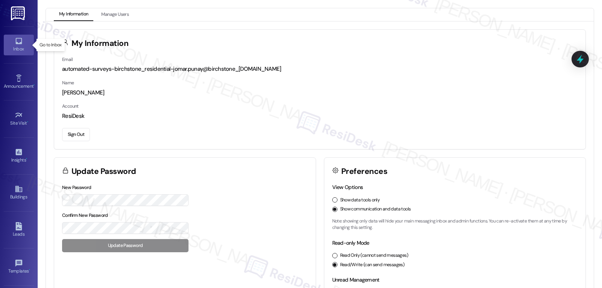
click at [18, 41] on icon at bounding box center [19, 41] width 8 height 8
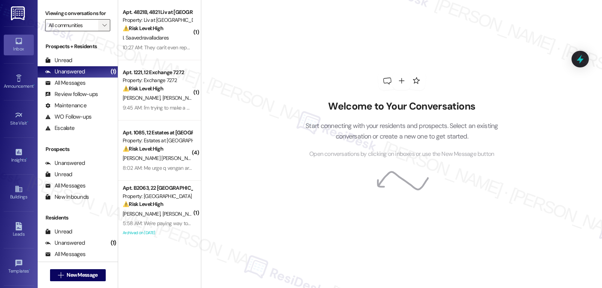
click at [102, 31] on span "" at bounding box center [104, 25] width 7 height 12
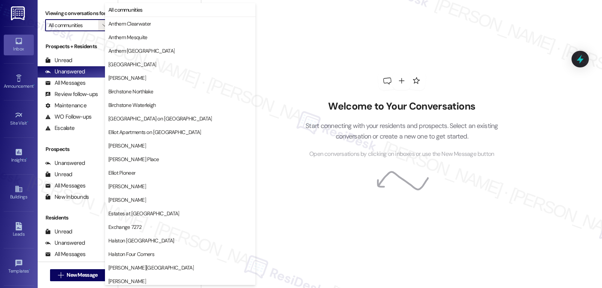
click at [502, 59] on div "Welcome to Your Conversations Start connecting with your residents and prospect…" at bounding box center [402, 115] width 226 height 230
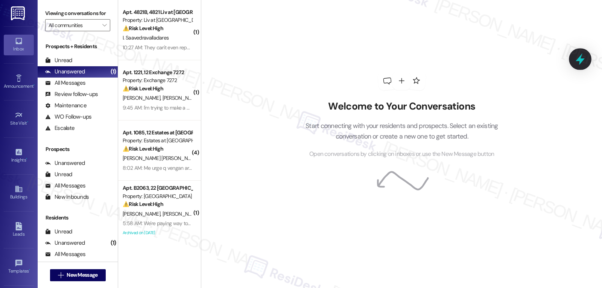
click at [585, 59] on icon at bounding box center [580, 59] width 13 height 13
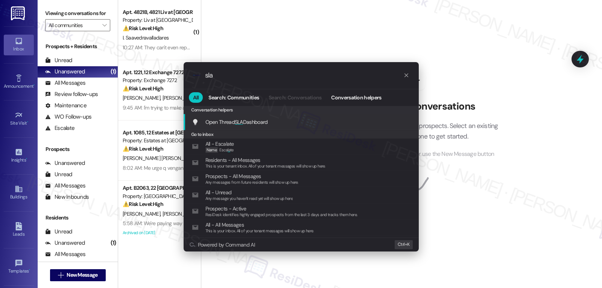
click at [256, 123] on span "Open Thread SLA Dashboard" at bounding box center [237, 122] width 63 height 7
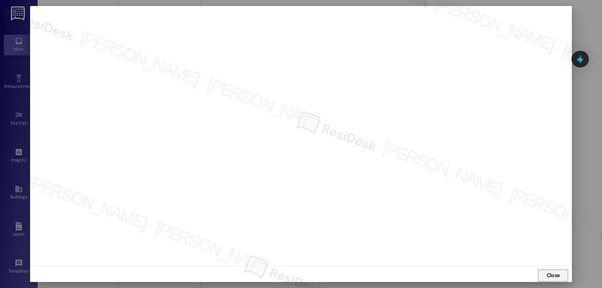
click at [562, 276] on button "Close" at bounding box center [553, 276] width 30 height 12
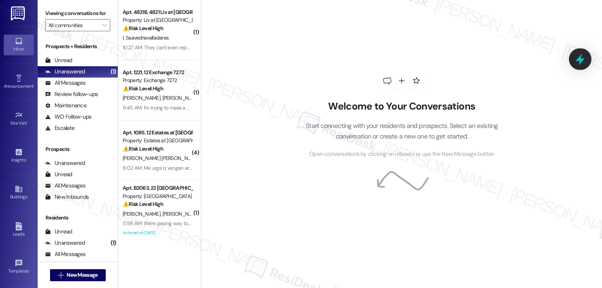
click at [585, 61] on icon at bounding box center [580, 59] width 13 height 13
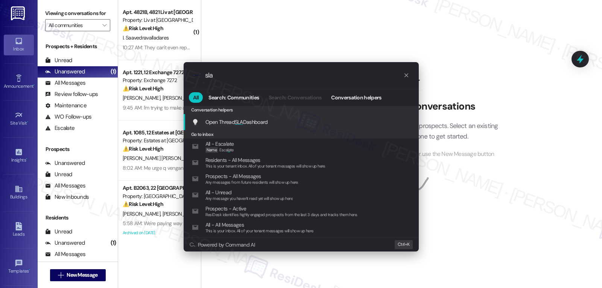
click at [249, 128] on div "Open Thread SLA Dashboard Add shortcut" at bounding box center [301, 122] width 235 height 16
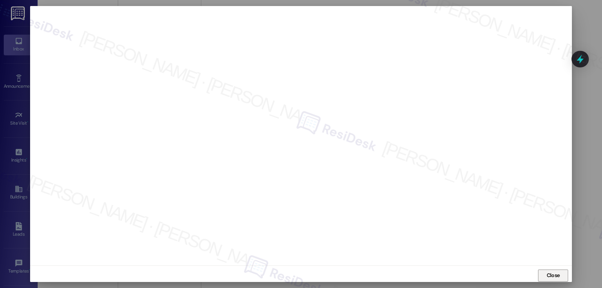
click at [558, 276] on span "Close" at bounding box center [553, 275] width 13 height 8
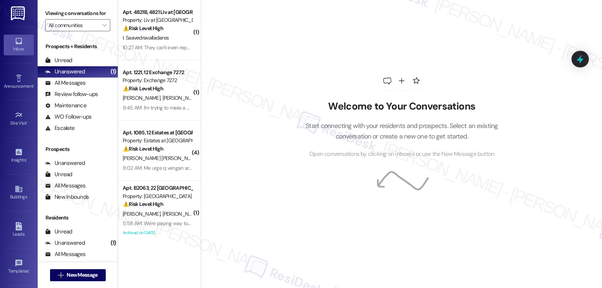
click at [580, 66] on div at bounding box center [580, 59] width 17 height 17
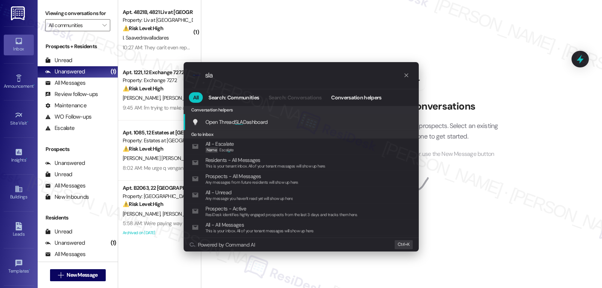
type input "sla"
click at [233, 126] on span "Open Thread SLA Dashboard" at bounding box center [237, 122] width 63 height 8
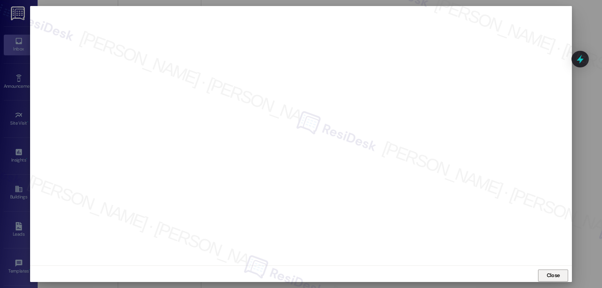
click at [553, 278] on span "Close" at bounding box center [553, 275] width 13 height 8
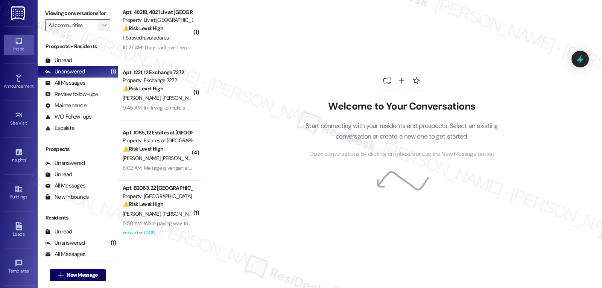
click at [101, 31] on span "" at bounding box center [104, 25] width 7 height 12
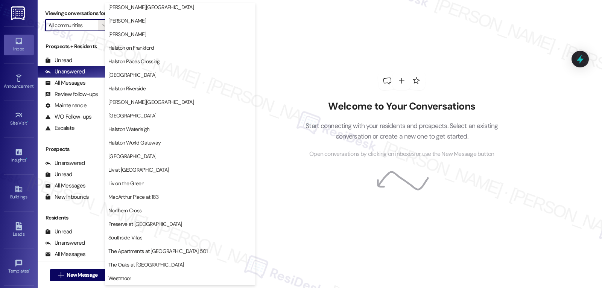
scroll to position [261, 0]
click at [134, 280] on span "Westmoor" at bounding box center [180, 278] width 144 height 8
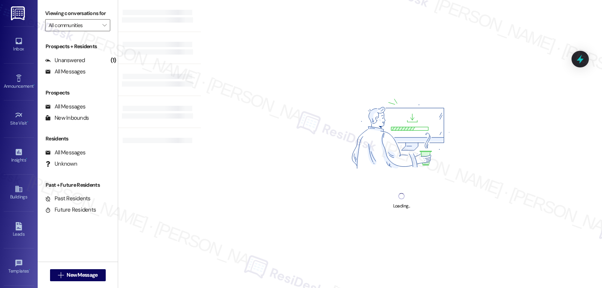
type input "Westmoor"
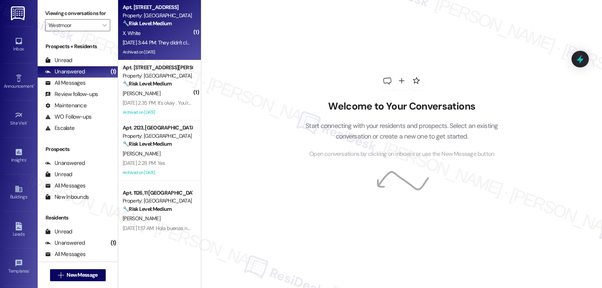
click at [154, 29] on div "X. White" at bounding box center [157, 33] width 71 height 9
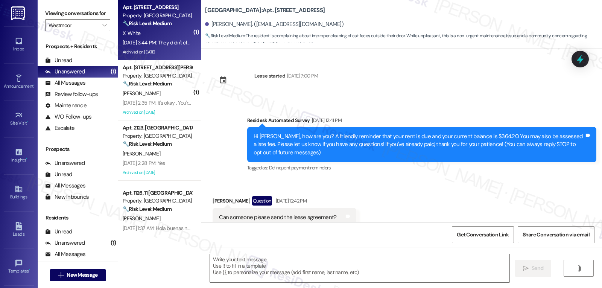
scroll to position [4541, 0]
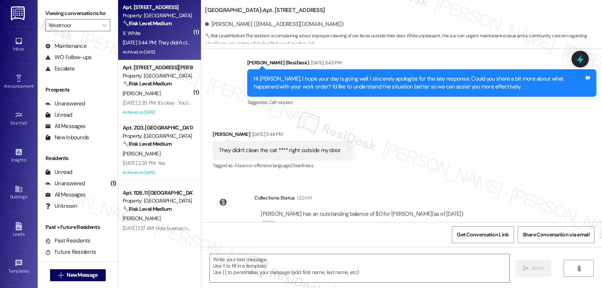
type textarea "Fetching suggested responses. Please feel free to read through the conversation…"
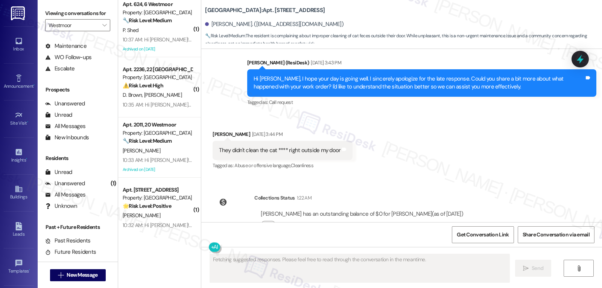
scroll to position [669, 0]
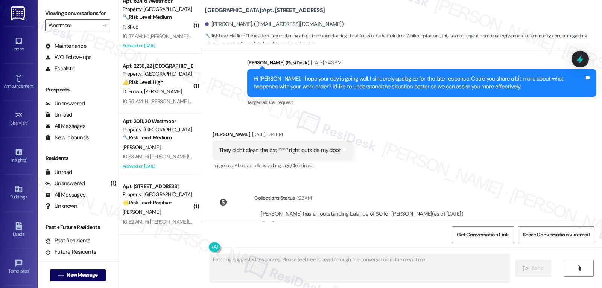
click at [164, 223] on div "10:32 AM: Hi [PERSON_NAME]! Join us [DATE][DATE], in the clubhouse for a Commun…" at bounding box center [323, 221] width 401 height 7
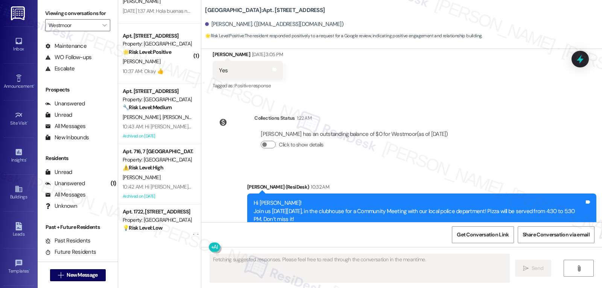
scroll to position [142, 0]
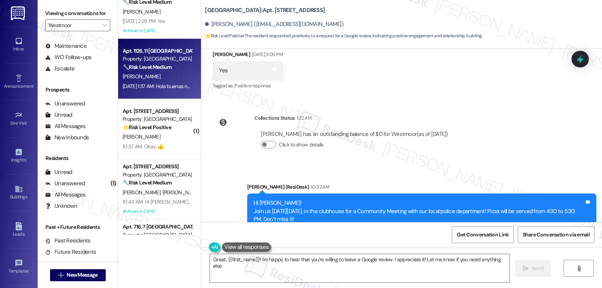
type textarea "Great, {{first_name}}! I'm happy to hear that you're willing to leave a Google …"
click at [149, 86] on div "[DATE] 1:37 AM: Hola buenas noches pueden venir a fumigar el [DATE]? El [DATE] …" at bounding box center [393, 86] width 540 height 7
type textarea "Fetching suggested responses. Please feel free to read through the conversation…"
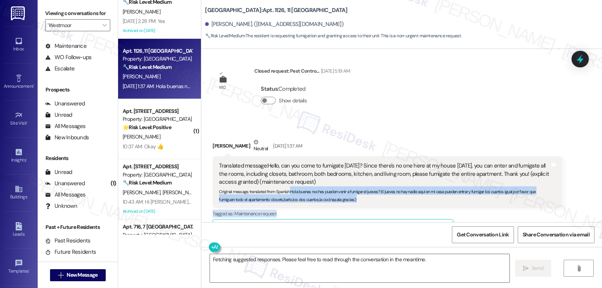
scroll to position [1157, 0]
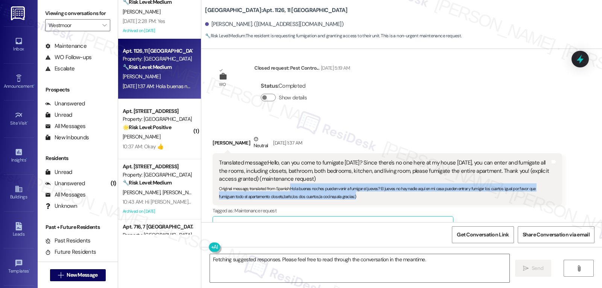
drag, startPoint x: 287, startPoint y: 203, endPoint x: 380, endPoint y: 200, distance: 93.0
click at [380, 200] on div "Translated message: Hello, can you come to fumigate [DATE]? Since there's no on…" at bounding box center [387, 179] width 349 height 52
copy sub "Hola buenas noches pueden venir a fumigar el jueves? El jueves no hay nadie aqu…"
click at [262, 274] on textarea "Fetching suggested responses. Please feel free to read through the conversation…" at bounding box center [360, 268] width 300 height 28
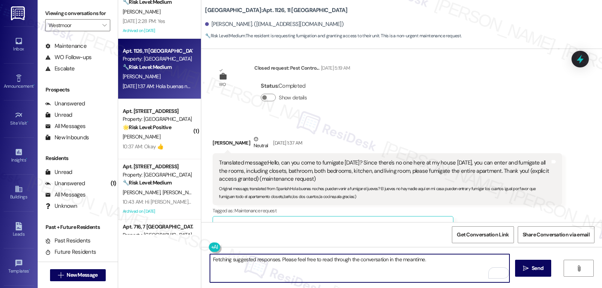
click at [262, 274] on textarea "Fetching suggested responses. Please feel free to read through the conversation…" at bounding box center [360, 268] width 300 height 28
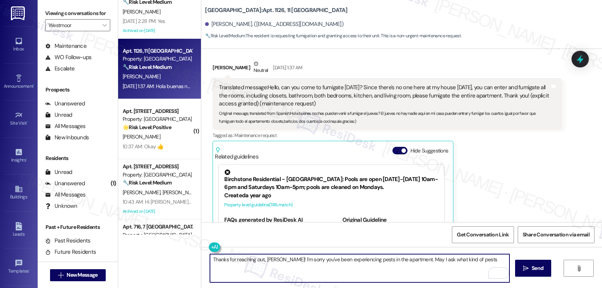
scroll to position [1364, 0]
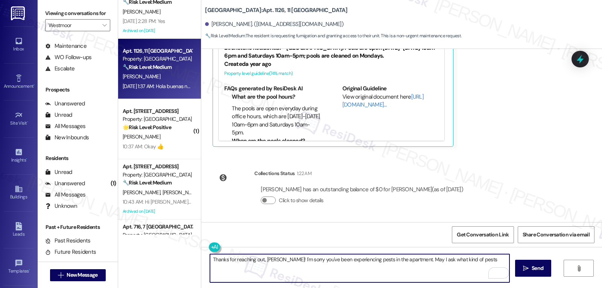
click at [405, 261] on textarea "Thanks for reaching out, [PERSON_NAME]! I'm sorry you've been experiencing pest…" at bounding box center [360, 268] width 300 height 28
click at [309, 260] on textarea "Thanks for reaching out, [PERSON_NAME]! I'm sorry you've been experiencing pest…" at bounding box center [360, 268] width 300 height 28
drag, startPoint x: 302, startPoint y: 260, endPoint x: 318, endPoint y: 259, distance: 15.9
click at [318, 259] on textarea "Thanks for reaching out, [PERSON_NAME]! I'm sorry you've been experiencing pest…" at bounding box center [360, 268] width 300 height 28
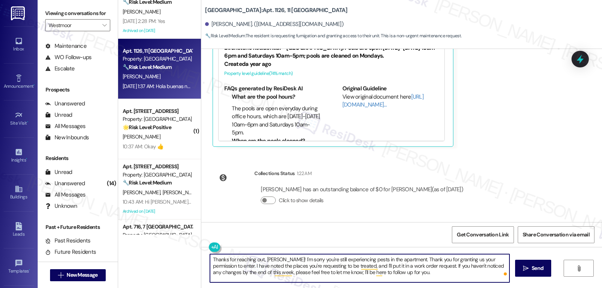
scroll to position [1138, 0]
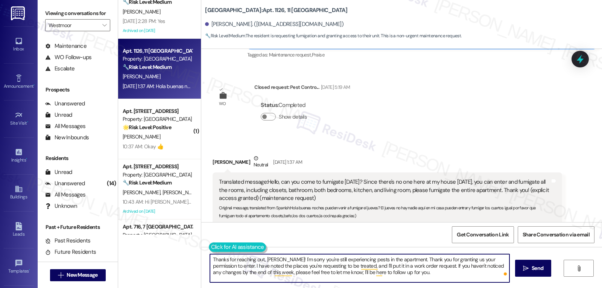
click at [209, 248] on button at bounding box center [238, 246] width 58 height 9
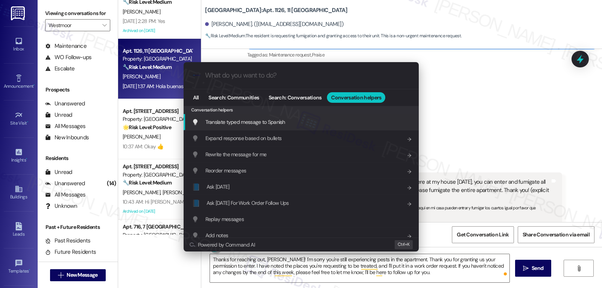
click at [274, 116] on div "Translate typed message to Spanish Add shortcut" at bounding box center [301, 122] width 235 height 16
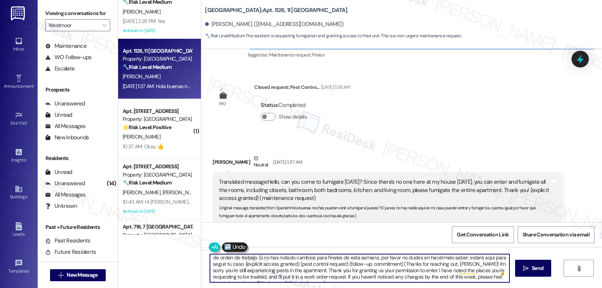
scroll to position [15, 0]
drag, startPoint x: 449, startPoint y: 259, endPoint x: 569, endPoint y: 306, distance: 128.5
click at [569, 288] on html "Inbox Go to Inbox Announcement • Send A Text Announcement Site Visit • Go to Si…" at bounding box center [301, 144] width 602 height 288
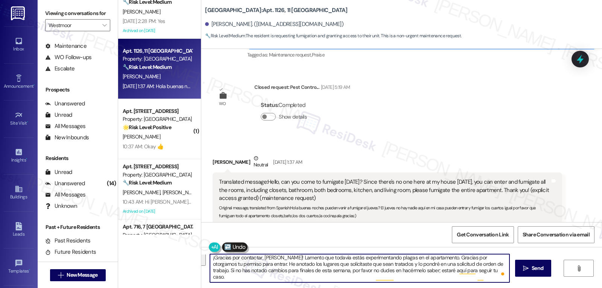
scroll to position [0, 0]
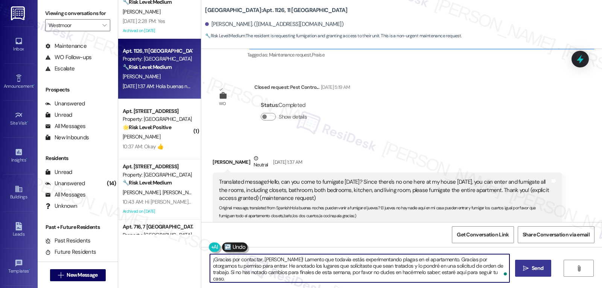
type textarea "¡Gracias por contactar, [PERSON_NAME]! Lamento que todavía estás experimentando…"
click at [536, 265] on span "Send" at bounding box center [538, 268] width 12 height 8
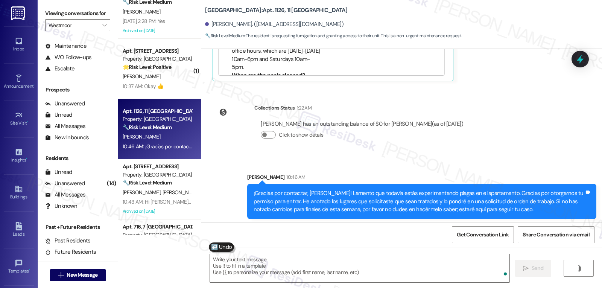
scroll to position [1432, 0]
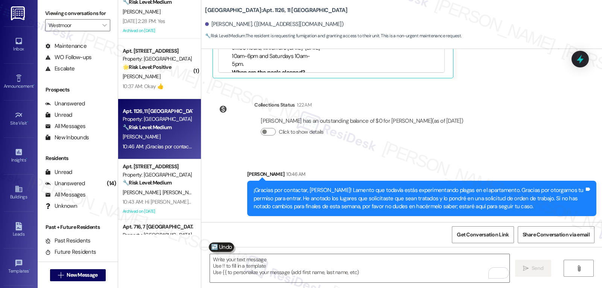
click at [578, 52] on div at bounding box center [580, 59] width 17 height 17
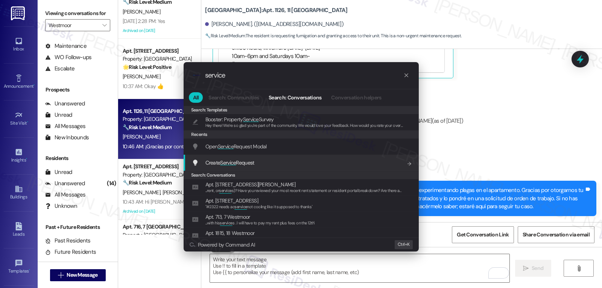
type input "service"
click at [269, 163] on div "Create Service Request Add shortcut" at bounding box center [302, 163] width 220 height 8
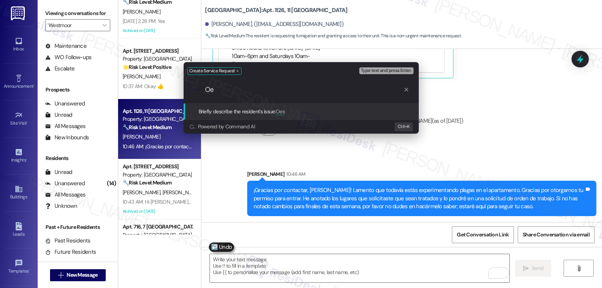
type input "O"
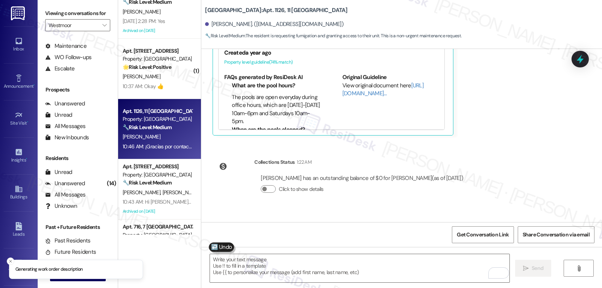
scroll to position [1357, 0]
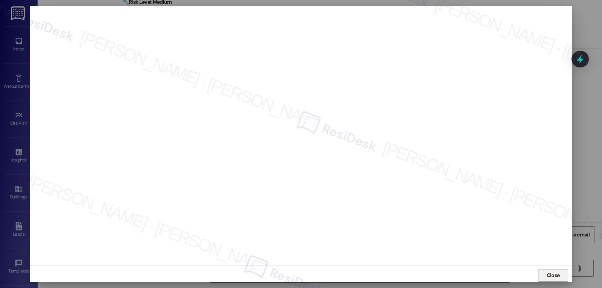
click at [550, 272] on span "Close" at bounding box center [553, 275] width 13 height 8
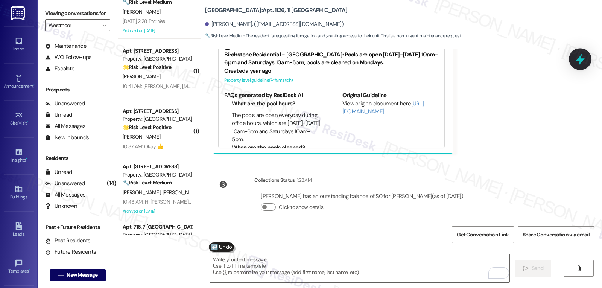
click at [579, 61] on icon at bounding box center [580, 59] width 9 height 12
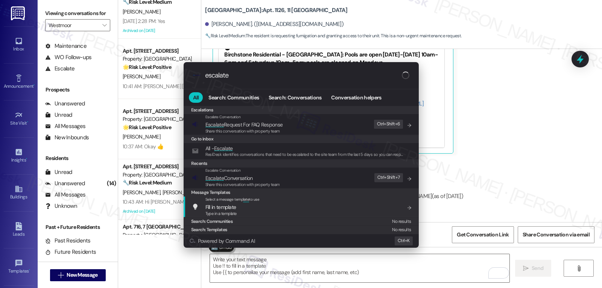
type input "escalate"
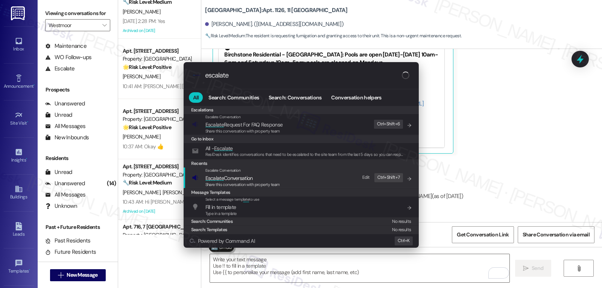
click at [284, 179] on div "Escalate Conversation Escalate Conversation Share this conversation with proper…" at bounding box center [302, 178] width 220 height 20
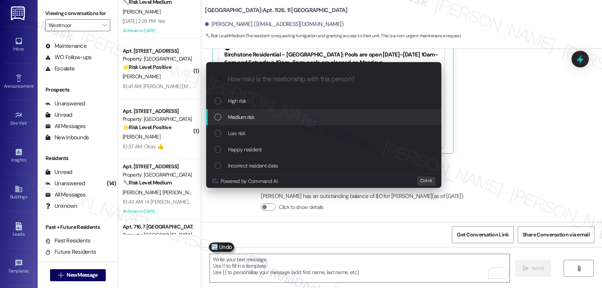
click at [274, 121] on div "Medium risk" at bounding box center [325, 117] width 220 height 8
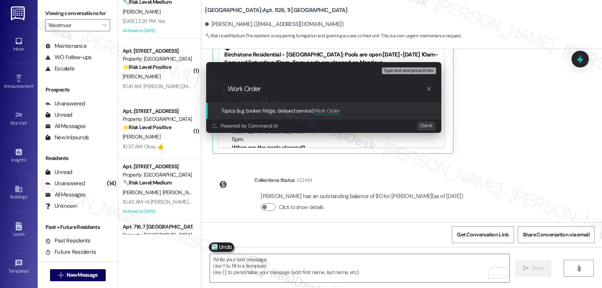
paste input "16089350"
type input "Work Order 16089350 filed by ResiDesk - Pest Control Request"
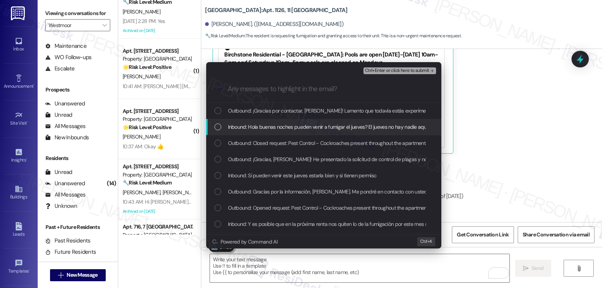
click at [249, 133] on div "Inbound: Hola buenas noches pueden venir a fumigar el jueves? El jueves no hay …" at bounding box center [323, 127] width 235 height 16
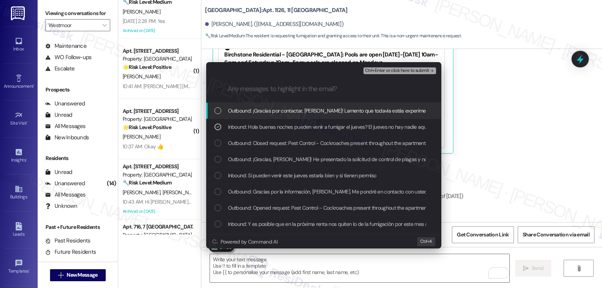
click at [239, 178] on span "Inbound: Si pueden venir este jueves estaría bien y si tienen permiso" at bounding box center [302, 175] width 149 height 8
click at [399, 74] on button "Ctrl+Enter or click here to submit" at bounding box center [400, 70] width 73 height 7
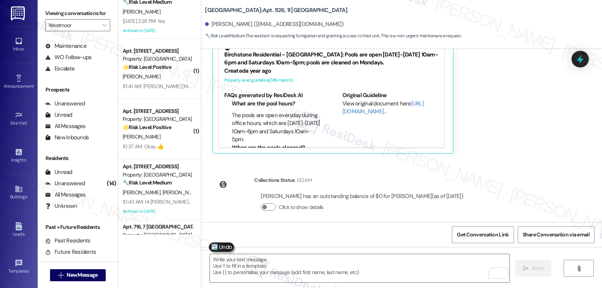
scroll to position [1294, 0]
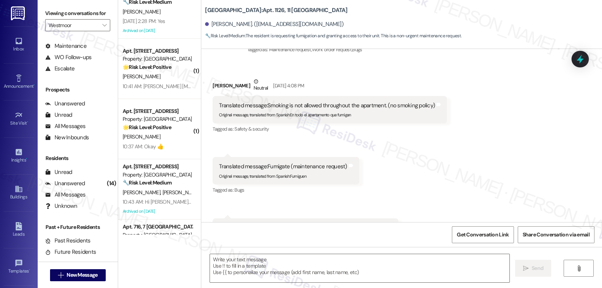
type textarea "Fetching suggested responses. Please feel free to read through the conversation…"
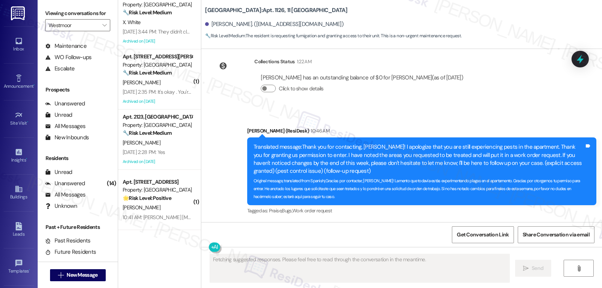
scroll to position [0, 0]
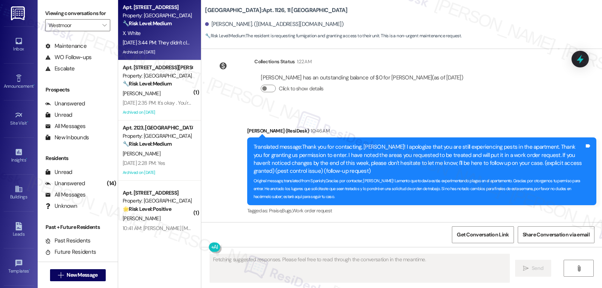
click at [152, 30] on div "X. White" at bounding box center [157, 33] width 71 height 9
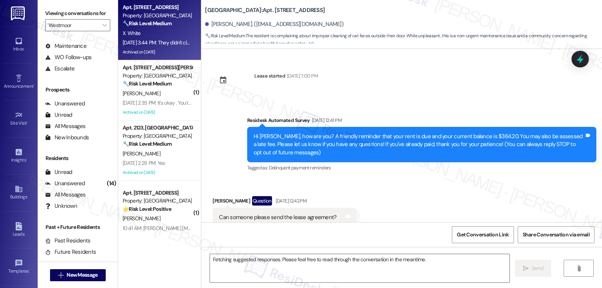
scroll to position [4541, 0]
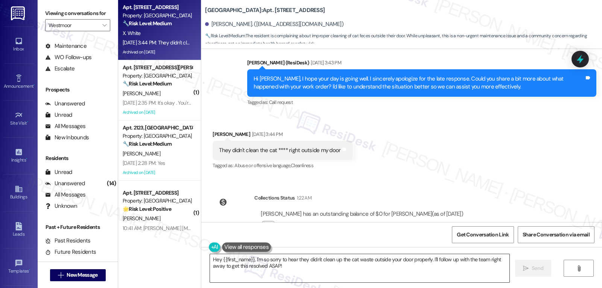
click at [251, 259] on textarea "Hey {{first_name}}, I'm so sorry to hear they didn't clean up the cat waste out…" at bounding box center [360, 268] width 300 height 28
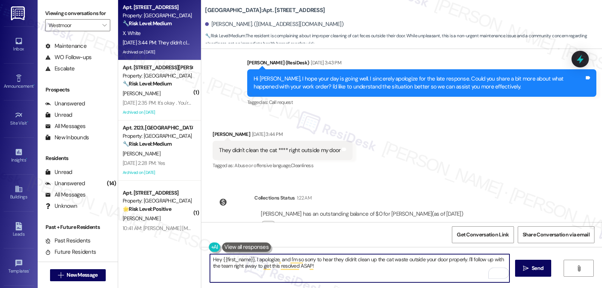
click at [273, 260] on textarea "Hey {{first_name}}, I apologize, and I'm so sorry to hear they didn't clean up …" at bounding box center [360, 268] width 300 height 28
click at [394, 266] on textarea "Hey {{first_name}}, I apologize for the delayed response, and I'm so sorry to h…" at bounding box center [360, 268] width 300 height 28
drag, startPoint x: 227, startPoint y: 265, endPoint x: 509, endPoint y: 265, distance: 281.3
click at [509, 265] on textarea "Hey {{first_name}}, I apologize for the delayed response, and I'm so sorry to h…" at bounding box center [360, 268] width 300 height 28
type textarea "Hey {{first_name}}, I apologize for the delayed response, and I'm so sorry to h…"
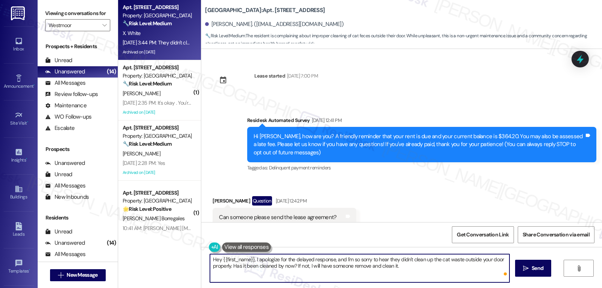
scroll to position [4541, 0]
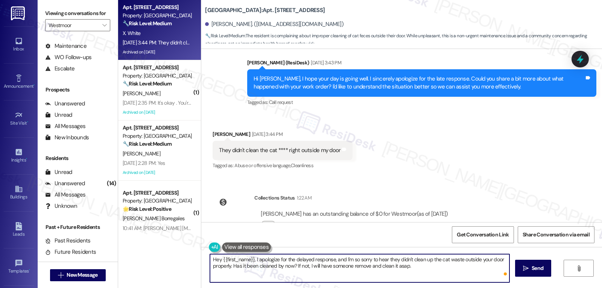
type textarea "Hey {{first_name}}, I apologize for the delayed response, and I'm so sorry to h…"
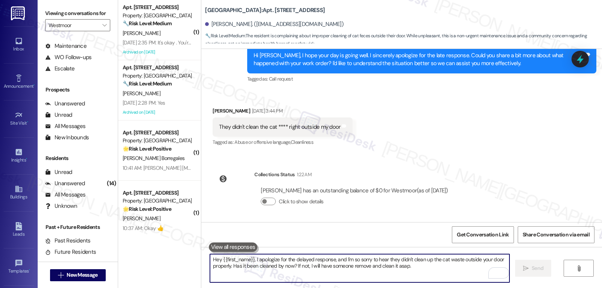
scroll to position [4602, 0]
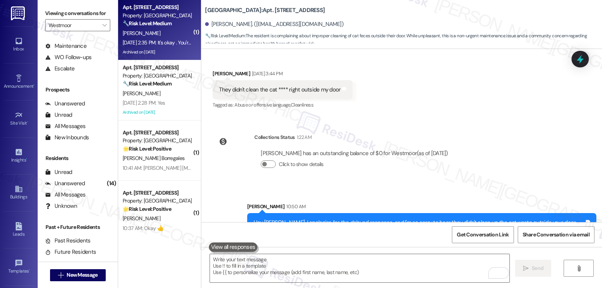
click at [161, 32] on div "[PERSON_NAME]" at bounding box center [157, 33] width 71 height 9
type textarea "Fetching suggested responses. Please feel free to read through the conversation…"
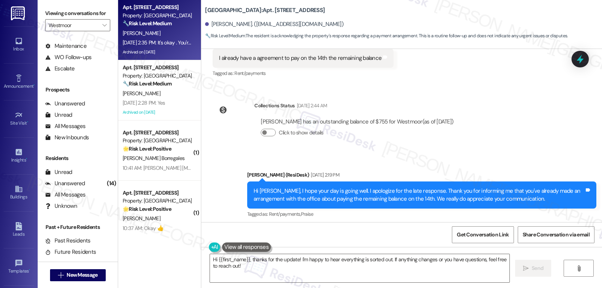
scroll to position [6420, 0]
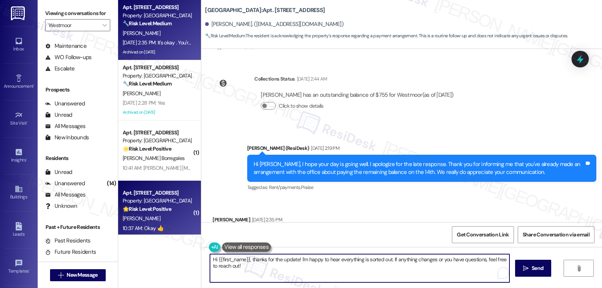
drag, startPoint x: 243, startPoint y: 268, endPoint x: 183, endPoint y: 223, distance: 75.0
click at [183, 223] on div "Apt. 2115, 21 Westmoor Property: Westmoor 🔧 Risk Level: Medium The resident is …" at bounding box center [360, 144] width 484 height 288
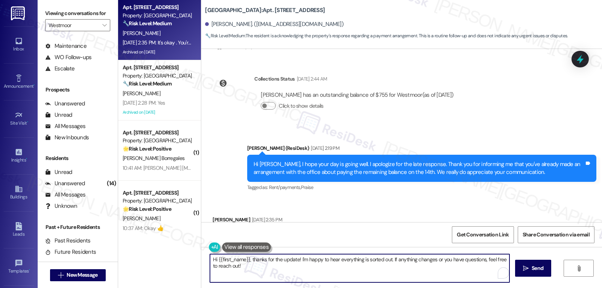
click at [292, 276] on textarea "Hi {{first_name}}, thanks for the update! I'm happy to hear everything is sorte…" at bounding box center [360, 268] width 300 height 28
drag, startPoint x: 386, startPoint y: 260, endPoint x: 433, endPoint y: 306, distance: 65.2
click at [433, 288] on html "Inbox Go to Inbox Announcement • Send A Text Announcement Site Visit • Go to Si…" at bounding box center [301, 144] width 602 height 288
click at [439, 273] on textarea "Hi {{first_name}}, thanks for the update! I'm happy to hear everything is sorte…" at bounding box center [360, 268] width 300 height 28
click at [450, 259] on textarea "Hi {{first_name}}, thanks for the update! I'm happy to hear everything is sorte…" at bounding box center [360, 268] width 300 height 28
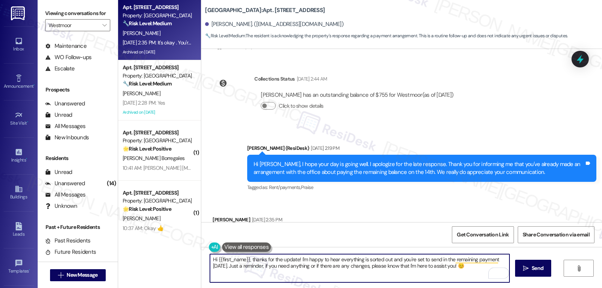
click at [477, 274] on textarea "Hi {{first_name}}, thanks for the update! I'm happy to hear everything is sorte…" at bounding box center [360, 268] width 300 height 28
type textarea "Hi {{first_name}}, thanks for the update! I'm happy to hear everything is sorte…"
click at [521, 273] on button " Send" at bounding box center [533, 268] width 37 height 17
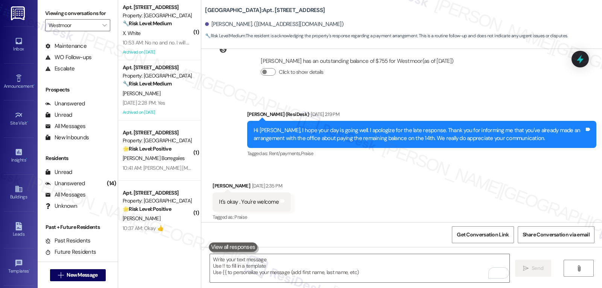
scroll to position [6481, 0]
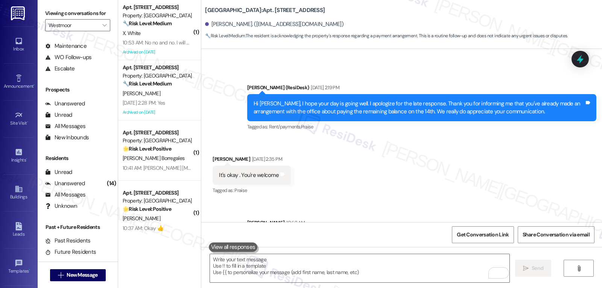
click at [137, 30] on div "X. White" at bounding box center [157, 33] width 71 height 9
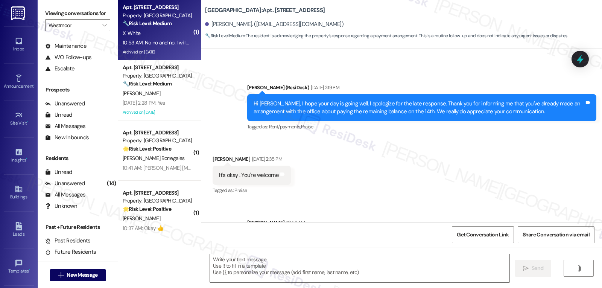
type textarea "Fetching suggested responses. Please feel free to read through the conversation…"
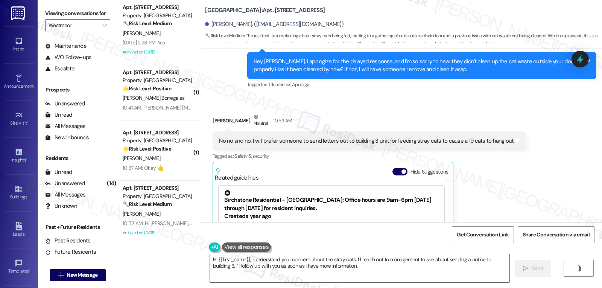
scroll to position [4746, 0]
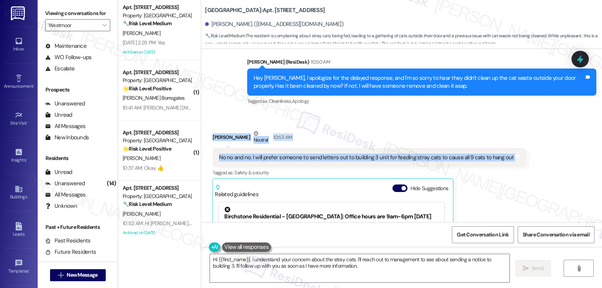
drag, startPoint x: 201, startPoint y: 114, endPoint x: 541, endPoint y: 141, distance: 340.7
click at [540, 141] on div "Received via SMS Xavian White Neutral 10:53 AM No no and no. I will prefer some…" at bounding box center [401, 217] width 401 height 209
copy div "Xavian White Neutral 10:53 AM No no and no. I will prefer someone to send lette…"
click at [355, 266] on textarea "Hi {{first_name}}, I understand your concern about the stray cats. I'll reach o…" at bounding box center [360, 268] width 300 height 28
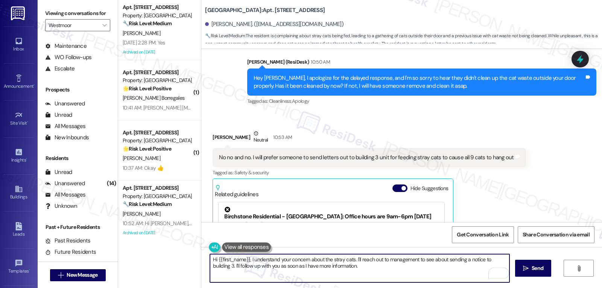
drag, startPoint x: 286, startPoint y: 261, endPoint x: 602, endPoint y: 306, distance: 319.1
click at [602, 288] on html "Inbox Go to Inbox Announcement • Send A Text Announcement Site Visit • Go to Si…" at bounding box center [301, 144] width 602 height 288
click at [447, 271] on textarea "Hi {{first_name}}, I understand your frustration about the stray cats gathering…" at bounding box center [360, 268] width 300 height 28
paste textarea "Can you confirm if you’ve noticed a particular time of day or location where th…"
type textarea "Hi {{first_name}}, I understand your frustration about the stray cats gathering…"
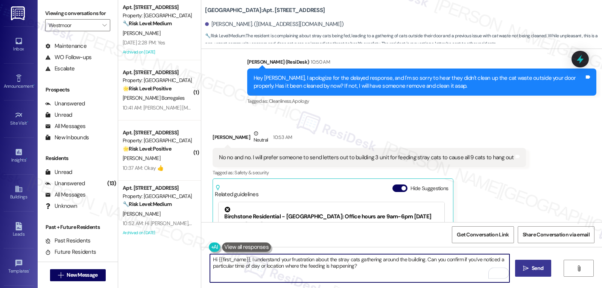
click at [534, 272] on span "Send" at bounding box center [538, 268] width 12 height 8
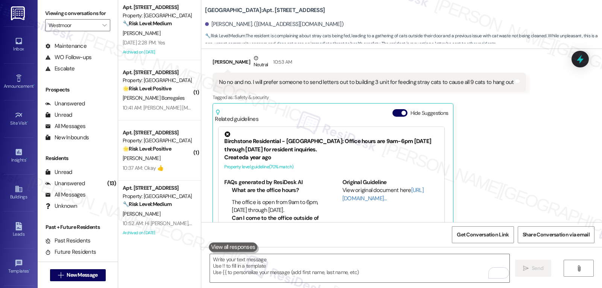
scroll to position [4882, 0]
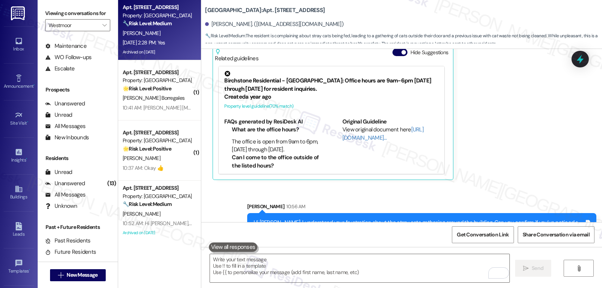
click at [147, 42] on div "Aug 10, 2025 at 2:28 PM: Yes Aug 10, 2025 at 2:28 PM: Yes" at bounding box center [144, 42] width 43 height 7
type textarea "Fetching suggested responses. Please feel free to read through the conversation…"
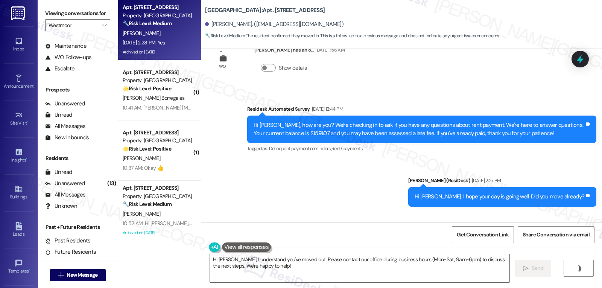
scroll to position [2627, 0]
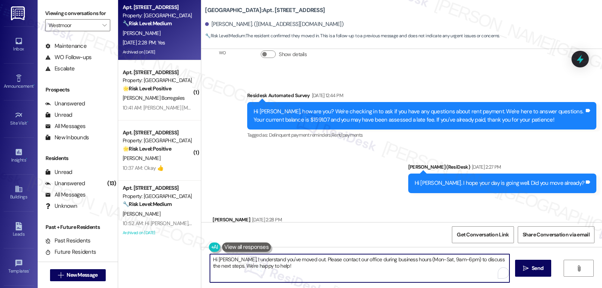
click at [282, 271] on textarea "Hi Forrest, I understand you've moved out. Please contact our office during bus…" at bounding box center [360, 268] width 300 height 28
drag, startPoint x: 318, startPoint y: 262, endPoint x: 324, endPoint y: 258, distance: 7.5
click at [318, 263] on textarea "Thanks for letting us know, Forrest!" at bounding box center [360, 268] width 300 height 28
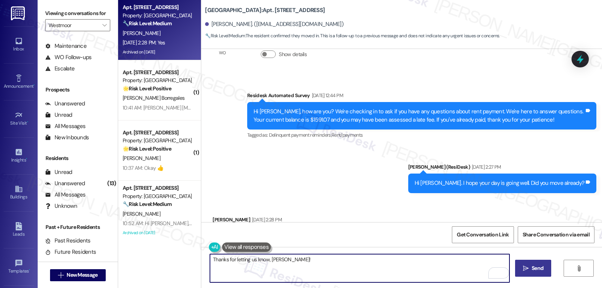
type textarea "Thanks for letting us know, Forrest!"
click at [523, 269] on icon "" at bounding box center [526, 268] width 6 height 6
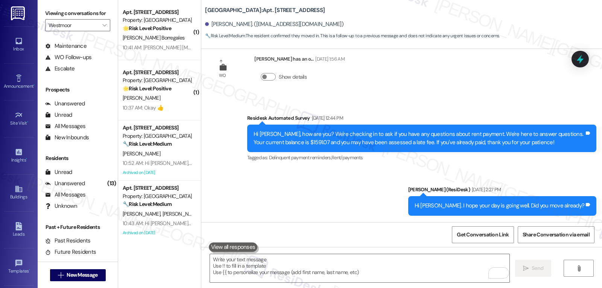
scroll to position [2637, 0]
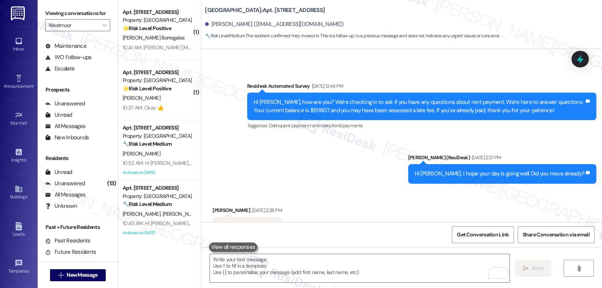
drag, startPoint x: 344, startPoint y: 29, endPoint x: 207, endPoint y: 23, distance: 137.5
click at [207, 23] on div "Forrest Wadlington. (forrest_wadlington@yahoo.com)" at bounding box center [403, 24] width 397 height 15
copy div "Forrest Wadlington. (forrest_wadlington@yahoo.com)"
click at [582, 51] on div at bounding box center [580, 59] width 17 height 17
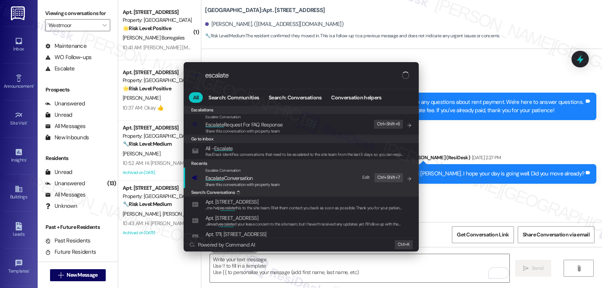
type input "escalate"
click at [222, 180] on span "Escalate" at bounding box center [215, 178] width 18 height 7
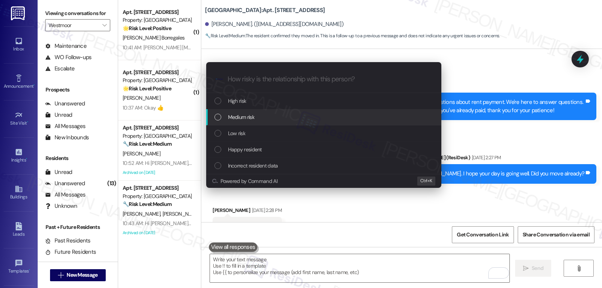
click at [263, 119] on div "Medium risk" at bounding box center [325, 117] width 220 height 8
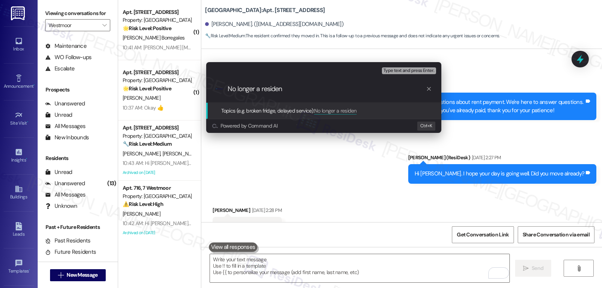
type input "No longer a resident"
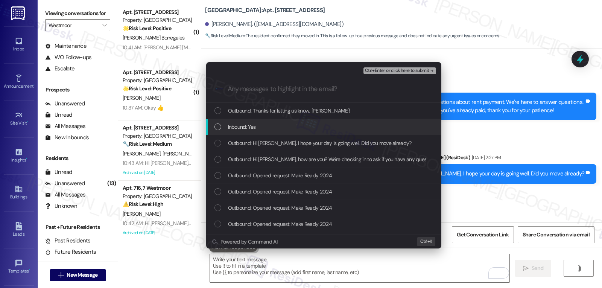
click at [262, 126] on div "Inbound: Yes" at bounding box center [325, 127] width 220 height 8
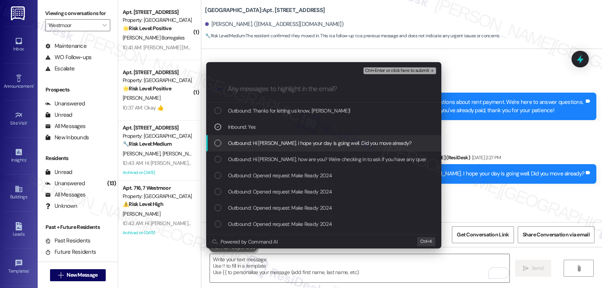
click at [215, 145] on div "List of options" at bounding box center [218, 143] width 7 height 7
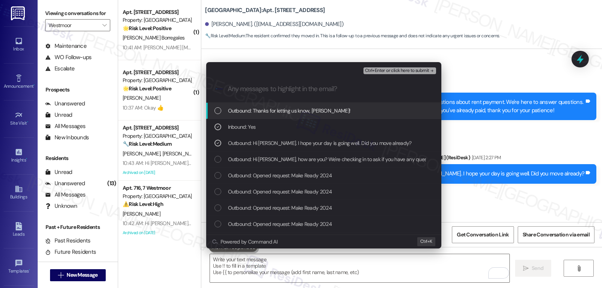
click at [412, 72] on span "Ctrl+Enter or click here to submit" at bounding box center [397, 70] width 64 height 5
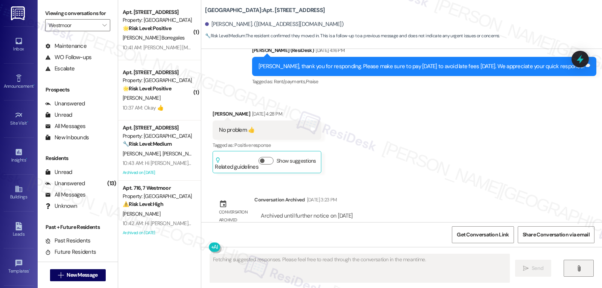
scroll to position [2627, 0]
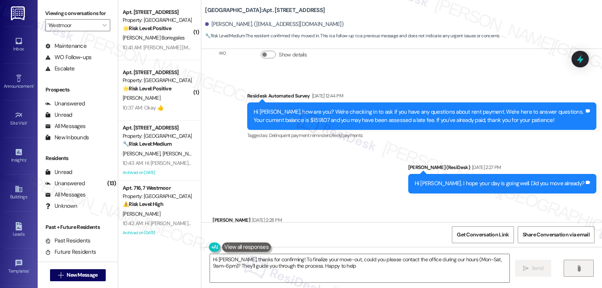
type textarea "Hi Forrest, thanks for confirming! To finalize your move-out, could you please …"
click at [470, 199] on div "Received via SMS Forrest Wadlington Aug 10, 2025 at 2:28 PM Yes Tags and notes …" at bounding box center [401, 231] width 401 height 64
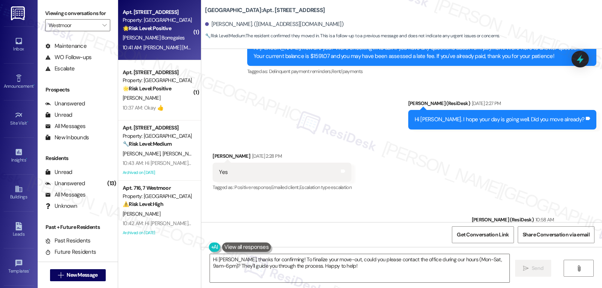
click at [142, 43] on div "10:41 AM: Gerardito [Móvil] +12148132082 10:41 AM: Gerardito [Móvil] +121481320…" at bounding box center [157, 47] width 71 height 9
type textarea "Fetching suggested responses. Please feel free to read through the conversation…"
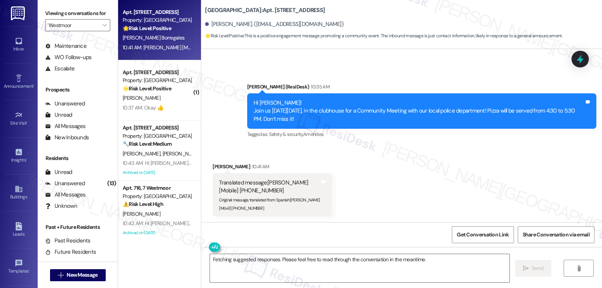
scroll to position [1913, 0]
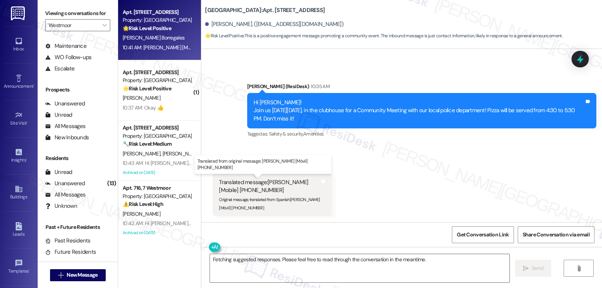
click at [275, 184] on div "Translated message: Gerardito [Mobile] +12148132082" at bounding box center [269, 186] width 101 height 16
drag, startPoint x: 275, startPoint y: 184, endPoint x: 279, endPoint y: 269, distance: 85.2
click at [279, 270] on textarea "Fetching suggested responses. Please feel free to read through the conversation…" at bounding box center [360, 268] width 300 height 28
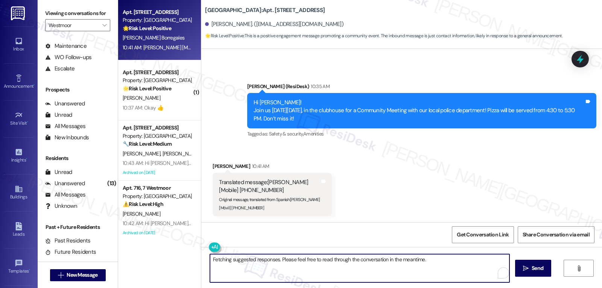
click at [279, 269] on textarea "Fetching suggested responses. Please feel free to read through the conversation…" at bounding box center [360, 268] width 300 height 28
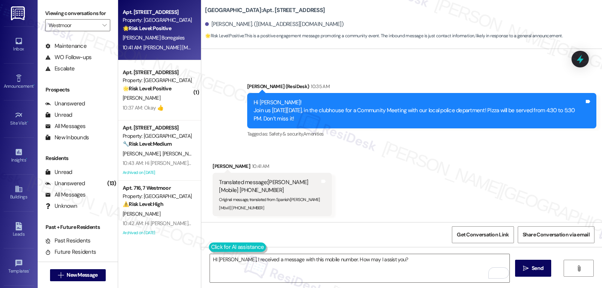
click at [210, 247] on button at bounding box center [238, 246] width 58 height 9
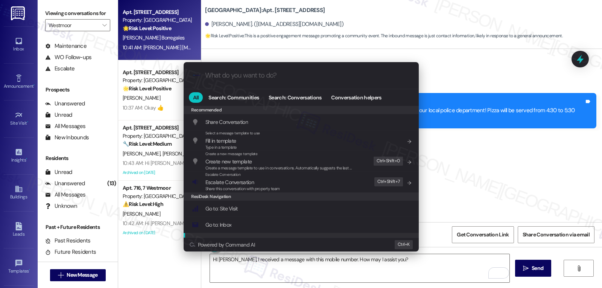
click at [401, 269] on div ".cls-1{fill:#0a055f;}.cls-2{fill:#0cc4c4;} resideskLogoBlueOrange All Search: C…" at bounding box center [301, 144] width 602 height 288
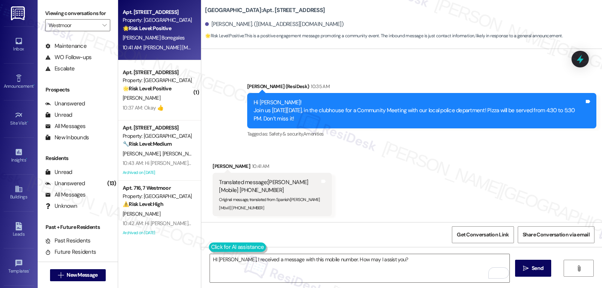
click at [210, 245] on button at bounding box center [238, 246] width 58 height 9
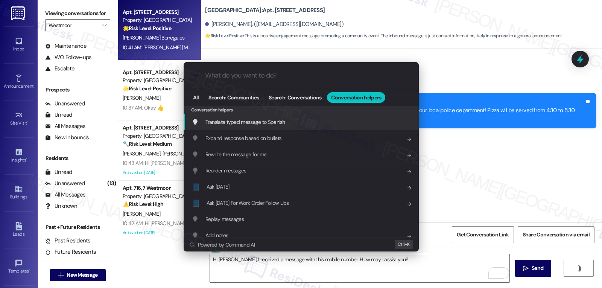
click at [252, 125] on span "Translate typed message to Spanish" at bounding box center [246, 122] width 80 height 7
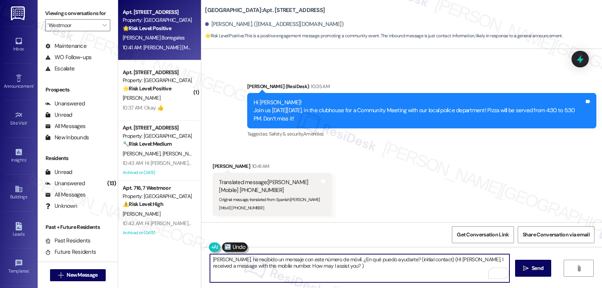
drag, startPoint x: 401, startPoint y: 259, endPoint x: 438, endPoint y: 299, distance: 54.6
click at [438, 288] on html "Inbox Go to Inbox Announcement • Send A Text Announcement Site Visit • Go to Si…" at bounding box center [301, 144] width 602 height 288
type textarea "Hola José, he recibido un mensaje con este número de móvil. ¿En qué puedo ayuda…"
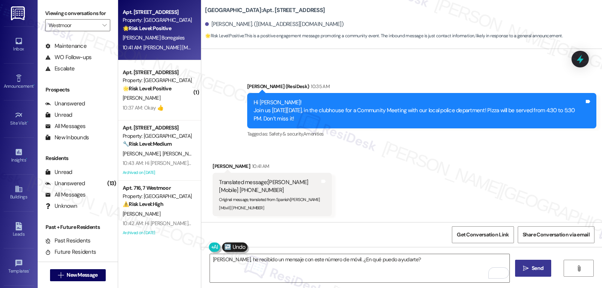
click at [534, 265] on span "Send" at bounding box center [538, 268] width 12 height 8
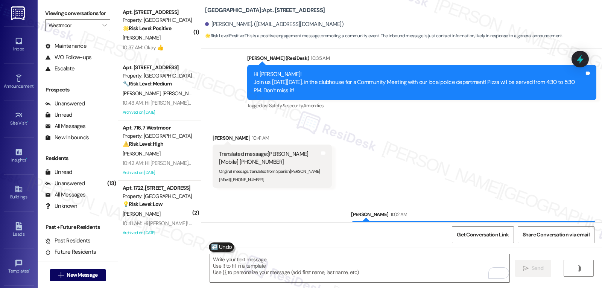
scroll to position [1966, 0]
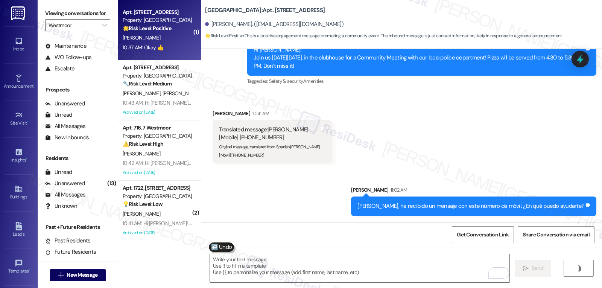
click at [123, 55] on div "Apt. 616, 6 Westmoor Property: Westmoor 🌟 Risk Level: Positive The resident's r…" at bounding box center [159, 30] width 83 height 60
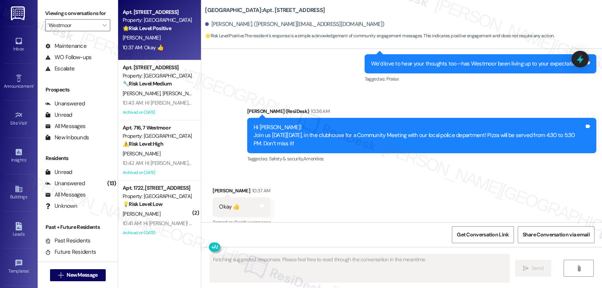
type textarea "Fetching suggested responses. Please feel free to read through the conversation…"
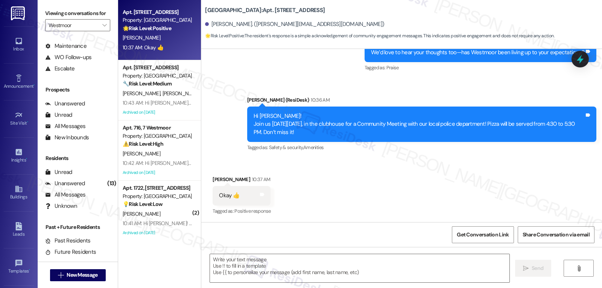
scroll to position [573, 0]
click at [249, 265] on textarea at bounding box center [360, 268] width 300 height 28
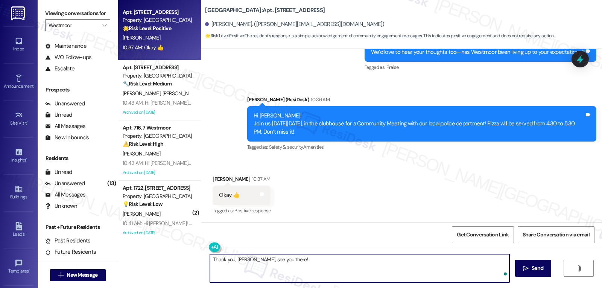
type textarea "Thank you, Jonathan, see you there!"
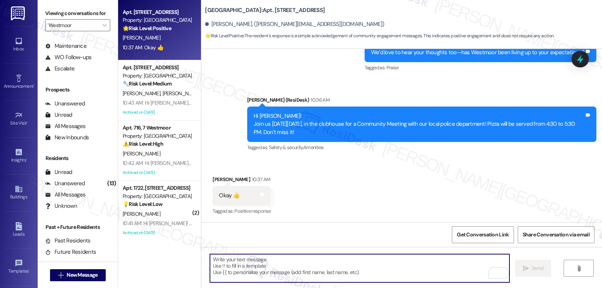
scroll to position [626, 0]
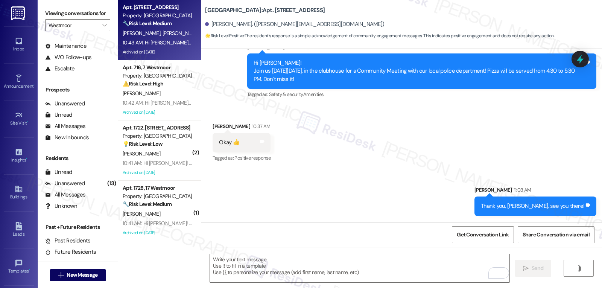
click at [157, 40] on div "10:43 AM: Hi Williese and Donyel! Join us on Thursday, August 14, in the clubho…" at bounding box center [348, 42] width 450 height 7
type textarea "Fetching suggested responses. Please feel free to read through the conversation…"
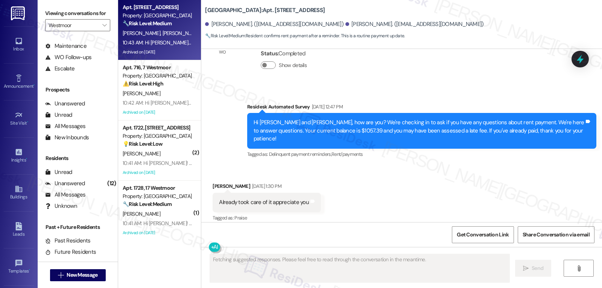
scroll to position [7476, 0]
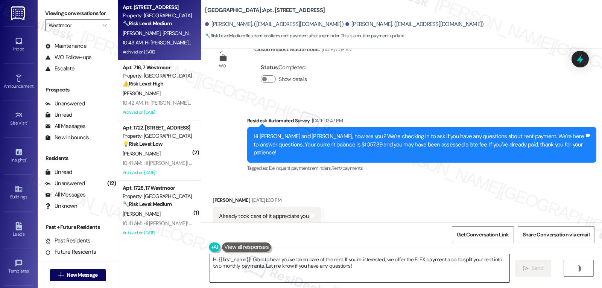
click at [250, 259] on textarea "Hi {{first_name}}! Glad to hear you've taken care of the rent. If you're intere…" at bounding box center [360, 268] width 300 height 28
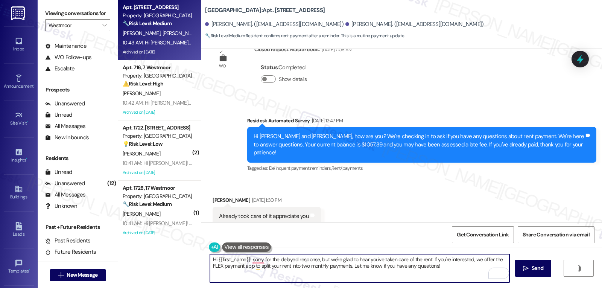
click at [460, 268] on textarea "Hi {{first_name}}! sorry for the delayed response, but we're glad to hear you'v…" at bounding box center [360, 268] width 300 height 28
drag, startPoint x: 427, startPoint y: 261, endPoint x: 347, endPoint y: 278, distance: 82.0
click at [351, 274] on textarea "Hi {{first_name}}! sorry for the delayed response, but we're glad to hear you'v…" at bounding box center [360, 268] width 300 height 28
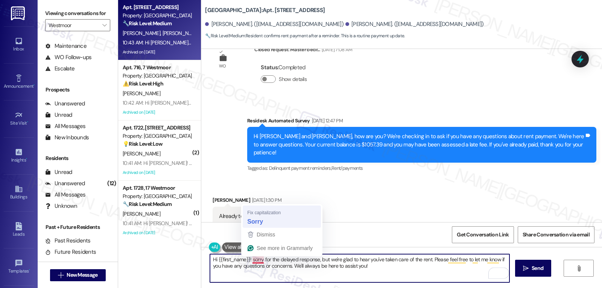
type textarea "Hi {{first_name}}! Sorry for the delayed response, but we're glad to hear you'v…"
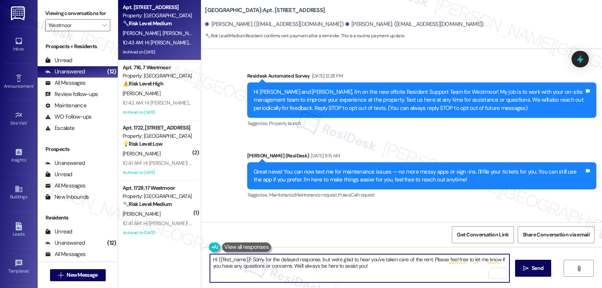
scroll to position [7476, 0]
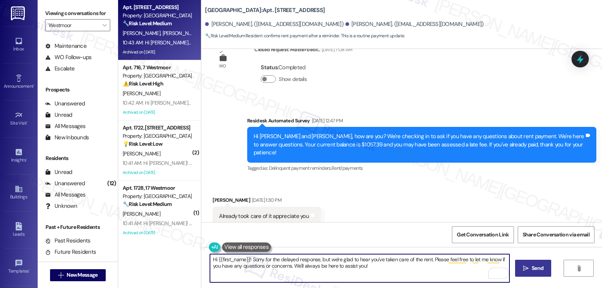
type textarea "Hi {{first_name}}! Sorry for the delayed response, but we're glad to hear you'v…"
click at [538, 270] on span "Send" at bounding box center [538, 268] width 12 height 8
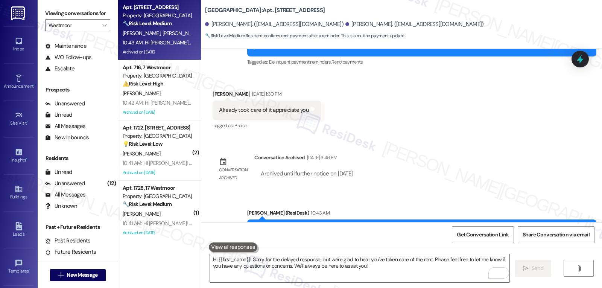
scroll to position [7612, 0]
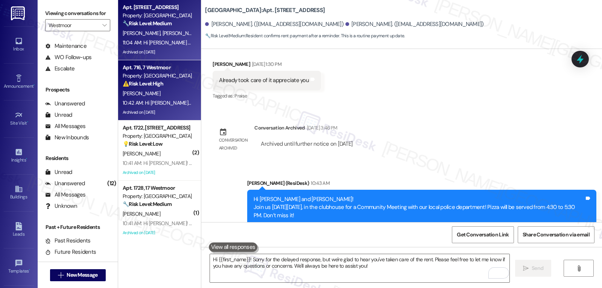
drag, startPoint x: 156, startPoint y: 89, endPoint x: 389, endPoint y: 89, distance: 232.7
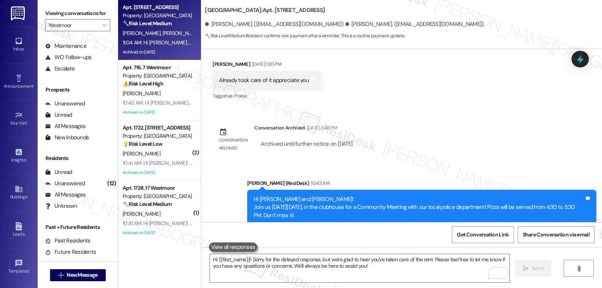
click at [156, 89] on div "[PERSON_NAME]" at bounding box center [157, 93] width 71 height 9
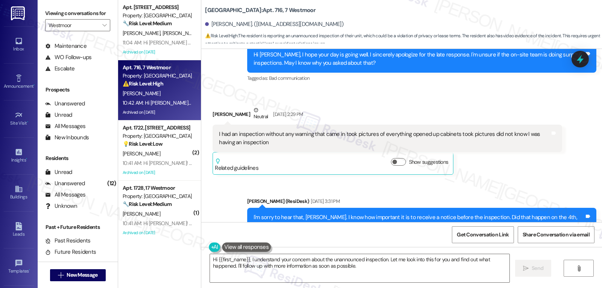
scroll to position [16485, 0]
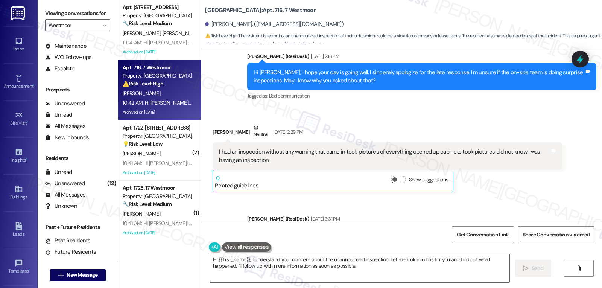
click at [215, 124] on div "Victor Wardlow Neutral Aug 10, 2025 at 2:29 PM" at bounding box center [387, 133] width 349 height 18
copy div "Victor"
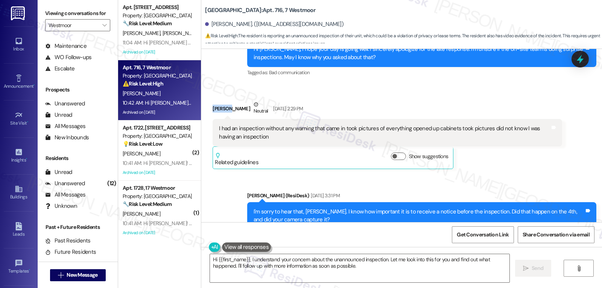
scroll to position [16560, 0]
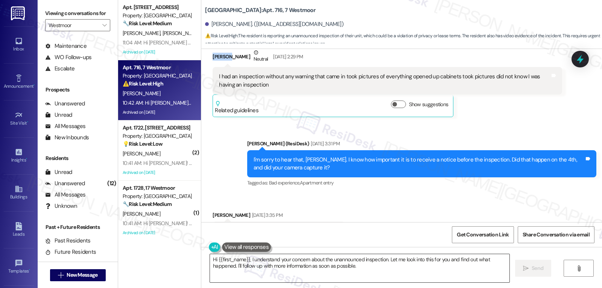
click at [238, 266] on textarea "Hi {{first_name}}, I understand your concern about the unannounced inspection. …" at bounding box center [360, 268] width 300 height 28
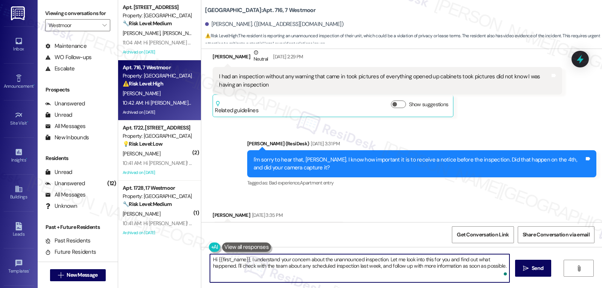
click at [249, 259] on textarea "Hi {{first_name}}, I understand your concern about the unannounced inspection. …" at bounding box center [360, 268] width 300 height 28
click at [307, 277] on textarea "Hi {{first_name}}, I apologize for the delayed response. I understand your conc…" at bounding box center [360, 268] width 300 height 28
type textarea "Hi {{first_name}}, I apologize for the delayed response. I understand your conc…"
click at [537, 268] on span "Send" at bounding box center [538, 268] width 12 height 8
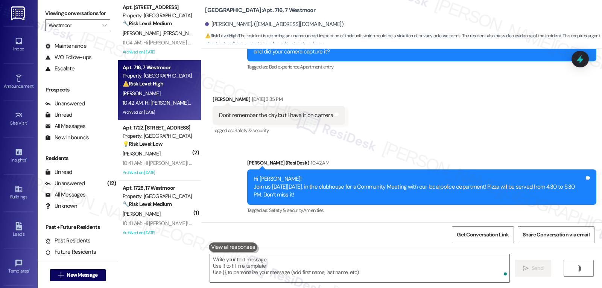
scroll to position [16704, 0]
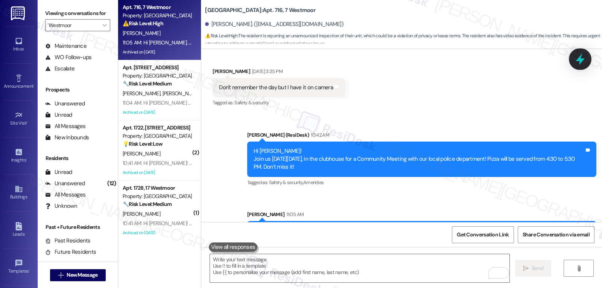
click at [579, 63] on icon at bounding box center [580, 59] width 13 height 13
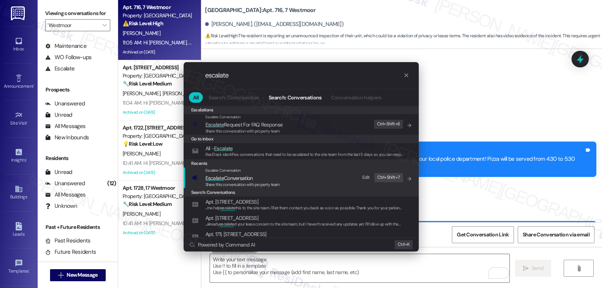
type input "escalate"
click at [236, 179] on span "Escalate Conversation" at bounding box center [229, 178] width 47 height 7
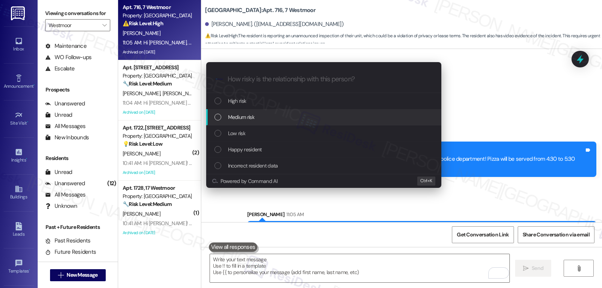
click at [270, 118] on div "Medium risk" at bounding box center [325, 117] width 220 height 8
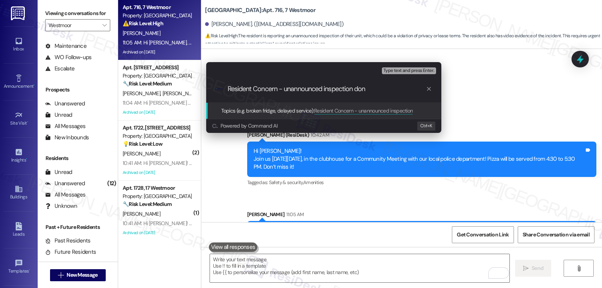
type input "Resident Concern - unannounced inspection done"
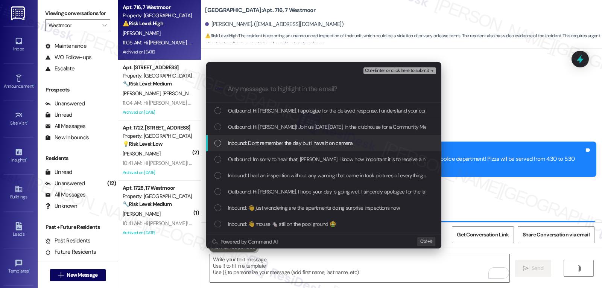
click at [274, 149] on div "Inbound: Don't remember the day but I have it on camera" at bounding box center [323, 143] width 235 height 16
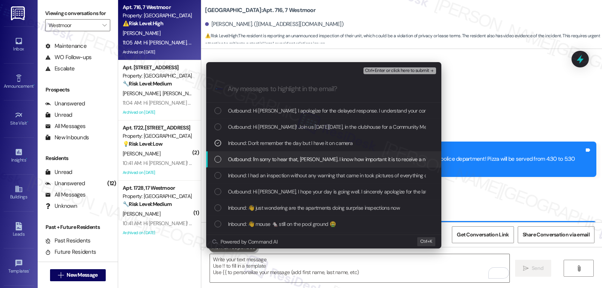
drag, startPoint x: 275, startPoint y: 179, endPoint x: 286, endPoint y: 180, distance: 11.4
click at [285, 180] on div "Inbound: I had an inspection without any warning that came in took pictures of …" at bounding box center [323, 176] width 235 height 16
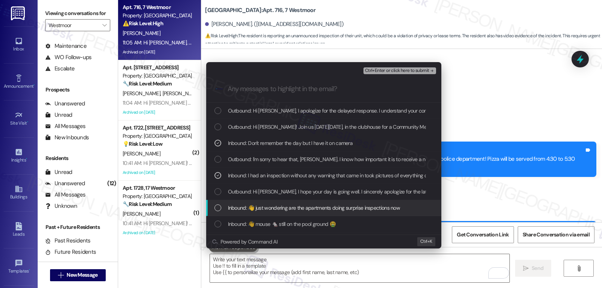
click at [223, 206] on div "Inbound: 👋 just wondering are the apartments doing surprise inspections now" at bounding box center [325, 208] width 220 height 8
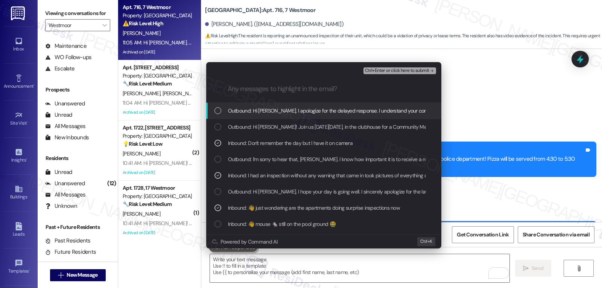
click at [405, 70] on span "Ctrl+Enter or click here to submit" at bounding box center [397, 70] width 64 height 5
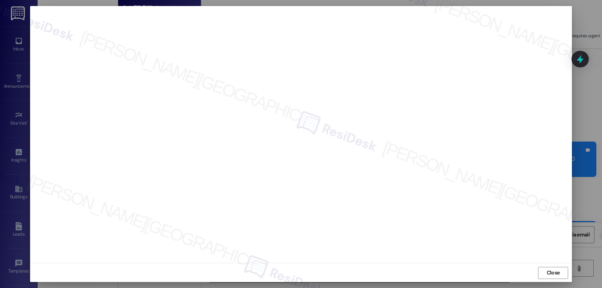
scroll to position [3, 0]
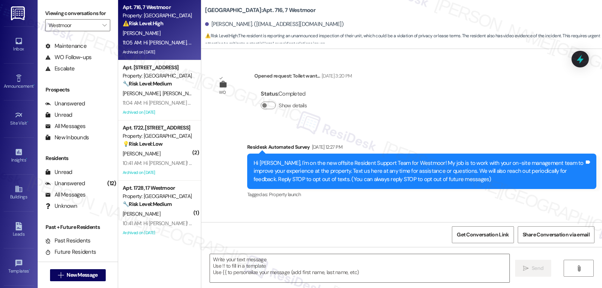
type textarea "Fetching suggested responses. Please feel free to read through the conversation…"
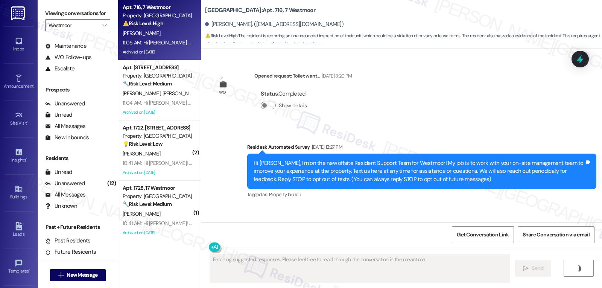
scroll to position [16555, 0]
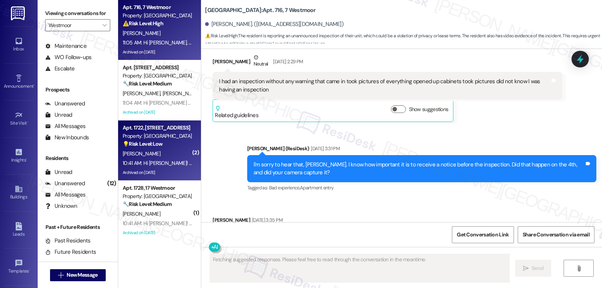
click at [149, 161] on div "10:41 AM: Hi Jason! Join us on Thursday, August 14, in the clubhouse for a Comm…" at bounding box center [322, 163] width 399 height 7
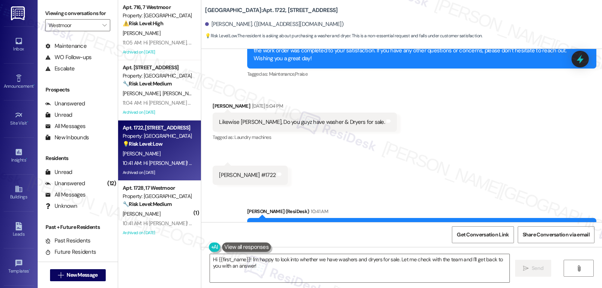
scroll to position [8031, 0]
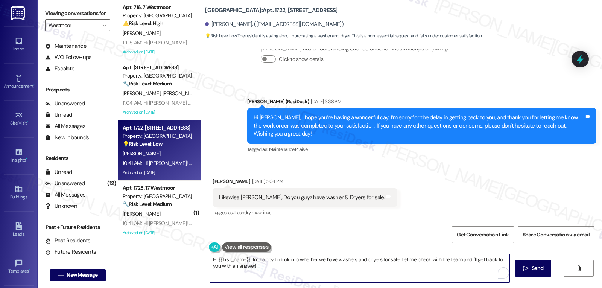
drag, startPoint x: 244, startPoint y: 260, endPoint x: 265, endPoint y: 270, distance: 22.4
click at [264, 269] on textarea "Hi {{first_name}}! I'm happy to look into whether we have washers and dryers fo…" at bounding box center [360, 268] width 300 height 28
click at [271, 267] on textarea "Hi {{first_name}}! I'm happy to look into whether we have washers and dryers fo…" at bounding box center [360, 268] width 300 height 28
drag, startPoint x: 247, startPoint y: 260, endPoint x: 257, endPoint y: 267, distance: 12.3
click at [257, 267] on textarea "Hi {{first_name}}! I'm happy to look into whether we have washers and dryers fo…" at bounding box center [360, 268] width 300 height 28
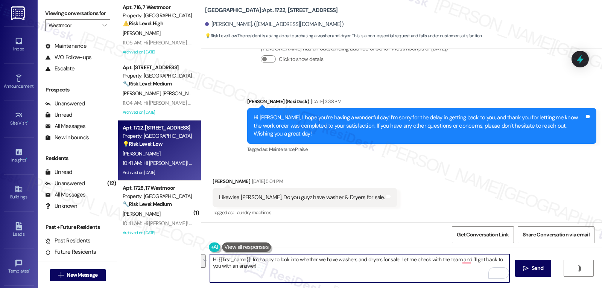
click at [257, 267] on textarea "Hi {{first_name}}! I'm happy to look into whether we have washers and dryers fo…" at bounding box center [360, 268] width 300 height 28
click at [252, 260] on textarea "Hi {{first_name}}! I'm happy to look into whether we have washers and dryers fo…" at bounding box center [360, 268] width 300 height 28
click at [361, 272] on textarea "Hi {{first_name}}! I apologize for the delayed response. I'd be happy to look i…" at bounding box center [360, 268] width 300 height 28
type textarea "Hi {{first_name}}! I apologize for the delayed response. I'd be happy to look i…"
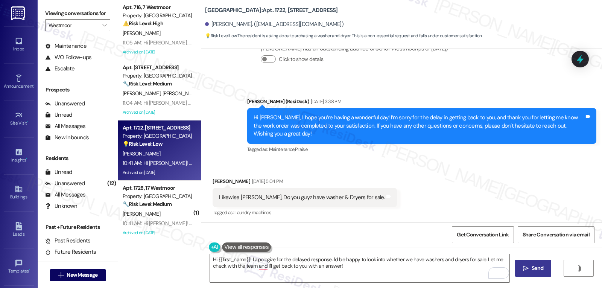
click at [534, 273] on button " Send" at bounding box center [533, 268] width 37 height 17
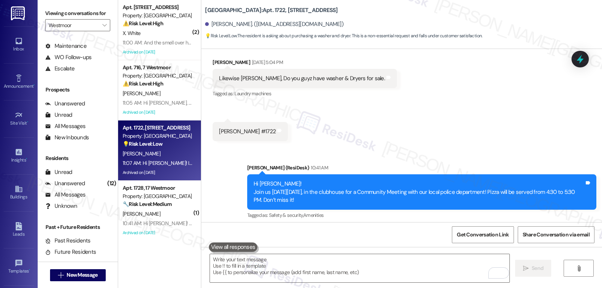
scroll to position [8167, 0]
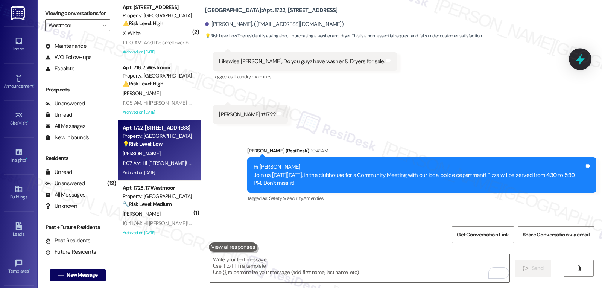
click at [578, 64] on icon at bounding box center [580, 59] width 13 height 13
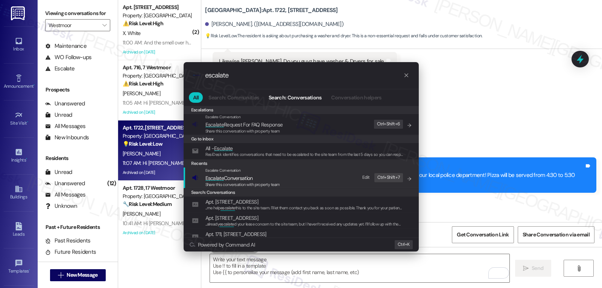
type input "escalate"
click at [290, 174] on div "Escalate Conversation Escalate Conversation Share this conversation with proper…" at bounding box center [302, 178] width 220 height 20
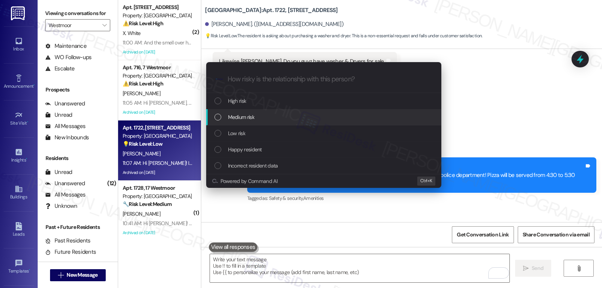
click at [258, 120] on div "Medium risk" at bounding box center [325, 117] width 220 height 8
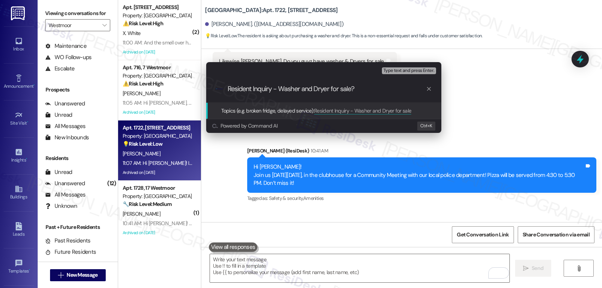
type input "Resident Inquiry - Washer and Dryer for sale?"
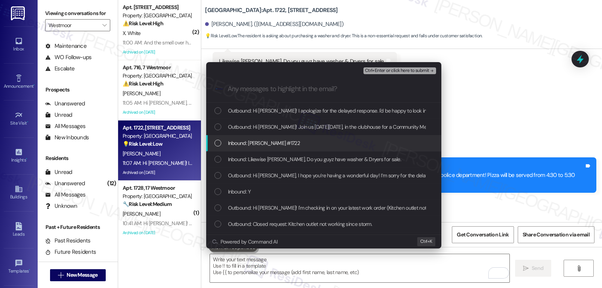
click at [291, 140] on div "Inbound: Jason #1722" at bounding box center [325, 143] width 220 height 8
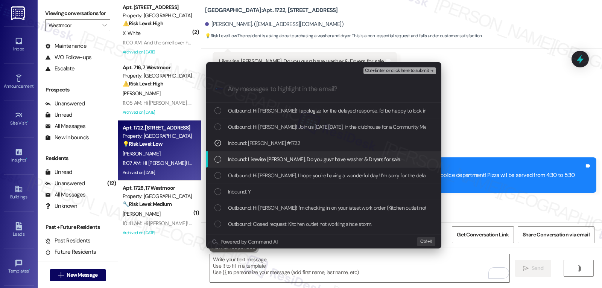
click at [282, 157] on span "Inbound: Likewise Sarah, Do you guyz have washer & Dryers for sale." at bounding box center [315, 159] width 174 height 8
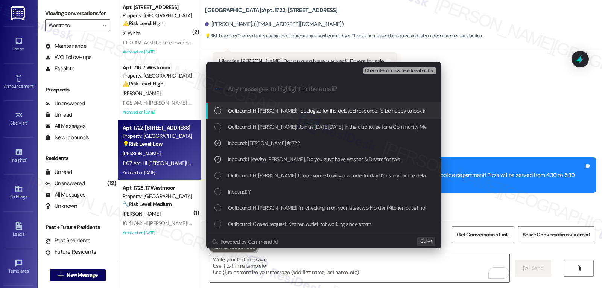
click at [410, 73] on span "Ctrl+Enter or click here to submit" at bounding box center [397, 70] width 64 height 5
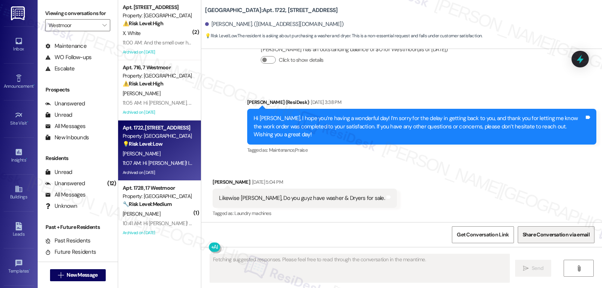
scroll to position [8038, 0]
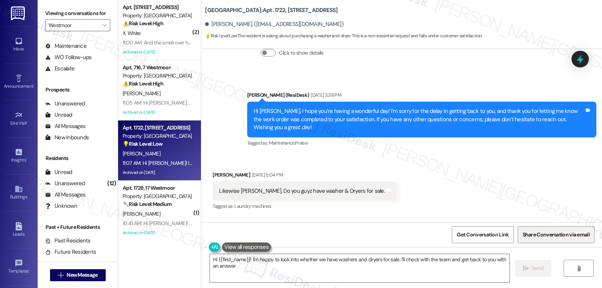
type textarea "Hi {{first_name}}! I'm happy to look into whether we have washers and dryers fo…"
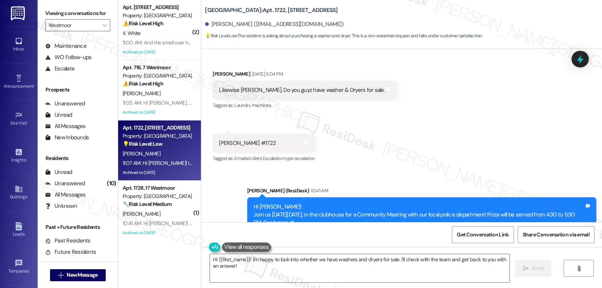
scroll to position [8189, 0]
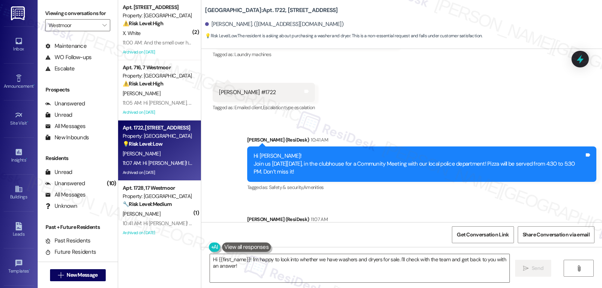
click at [140, 39] on div "11:00 AM: And the smell over here is horrible 11:00 AM: And the smell over here…" at bounding box center [170, 42] width 95 height 7
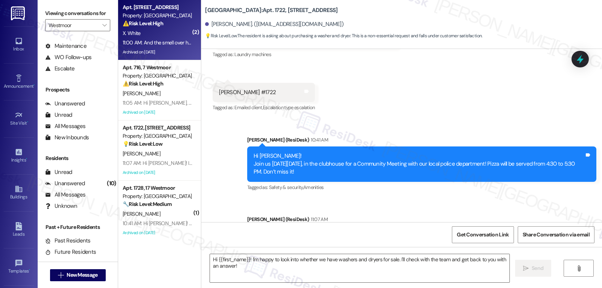
type textarea "Fetching suggested responses. Please feel free to read through the conversation…"
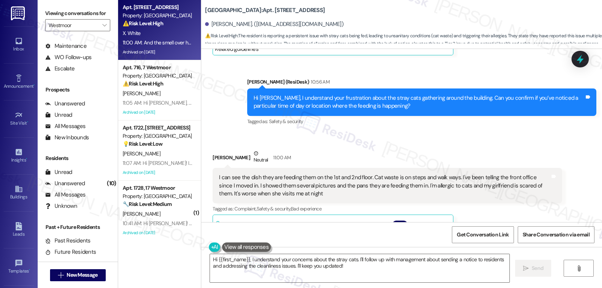
scroll to position [4906, 0]
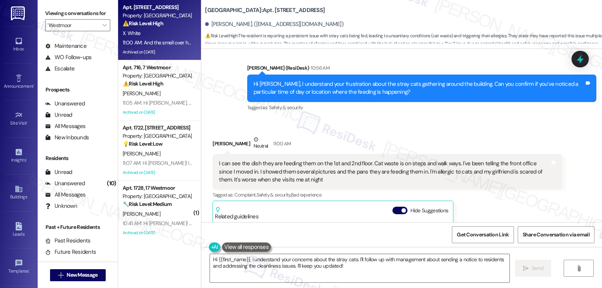
click at [329, 160] on div "I can see the dish they are feeding them on the 1st and 2nd floor. Cat waste is…" at bounding box center [384, 172] width 331 height 24
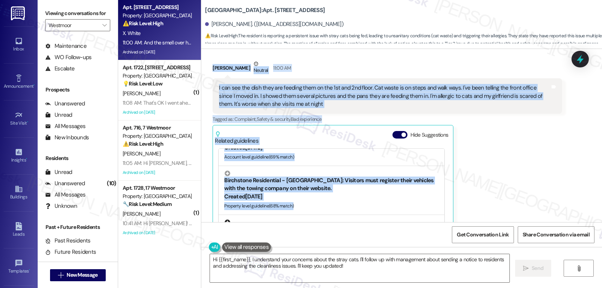
scroll to position [226, 0]
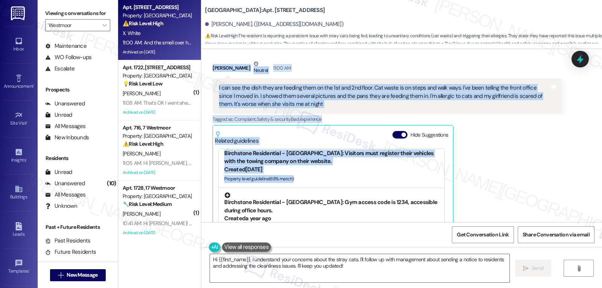
drag, startPoint x: 207, startPoint y: 102, endPoint x: 346, endPoint y: 172, distance: 155.8
click at [346, 172] on div "Lease started Jan 30, 2025 at 7:00 PM Survey, sent via SMS Residesk Automated S…" at bounding box center [401, 135] width 401 height 173
click at [393, 131] on button "Hide Suggestions" at bounding box center [400, 135] width 15 height 8
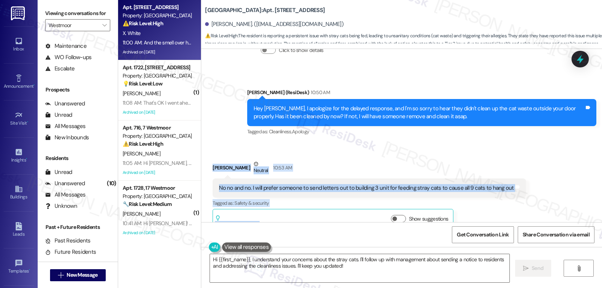
scroll to position [4716, 0]
click at [295, 143] on div "Received via SMS Xavian White Neutral 10:53 AM No no and no. I will prefer some…" at bounding box center [401, 190] width 401 height 94
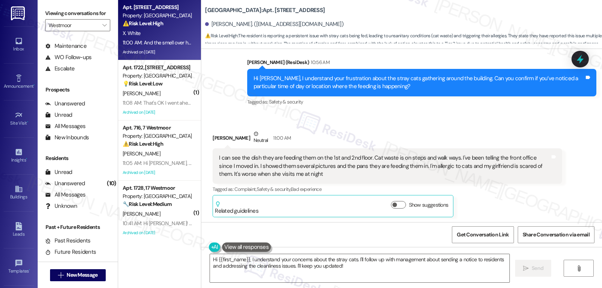
scroll to position [4941, 0]
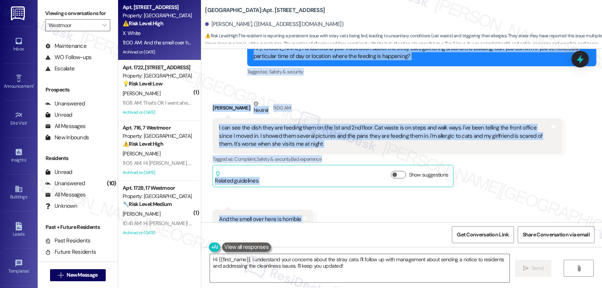
drag, startPoint x: 205, startPoint y: 146, endPoint x: 270, endPoint y: 209, distance: 89.5
click at [270, 209] on div "Lease started Jan 30, 2025 at 7:00 PM Survey, sent via SMS Residesk Automated S…" at bounding box center [401, 135] width 401 height 173
copy div "Xavian White Neutral 10:53 AM No no and no. I will prefer someone to send lette…"
click at [355, 268] on textarea "Hi {{first_name}}, I understand your concerns about the stray cats. I'll follow…" at bounding box center [360, 268] width 300 height 28
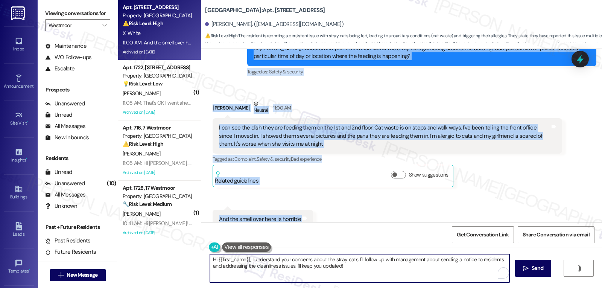
paste textarea "I’m really sorry you’ve been dealing with this for so long, especially with the…"
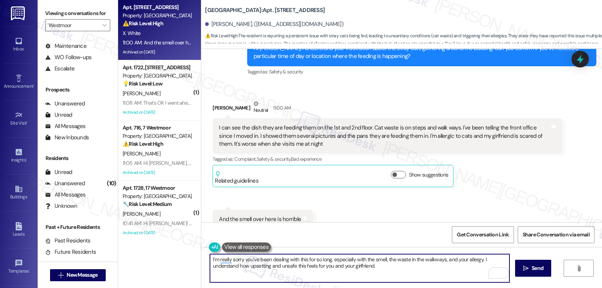
click at [253, 268] on textarea "I’m really sorry you’ve been dealing with this for so long, especially with the…" at bounding box center [360, 268] width 300 height 28
click at [344, 268] on textarea "I’m really sorry you’ve been dealing with this for so long, especially with the…" at bounding box center [360, 268] width 300 height 28
click at [338, 274] on textarea "I’m really sorry you’ve been dealing with this for so long, especially with the…" at bounding box center [360, 268] width 300 height 28
paste textarea "Thanks for sharing the details about the feeding spots and the photos you’ve al…"
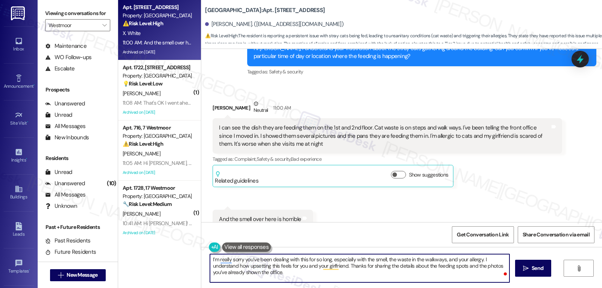
click at [261, 273] on textarea "I’m really sorry you’ve been dealing with this for so long, especially with the…" at bounding box center [360, 268] width 300 height 28
paste textarea "I’ll escalate this to management right away so they can take action to stop the…"
click at [284, 274] on textarea "I’m really sorry you’ve been dealing with this for so long, especially with the…" at bounding box center [360, 268] width 300 height 28
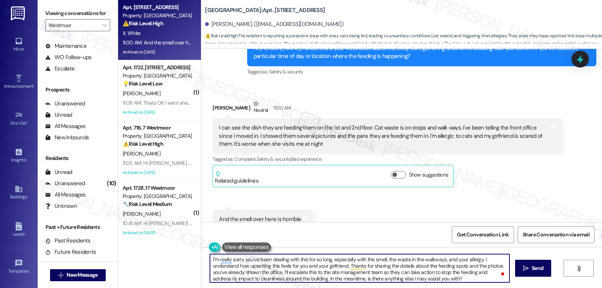
type textarea "I’m really sorry you’ve been dealing with this for so long, especially with the…"
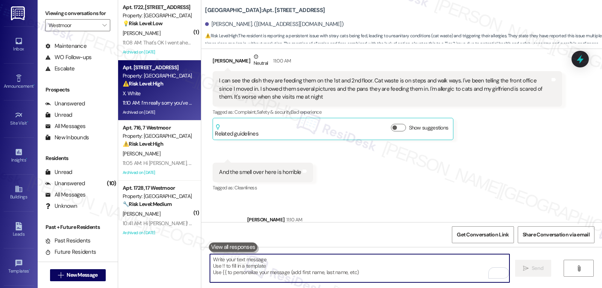
scroll to position [5018, 0]
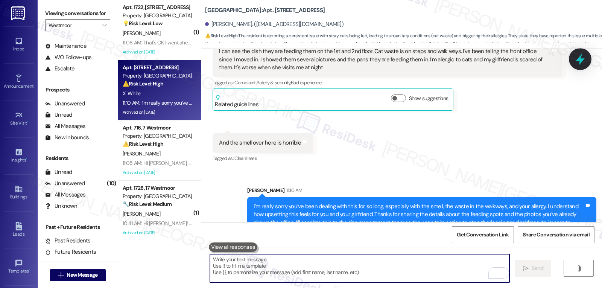
click at [580, 62] on icon at bounding box center [580, 59] width 9 height 12
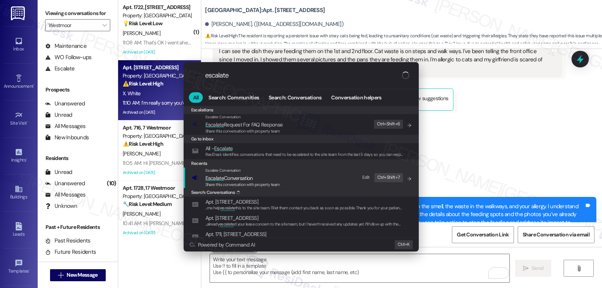
type input "escalate"
click at [278, 175] on span "Escalate Conversation" at bounding box center [243, 178] width 75 height 8
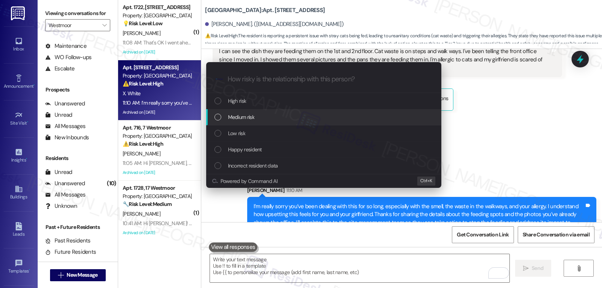
click at [266, 116] on div "Medium risk" at bounding box center [325, 117] width 220 height 8
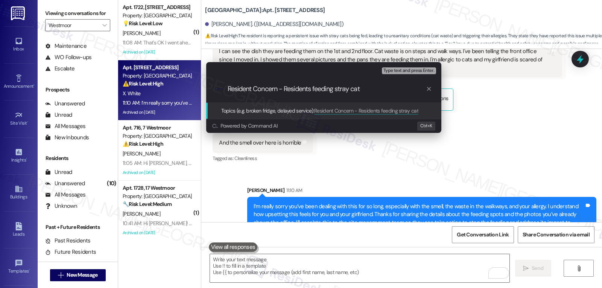
type input "Resident Concern - Residents feeding stray cats"
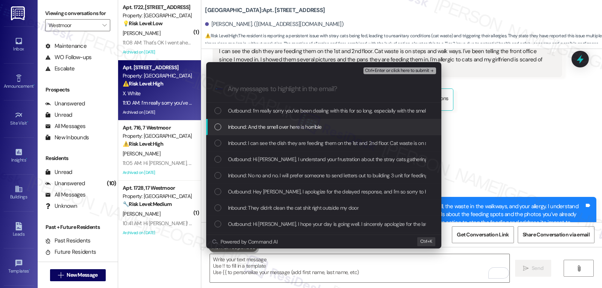
click at [239, 129] on span "Inbound: And the smell over here is horrible" at bounding box center [275, 127] width 94 height 8
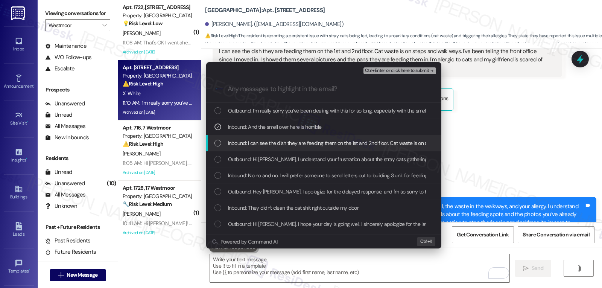
click at [229, 146] on span "Inbound: I can see the dish they are feeding them on the 1st and 2nd floor. Cat…" at bounding box center [580, 143] width 704 height 8
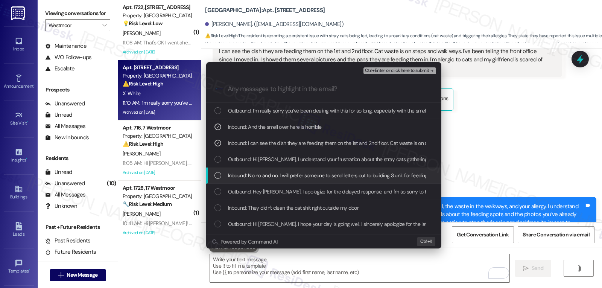
click at [238, 178] on span "Inbound: No no and no. I will prefer someone to send letters out to building 3 …" at bounding box center [373, 175] width 290 height 8
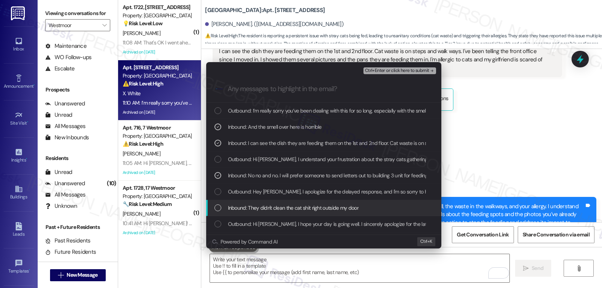
click at [235, 204] on span "Inbound: They didn't clean the cat shit right outside my door" at bounding box center [293, 208] width 131 height 8
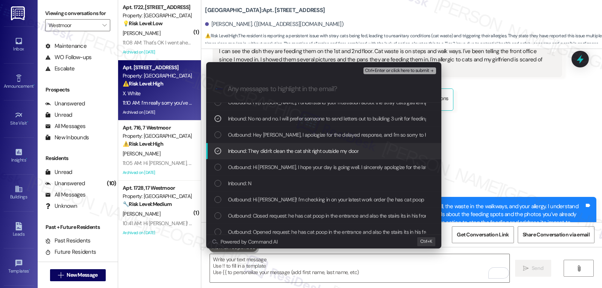
scroll to position [75, 0]
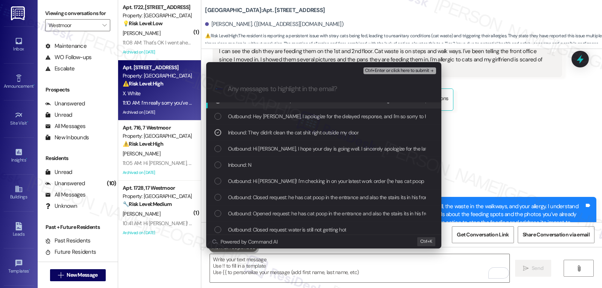
click at [415, 73] on span "Ctrl+Enter or click here to submit" at bounding box center [397, 70] width 64 height 5
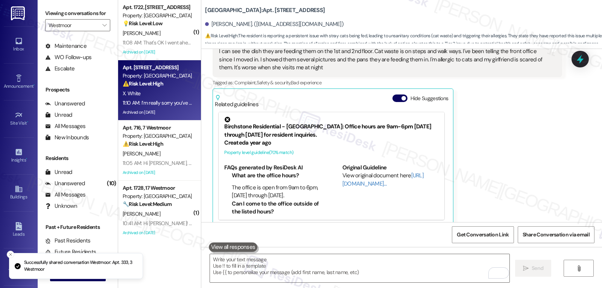
scroll to position [5133, 0]
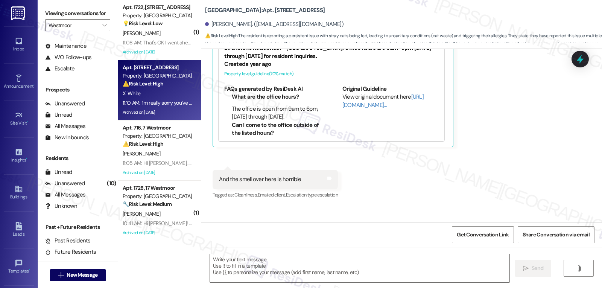
type textarea "Fetching suggested responses. Please feel free to read through the conversation…"
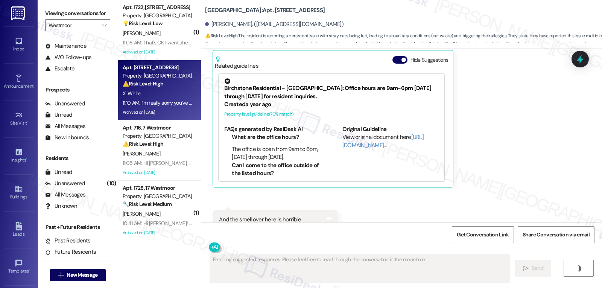
click at [152, 28] on div "Apt. 1722, 17 Westmoor Property: Westmoor 💡 Risk Level: Low The resident inquir…" at bounding box center [157, 16] width 71 height 26
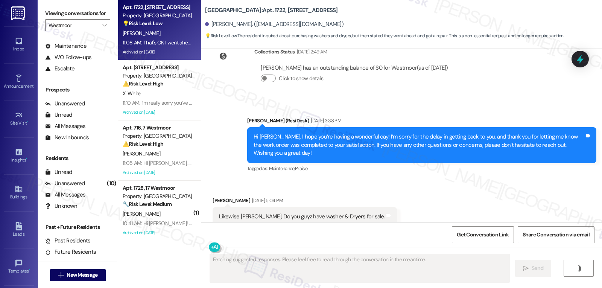
scroll to position [8345, 0]
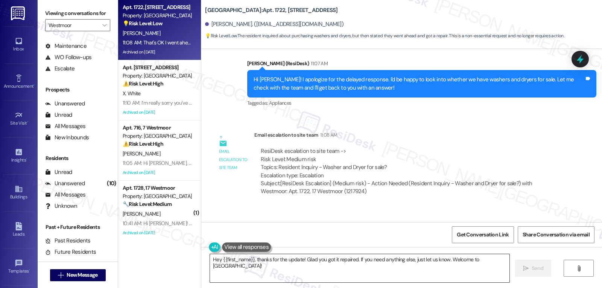
click at [251, 267] on textarea "Hey {{first_name}}, thanks for the update! Glad you got it repaired. If you nee…" at bounding box center [360, 268] width 300 height 28
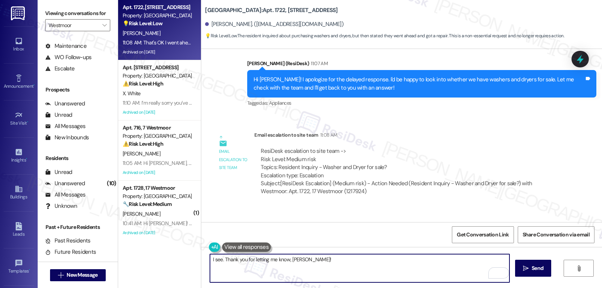
click at [330, 273] on textarea "I see. Thank you for letting me know, Jason!" at bounding box center [360, 268] width 300 height 28
paste textarea "If you ever have any questions or need support, don’t hesitate to reach out. I’…"
type textarea "I see. Thank you for letting me know, Jason! If you ever have any questions or …"
click at [517, 267] on button " Send" at bounding box center [533, 268] width 37 height 17
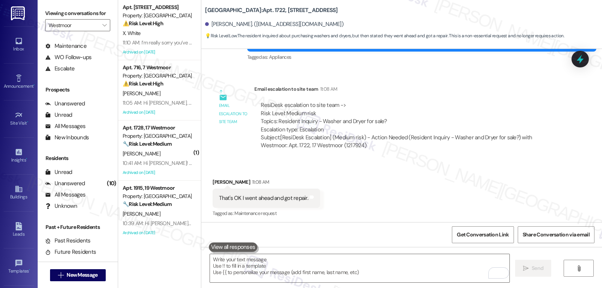
scroll to position [8406, 0]
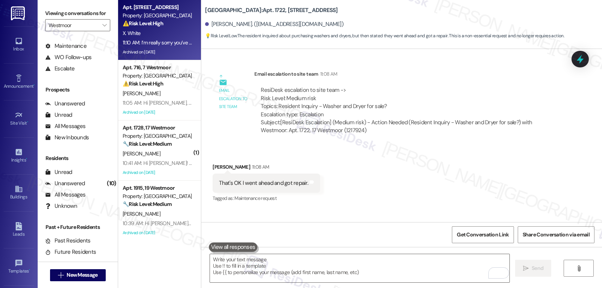
click at [157, 35] on div "X. White" at bounding box center [157, 33] width 71 height 9
type textarea "Fetching suggested responses. Please feel free to read through the conversation…"
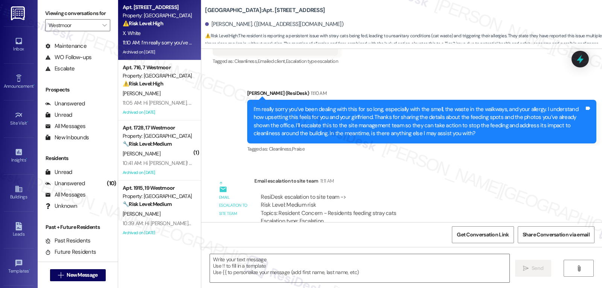
type textarea "Fetching suggested responses. Please feel free to read through the conversation…"
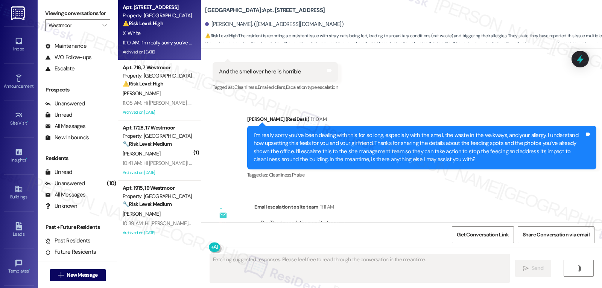
scroll to position [5237, 0]
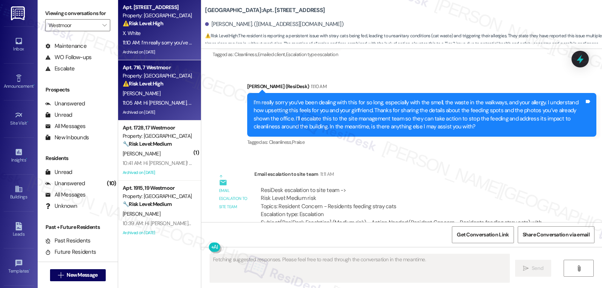
click at [147, 95] on div "V. Wardlow" at bounding box center [157, 93] width 71 height 9
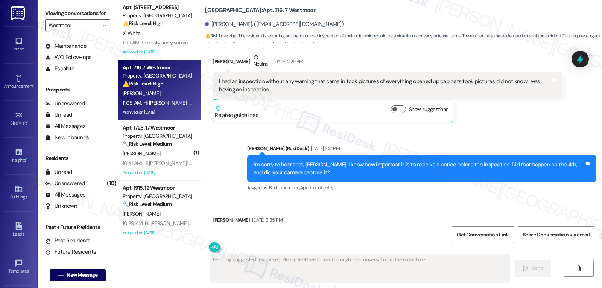
scroll to position [16808, 0]
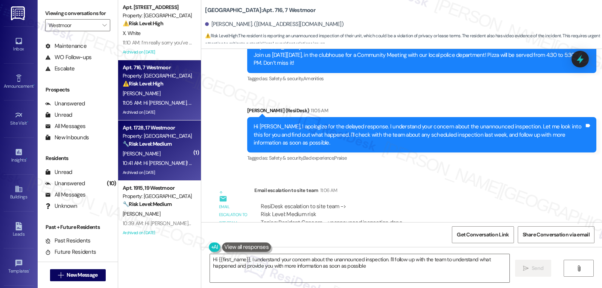
type textarea "Hi {{first_name}}, I understand your concern about the unannounced inspection. …"
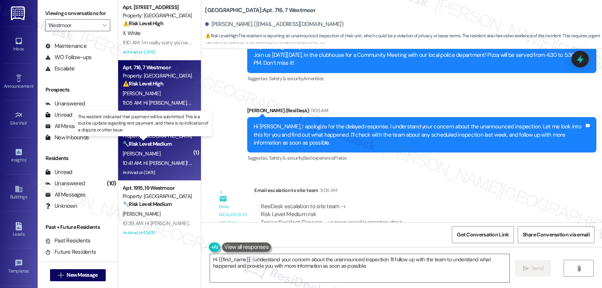
click at [162, 141] on strong "🔧 Risk Level: Medium" at bounding box center [147, 143] width 49 height 7
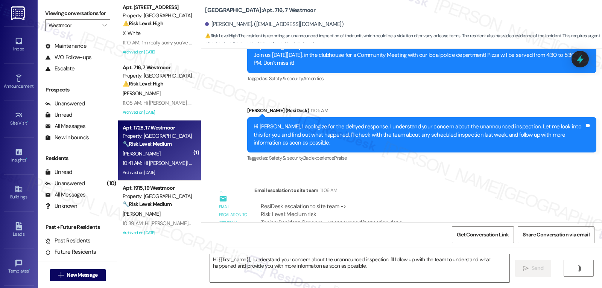
type textarea "Fetching suggested responses. Please feel free to read through the conversation…"
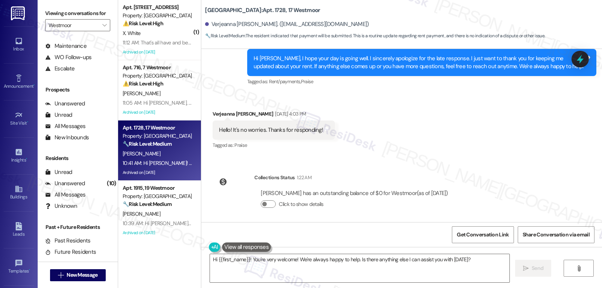
scroll to position [5709, 0]
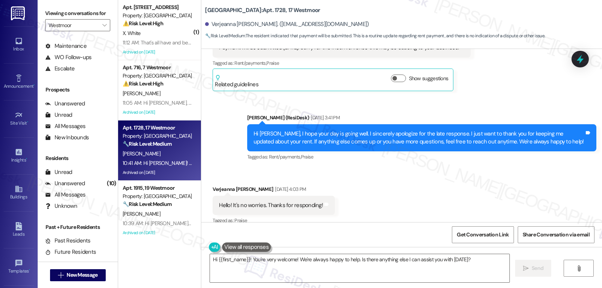
click at [215, 185] on div "Verjeanna Tryon Aug 10, 2025 at 4:03 PM" at bounding box center [274, 190] width 122 height 11
copy div "Verjeanna"
click at [246, 277] on textarea "Hi {{first_name}}! You're very welcome! We're always happy to help. Is there an…" at bounding box center [360, 268] width 300 height 28
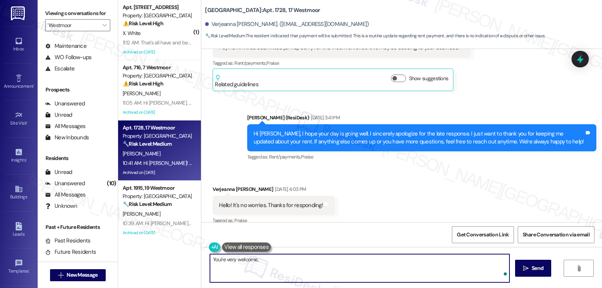
paste textarea "Verjeanna"
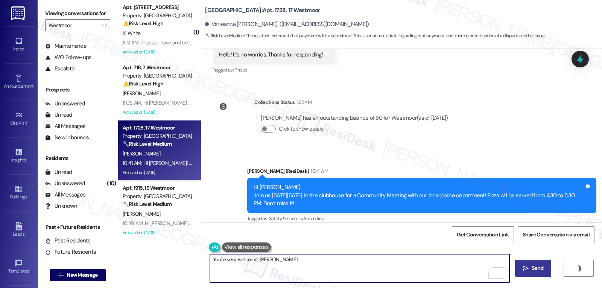
type textarea "You're very welcome, Verjeanna!"
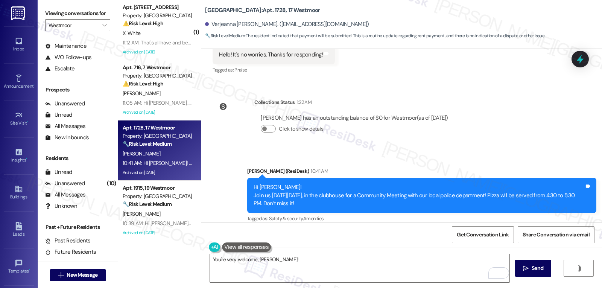
click at [550, 265] on button " Send" at bounding box center [533, 268] width 37 height 17
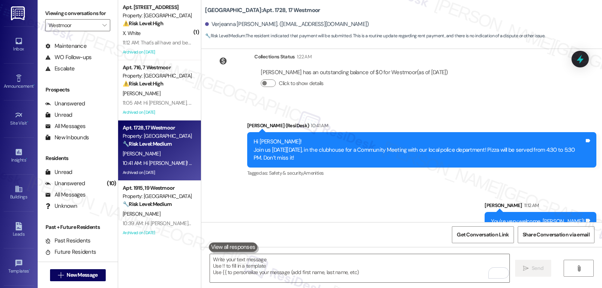
scroll to position [5912, 0]
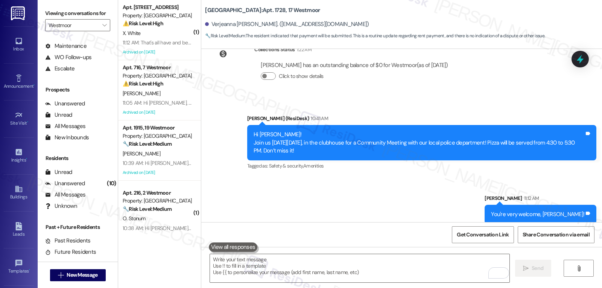
click at [155, 34] on div "X. White" at bounding box center [157, 33] width 71 height 9
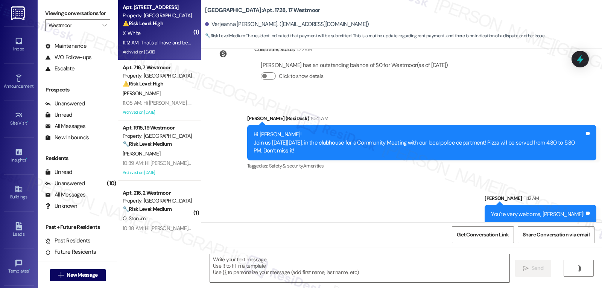
type textarea "Fetching suggested responses. Please feel free to read through the conversation…"
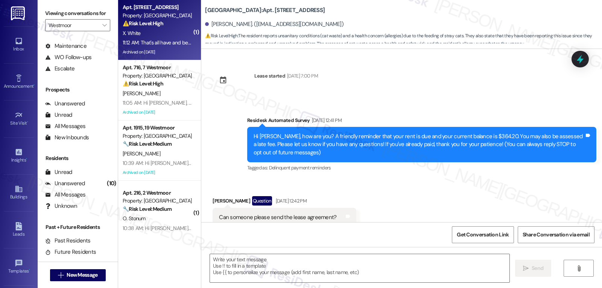
scroll to position [5174, 0]
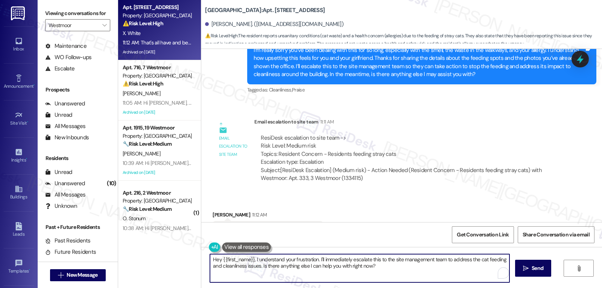
drag, startPoint x: 394, startPoint y: 269, endPoint x: 185, endPoint y: 237, distance: 211.1
click at [189, 239] on div "Apt. 333, 3 Westmoor Property: Westmoor ⚠️ Risk Level: High The resident report…" at bounding box center [360, 144] width 484 height 288
type textarea "Got that, thank you, Xavian! I'll keep you in the loop with any updates that I …"
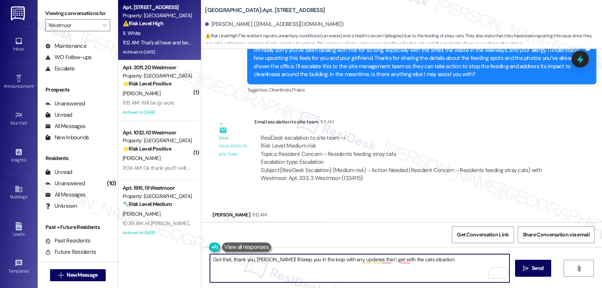
scroll to position [5174, 0]
click at [435, 261] on textarea "Got that, thank you, Xavian! I'll keep you in the loop with any updates that I …" at bounding box center [360, 268] width 300 height 28
drag, startPoint x: 440, startPoint y: 260, endPoint x: 375, endPoint y: 261, distance: 64.8
click at [375, 261] on textarea "Got that, thank you, Xavian! I'll keep you in the loop with any updates that I …" at bounding box center [360, 268] width 300 height 28
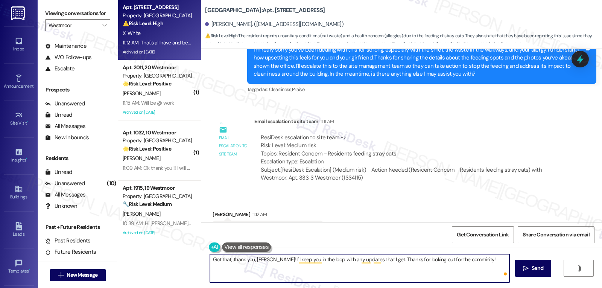
type textarea "Got that, thank you, Xavian! I'll keep you in the loop with any updates that I …"
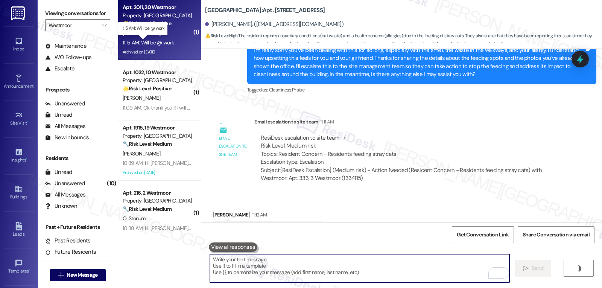
click at [163, 42] on div "11:15 AM: Will be @ work 11:15 AM: Will be @ work" at bounding box center [148, 42] width 51 height 7
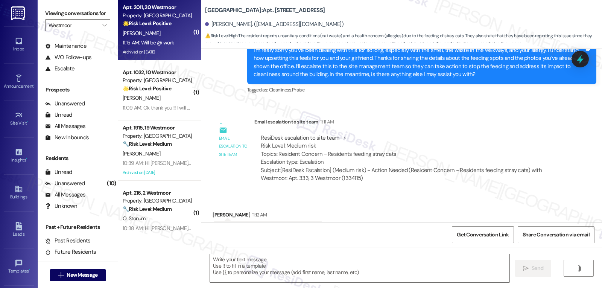
type textarea "Fetching suggested responses. Please feel free to read through the conversation…"
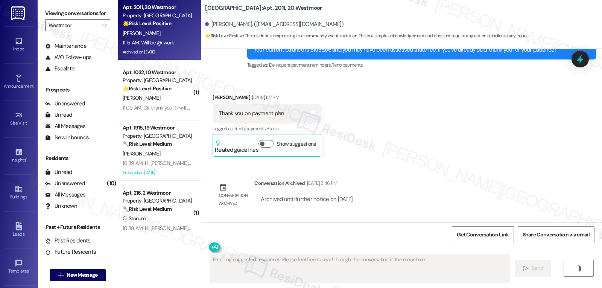
scroll to position [11091, 0]
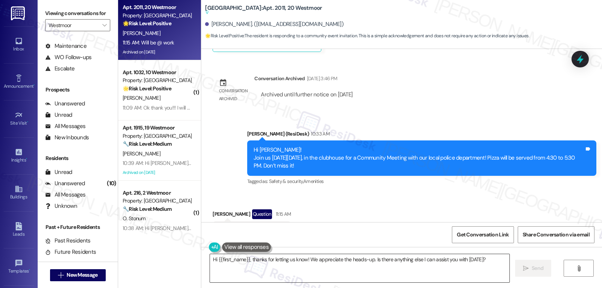
click at [285, 271] on textarea "Hi {{first_name}}, thanks for letting us know! We appreciate the heads-up. Is t…" at bounding box center [360, 268] width 300 height 28
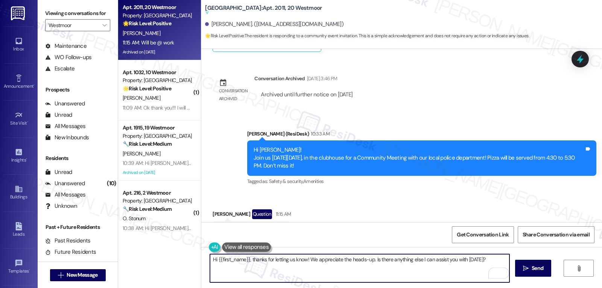
drag, startPoint x: 244, startPoint y: 261, endPoint x: 131, endPoint y: 256, distance: 113.4
click at [149, 256] on div "Apt. 2011, 20 Westmoor Property: Westmoor 🌟 Risk Level: Positive The resident i…" at bounding box center [360, 144] width 484 height 288
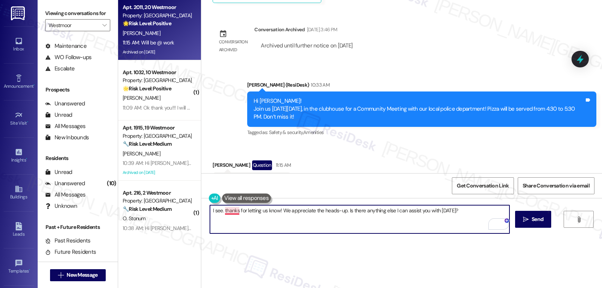
click at [221, 212] on textarea "I see. thanks for letting us know! We appreciate the heads-up. Is there anythin…" at bounding box center [360, 219] width 300 height 28
drag, startPoint x: 343, startPoint y: 211, endPoint x: 496, endPoint y: 270, distance: 164.1
click at [484, 268] on div "WO Opened request: Dishwasher ... Jun 14, 2024 at 10:45 AM Status : Completed S…" at bounding box center [401, 144] width 401 height 288
click at [461, 207] on textarea "I see. Thanks for letting us know! We appreciate the heads-up, and we'll see yo…" at bounding box center [360, 219] width 300 height 28
type textarea "I see. Thanks for letting us know! We appreciate the heads-up, and we'll see yo…"
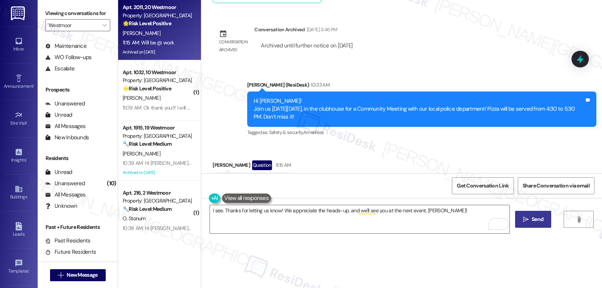
click at [540, 226] on button " Send" at bounding box center [533, 219] width 37 height 17
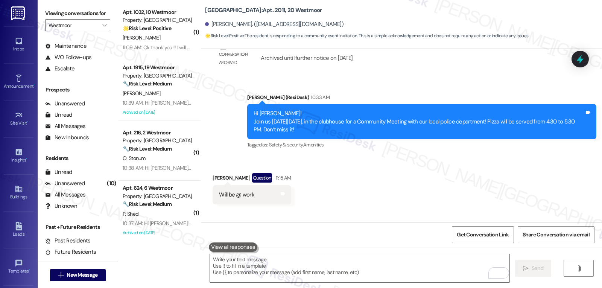
scroll to position [11122, 0]
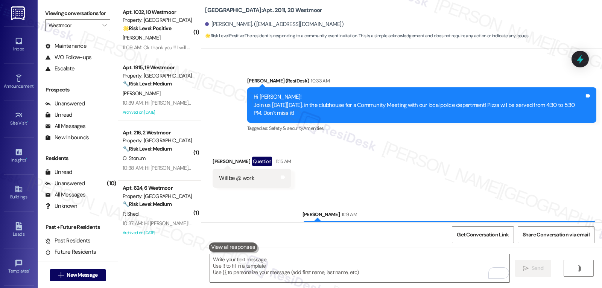
click at [131, 50] on div "11:09 AM: Ok thank you!!! I will surely try to make it. 11:09 AM: Ok thank you!…" at bounding box center [177, 47] width 108 height 7
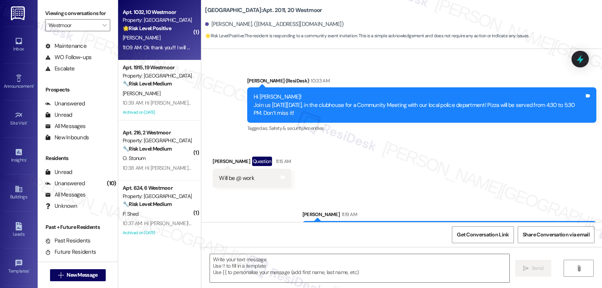
type textarea "Fetching suggested responses. Please feel free to read through the conversation…"
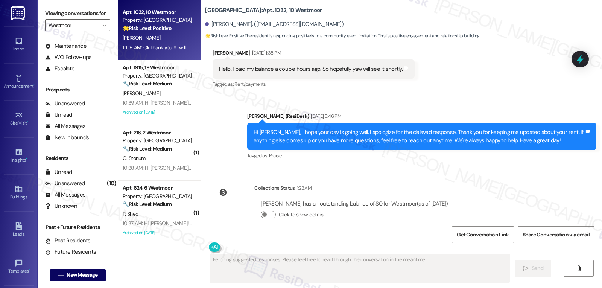
scroll to position [8189, 0]
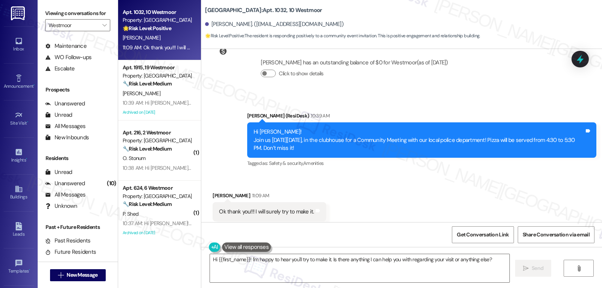
click at [213, 192] on div "Toni White 11:09 AM" at bounding box center [269, 197] width 113 height 11
click at [247, 112] on div "Sarah (ResiDesk) 10:39 AM" at bounding box center [421, 117] width 349 height 11
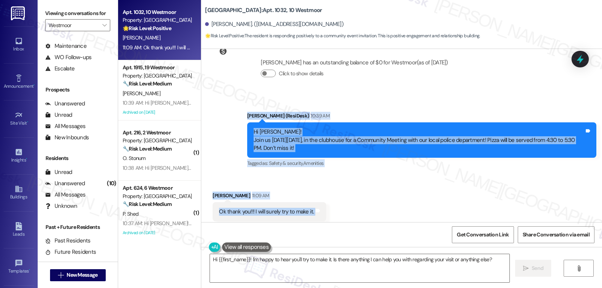
drag, startPoint x: 243, startPoint y: 99, endPoint x: 313, endPoint y: 200, distance: 123.0
click at [313, 200] on div "WO Opened request: carport 139... Jun 12, 2024 at 10:38 AM Status : Completed S…" at bounding box center [401, 135] width 401 height 173
copy div "Sarah (ResiDesk) 10:39 AM Hi Toni! Join us on Thursday, August 14, in the clubh…"
click at [399, 262] on textarea "Hi {{first_name}}! I'm happy to hear you'll try to make it. Is there anything I…" at bounding box center [360, 268] width 300 height 28
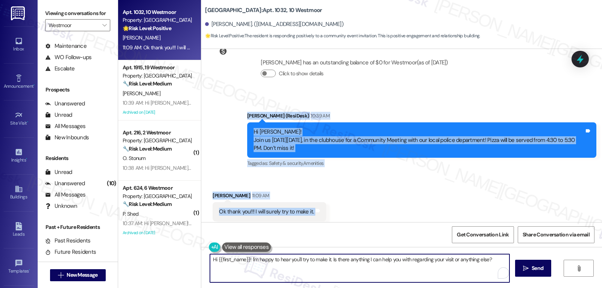
paste textarea "That’s great to hear, Toni! We’d love to have you there."
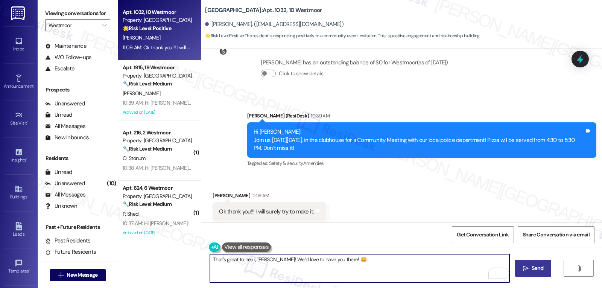
type textarea "That’s great to hear, Toni! We’d love to have you there! 😊"
click at [525, 262] on button " Send" at bounding box center [533, 268] width 37 height 17
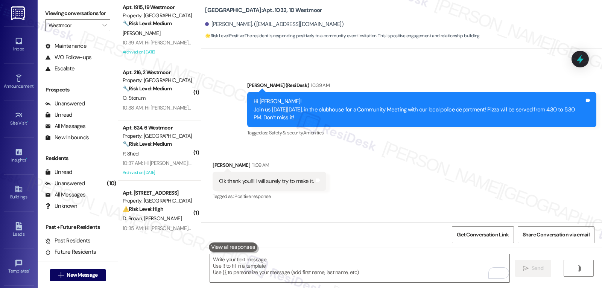
scroll to position [8241, 0]
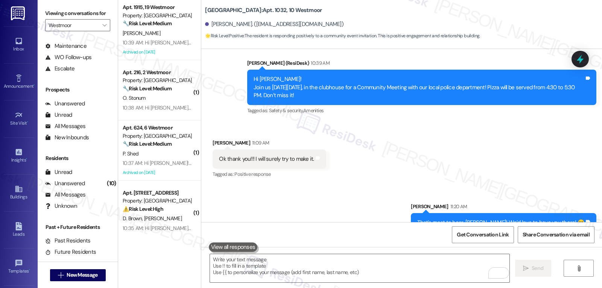
drag, startPoint x: 130, startPoint y: 35, endPoint x: 231, endPoint y: 59, distance: 104.1
click at [130, 35] on span "[PERSON_NAME]" at bounding box center [142, 33] width 38 height 7
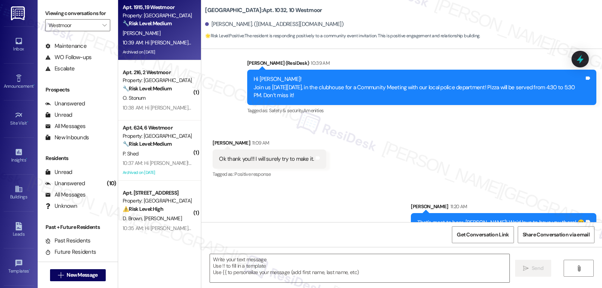
type textarea "Fetching suggested responses. Please feel free to read through the conversation…"
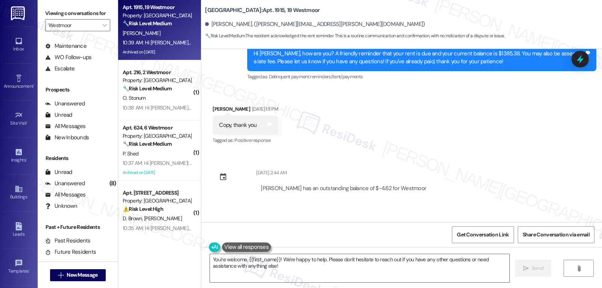
scroll to position [1595, 0]
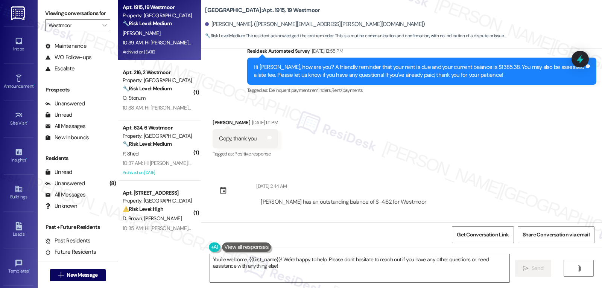
click at [213, 122] on div "Camillia Henry Aug 05, 2025 at 1:11 PM" at bounding box center [245, 124] width 65 height 11
copy div "Camillia"
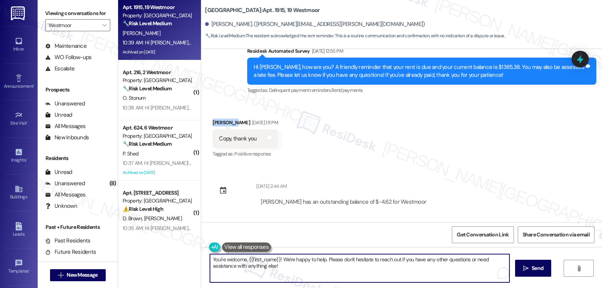
click at [285, 267] on textarea "You're welcome, {{first_name}}! We're happy to help. Please don't hesitate to r…" at bounding box center [360, 268] width 300 height 28
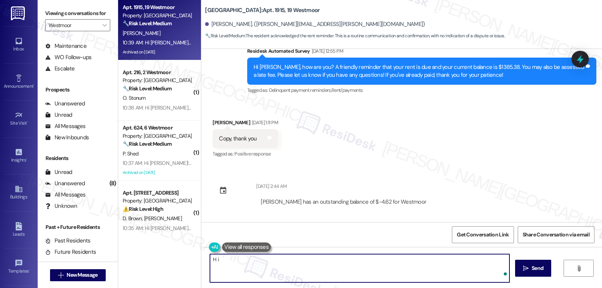
paste textarea "Camillia"
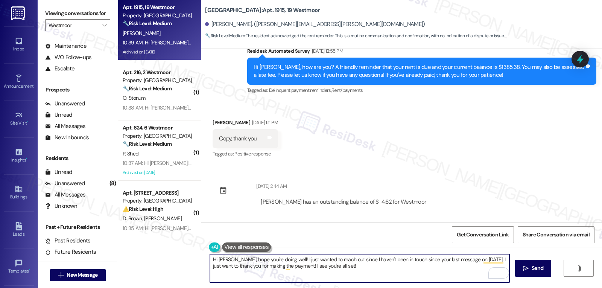
click at [361, 268] on textarea "Hi Camillia, hope you're doing well! I just wanted to reach out since I haven't…" at bounding box center [360, 268] width 300 height 28
paste textarea "If you ever have any questions or need assistance, just reach out. I’m here and…"
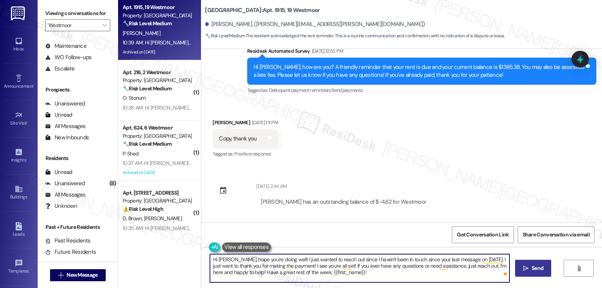
type textarea "Hi Camillia, hope you're doing well! I just wanted to reach out since I haven't…"
click at [537, 266] on span "Send" at bounding box center [538, 268] width 12 height 8
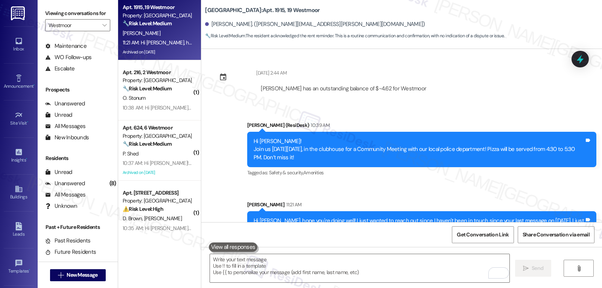
scroll to position [1740, 0]
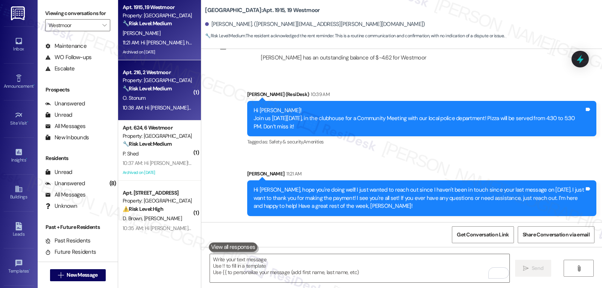
click at [147, 85] on strong "🔧 Risk Level: Medium" at bounding box center [147, 88] width 49 height 7
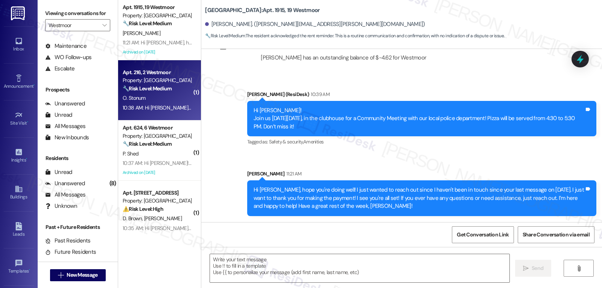
type textarea "Fetching suggested responses. Please feel free to read through the conversation…"
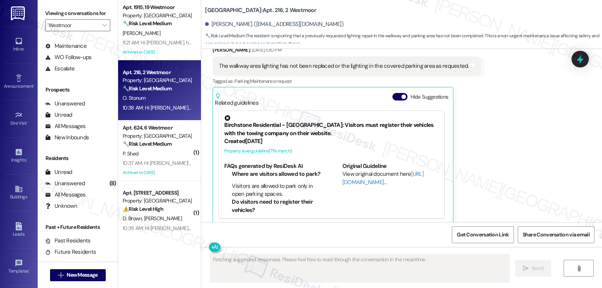
scroll to position [2961, 0]
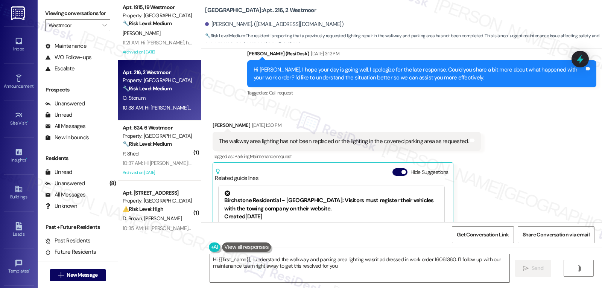
type textarea "Hi {{first_name}}, I understand the walkway and parking area lighting wasn't ad…"
click at [579, 63] on icon at bounding box center [580, 59] width 13 height 13
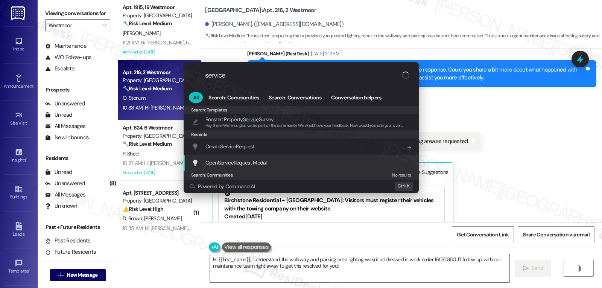
type input "service"
click at [249, 161] on span "Open Service Request Modal" at bounding box center [236, 162] width 61 height 7
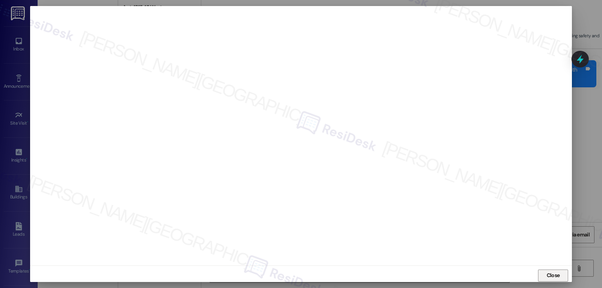
click at [554, 274] on span "Close" at bounding box center [553, 275] width 13 height 8
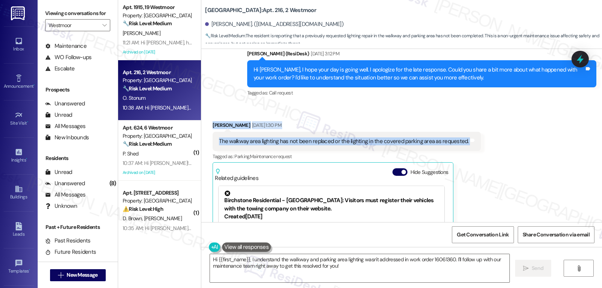
drag, startPoint x: 205, startPoint y: 116, endPoint x: 527, endPoint y: 140, distance: 323.1
click at [527, 140] on div "Received via SMS Ollie Stonum Aug 11, 2025 at 1:30 PM The walkway area lighting…" at bounding box center [401, 204] width 401 height 201
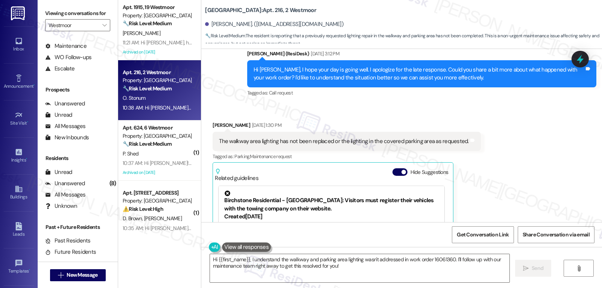
click at [315, 96] on div "Sent via SMS Sarah (ResiDesk) Aug 10, 2025 at 3:12 PM Hi Ollie, I hope your day…" at bounding box center [422, 74] width 361 height 60
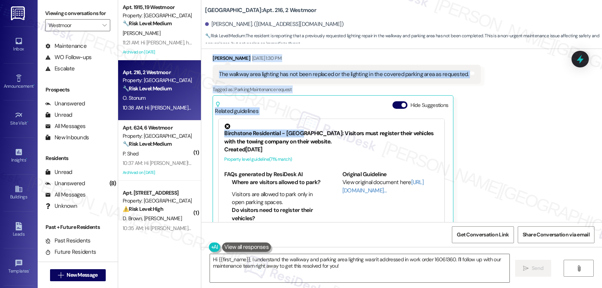
scroll to position [3037, 0]
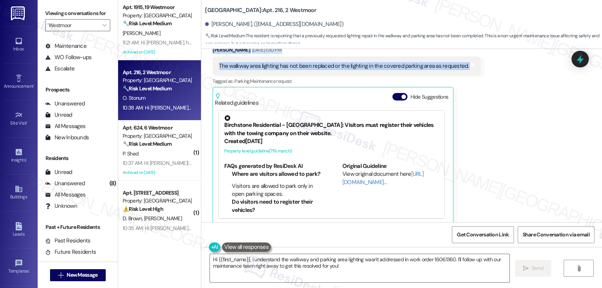
drag, startPoint x: 242, startPoint y: 63, endPoint x: 485, endPoint y: 67, distance: 242.9
click at [485, 67] on div "Survey, sent via SMS Residesk Automated Survey Jul 29, 2024 at 1:41 PM This mes…" at bounding box center [401, 135] width 401 height 173
copy div "Residesk Automated Survey Aug 01, 2025 at 12:23 PM Hi Ollie! I'm checking in on…"
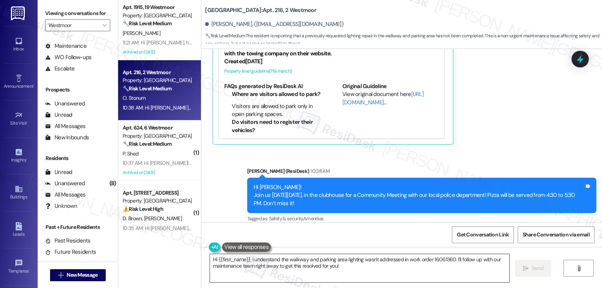
click at [486, 259] on textarea "Hi {{first_name}}, I understand the walkway and parking area lighting wasn't ad…" at bounding box center [360, 268] width 300 height 28
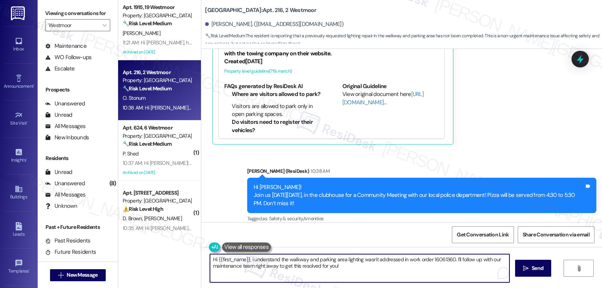
click at [486, 260] on textarea "Hi {{first_name}}, I understand the walkway and parking area lighting wasn't ad…" at bounding box center [360, 268] width 300 height 28
click at [450, 259] on textarea "Hi {{first_name}}, I understand the walkway and parking area lighting wasn't ad…" at bounding box center [360, 268] width 300 height 28
type textarea "Hi {{first_name}}, I understand the walkway and parking area lighting wasn't ad…"
click at [532, 268] on span "Send" at bounding box center [538, 268] width 12 height 8
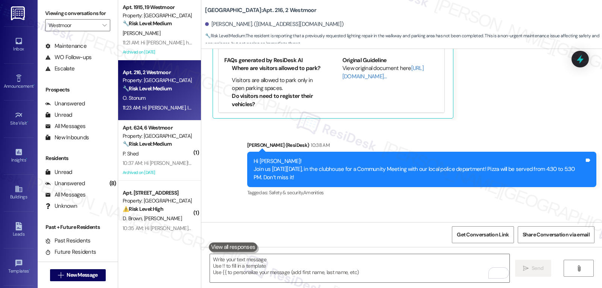
scroll to position [3177, 0]
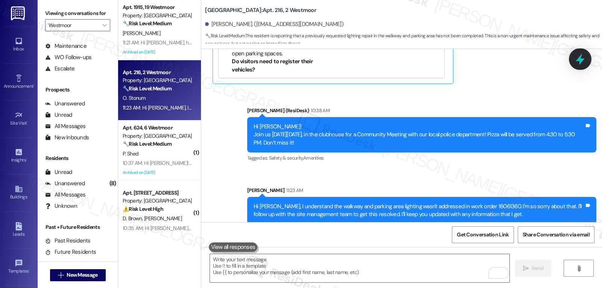
click at [581, 59] on icon at bounding box center [580, 59] width 9 height 12
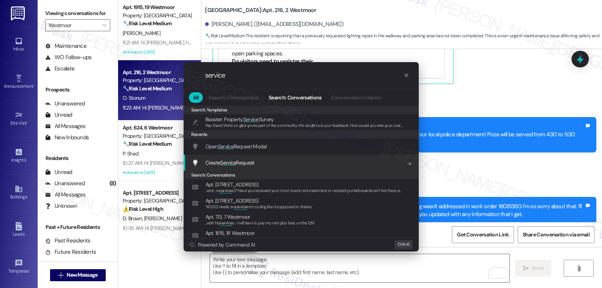
type input "service"
click at [253, 159] on span "Create Service Request" at bounding box center [230, 163] width 49 height 8
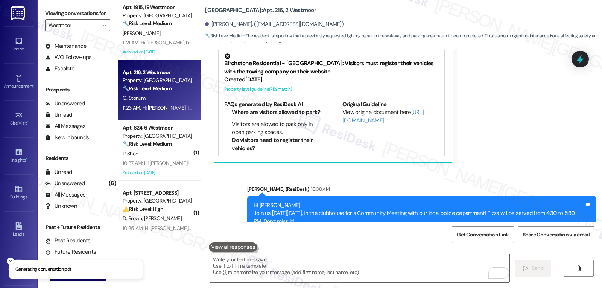
scroll to position [2876, 0]
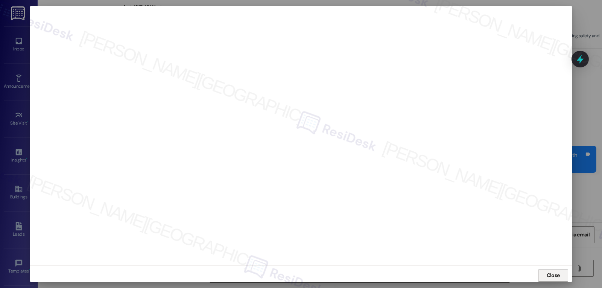
click at [549, 276] on span "Close" at bounding box center [553, 275] width 13 height 8
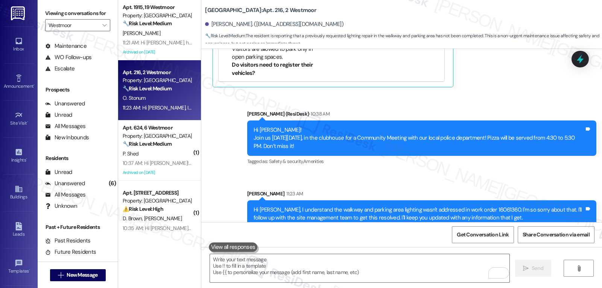
scroll to position [3177, 0]
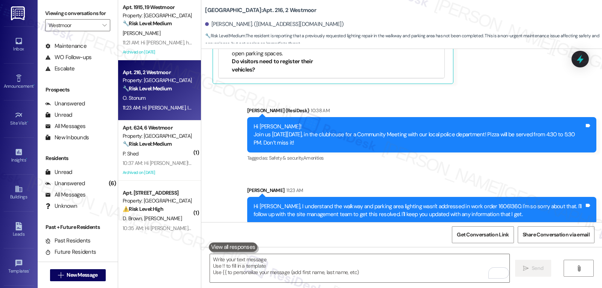
click at [581, 58] on icon at bounding box center [580, 59] width 7 height 9
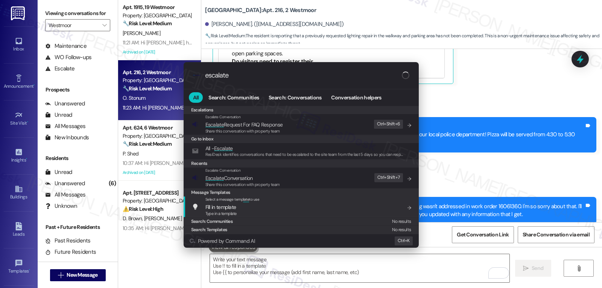
type input "escalate"
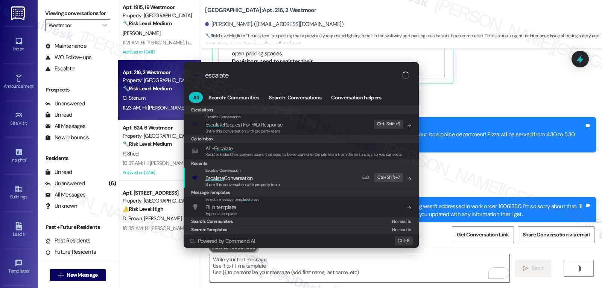
click at [244, 176] on span "Escalate Conversation" at bounding box center [229, 178] width 47 height 7
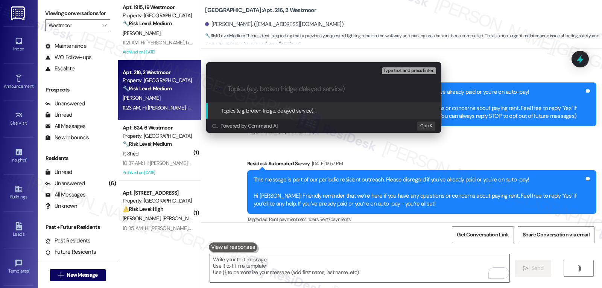
scroll to position [3177, 0]
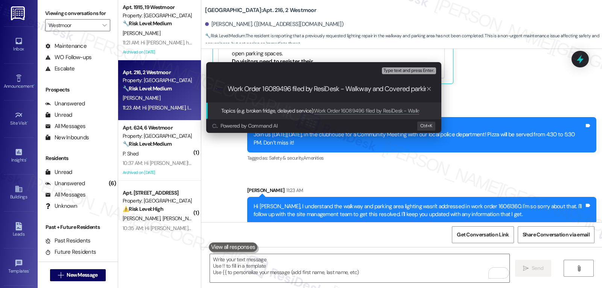
click at [414, 86] on input "Work Order 16089496 filed by ResiDesk - Walkway and Covered parking lights" at bounding box center [327, 89] width 198 height 8
type input "Work Order 16089496 filed by ResiDesk - Walkway and Covered Parking Lights"
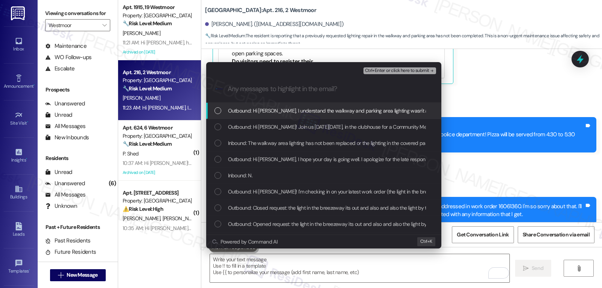
scroll to position [0, 0]
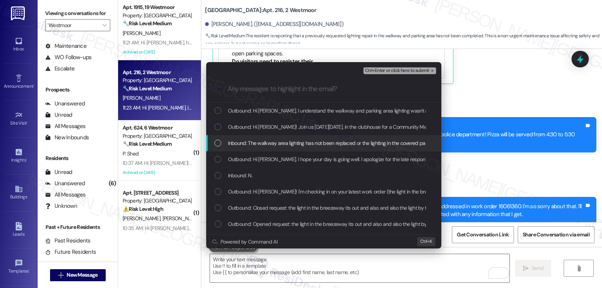
click at [227, 146] on div "Inbound: The walkway area lighting has not been replaced or the lighting in the…" at bounding box center [325, 143] width 220 height 8
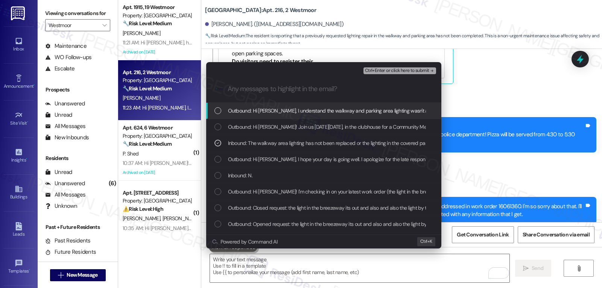
click at [406, 69] on span "Ctrl+Enter or click here to submit" at bounding box center [397, 70] width 64 height 5
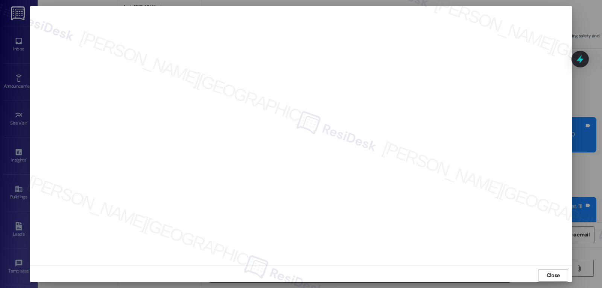
scroll to position [3, 0]
click at [567, 223] on div at bounding box center [301, 132] width 542 height 259
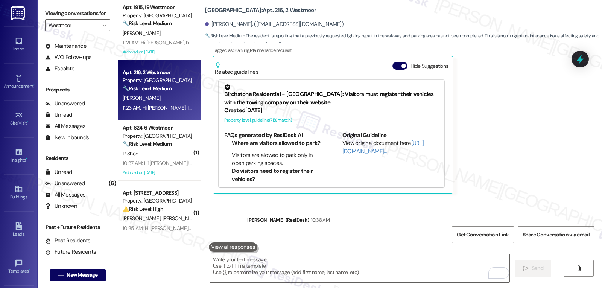
scroll to position [3037, 0]
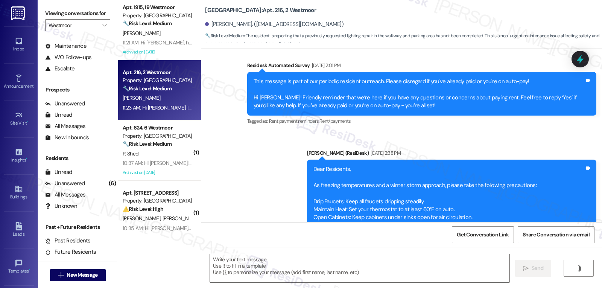
type textarea "Fetching suggested responses. Please feel free to read through the conversation…"
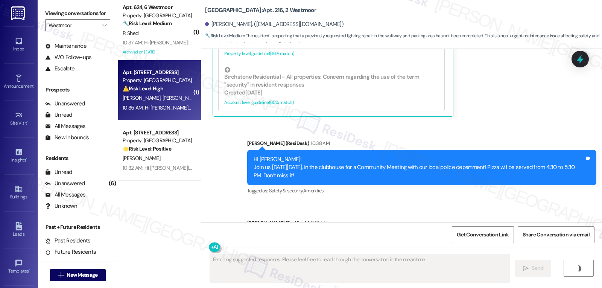
scroll to position [3188, 0]
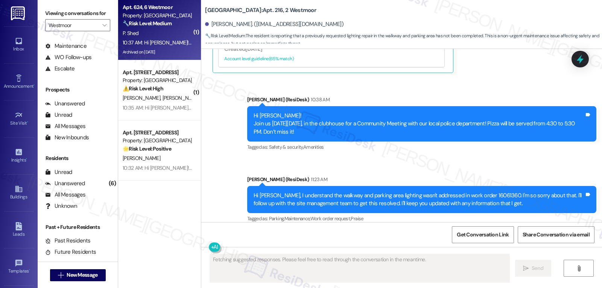
click at [191, 38] on div "Apt. 624, 6 Westmoor Property: Westmoor 🔧 Risk Level: Medium The resident is fo…" at bounding box center [159, 30] width 83 height 60
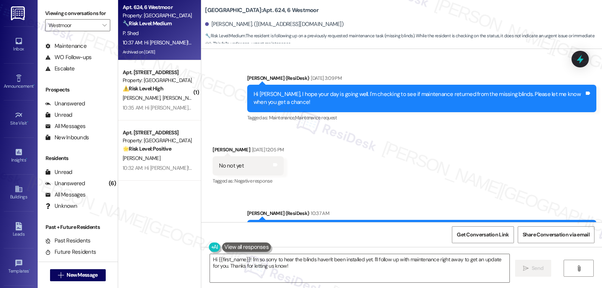
scroll to position [9379, 0]
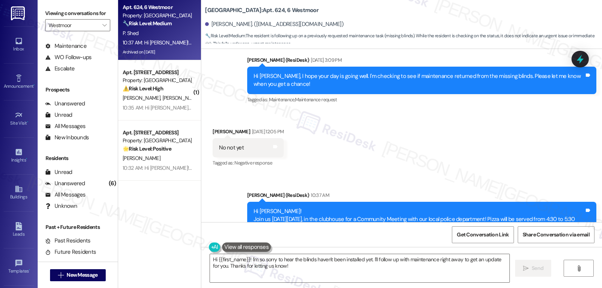
click at [207, 122] on div "Received via SMS [PERSON_NAME] [DATE] 12:05 PM No not yet Tags and notes Tagged…" at bounding box center [248, 148] width 82 height 52
copy div "[PERSON_NAME]"
click at [319, 271] on textarea "Hi {{first_name}}! I'm so sorry to hear the blinds haven't been installed yet. …" at bounding box center [360, 268] width 300 height 28
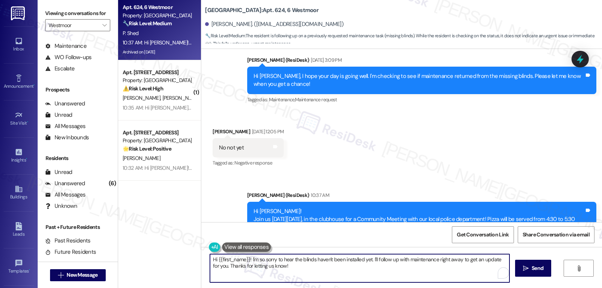
paste textarea "[PERSON_NAME]"
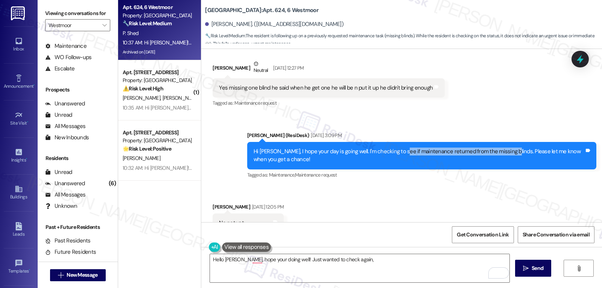
drag, startPoint x: 389, startPoint y: 120, endPoint x: 496, endPoint y: 120, distance: 107.7
click at [496, 148] on div "Hi [PERSON_NAME], I hope your day is going well. I'm checking to see if mainten…" at bounding box center [419, 156] width 331 height 16
copy div "maintenance returned from the missing blinds."
click at [375, 251] on div "Hello [PERSON_NAME], hope your doing well! Just wanted to check again,  Send " at bounding box center [401, 275] width 401 height 56
click at [371, 261] on textarea "Hello [PERSON_NAME], hope your doing well! Just wanted to check again," at bounding box center [360, 268] width 300 height 28
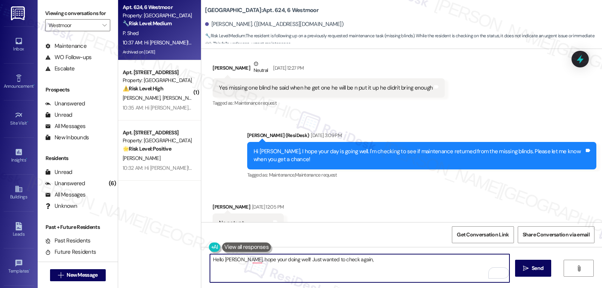
paste textarea "maintenance returned from the missing blinds."
click at [345, 260] on textarea "Hello [PERSON_NAME], hope your doing well! Just wanted to check again, maintena…" at bounding box center [360, 268] width 300 height 28
click at [463, 263] on textarea "Hello [PERSON_NAME], hope you're doing well! Just wanted to check again, has ma…" at bounding box center [360, 268] width 300 height 28
type textarea "Hello [PERSON_NAME], hope you're doing well! Just wanted to check again, has ma…"
click at [534, 270] on span "Send" at bounding box center [538, 268] width 12 height 8
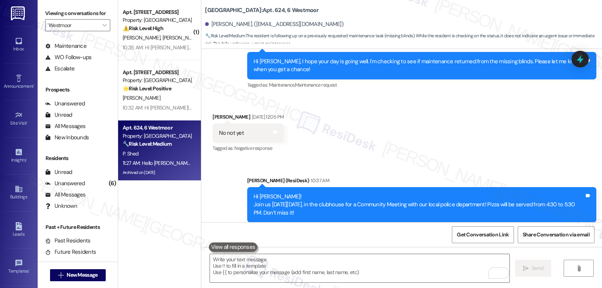
scroll to position [9432, 0]
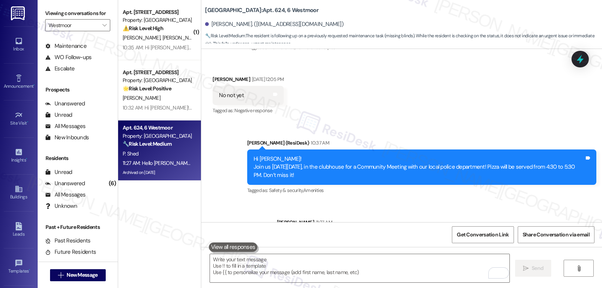
drag, startPoint x: 158, startPoint y: 37, endPoint x: 343, endPoint y: 88, distance: 191.6
click at [159, 36] on div "[PERSON_NAME] [PERSON_NAME]" at bounding box center [157, 37] width 71 height 9
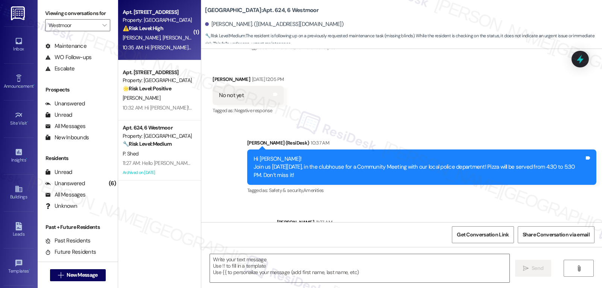
type textarea "Fetching suggested responses. Please feel free to read through the conversation…"
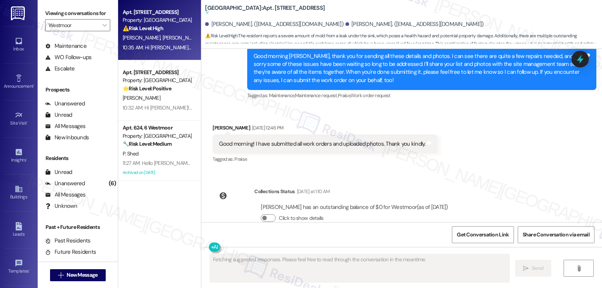
scroll to position [7063, 0]
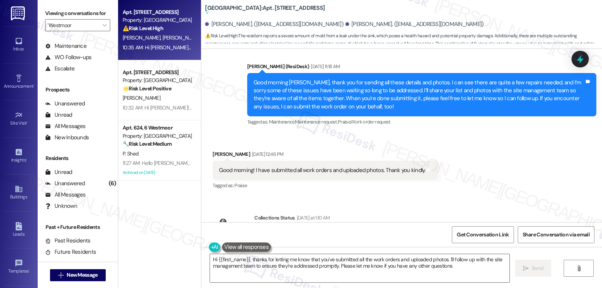
type textarea "Hi {{first_name}}, thanks for letting me know that you've submitted all the wor…"
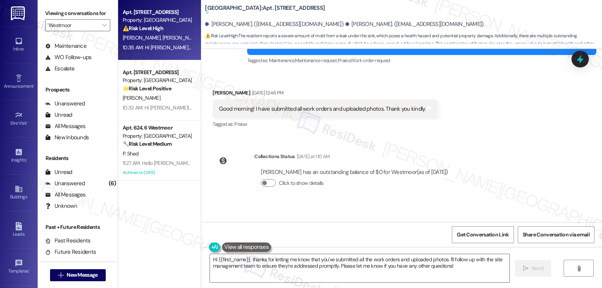
scroll to position [7138, 0]
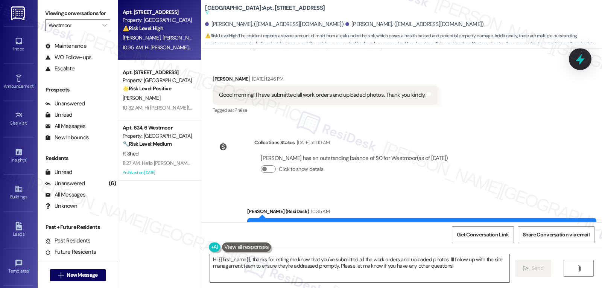
click at [575, 65] on icon at bounding box center [580, 59] width 13 height 13
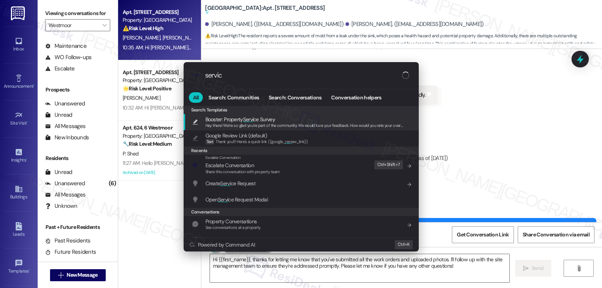
type input "service"
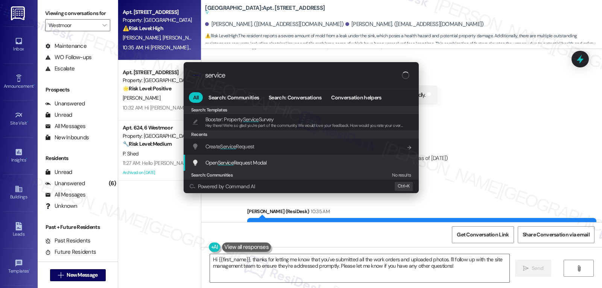
click at [250, 162] on span "Open Service Request Modal" at bounding box center [236, 162] width 61 height 7
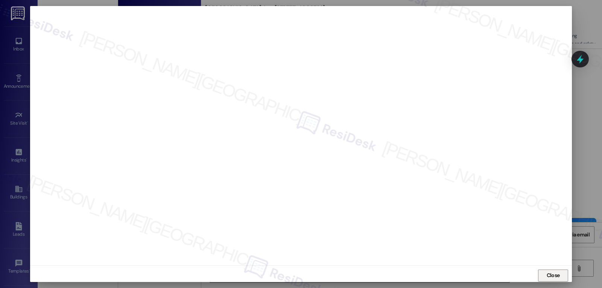
click at [554, 274] on span "Close" at bounding box center [553, 275] width 13 height 8
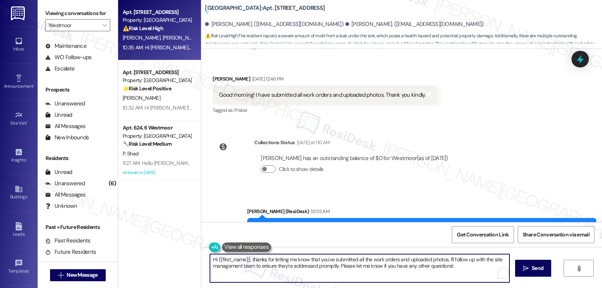
drag, startPoint x: 212, startPoint y: 260, endPoint x: 602, endPoint y: 306, distance: 392.4
click at [602, 288] on html "Inbox Go to Inbox Announcement • Send A Text Announcement Site Visit • Go to Si…" at bounding box center [301, 144] width 602 height 288
click at [454, 270] on textarea "Hi Dawn, thank you for the update! I see that some of the work orders you've pl…" at bounding box center [360, 268] width 300 height 28
click at [470, 273] on textarea "Hi Dawn, thank you for the update! I see that some of the work orders you've pl…" at bounding box center [360, 268] width 300 height 28
type textarea "Hi Dawn, thank you for the update! I see that some of the work orders you've pl…"
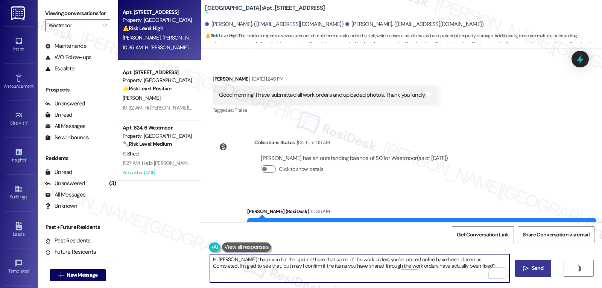
click at [537, 267] on span "Send" at bounding box center [538, 268] width 12 height 8
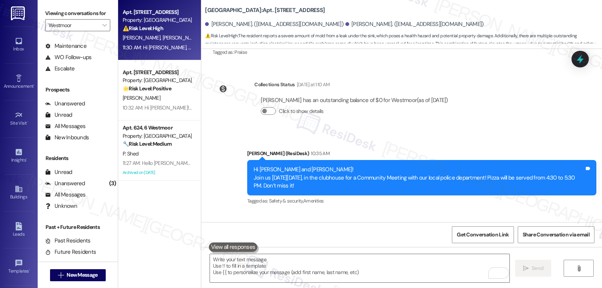
scroll to position [7199, 0]
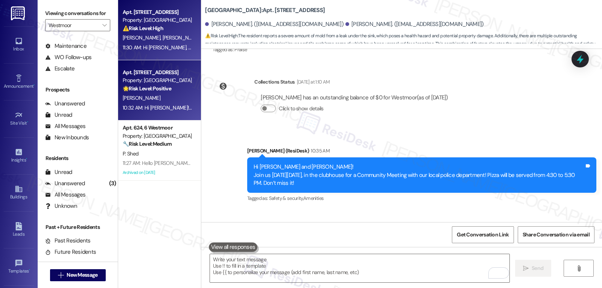
click at [166, 108] on div "10:32 AM: Hi Brigida! Join us on Thursday, August 14, in the clubhouse for a Co…" at bounding box center [323, 107] width 401 height 7
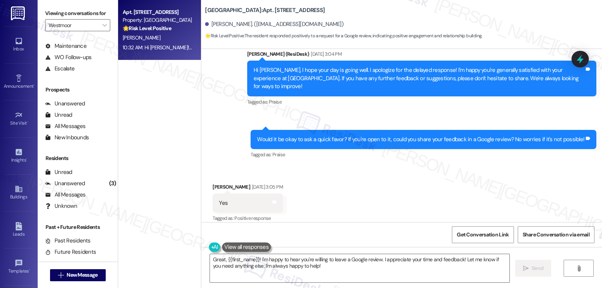
scroll to position [4486, 0]
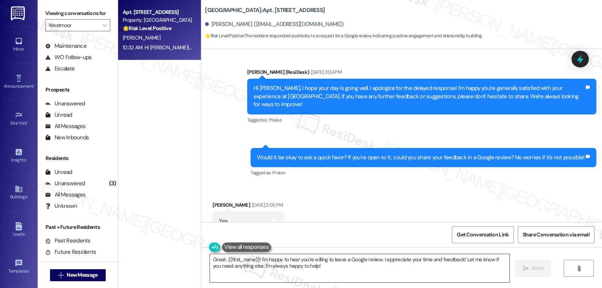
click at [322, 273] on textarea "Great, {{first_name}}! I'm happy to hear you're willing to leave a Google revie…" at bounding box center [360, 268] width 300 height 28
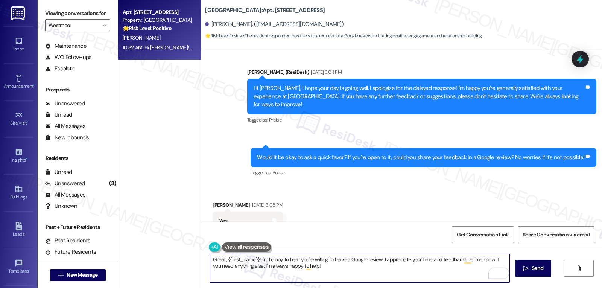
drag, startPoint x: 377, startPoint y: 261, endPoint x: 453, endPoint y: 306, distance: 88.1
click at [453, 288] on html "Inbox Go to Inbox Announcement • Send A Text Announcement Site Visit • Go to Si…" at bounding box center [301, 144] width 602 height 288
click at [432, 256] on textarea "Great, {{first_name}}! I'm happy to hear you're willing to leave a Google revie…" at bounding box center [360, 268] width 300 height 28
paste textarea "It’ll just take a moment! Here’s the link to leave your review: {{google_review…"
click at [470, 267] on textarea "Great, {{first_name}}! I'm happy to hear you're willing to leave a Google revie…" at bounding box center [360, 268] width 300 height 28
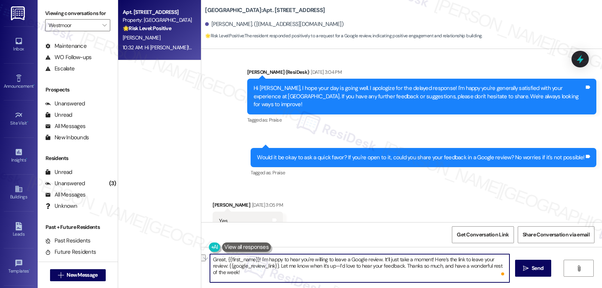
drag, startPoint x: 357, startPoint y: 267, endPoint x: 399, endPoint y: 267, distance: 42.2
click at [399, 267] on textarea "Great, {{first_name}}! I'm happy to hear you're willing to leave a Google revie…" at bounding box center [360, 268] width 300 height 28
type textarea "Great, {{first_name}}! I'm happy to hear you're willing to leave a Google revie…"
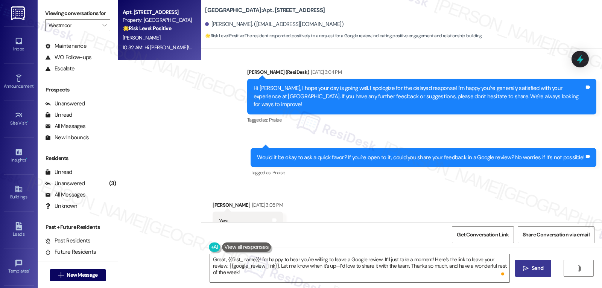
click at [528, 262] on button " Send" at bounding box center [533, 268] width 37 height 17
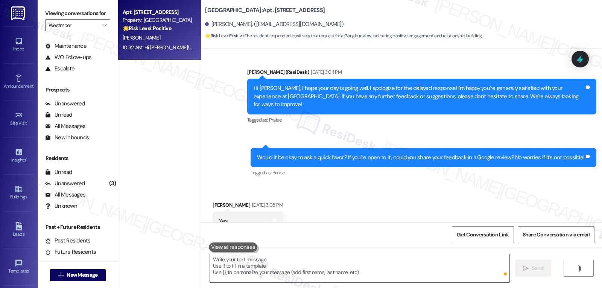
scroll to position [4487, 0]
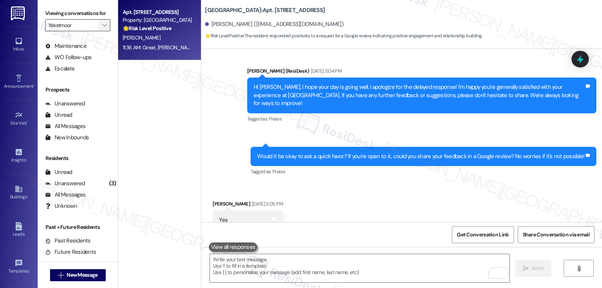
click at [101, 31] on span "" at bounding box center [104, 25] width 7 height 12
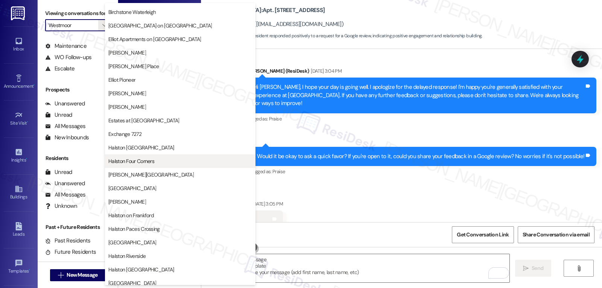
scroll to position [110, 0]
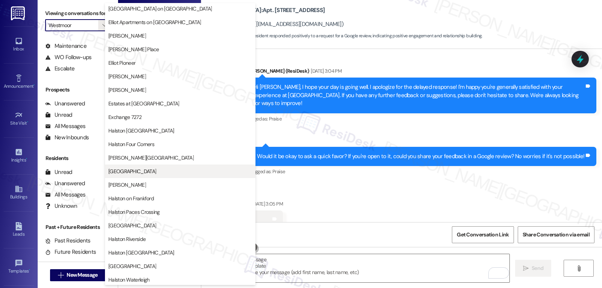
click at [144, 177] on button "[GEOGRAPHIC_DATA]" at bounding box center [180, 172] width 151 height 14
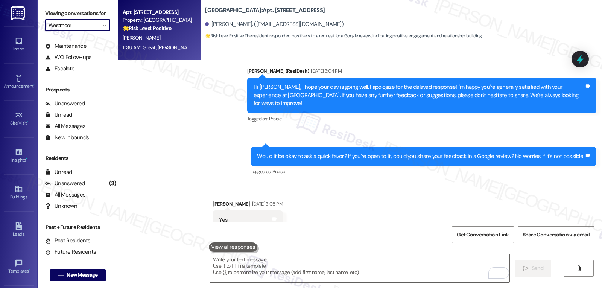
type input "[GEOGRAPHIC_DATA]"
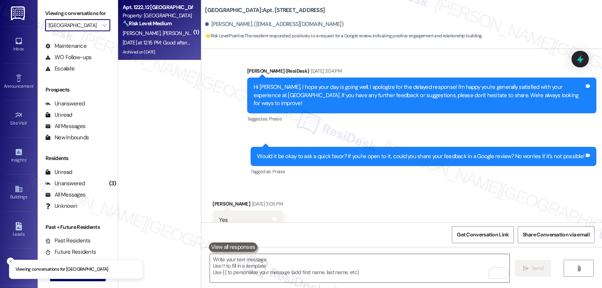
click at [150, 23] on strong "🔧 Risk Level: Medium" at bounding box center [147, 23] width 49 height 7
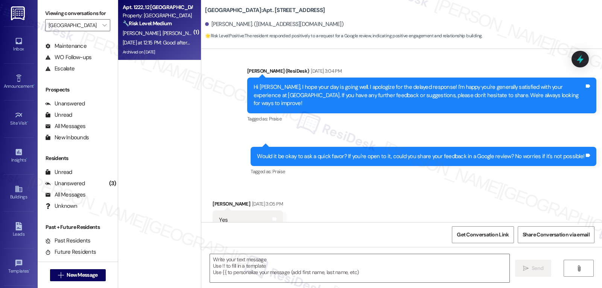
type textarea "Fetching suggested responses. Please feel free to read through the conversation…"
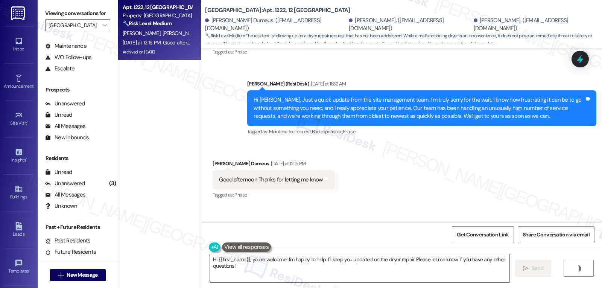
scroll to position [5594, 0]
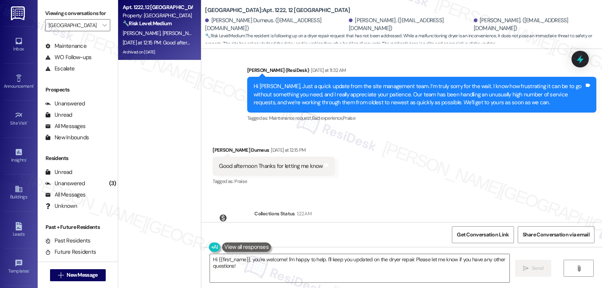
click at [218, 146] on div "Johnson Dumeus Yesterday at 12:15 PM" at bounding box center [274, 151] width 122 height 11
copy div "Johnson"
click at [258, 265] on textarea "Hi {{first_name}}, you're welcome! I'm happy to help. I'll keep you updated on …" at bounding box center [360, 268] width 300 height 28
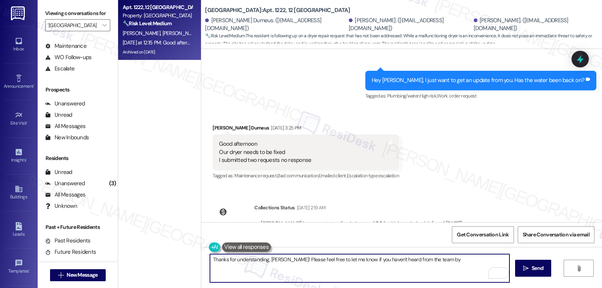
scroll to position [4991, 0]
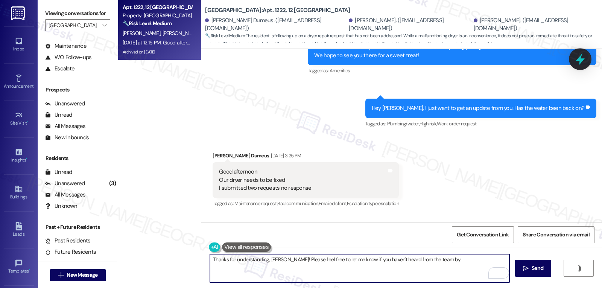
type textarea "Thanks for understanding, Jason! Please feel free to let me know if you haven't…"
click at [578, 65] on icon at bounding box center [580, 59] width 13 height 13
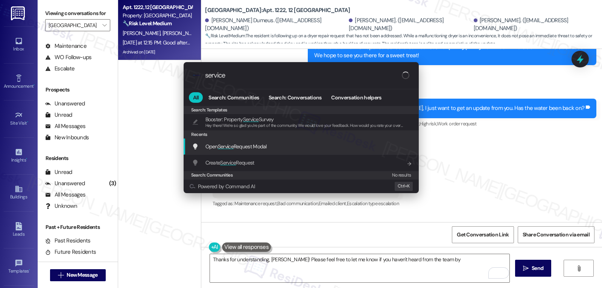
type input "service"
click at [274, 148] on div "Open Service Request Modal Add shortcut" at bounding box center [302, 146] width 220 height 8
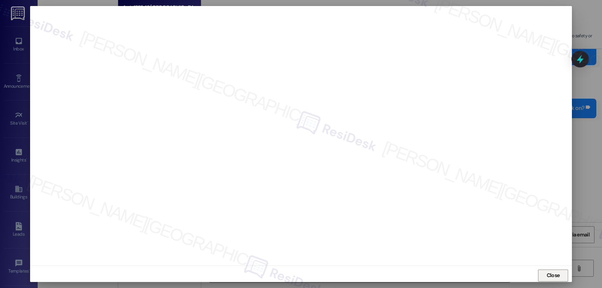
click at [547, 279] on span "Close" at bounding box center [553, 275] width 13 height 8
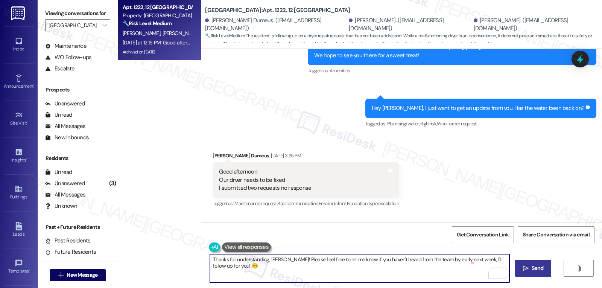
type textarea "Thanks for understanding, Jason! Please feel free to let me know if you haven't…"
click at [528, 267] on icon "" at bounding box center [526, 268] width 6 height 6
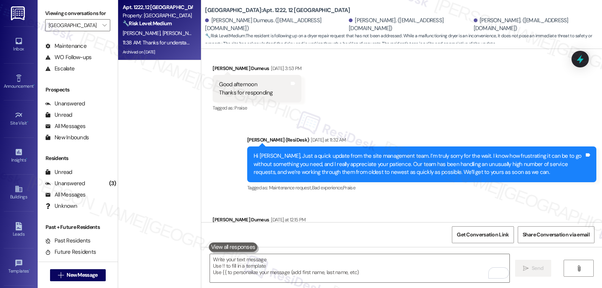
scroll to position [5646, 0]
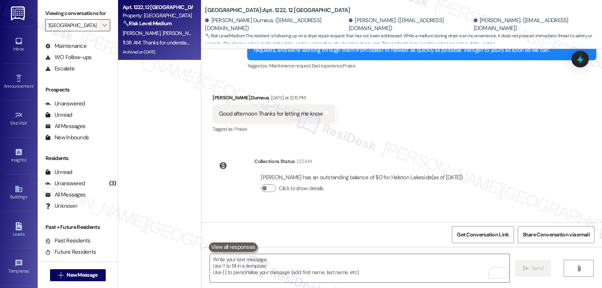
click at [102, 31] on span "" at bounding box center [104, 25] width 7 height 12
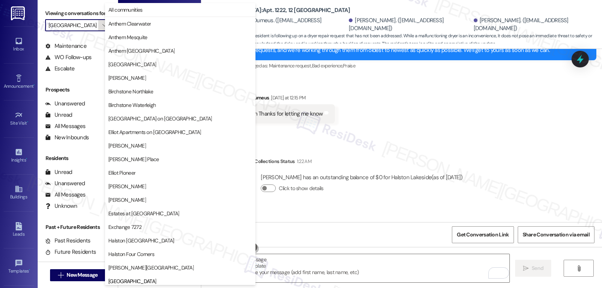
scroll to position [258, 0]
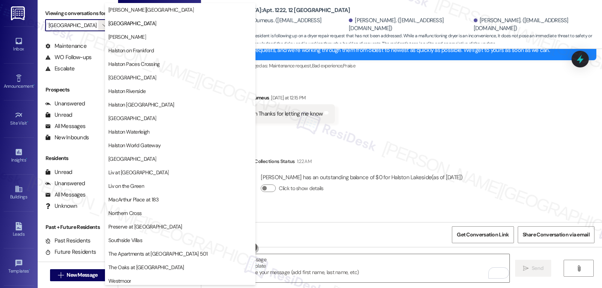
click at [455, 92] on div "Received via SMS Johnson Dumeus Yesterday at 12:15 PM Good afternoon Thanks for…" at bounding box center [401, 109] width 401 height 64
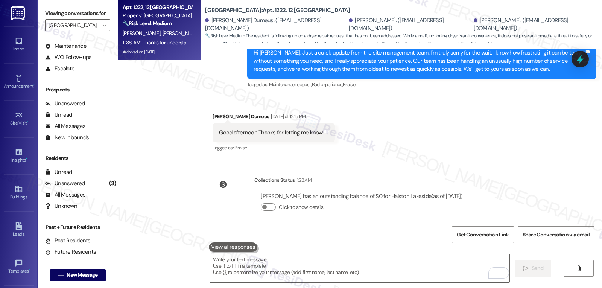
scroll to position [5646, 0]
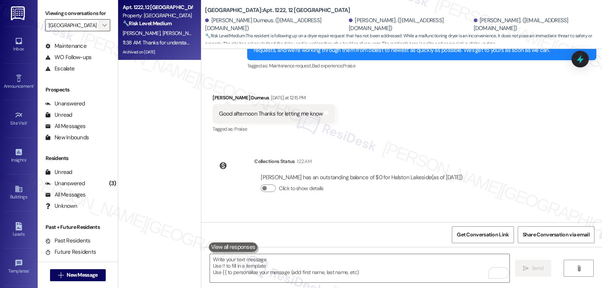
click at [102, 28] on icon "" at bounding box center [104, 25] width 4 height 6
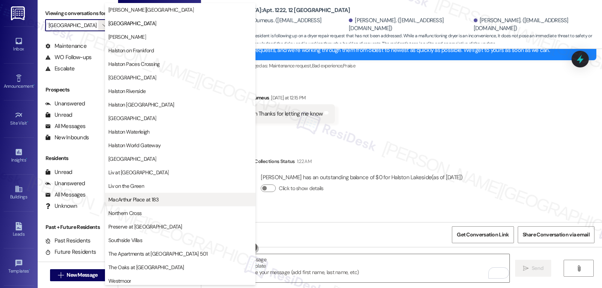
scroll to position [261, 0]
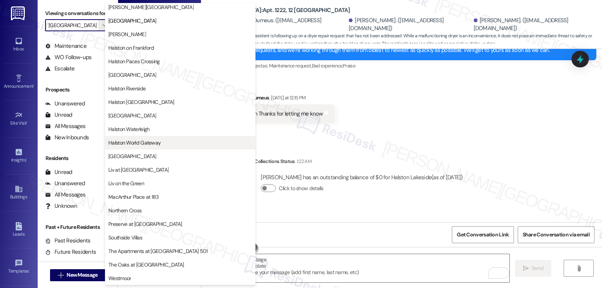
click at [161, 146] on button "Halston World Gateway" at bounding box center [180, 143] width 151 height 14
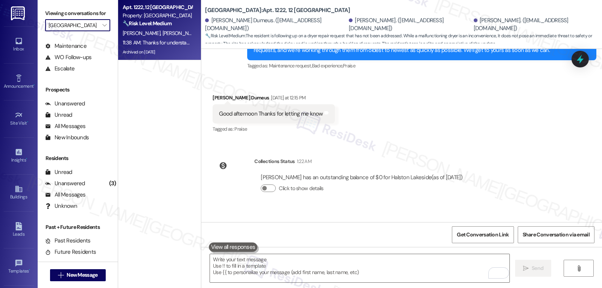
type input "Halston World Gateway"
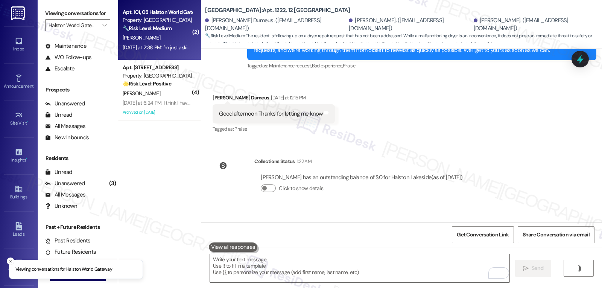
click at [168, 48] on div "Yesterday at 2:38 PM: I'm just asking because when you have a double garage tha…" at bounding box center [588, 47] width 930 height 7
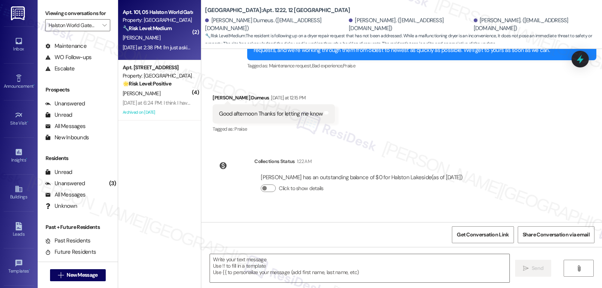
type textarea "Fetching suggested responses. Please feel free to read through the conversation…"
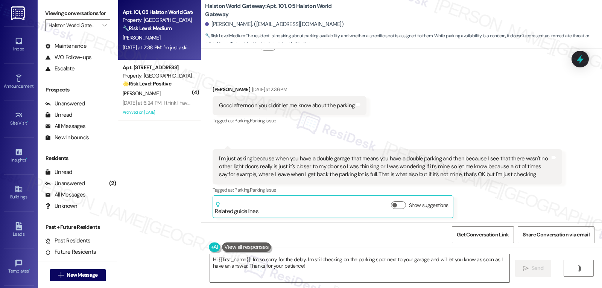
scroll to position [1342, 0]
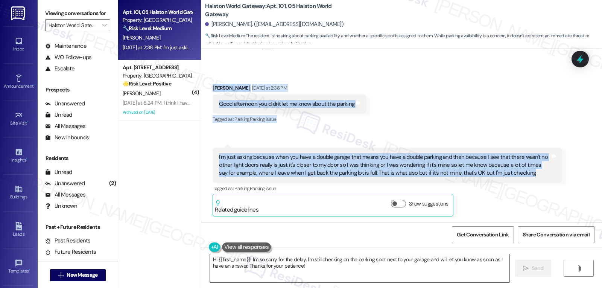
drag, startPoint x: 206, startPoint y: 89, endPoint x: 526, endPoint y: 174, distance: 331.1
click at [526, 174] on div "Received via SMS Lueshen Vassell Yesterday at 2:36 PM Good afternoon you didn't…" at bounding box center [401, 144] width 401 height 155
copy div "Lueshen Vassell Yesterday at 2:36 PM Good afternoon you didn't let me know abou…"
click at [335, 265] on textarea "Hi {{first_name}}! I'm so sorry for the delay. I'm still checking on the parkin…" at bounding box center [360, 268] width 300 height 28
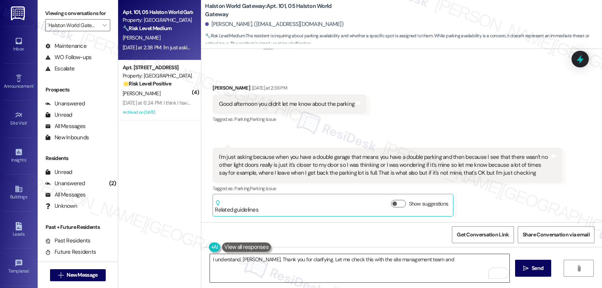
click at [454, 261] on textarea "I understand, Lueshen. Thank you for clarifying. Let me check this with the sit…" at bounding box center [360, 268] width 300 height 28
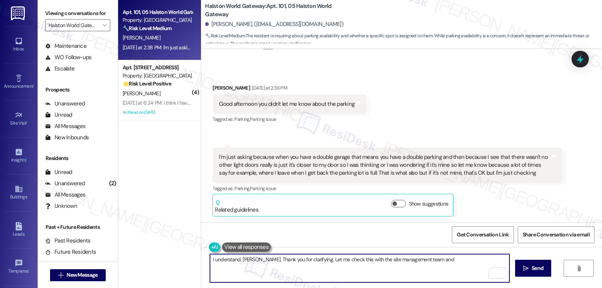
type textarea "I understand, Lueshen. Thank you for clarifying. Let me check this with the sit…"
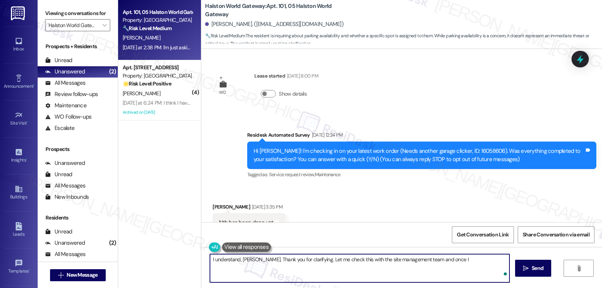
scroll to position [1342, 0]
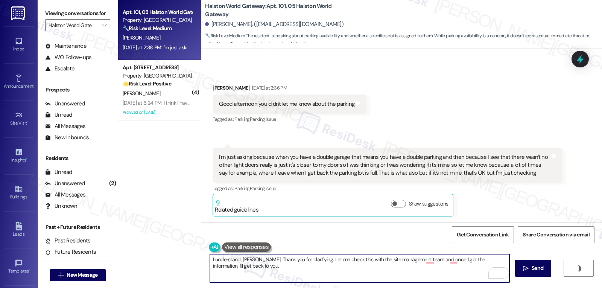
click at [437, 272] on textarea "I understand, [PERSON_NAME]. Thank you for clarifying. Let me check this with t…" at bounding box center [360, 268] width 300 height 28
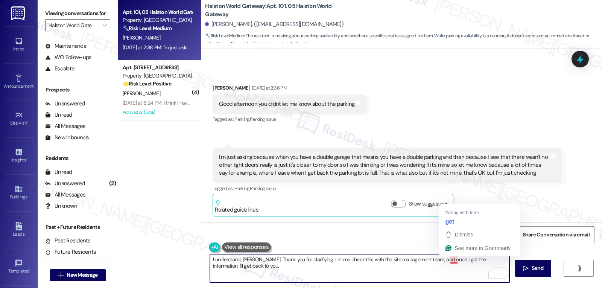
click at [451, 258] on textarea "I understand, [PERSON_NAME]. Thank you for clarifying. Let me check this with t…" at bounding box center [360, 268] width 300 height 28
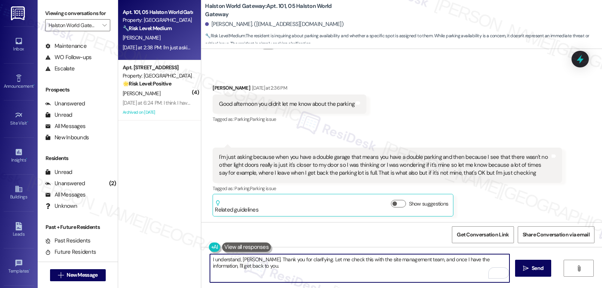
click at [308, 261] on textarea "I understand, [PERSON_NAME]. Thank you for clarifying. Let me check this with t…" at bounding box center [360, 268] width 300 height 28
paste textarea "about the parking space near your door and how it relates to your double garage."
click at [452, 273] on textarea "I understand, [PERSON_NAME]. Thank you for clarifying about the parking space n…" at bounding box center [360, 268] width 300 height 28
type textarea "I understand, [PERSON_NAME]. Thank you for clarifying about the parking space n…"
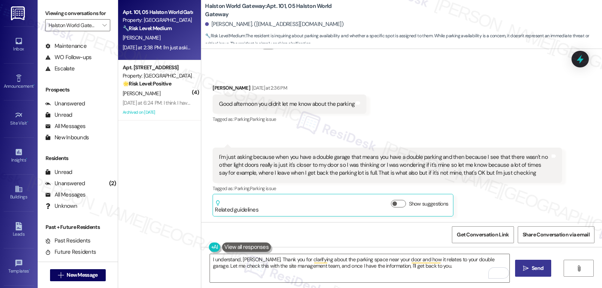
click at [531, 266] on span "Send" at bounding box center [538, 268] width 15 height 8
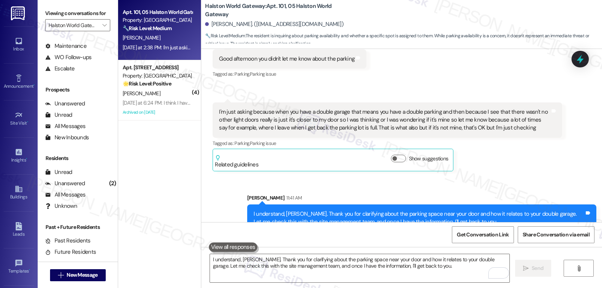
scroll to position [1403, 0]
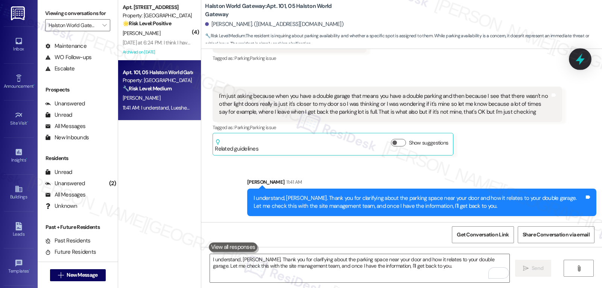
click at [579, 61] on icon at bounding box center [580, 59] width 9 height 12
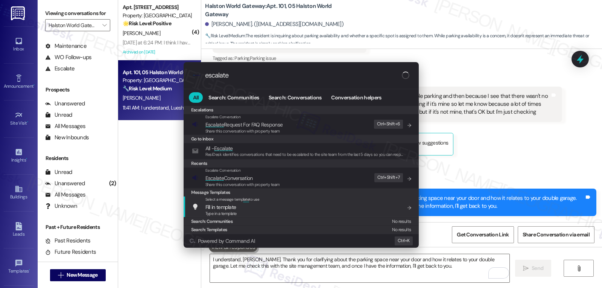
type input "escalate"
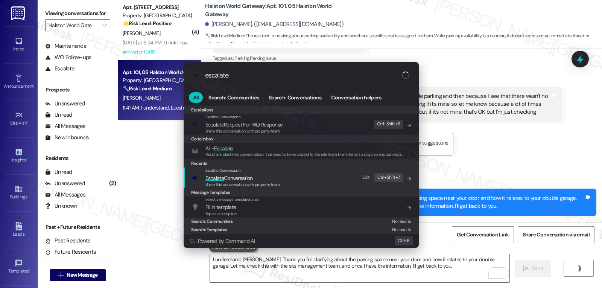
click at [239, 184] on span "Share this conversation with property team" at bounding box center [243, 184] width 75 height 5
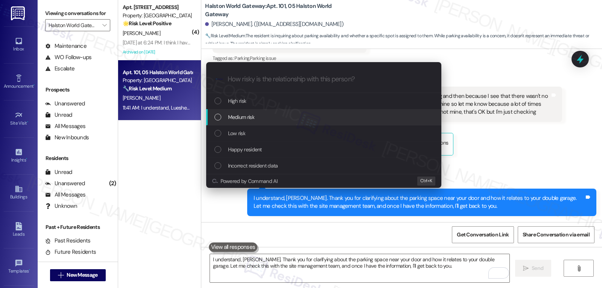
click at [272, 119] on div "Medium risk" at bounding box center [325, 117] width 220 height 8
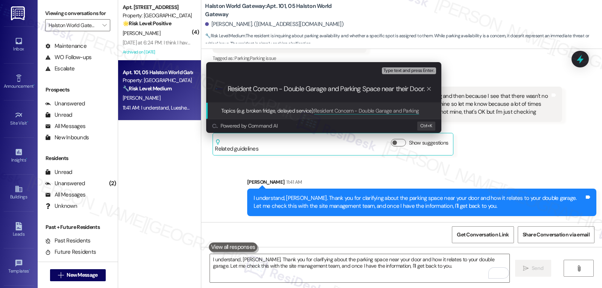
scroll to position [0, 0]
type input "Resident Concern - Double Garage and Parking Space near their Door"
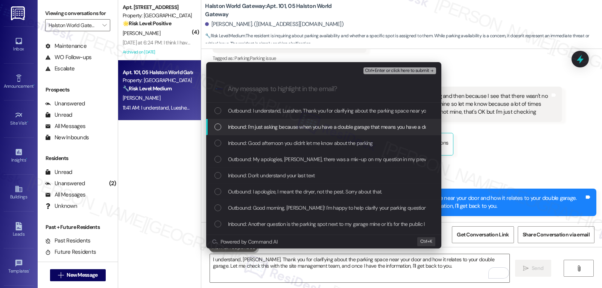
click at [221, 132] on div "Inbound: I'm just asking because when you have a double garage that means you h…" at bounding box center [323, 127] width 235 height 16
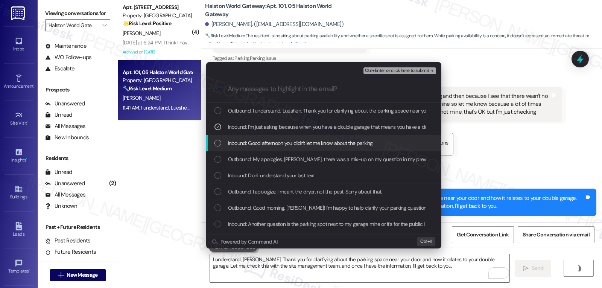
click at [221, 142] on div "List of options" at bounding box center [218, 143] width 7 height 7
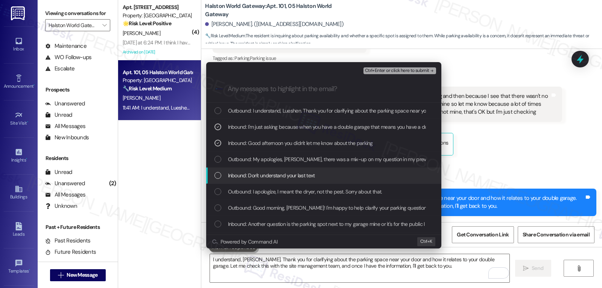
click at [221, 169] on div "Inbound: Don't understand your last text" at bounding box center [323, 176] width 235 height 16
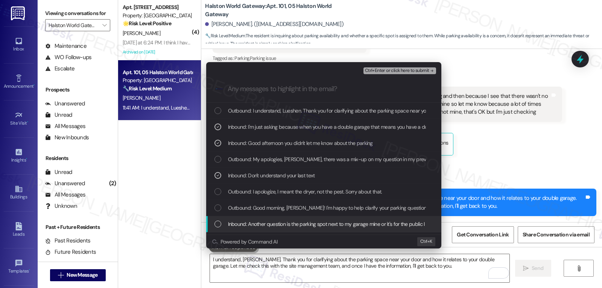
click at [217, 223] on div "List of options" at bounding box center [218, 224] width 7 height 7
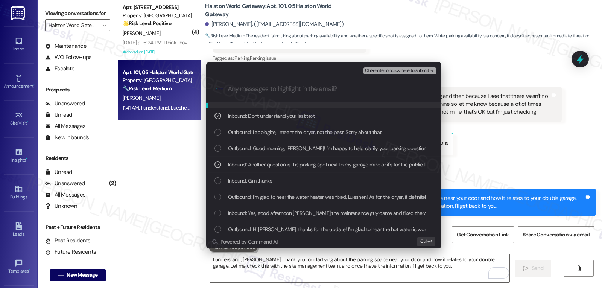
scroll to position [75, 0]
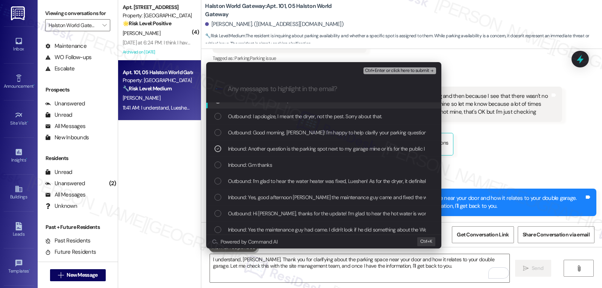
click at [413, 72] on span "Ctrl+Enter or click here to submit" at bounding box center [397, 70] width 64 height 5
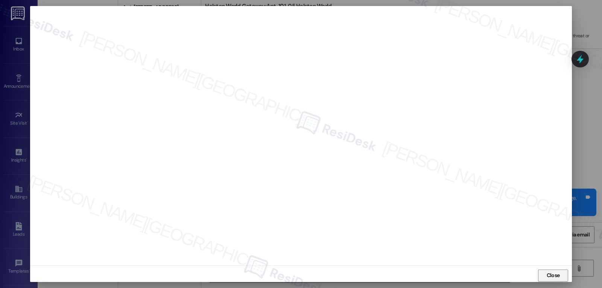
click at [551, 277] on span "Close" at bounding box center [553, 275] width 13 height 8
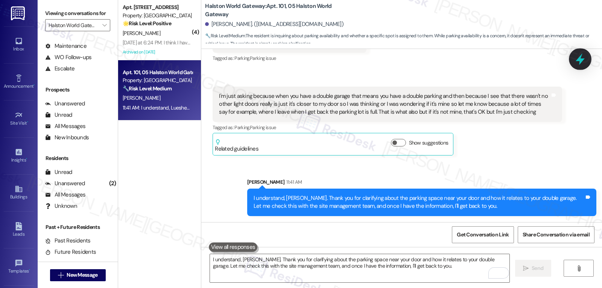
click at [583, 63] on icon at bounding box center [580, 59] width 13 height 13
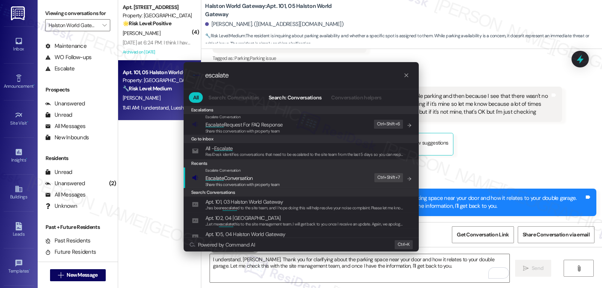
type input "escalate"
click at [256, 178] on span "Escalate Conversation" at bounding box center [243, 178] width 75 height 8
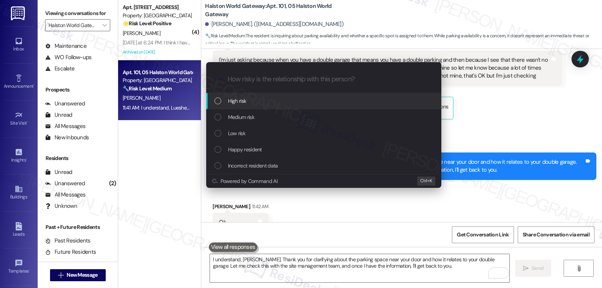
scroll to position [1455, 0]
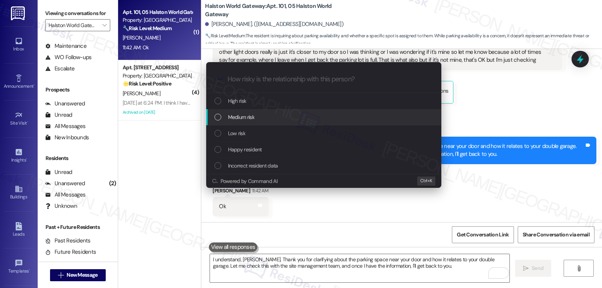
click at [252, 117] on span "Medium risk" at bounding box center [241, 117] width 26 height 8
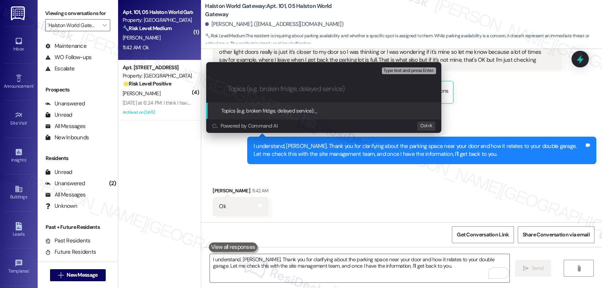
paste input "Resident Concern - Double Garage and Parking Space near their Door"
type input "Resident Concern - Double Garage and Parking Space near their Door"
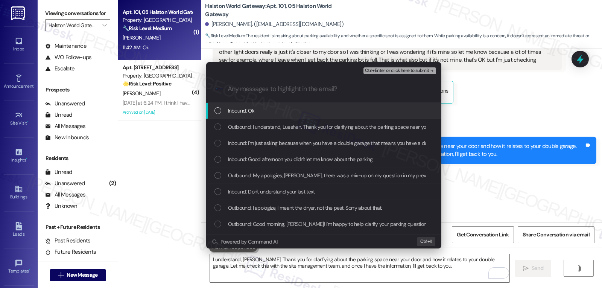
click at [265, 114] on div "Inbound: Ok" at bounding box center [325, 111] width 220 height 8
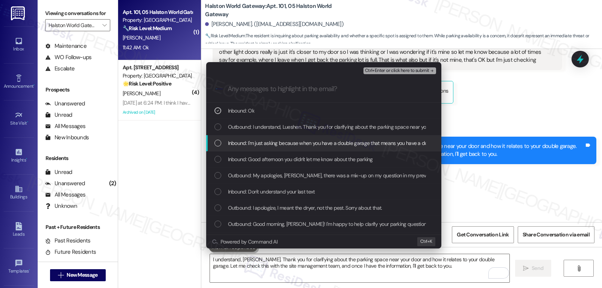
click at [255, 139] on div "Inbound: I'm just asking because when you have a double garage that means you h…" at bounding box center [323, 143] width 235 height 16
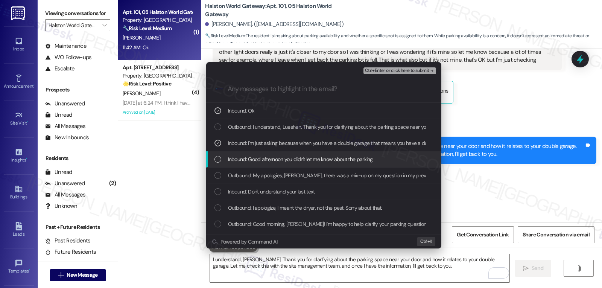
click at [254, 159] on span "Inbound: Good afternoon you didn't let me know about the parking" at bounding box center [300, 159] width 145 height 8
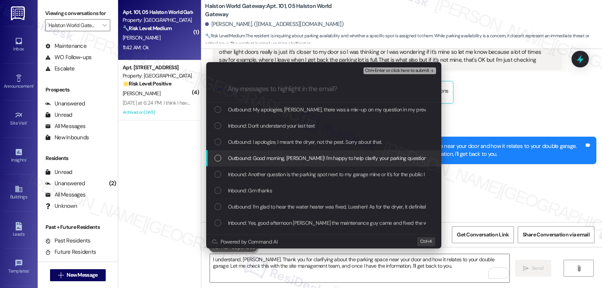
scroll to position [75, 0]
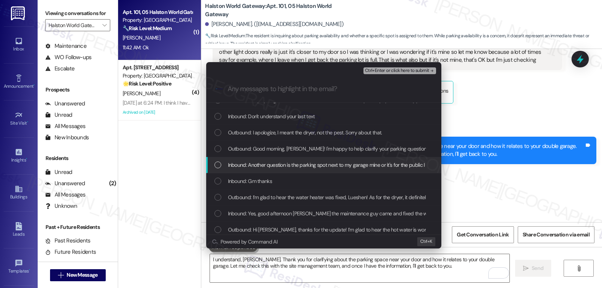
click at [256, 163] on span "Inbound: Another question is the parking spot next to my garage mine or it's fo…" at bounding box center [429, 165] width 403 height 8
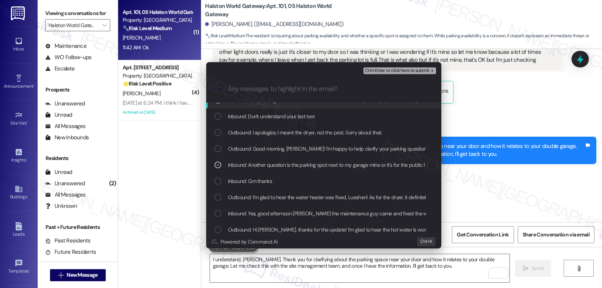
click at [413, 71] on span "Ctrl+Enter or click here to submit" at bounding box center [397, 70] width 64 height 5
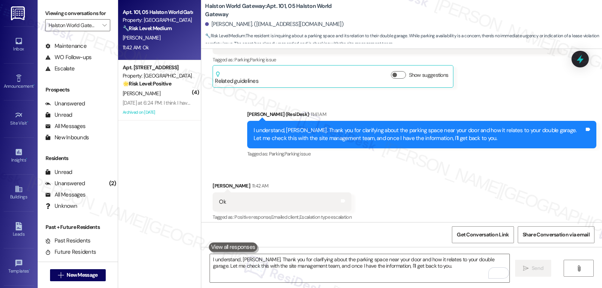
scroll to position [1478, 0]
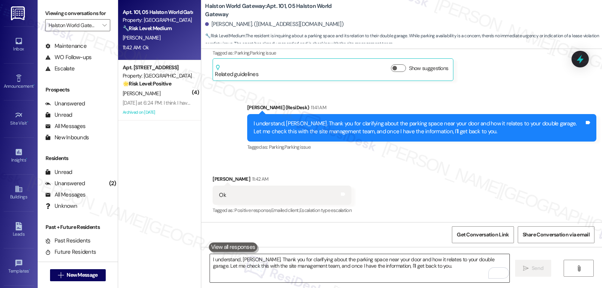
click at [303, 267] on textarea "I understand, Lueshen. Thank you for clarifying about the parking space near yo…" at bounding box center [360, 268] width 300 height 28
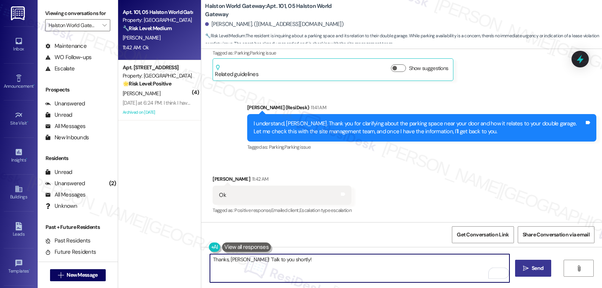
click at [326, 258] on textarea "Thanks, Lueshen! 'Talk to you shortly!" at bounding box center [360, 268] width 300 height 28
type textarea "Thanks, Lueshen! 'Talk to you shortly!"
click at [546, 272] on button " Send" at bounding box center [533, 268] width 37 height 17
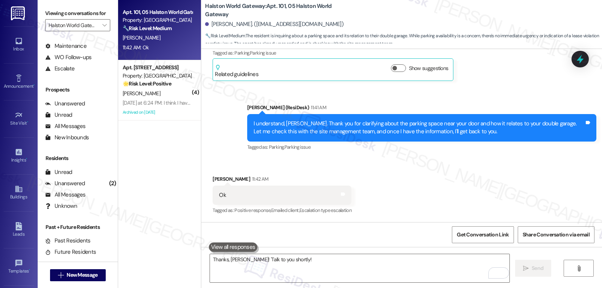
scroll to position [1477, 0]
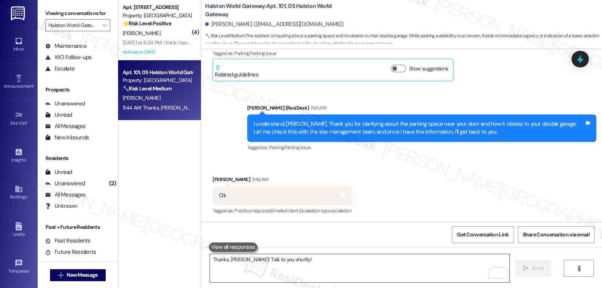
click at [300, 269] on textarea "Thanks, Lueshen! 'Talk to you shortly!" at bounding box center [360, 268] width 300 height 28
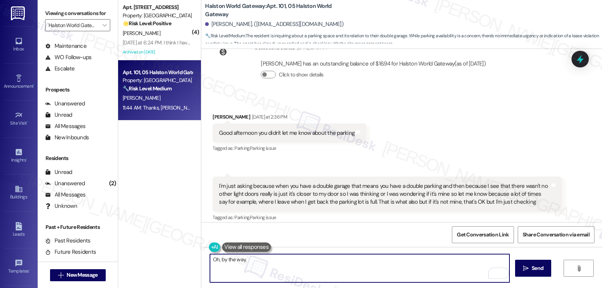
scroll to position [1176, 0]
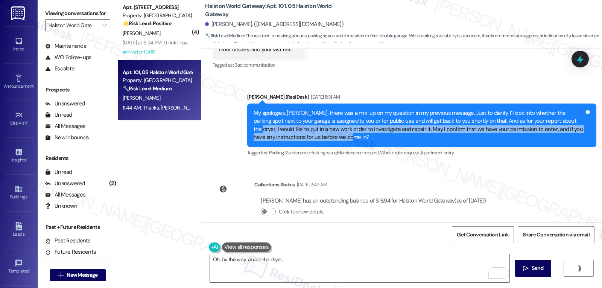
drag, startPoint x: 541, startPoint y: 121, endPoint x: 551, endPoint y: 138, distance: 19.9
click at [551, 138] on div "My apologies, Lueshen, there was a mix-up on my question in my previous message…" at bounding box center [419, 125] width 331 height 32
copy div "I would like to put in a new work order to investigate and repair it. May I con…"
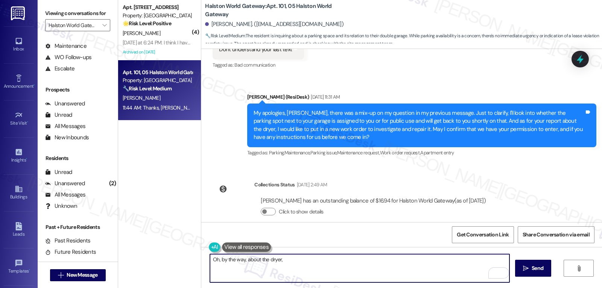
click at [305, 265] on textarea "Oh, by the way, about the dryer," at bounding box center [360, 268] width 300 height 28
paste textarea "I’ll go ahead and put in a new work order so we can check it out and get it rep…"
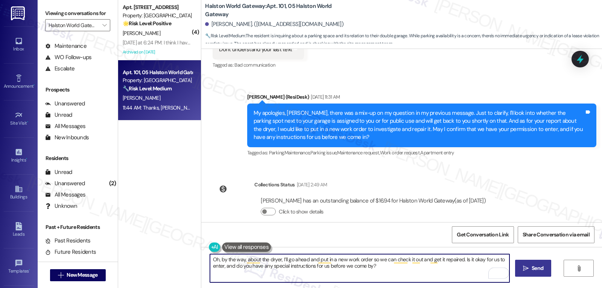
type textarea "Oh, by the way, about the dryer, I’ll go ahead and put in a new work order so w…"
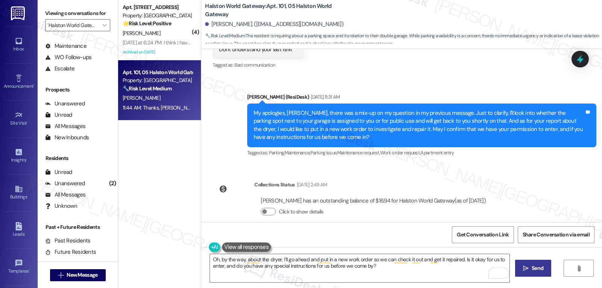
click at [540, 273] on button " Send" at bounding box center [533, 268] width 37 height 17
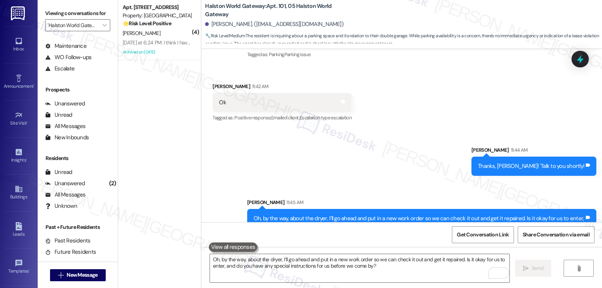
scroll to position [1591, 0]
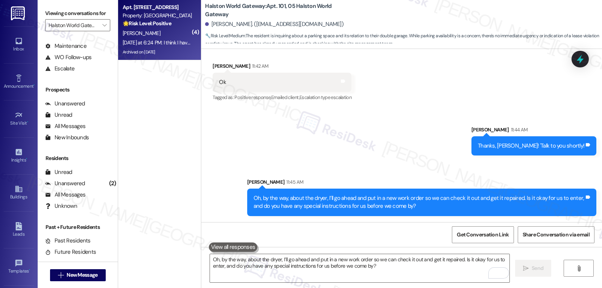
click at [163, 31] on div "J. Meldrum" at bounding box center [157, 33] width 71 height 9
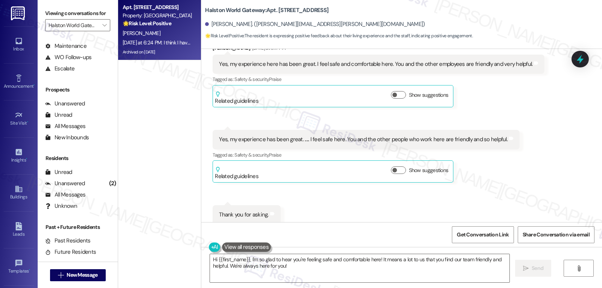
scroll to position [6023, 0]
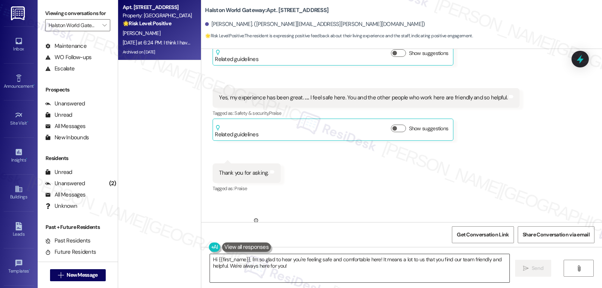
click at [293, 270] on textarea "Hi {{first_name}}, I'm so glad to hear you're feeling safe and comfortable here…" at bounding box center [360, 268] width 300 height 28
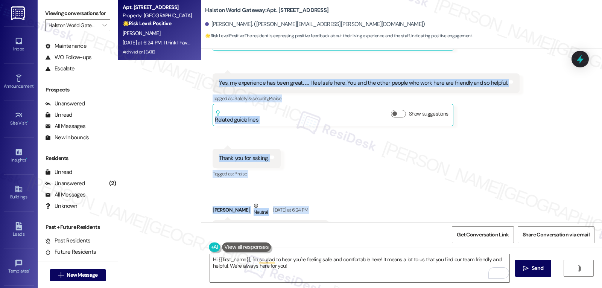
scroll to position [6040, 0]
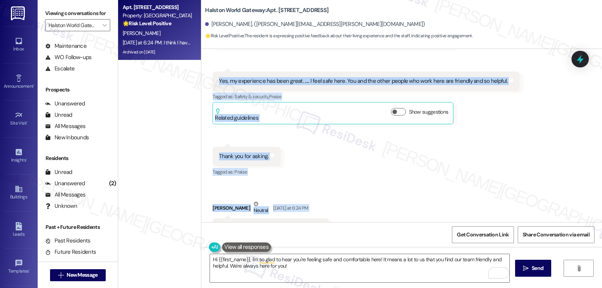
drag, startPoint x: 238, startPoint y: 78, endPoint x: 395, endPoint y: 189, distance: 192.1
click at [395, 189] on div "WO Opened request: washer not ... Jul 01, 2024 at 10:55 AM Status : Completed S…" at bounding box center [401, 135] width 401 height 173
copy div "Sarah (ResiDesk) Aug 05, 2025 at 7:30 PM Hi Janine, I'm so glad to hear everyth…"
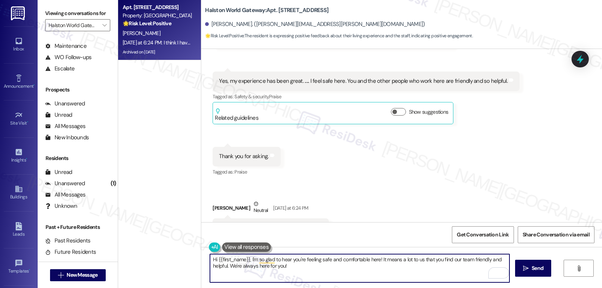
click at [298, 272] on textarea "Hi {{first_name}}, I'm so glad to hear you're feeling safe and comfortable here…" at bounding box center [360, 268] width 300 height 28
paste textarea "Janine, thank you so much for sharing that. I’m really glad to hear you feel sa…"
click at [479, 262] on textarea "Hi Janine, thank you so much for sharing that. I’m really glad to hear you feel…" at bounding box center [360, 268] width 300 height 28
paste textarea "I appreciate you taking the time to share your thoughts"
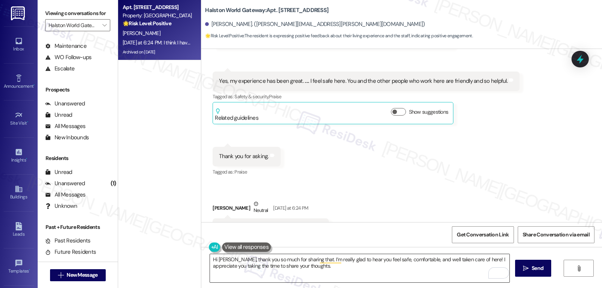
click at [313, 275] on textarea "Hi Janine, thank you so much for sharing that. I’m really glad to hear you feel…" at bounding box center [360, 268] width 300 height 28
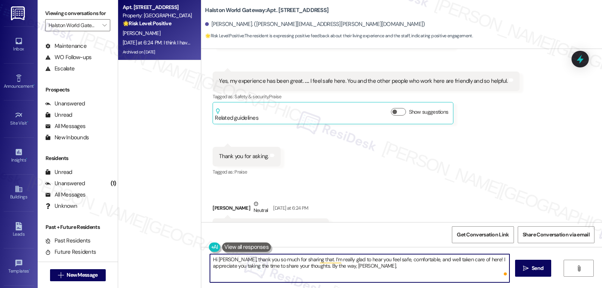
paste textarea "we’d love to hear your feedback in a Google Review! It helps us keep making the…"
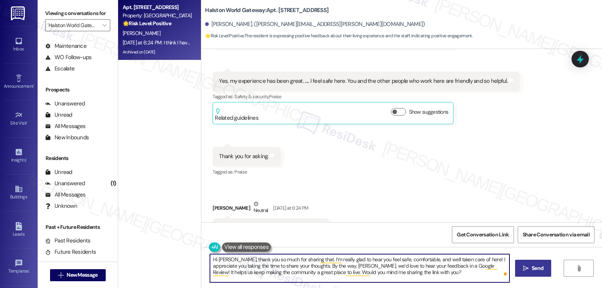
type textarea "Hi Janine, thank you so much for sharing that. I’m really glad to hear you feel…"
click at [526, 276] on button " Send" at bounding box center [533, 268] width 37 height 17
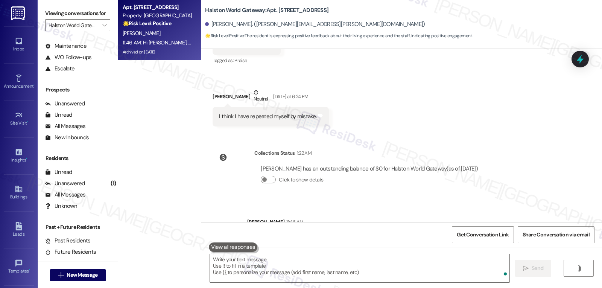
scroll to position [6167, 0]
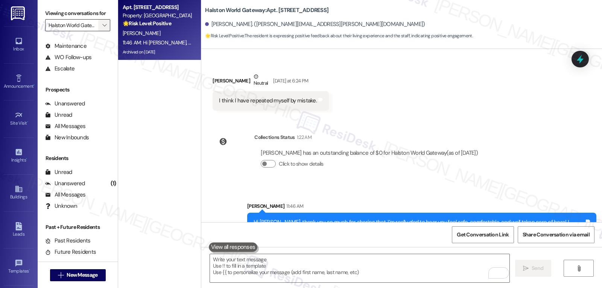
click at [101, 31] on span "" at bounding box center [104, 25] width 7 height 12
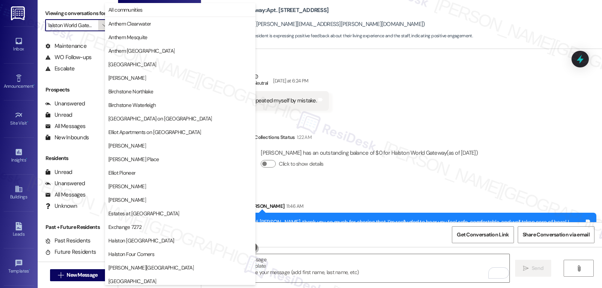
scroll to position [261, 0]
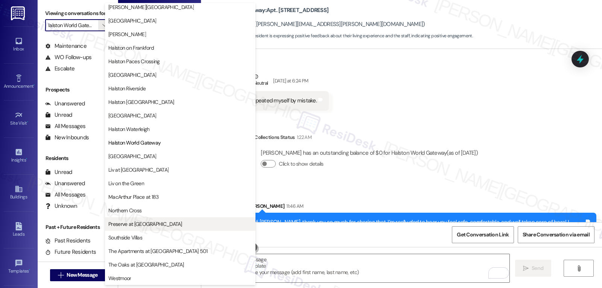
click at [140, 229] on button "Preserve at Preston" at bounding box center [180, 224] width 151 height 14
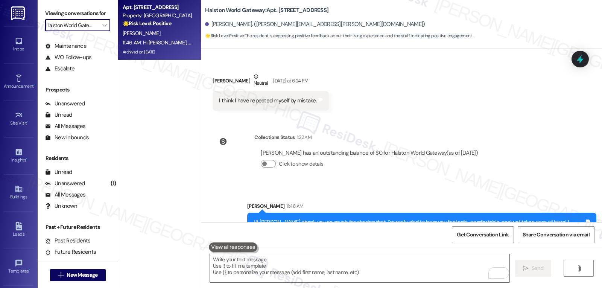
type input "Preserve at Preston"
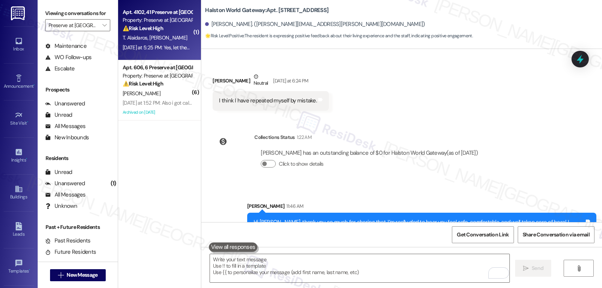
click at [145, 30] on strong "⚠️ Risk Level: High" at bounding box center [143, 28] width 41 height 7
type textarea "Fetching suggested responses. Please feel free to read through the conversation…"
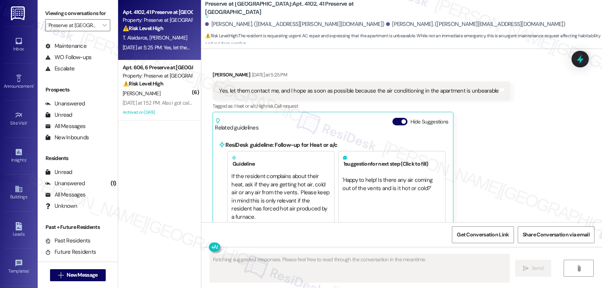
scroll to position [8803, 0]
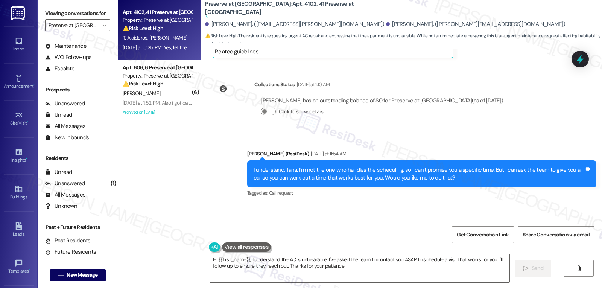
type textarea "Hi {{first_name}}, I understand the AC is unbearable. I've asked the team to co…"
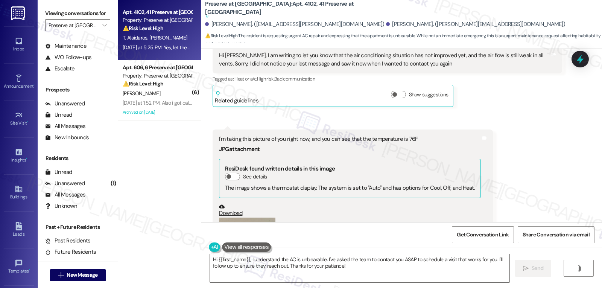
scroll to position [7598, 0]
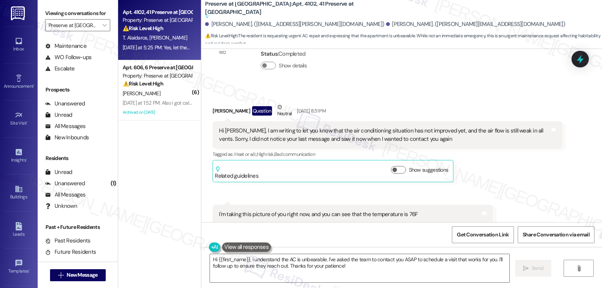
drag, startPoint x: 577, startPoint y: 60, endPoint x: 582, endPoint y: 59, distance: 4.5
click at [578, 59] on icon at bounding box center [580, 59] width 7 height 9
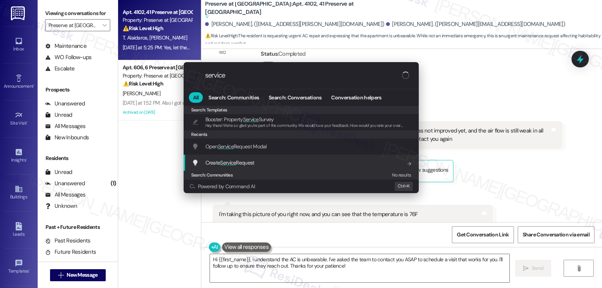
click at [244, 146] on span "Open Service Request Modal" at bounding box center [236, 146] width 61 height 7
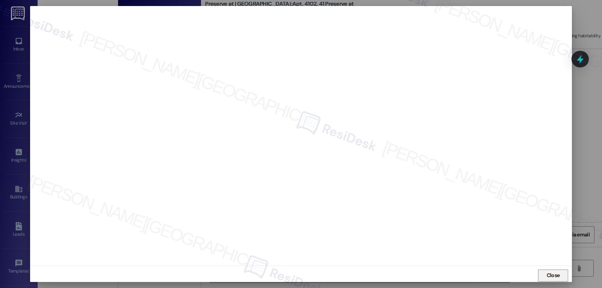
click at [552, 274] on span "Close" at bounding box center [553, 275] width 13 height 8
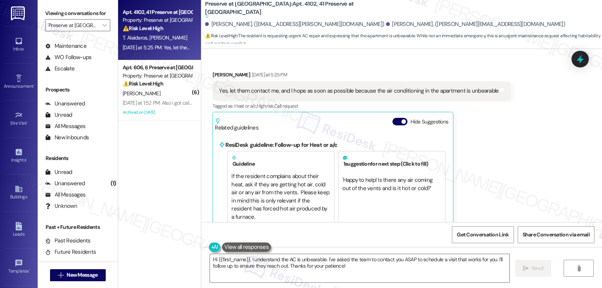
scroll to position [8878, 0]
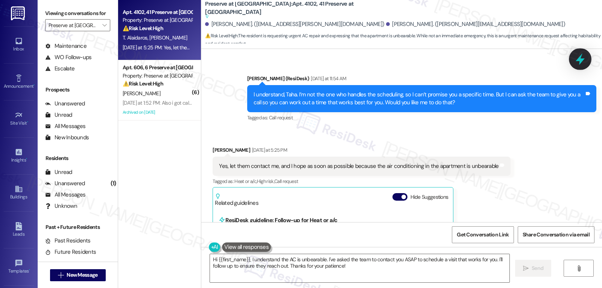
click at [590, 61] on div at bounding box center [580, 58] width 23 height 21
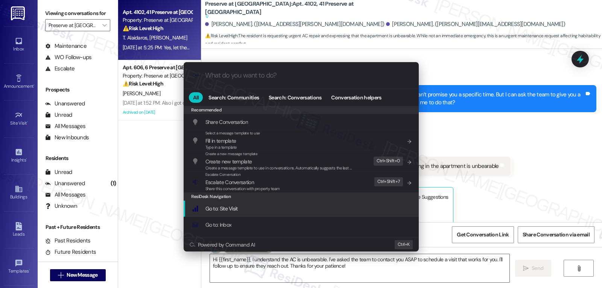
click at [551, 188] on div ".cls-1{fill:#0a055f;}.cls-2{fill:#0cc4c4;} resideskLogoBlueOrange All Search: C…" at bounding box center [301, 144] width 602 height 288
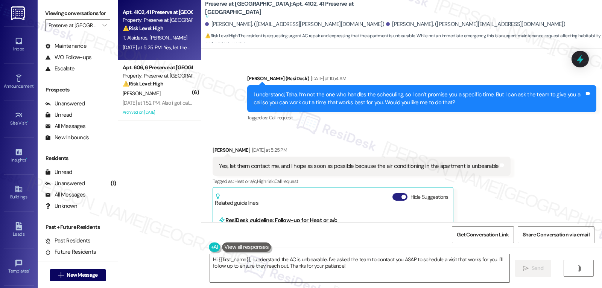
click at [393, 193] on button "Hide Suggestions" at bounding box center [400, 197] width 15 height 8
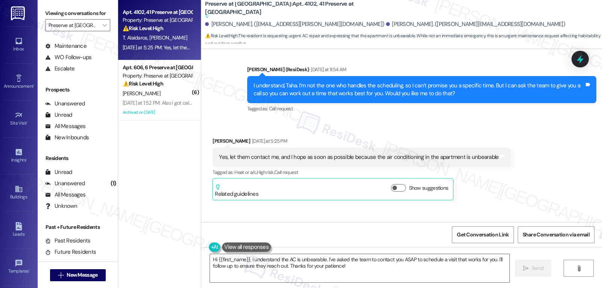
scroll to position [8892, 0]
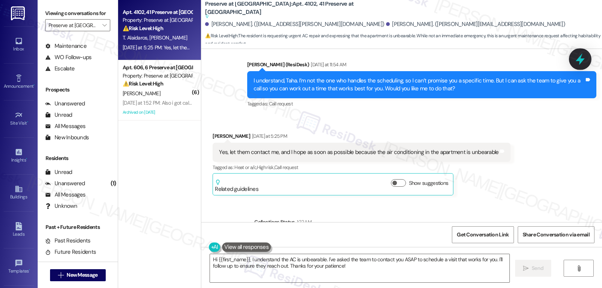
click at [580, 58] on icon at bounding box center [580, 59] width 9 height 12
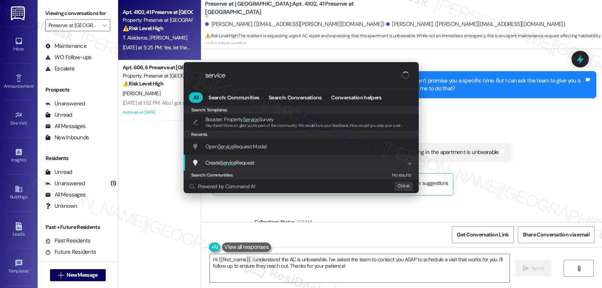
type input "service"
click at [255, 163] on span "Create Service Request" at bounding box center [230, 162] width 49 height 7
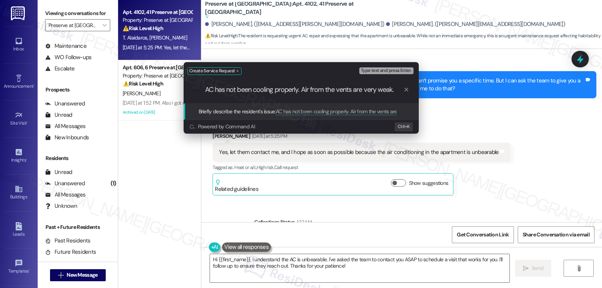
type input "AC has not been cooling properly. Air from the vents are very weak."
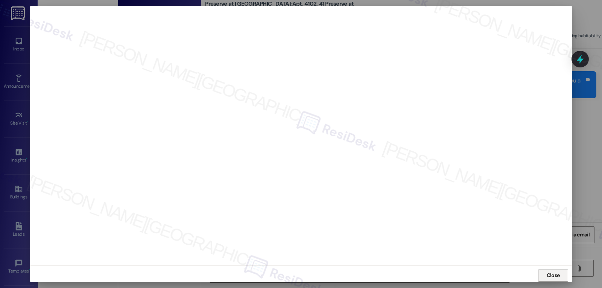
click at [547, 276] on span "Close" at bounding box center [553, 275] width 13 height 8
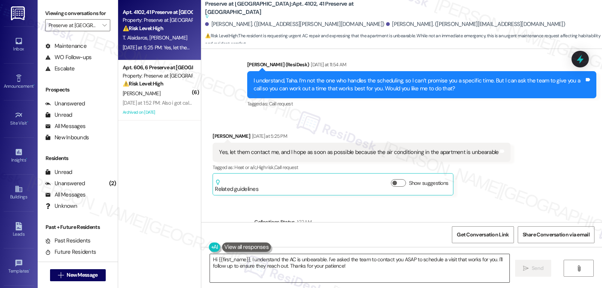
click at [357, 263] on textarea "Hi {{first_name}}, I understand the AC is unbearable. I've asked the team to co…" at bounding box center [360, 268] width 300 height 28
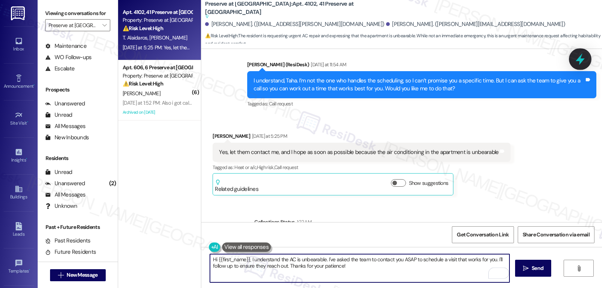
click at [578, 66] on div at bounding box center [580, 58] width 23 height 21
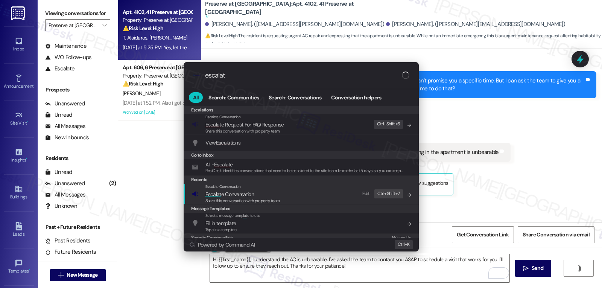
type input "escalat"
click at [313, 188] on div "Escalate Conversation Escalat e Conversation Share this conversation with prope…" at bounding box center [302, 194] width 220 height 20
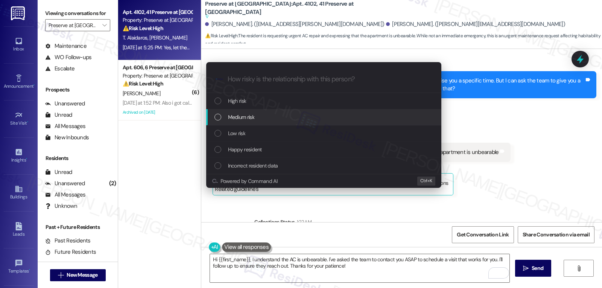
click at [233, 116] on span "Medium risk" at bounding box center [241, 117] width 26 height 8
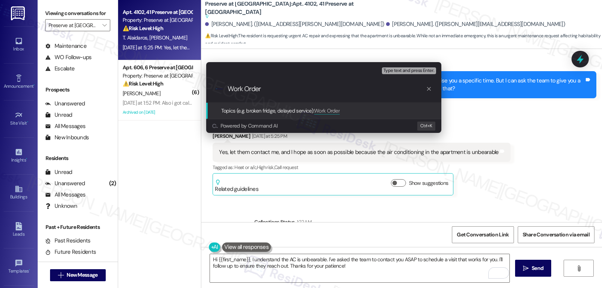
paste input "16089506"
type input "Work Order 16089506 filed by ResiDesk - AC not cooling"
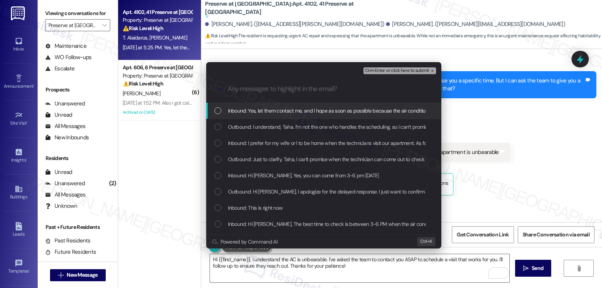
click at [300, 112] on span "Inbound: Yes, let them contact me, and I hope as soon as possible because the a…" at bounding box center [366, 111] width 276 height 8
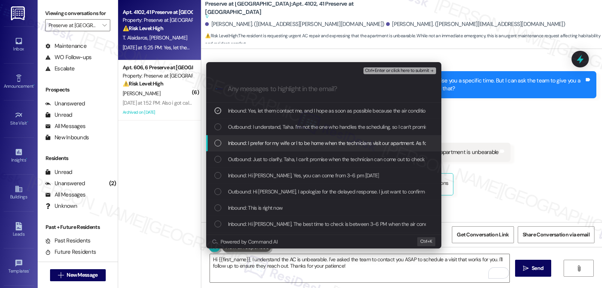
click at [273, 141] on span "Inbound: I prefer for my wife or I to be home when the technicians visit our ap…" at bounding box center [414, 143] width 373 height 8
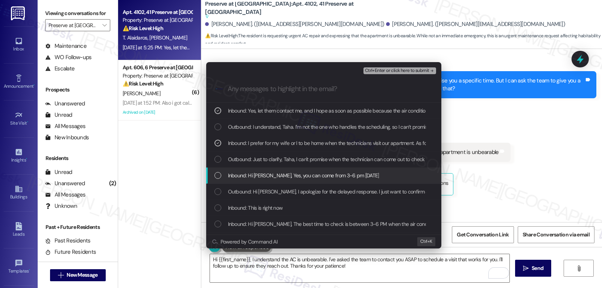
drag, startPoint x: 267, startPoint y: 172, endPoint x: 286, endPoint y: 194, distance: 29.1
click at [267, 173] on span "Inbound: Hi Sarah, Yes, you can come from 3-6 pm today" at bounding box center [303, 175] width 151 height 8
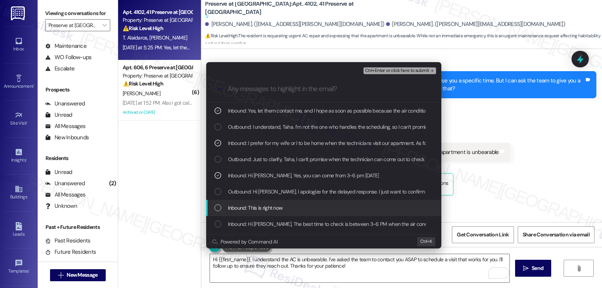
click at [268, 210] on span "Inbound: This is right now" at bounding box center [255, 208] width 55 height 8
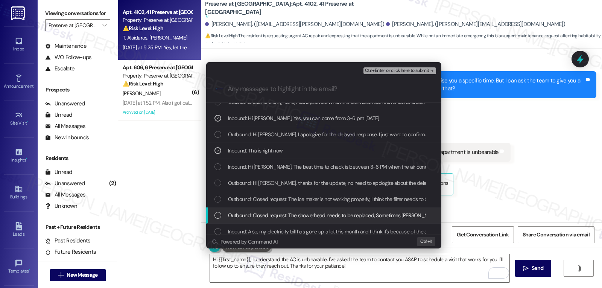
scroll to position [75, 0]
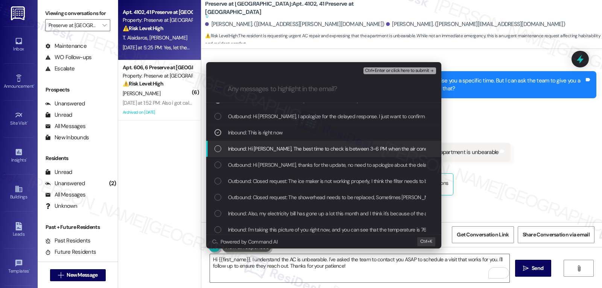
click at [237, 152] on span "Inbound: Hi Sarah, The best time to check is between 3-6 PM when the air condit…" at bounding box center [394, 149] width 332 height 8
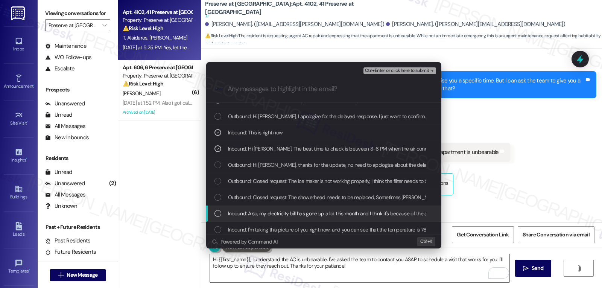
click at [253, 214] on span "Inbound: Also, my electricity bill has gone up a lot this month and I think it'…" at bounding box center [343, 213] width 230 height 8
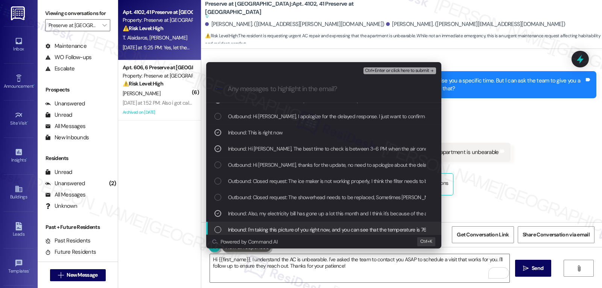
click at [252, 228] on span "Inbound: I'm taking this picture of you right now, and you can see that the tem…" at bounding box center [328, 230] width 201 height 8
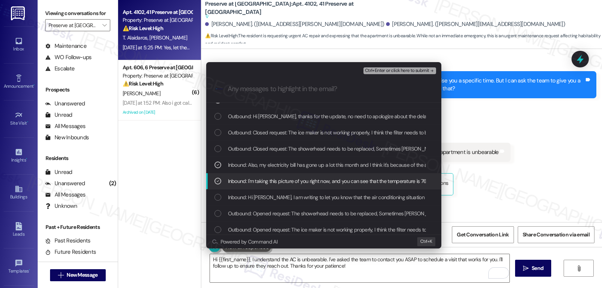
scroll to position [151, 0]
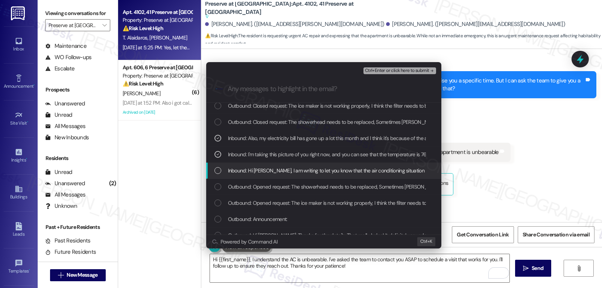
click at [238, 172] on span "Inbound: Hi Sarah, I am writing to let you know that the air conditioning situa…" at bounding box center [494, 170] width 532 height 8
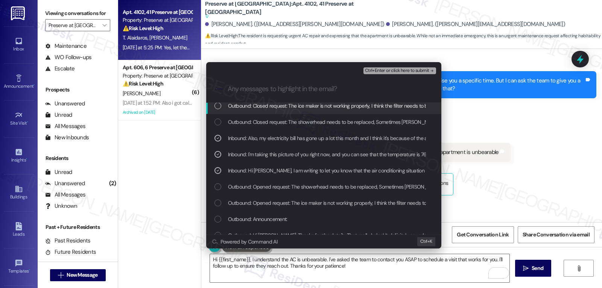
click at [418, 71] on span "Ctrl+Enter or click here to submit" at bounding box center [397, 70] width 64 height 5
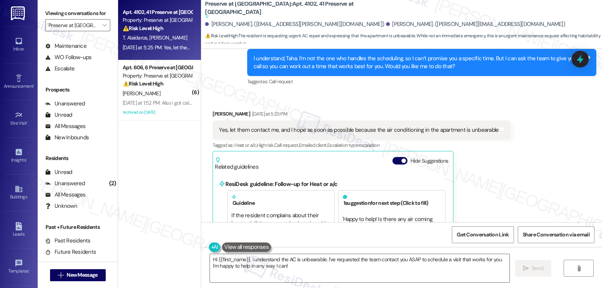
scroll to position [8878, 0]
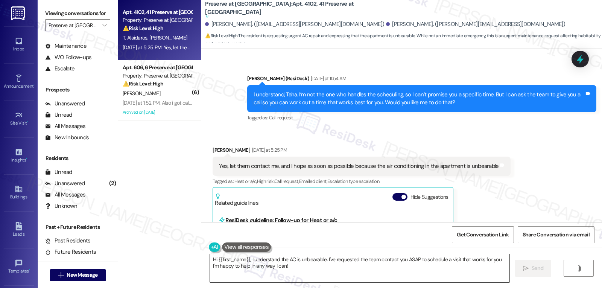
click at [369, 277] on textarea "Hi {{first_name}}, I understand the AC is unbearable. I've requested the team c…" at bounding box center [360, 268] width 300 height 28
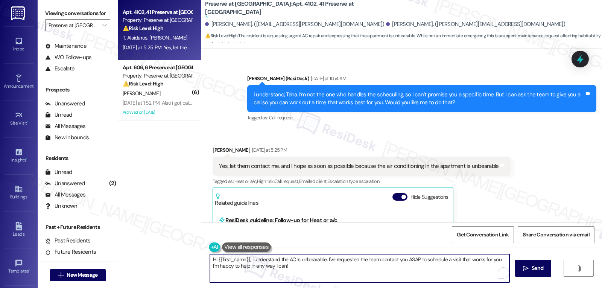
paste textarea "If you ever have any questions or need support, don’t hesitate to reach out. I’…"
type textarea "Hi {{first_name}}, I understand the AC is unbearable. I've requested the team c…"
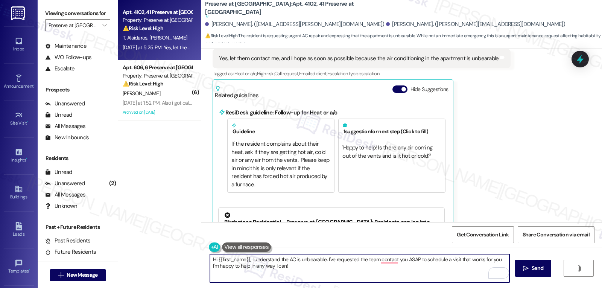
scroll to position [9104, 0]
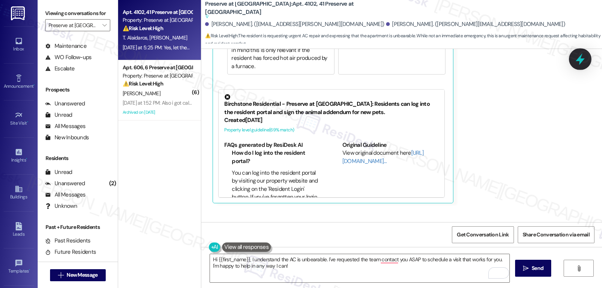
drag, startPoint x: 580, startPoint y: 62, endPoint x: 584, endPoint y: 62, distance: 4.5
click at [581, 62] on icon at bounding box center [581, 59] width 10 height 10
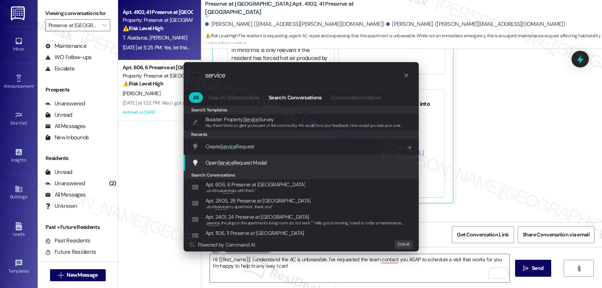
type input "service"
click at [267, 163] on span "Open Service Request Modal" at bounding box center [236, 162] width 61 height 7
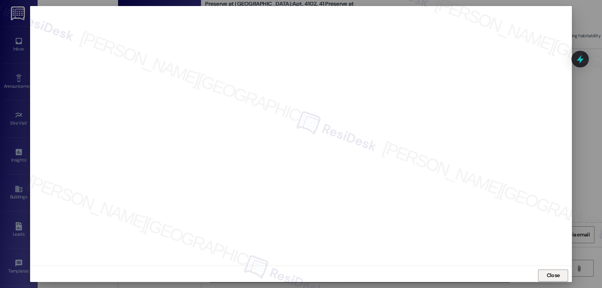
click at [550, 276] on span "Close" at bounding box center [553, 275] width 13 height 8
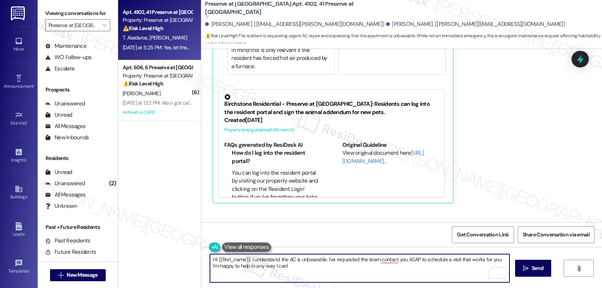
click at [352, 270] on textarea "Hi {{first_name}}, I understand the AC is unbearable. I've requested the team c…" at bounding box center [360, 268] width 300 height 28
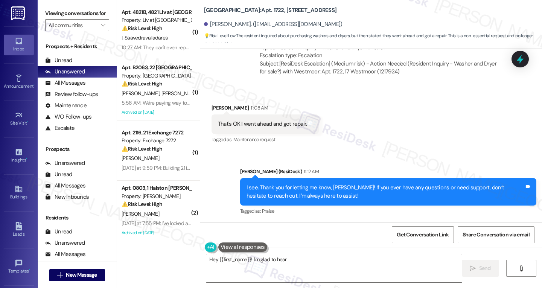
scroll to position [8599, 0]
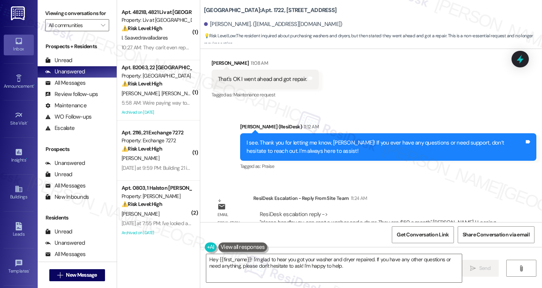
drag, startPoint x: 249, startPoint y: 259, endPoint x: 542, endPoint y: 306, distance: 296.6
click at [542, 288] on html "Inbox Go to Inbox Announcement • Send A Text Announcement Site Visit • Go to Si…" at bounding box center [271, 144] width 542 height 288
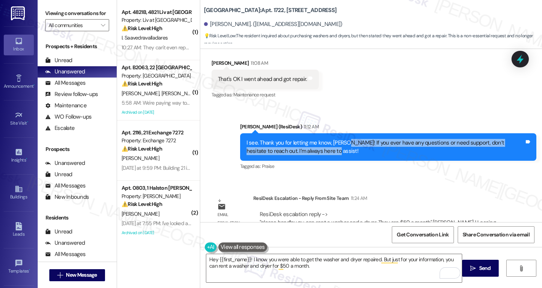
drag, startPoint x: 343, startPoint y: 110, endPoint x: 341, endPoint y: 116, distance: 6.6
click at [341, 139] on div "I see. Thank you for letting me know, [PERSON_NAME]! If you ever have any quest…" at bounding box center [386, 147] width 278 height 16
copy div "If you ever have any questions or need support, don’t hesitate to reach out. I’…"
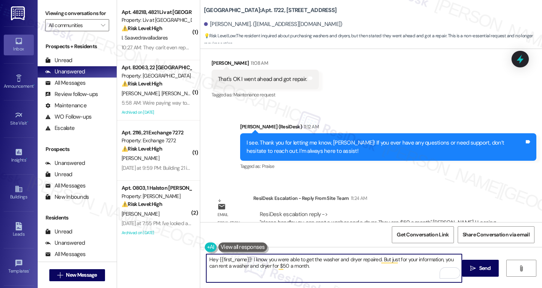
click at [323, 272] on textarea "Hey {{first_name}}! I know you were able to get the washer and dryer repaired. …" at bounding box center [334, 268] width 256 height 28
paste textarea "If you ever have any questions or need support, don’t hesitate to reach out. I’…"
click at [296, 266] on textarea "Hey {{first_name}}! I know you were able to get the washer and dryer repaired. …" at bounding box center [334, 268] width 256 height 28
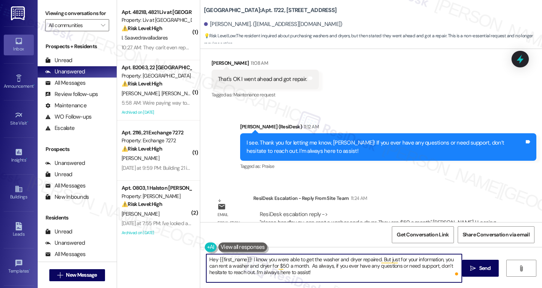
drag, startPoint x: 320, startPoint y: 274, endPoint x: 326, endPoint y: 271, distance: 6.6
click at [322, 274] on textarea "Hey {{first_name}}! I know you were able to get the washer and dryer repaired. …" at bounding box center [334, 268] width 256 height 28
drag, startPoint x: 387, startPoint y: 266, endPoint x: 410, endPoint y: 266, distance: 22.2
click at [410, 266] on textarea "Hey {{first_name}}! I know you were able to get the washer and dryer repaired. …" at bounding box center [334, 268] width 256 height 28
click at [412, 268] on textarea "Hey {{first_name}}! I know you were able to get the washer and dryer repaired. …" at bounding box center [334, 268] width 256 height 28
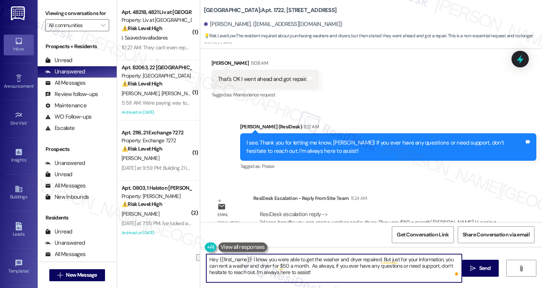
drag, startPoint x: 394, startPoint y: 268, endPoint x: 419, endPoint y: 267, distance: 25.3
click at [419, 267] on textarea "Hey {{first_name}}! I know you were able to get the washer and dryer repaired. …" at bounding box center [334, 268] width 256 height 28
type textarea "Hey {{first_name}}! I know you were able to get the washer and dryer repaired. …"
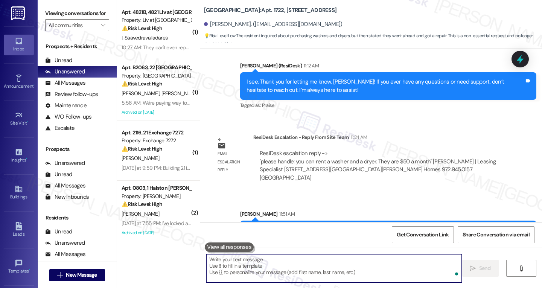
scroll to position [8667, 0]
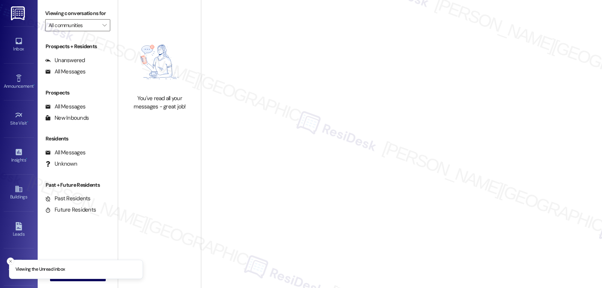
type input "Preserve at [GEOGRAPHIC_DATA]"
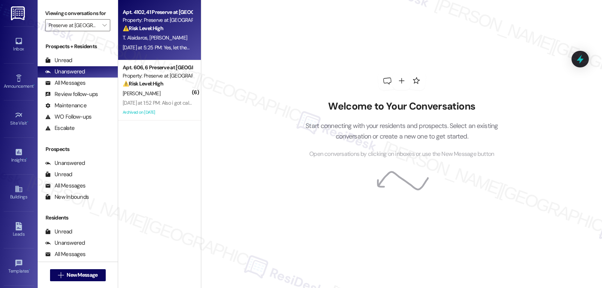
click at [139, 32] on div "⚠️ Risk Level: High The resident is requesting urgent AC repair and expressing …" at bounding box center [158, 28] width 70 height 8
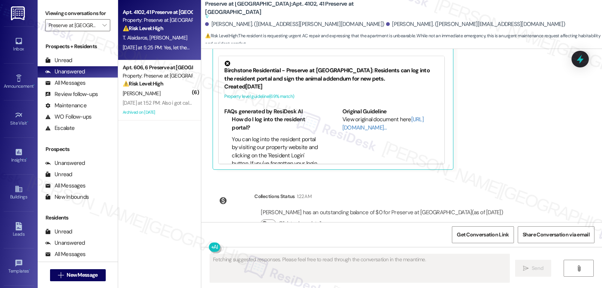
scroll to position [9121, 0]
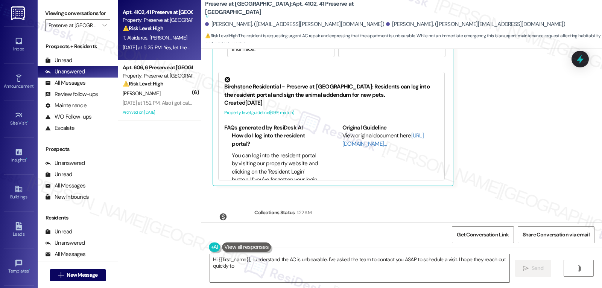
click at [261, 225] on div "[PERSON_NAME] has an outstanding balance of $0 for Preserve at [GEOGRAPHIC_DATA…" at bounding box center [382, 229] width 242 height 8
click at [261, 225] on div "Taha Alaidaros has an outstanding balance of $0 for Preserve at Preston (as of …" at bounding box center [382, 229] width 242 height 8
copy div "Taha"
drag, startPoint x: 246, startPoint y: 261, endPoint x: 420, endPoint y: 306, distance: 179.4
click at [420, 288] on html "Inbox Go to Inbox Announcement • Send A Text Announcement Site Visit • Go to Si…" at bounding box center [301, 144] width 602 height 288
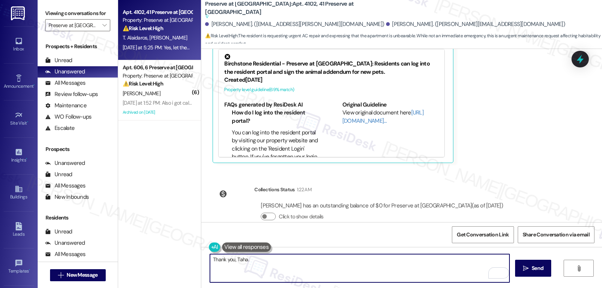
scroll to position [9196, 0]
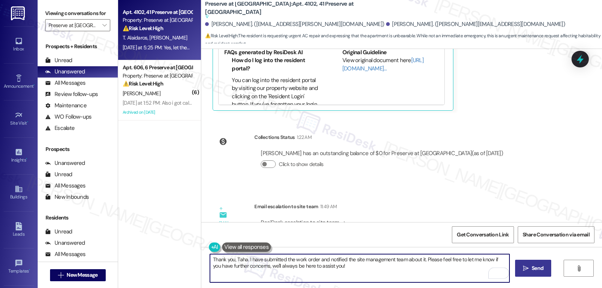
type textarea "Thank you, Taha. I have submitted the work order and notified the site manageme…"
click at [532, 272] on span "Send" at bounding box center [538, 268] width 12 height 8
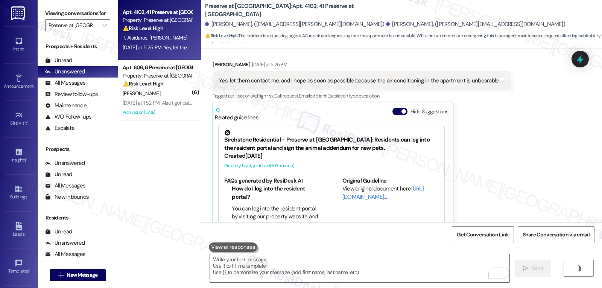
scroll to position [8938, 0]
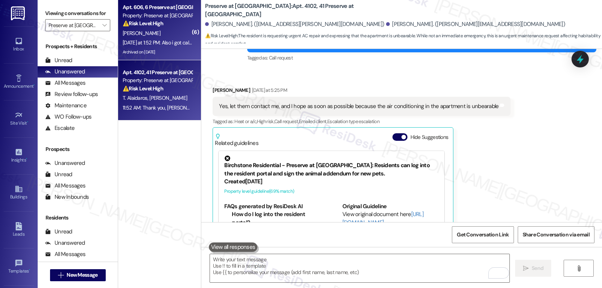
click at [172, 52] on div "Archived on 01/24/2025" at bounding box center [157, 51] width 71 height 9
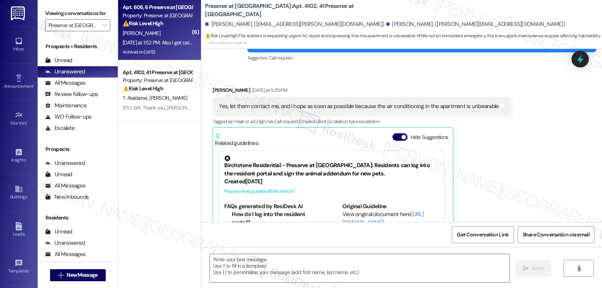
type textarea "Fetching suggested responses. Please feel free to read through the conversation…"
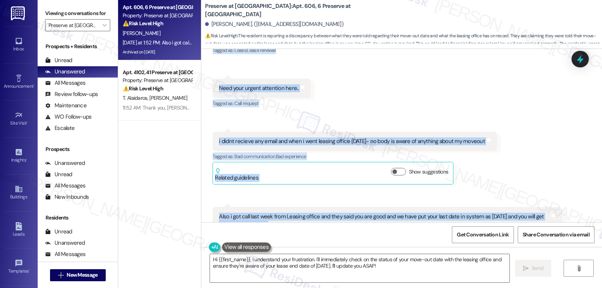
scroll to position [19798, 0]
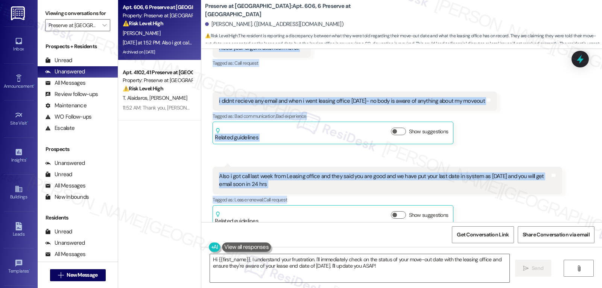
drag, startPoint x: 209, startPoint y: 62, endPoint x: 569, endPoint y: 123, distance: 365.4
click at [569, 123] on div "Received via SMS Saurabh Gupta Yesterday at 1:48 PM Hi Sarah I still didnt got …" at bounding box center [401, 27] width 401 height 412
copy div "Saurabh Gupta Yesterday at 1:48 PM Hi Sarah I still didnt got any update on my …"
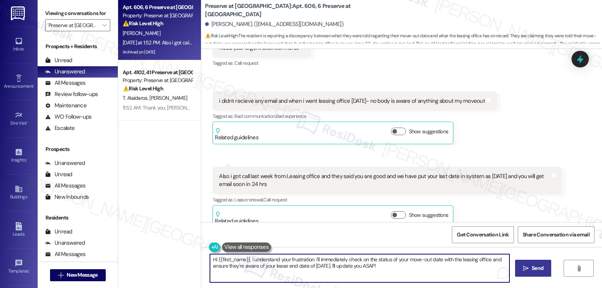
drag, startPoint x: 246, startPoint y: 260, endPoint x: 539, endPoint y: 275, distance: 293.3
click at [515, 281] on div "Hi {{first_name}}, I understand your frustration. I'll immediately check on the…" at bounding box center [401, 275] width 401 height 56
click at [371, 266] on textarea "Hi {{first_name}}, I understand your frustration. I'll immediately check on the…" at bounding box center [360, 268] width 300 height 28
click at [383, 273] on textarea "Hi {{first_name}}, I understand your frustration. I'll immediately check on the…" at bounding box center [360, 268] width 300 height 28
paste textarea "Saurabh, I’m sorry for the confusion and back-and-forth you’ve experienced rega…"
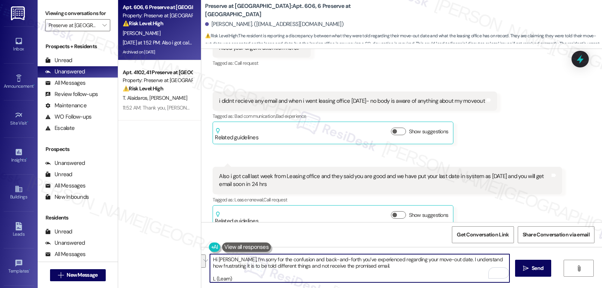
scroll to position [13, 0]
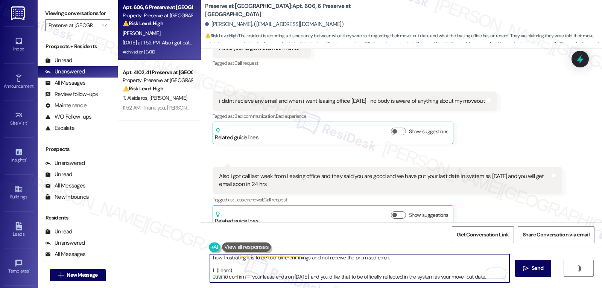
click at [245, 265] on textarea "Hi Saurabh, I’m sorry for the confusion and back-and-forth you’ve experienced r…" at bounding box center [360, 268] width 300 height 28
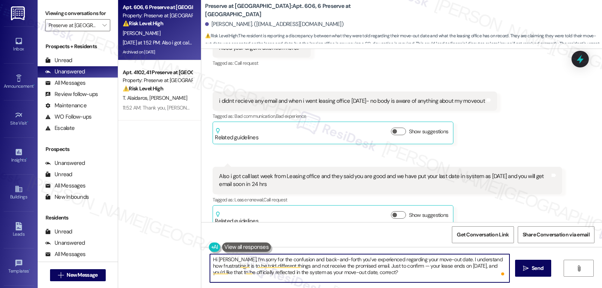
scroll to position [0, 0]
click at [376, 267] on textarea "Hi Saurabh, I’m sorry for the confusion and back-and-forth you’ve experienced r…" at bounding box center [360, 268] width 300 height 28
click at [468, 272] on textarea "Hi Saurabh, I’m sorry for the confusion and back-and-forth you’ve experienced r…" at bounding box center [360, 268] width 300 height 28
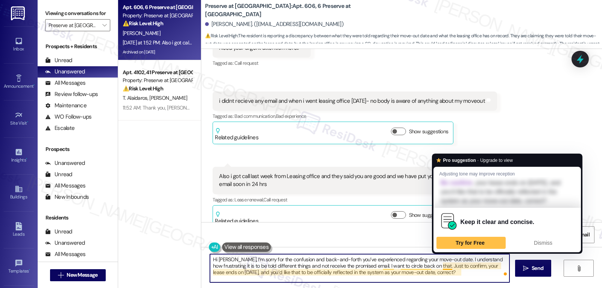
click at [471, 276] on textarea "Hi Saurabh, I’m sorry for the confusion and back-and-forth you’ve experienced r…" at bounding box center [360, 268] width 300 height 28
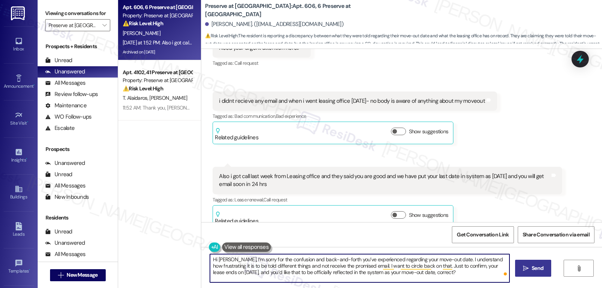
type textarea "Hi Saurabh, I’m sorry for the confusion and back-and-forth you’ve experienced r…"
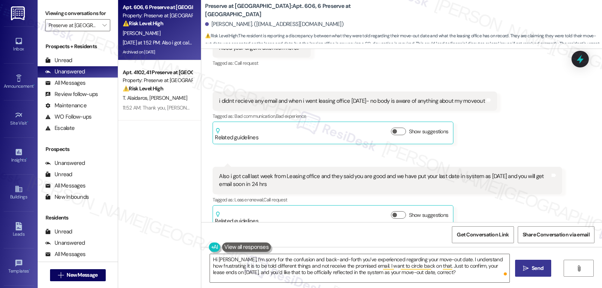
click at [524, 272] on span " Send" at bounding box center [534, 268] width 24 height 8
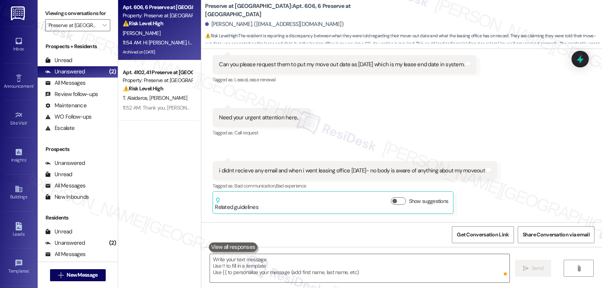
scroll to position [19867, 0]
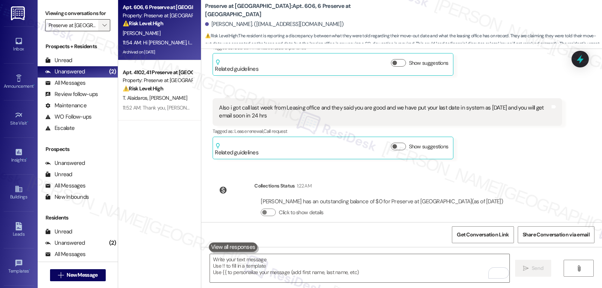
click at [98, 31] on button "" at bounding box center [104, 25] width 12 height 12
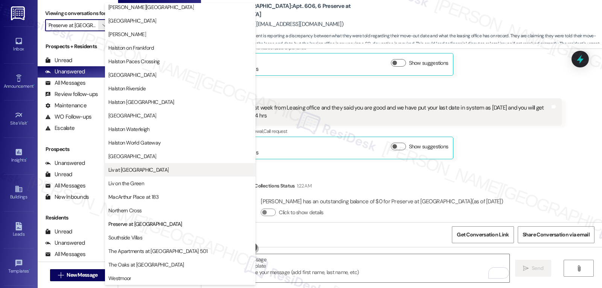
scroll to position [261, 0]
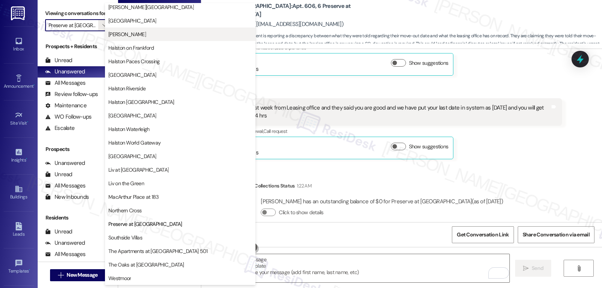
click at [160, 35] on span "[PERSON_NAME]" at bounding box center [180, 34] width 144 height 8
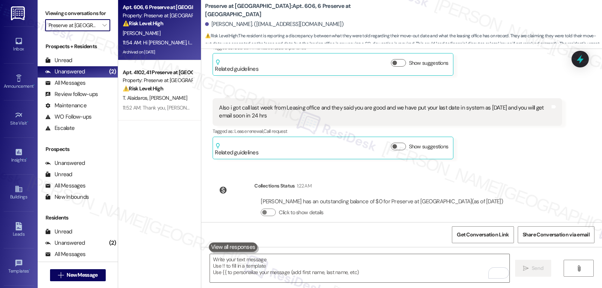
type input "[PERSON_NAME]"
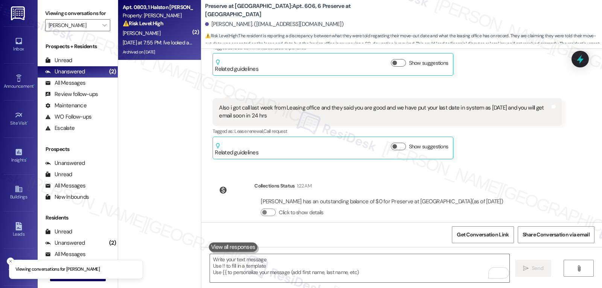
click at [152, 59] on div "Apt. 0803, 1 Halston McDonough Property: Halston McDonough ⚠️ Risk Level: High …" at bounding box center [159, 30] width 83 height 60
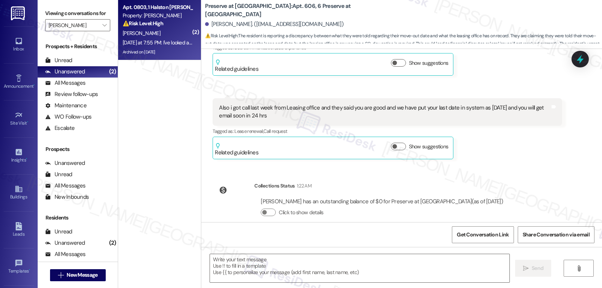
type textarea "Fetching suggested responses. Please feel free to read through the conversation…"
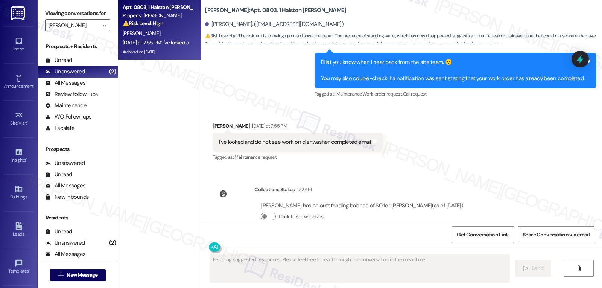
scroll to position [4363, 0]
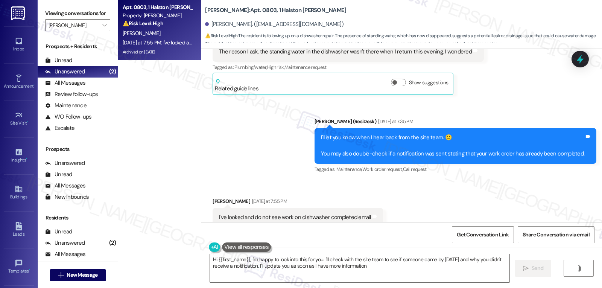
type textarea "Hi {{first_name}}, I'm happy to look into this for you. I'll check with the sit…"
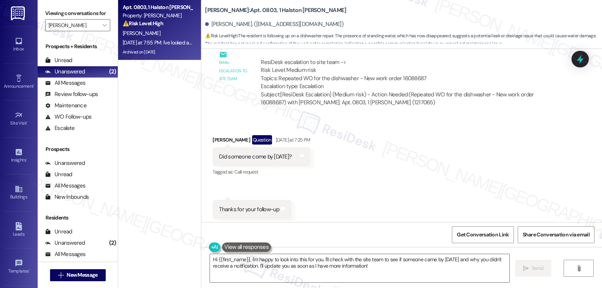
scroll to position [4138, 0]
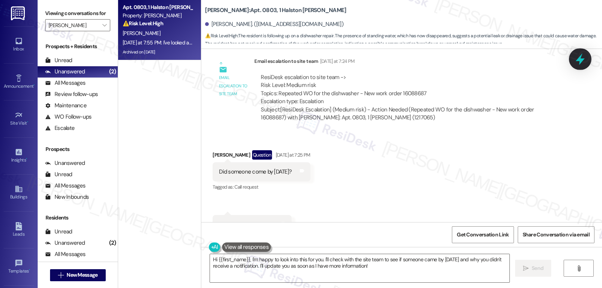
click at [575, 62] on icon at bounding box center [580, 59] width 13 height 13
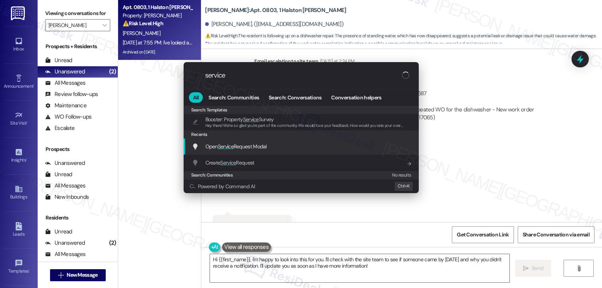
type input "service"
click at [266, 148] on span "Open Service Request Modal" at bounding box center [236, 146] width 61 height 7
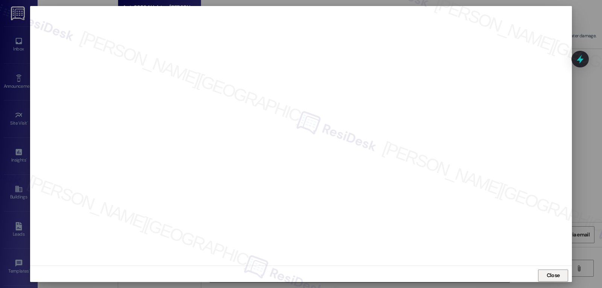
click at [563, 278] on button "Close" at bounding box center [553, 276] width 30 height 12
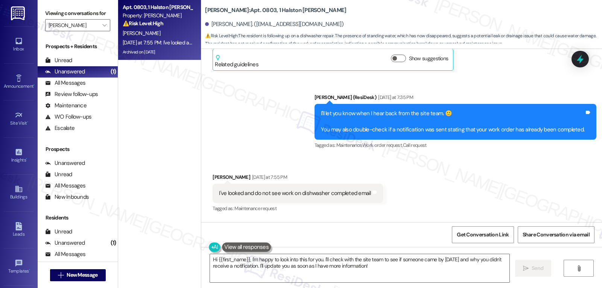
scroll to position [4439, 0]
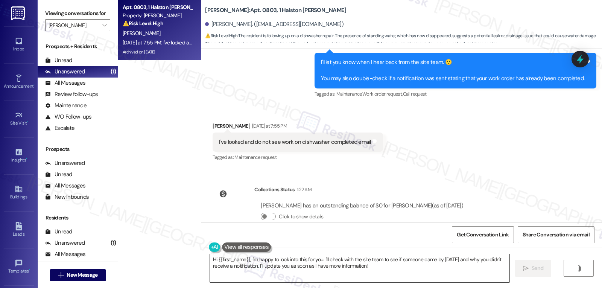
click at [383, 270] on textarea "Hi {{first_name}}, I'm happy to look into this for you. I'll check with the sit…" at bounding box center [360, 268] width 300 height 28
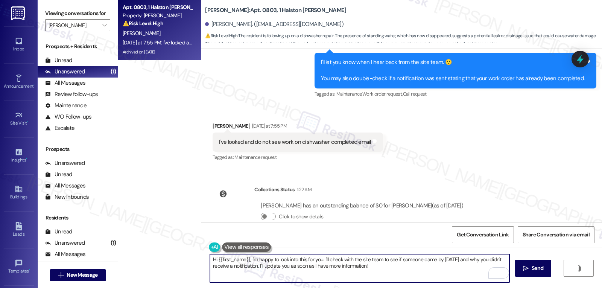
click at [216, 122] on div "Jonathan Kirkpatrick Yesterday at 7:55 PM" at bounding box center [298, 127] width 170 height 11
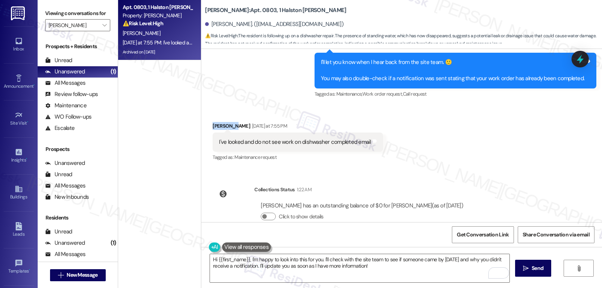
click at [215, 122] on div "Jonathan Kirkpatrick Yesterday at 7:55 PM" at bounding box center [298, 127] width 170 height 11
click at [380, 270] on textarea "Hi {{first_name}}, I'm happy to look into this for you. I'll check with the sit…" at bounding box center [360, 268] width 300 height 28
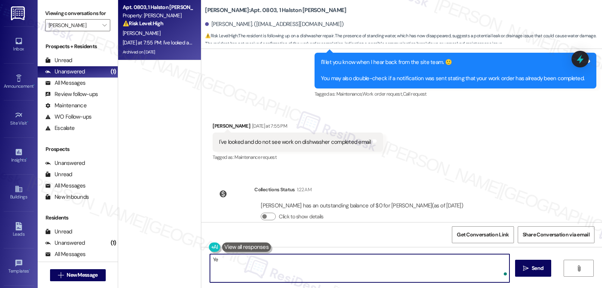
type textarea "Y"
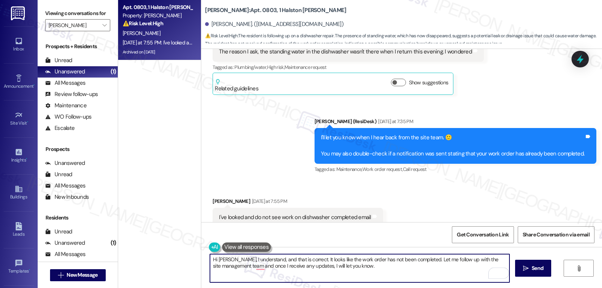
click at [374, 275] on textarea "Hi Jonathan, I understand, and that is correct. It looks like the work order ha…" at bounding box center [360, 268] width 300 height 28
click at [419, 274] on textarea "Hi Jonathan, I understand, and that is correct. It looks like the work order ha…" at bounding box center [360, 268] width 300 height 28
click at [418, 271] on textarea "Hi Jonathan, I understand, and that is correct. It looks like the work order ha…" at bounding box center [360, 268] width 300 height 28
type textarea "Hi Jonathan, I understand, and that is correct. It looks like the work order ha…"
click at [523, 262] on button " Send" at bounding box center [533, 268] width 37 height 17
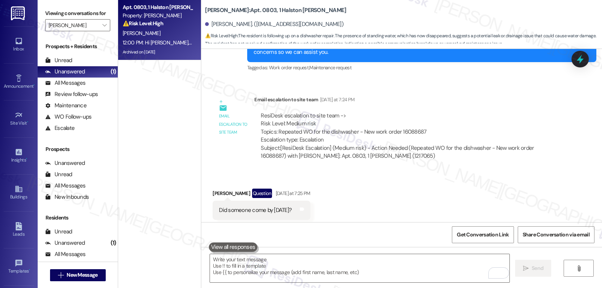
scroll to position [4068, 0]
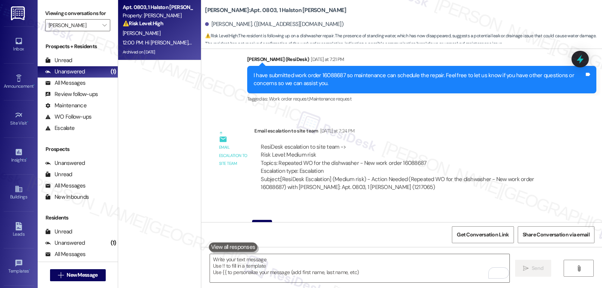
click at [534, 175] on div "Subject: [ResiDesk Escalation] (Medium risk) - Action Needed (Repeated WO for t…" at bounding box center [408, 183] width 295 height 16
click at [535, 175] on div "Subject: [ResiDesk Escalation] (Medium risk) - Action Needed (Repeated WO for t…" at bounding box center [408, 183] width 295 height 16
copy div "16088687"
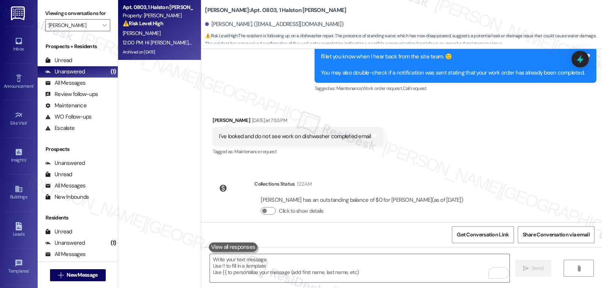
scroll to position [4499, 0]
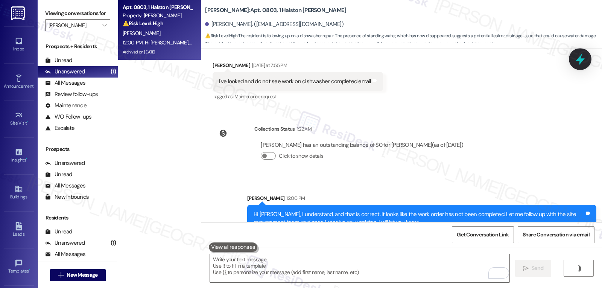
click at [580, 60] on icon at bounding box center [580, 59] width 9 height 12
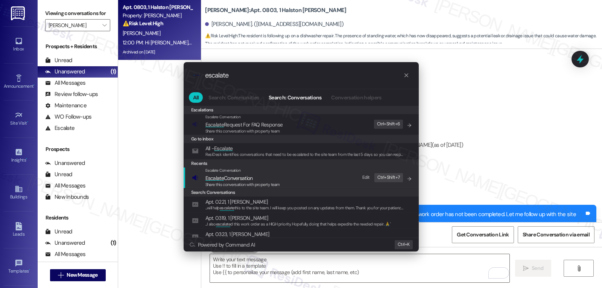
type input "escalate"
click at [283, 180] on div "Escalate Conversation Escalate Conversation Share this conversation with proper…" at bounding box center [302, 178] width 220 height 20
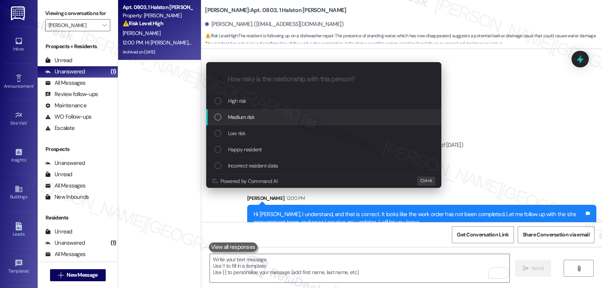
click at [265, 120] on div "Medium risk" at bounding box center [325, 117] width 220 height 8
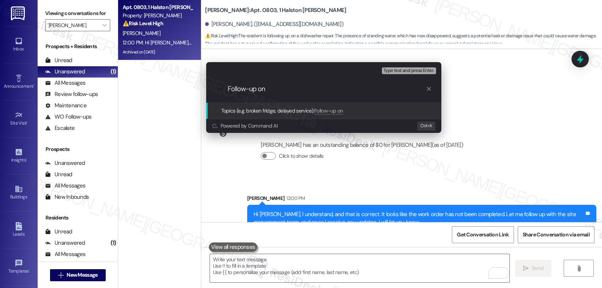
paste input "16088687"
type input "Follow-up on WO 16088687 - Dishwasher"
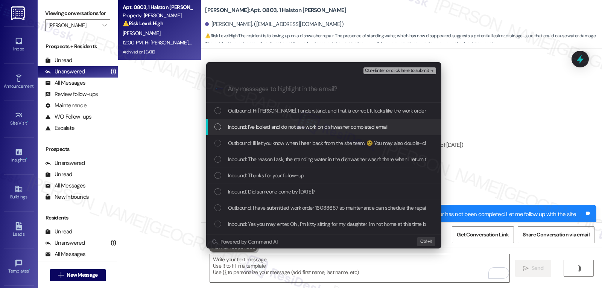
click at [289, 130] on span "Inbound: I've looked and do not see work on dishwasher completed email" at bounding box center [308, 127] width 160 height 8
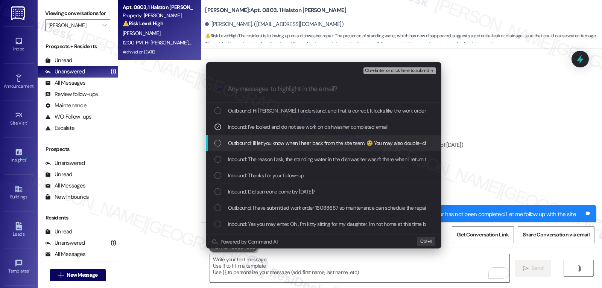
click at [273, 161] on span "Inbound: The reason I ask, the standing water in the dishwasher wasn't there wh…" at bounding box center [353, 159] width 250 height 8
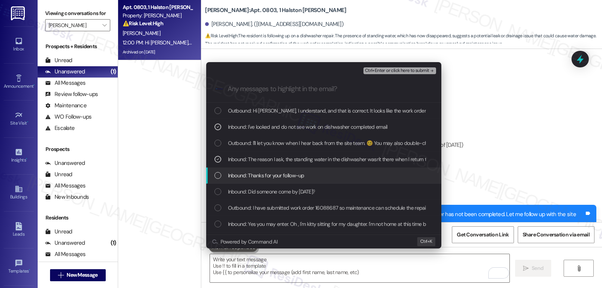
click at [293, 177] on span "Inbound: Thanks for your follow-up" at bounding box center [266, 175] width 76 height 8
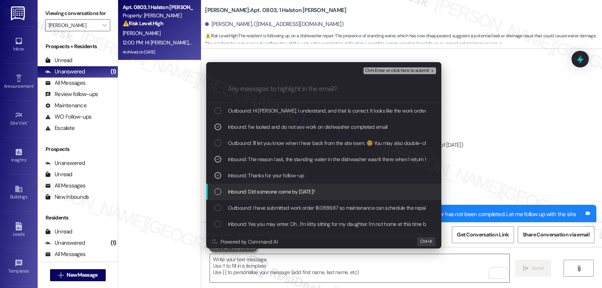
click at [290, 193] on span "Inbound: Did someone come by today?" at bounding box center [271, 192] width 87 height 8
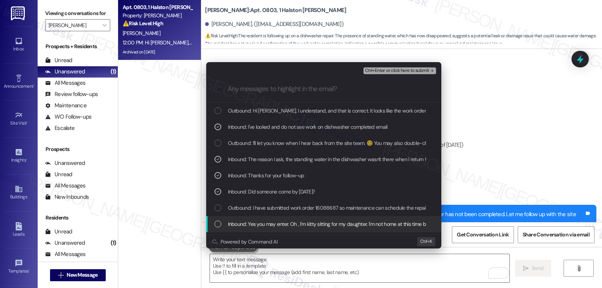
click at [262, 228] on span "Inbound: Yes you may enter. Oh , I'm kitty sitting for my daughter. I'm not hom…" at bounding box center [352, 224] width 249 height 8
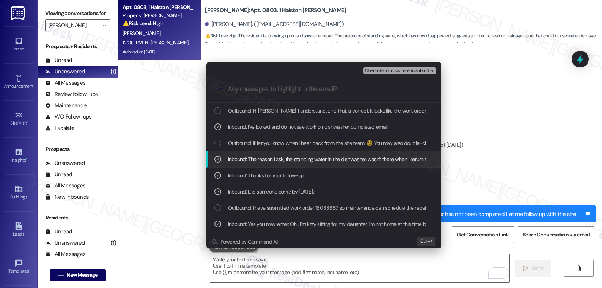
scroll to position [75, 0]
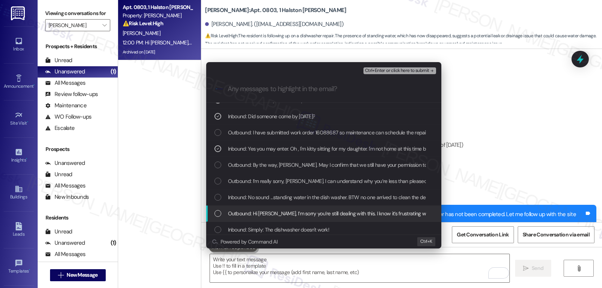
click at [282, 201] on span "Inbound: No sound ...standing water in the dish washer. BTW no one arrived to c…" at bounding box center [427, 197] width 398 height 8
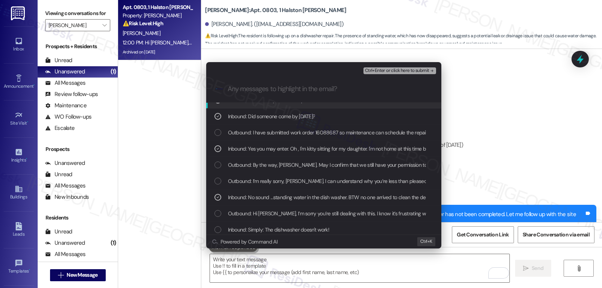
click at [417, 70] on span "Ctrl+Enter or click here to submit" at bounding box center [397, 70] width 64 height 5
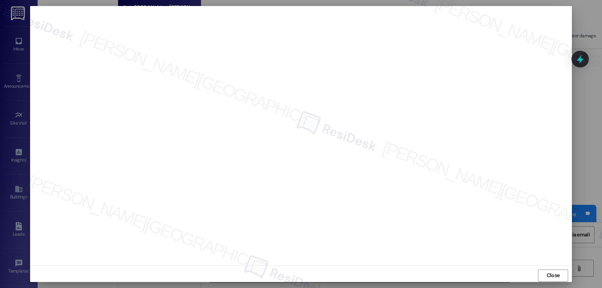
drag, startPoint x: 552, startPoint y: 277, endPoint x: 552, endPoint y: 264, distance: 13.6
click at [551, 277] on span "Close" at bounding box center [553, 275] width 13 height 8
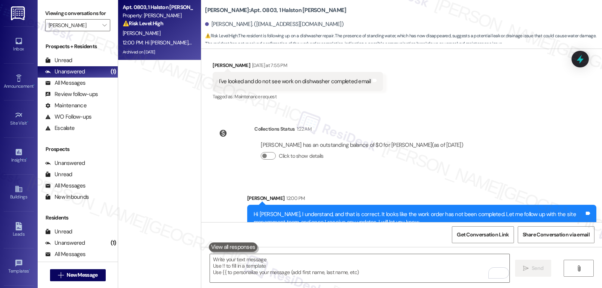
click at [580, 59] on icon at bounding box center [580, 59] width 7 height 9
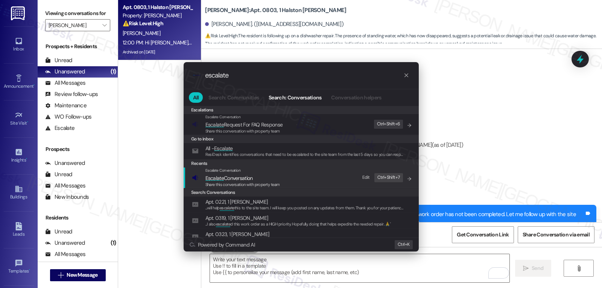
type input "escalate"
click at [236, 177] on span "Escalate Conversation" at bounding box center [229, 178] width 47 height 7
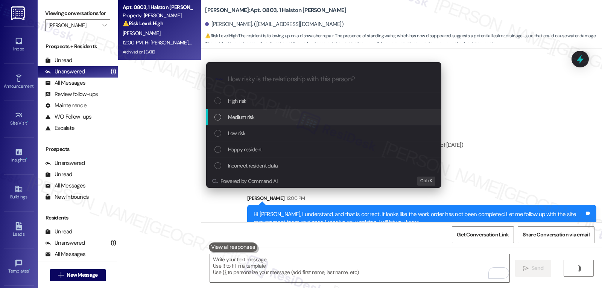
click at [276, 116] on div "Medium risk" at bounding box center [325, 117] width 220 height 8
paste input "Follow-up on WO 16088687 - Dishwasher"
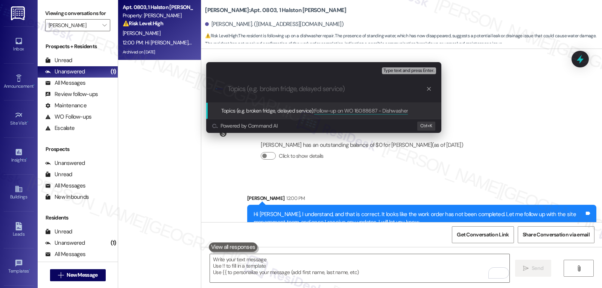
type input "Follow-up on WO 16088687 - Dishwasher"
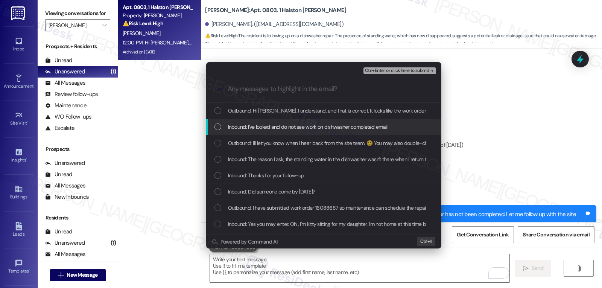
click at [265, 128] on span "Inbound: I've looked and do not see work on dishwasher completed email" at bounding box center [308, 127] width 160 height 8
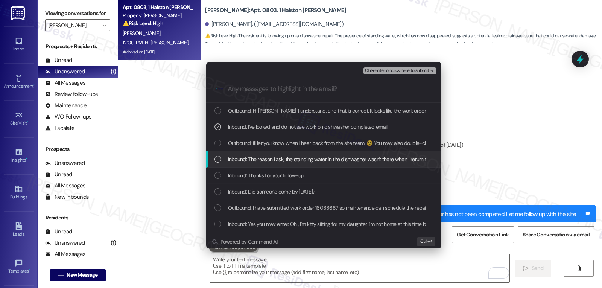
click at [244, 156] on span "Inbound: The reason I ask, the standing water in the dishwasher wasn't there wh…" at bounding box center [353, 159] width 250 height 8
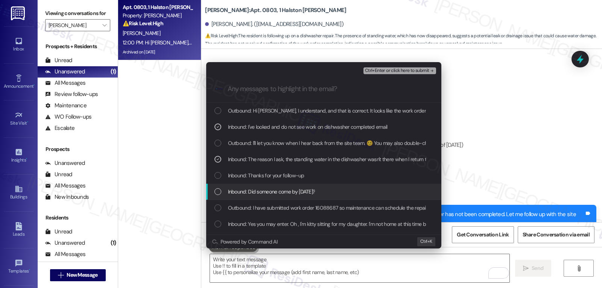
click at [252, 185] on div "Inbound: Did someone come by today?" at bounding box center [323, 192] width 235 height 16
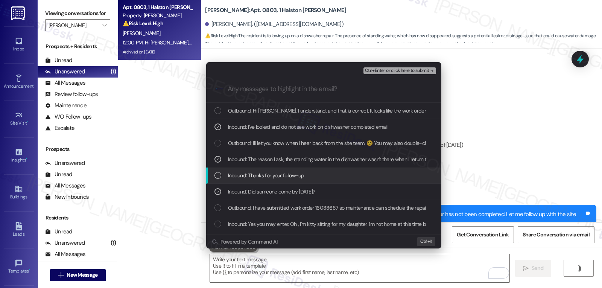
click at [255, 178] on span "Inbound: Thanks for your follow-up" at bounding box center [266, 175] width 76 height 8
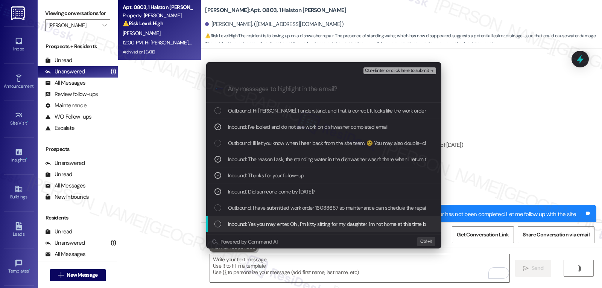
drag, startPoint x: 241, startPoint y: 229, endPoint x: 246, endPoint y: 227, distance: 4.9
click at [242, 228] on div "Inbound: Yes you may enter. Oh , I'm kitty sitting for my daughter. I'm not hom…" at bounding box center [323, 224] width 235 height 16
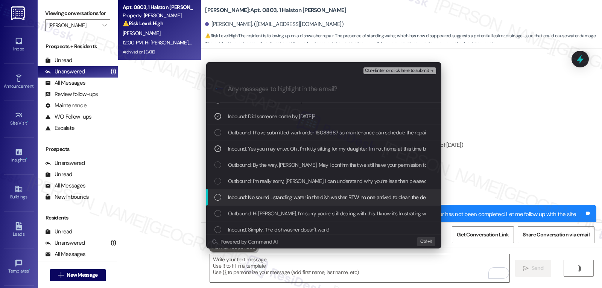
click at [233, 200] on span "Inbound: No sound ...standing water in the dish washer. BTW no one arrived to c…" at bounding box center [427, 197] width 398 height 8
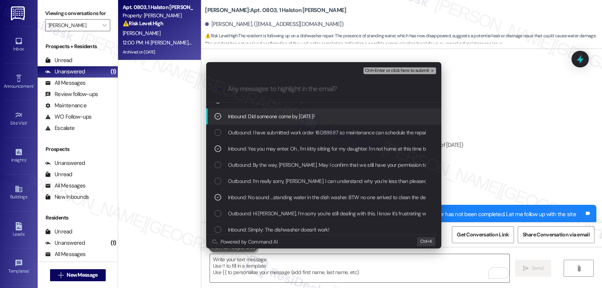
click at [407, 71] on span "Ctrl+Enter or click here to submit" at bounding box center [397, 70] width 64 height 5
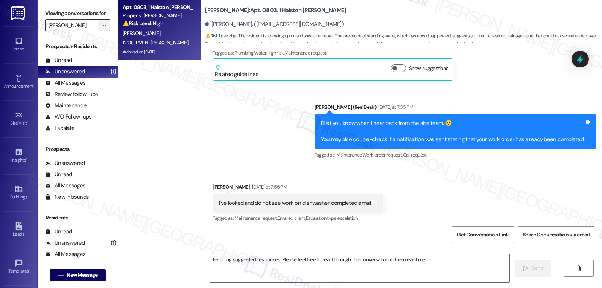
scroll to position [4369, 0]
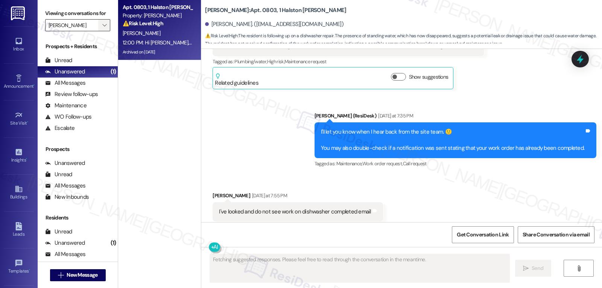
click at [101, 31] on span "" at bounding box center [104, 25] width 7 height 12
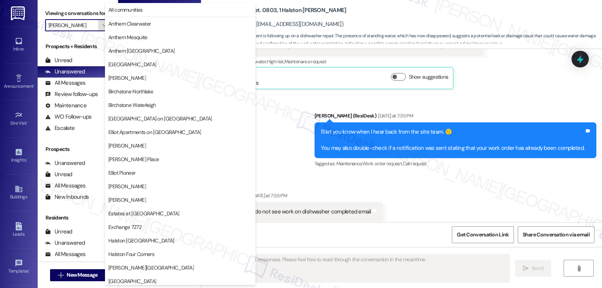
scroll to position [258, 0]
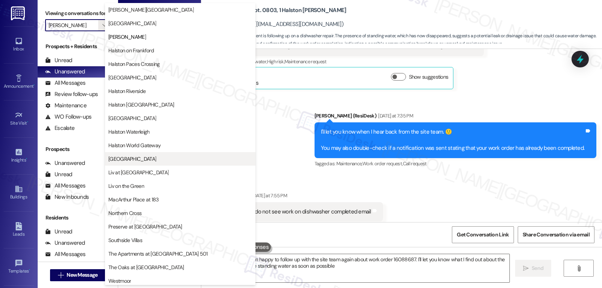
type textarea "Hi {{first_name}}, I'm happy to follow up with the site team again about work o…"
click at [139, 161] on span "Lexington" at bounding box center [180, 159] width 144 height 8
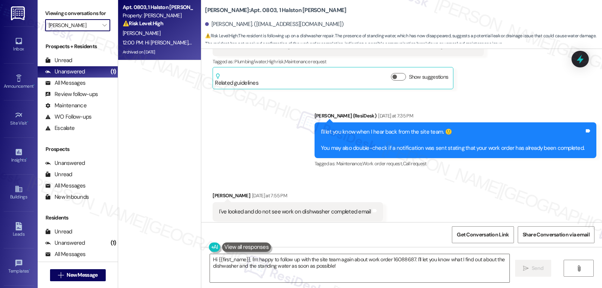
type input "Lexington"
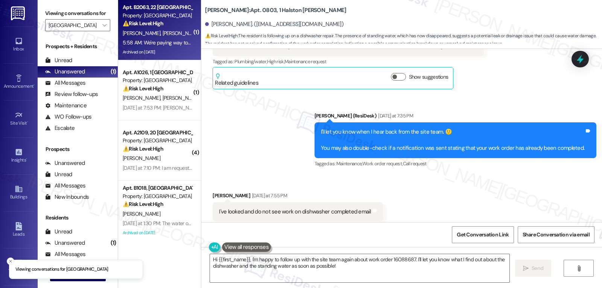
click at [162, 39] on div "5:58 AM: We're paying way too much money for rent for things not to be fixed PR…" at bounding box center [551, 42] width 856 height 7
type textarea "Fetching suggested responses. Please feel free to read through the conversation…"
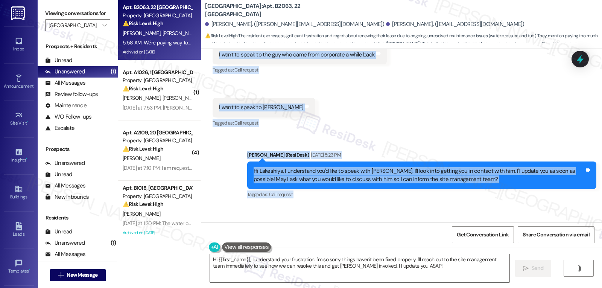
scroll to position [36895, 0]
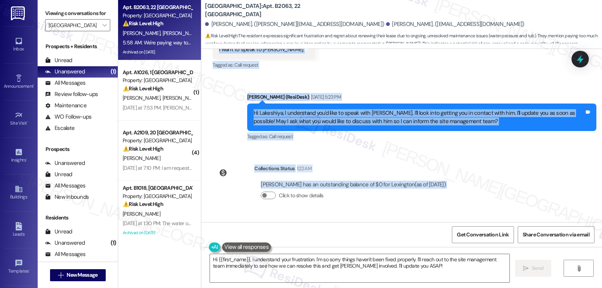
drag, startPoint x: 206, startPoint y: 146, endPoint x: 511, endPoint y: 132, distance: 305.7
click at [511, 132] on div "WO Opened request: Not able to... Jun 30, 2024 at 4:13 PM Status : Completed Sh…" at bounding box center [401, 135] width 401 height 173
copy div "Lakeshiya Williams Question Aug 11, 2025 at 4:36 PM I want to speak to the guy …"
click at [409, 267] on textarea "Hi {{first_name}}, I understand your frustration. I'm so sorry things haven't b…" at bounding box center [360, 268] width 300 height 28
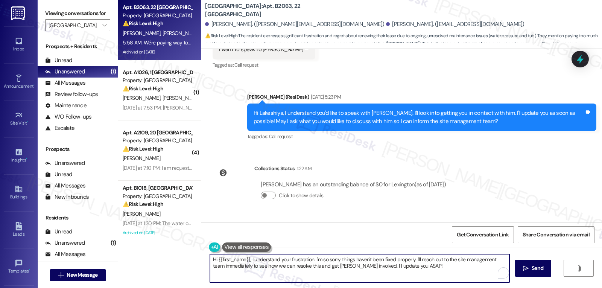
paste textarea "Lakeshiya, I’m really sorry you’ve been dealing with ongoing frustrations and t…"
type textarea "Hi Lakeshiya, I’m really sorry you’ve been dealing with ongoing frustrations an…"
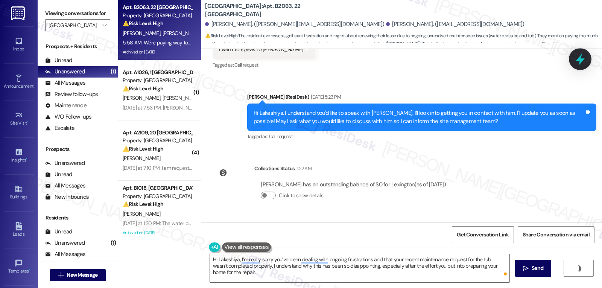
click at [579, 55] on icon at bounding box center [580, 59] width 13 height 13
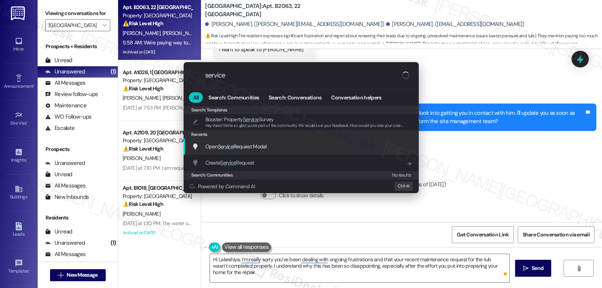
type input "service"
click at [246, 152] on div "Open Service Request Modal Add shortcut" at bounding box center [301, 147] width 235 height 16
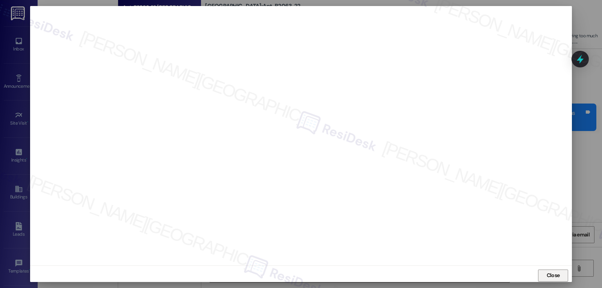
click at [551, 275] on span "Close" at bounding box center [553, 275] width 13 height 8
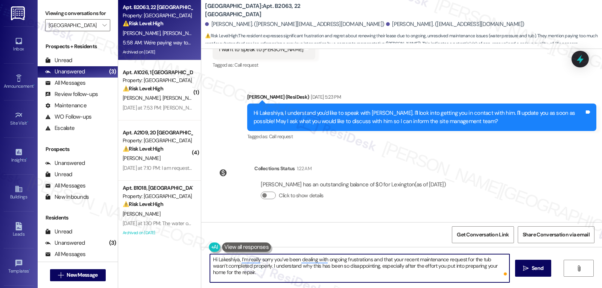
click at [280, 274] on textarea "Hi Lakeshiya, I’m really sorry you’ve been dealing with ongoing frustrations an…" at bounding box center [360, 268] width 300 height 28
paste textarea "I’ll make sure your concerns are escalated"
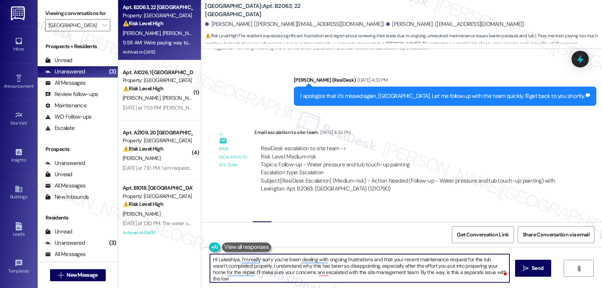
scroll to position [36594, 0]
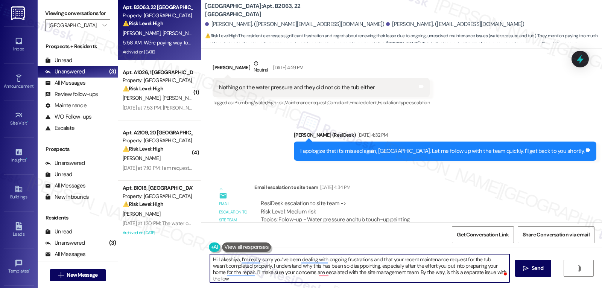
drag, startPoint x: 386, startPoint y: 273, endPoint x: 602, endPoint y: 306, distance: 218.9
click at [602, 288] on html "Inbox Go to Inbox Announcement • Send A Text Announcement Site Visit • Go to Si…" at bounding box center [301, 144] width 602 height 288
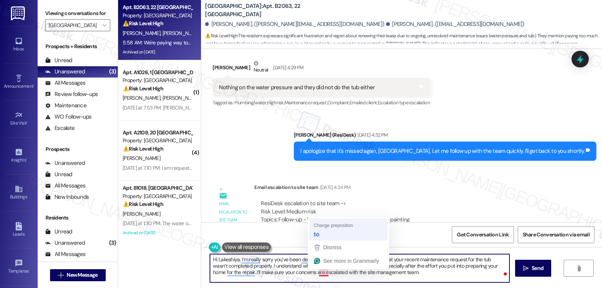
type textarea "Hi Lakeshiya, I’m really sorry you’ve been dealing with ongoing frustrations an…"
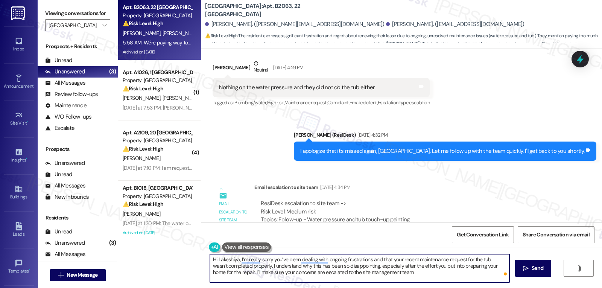
click at [410, 273] on textarea "Hi Lakeshiya, I’m really sorry you’ve been dealing with ongoing frustrations an…" at bounding box center [360, 268] width 300 height 28
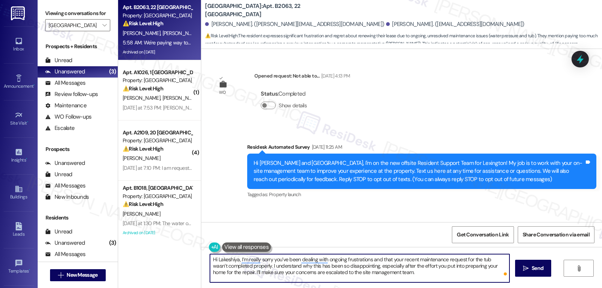
scroll to position [36594, 0]
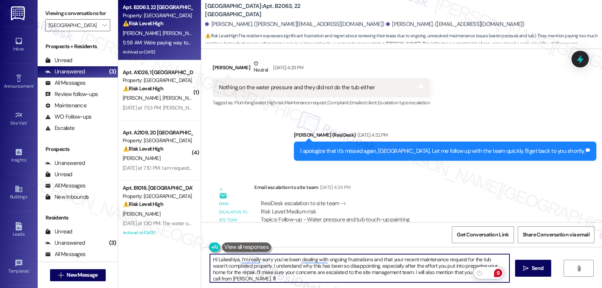
click at [488, 273] on div "Rewrite with Grammarly" at bounding box center [489, 273] width 8 height 9
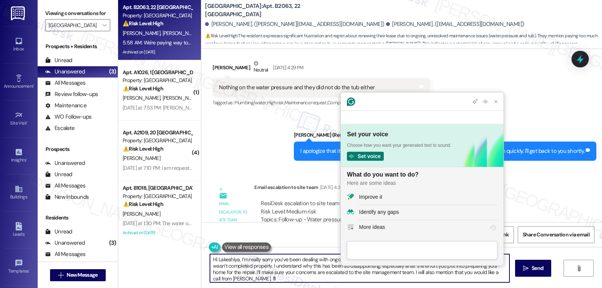
click at [332, 274] on textarea "Hi Lakeshiya, I’m really sorry you’ve been dealing with ongoing frustrations an…" at bounding box center [360, 268] width 300 height 28
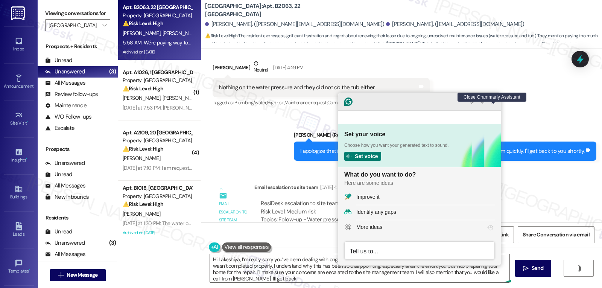
click at [497, 106] on icon "Close Grammarly Assistant" at bounding box center [493, 101] width 9 height 9
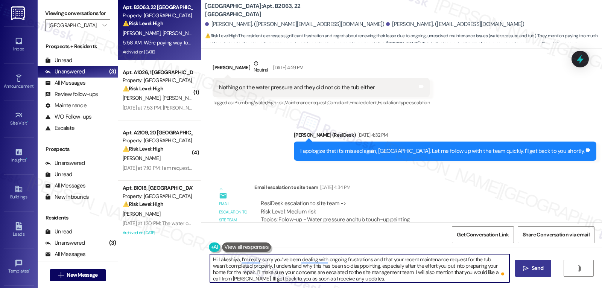
type textarea "Hi Lakeshiya, I’m really sorry you’ve been dealing with ongoing frustrations an…"
click at [532, 268] on span "Send" at bounding box center [538, 268] width 12 height 8
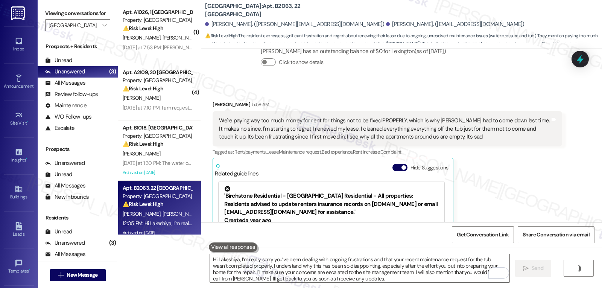
scroll to position [37047, 0]
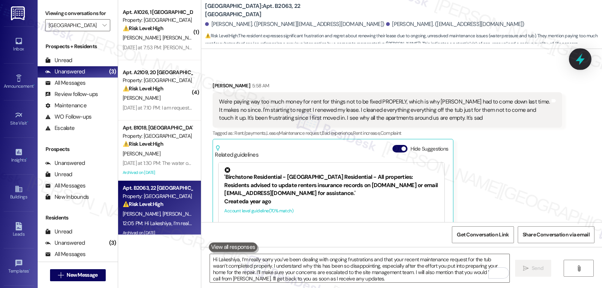
click at [582, 64] on icon at bounding box center [580, 59] width 13 height 13
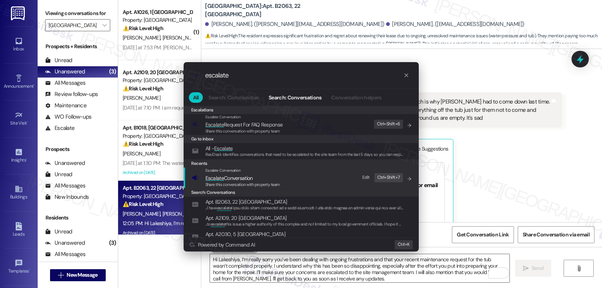
type input "escalate"
click at [224, 184] on span "Share this conversation with property team" at bounding box center [243, 184] width 75 height 5
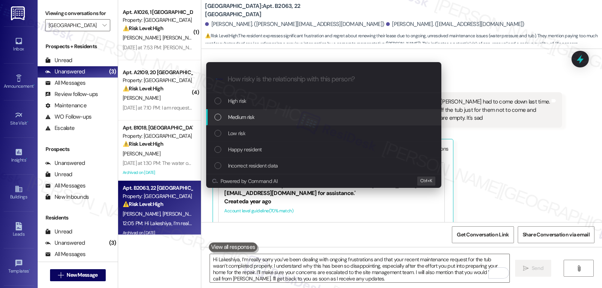
drag, startPoint x: 269, startPoint y: 118, endPoint x: 322, endPoint y: 116, distance: 52.8
click at [270, 118] on div "Medium risk" at bounding box center [325, 117] width 220 height 8
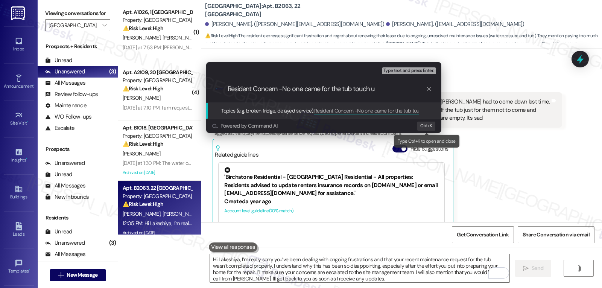
type input "Resident Concern -No one came for the tub touch up"
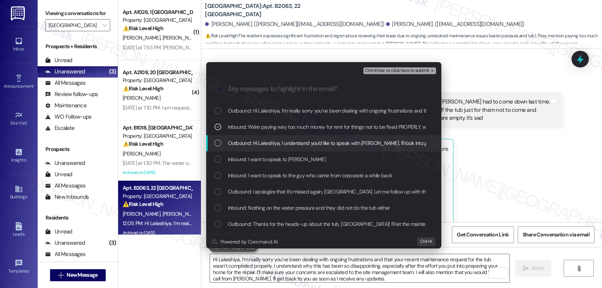
click at [238, 153] on div "Inbound: I want to speak to [PERSON_NAME]" at bounding box center [323, 159] width 235 height 16
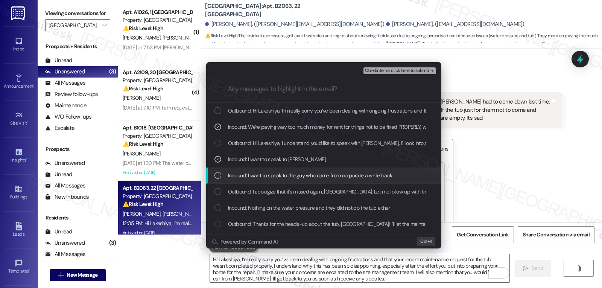
click at [229, 176] on span "Inbound: I want to speak to the guy who came from corporate a while back" at bounding box center [310, 175] width 165 height 8
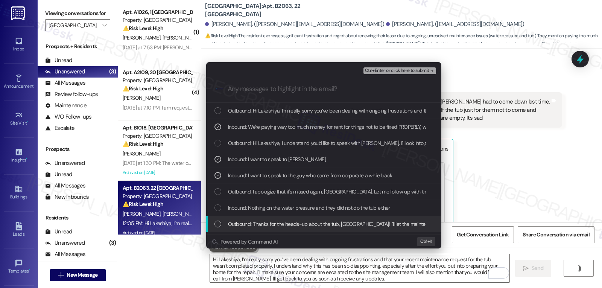
click at [495, 110] on div "Escalate Conversation Medium risk Resident Concern -No one came for the tub tou…" at bounding box center [301, 144] width 602 height 288
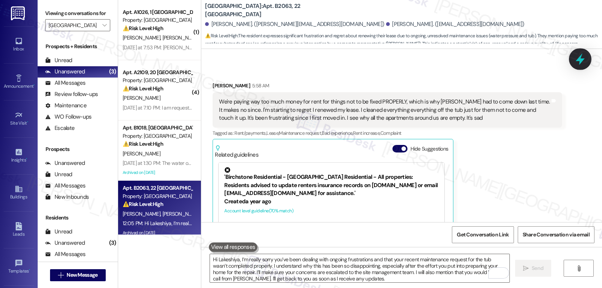
click at [582, 55] on icon at bounding box center [580, 59] width 13 height 13
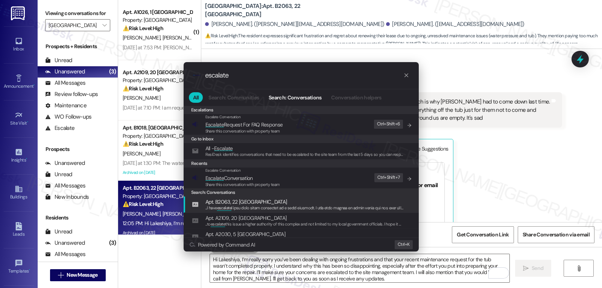
type input "escalate"
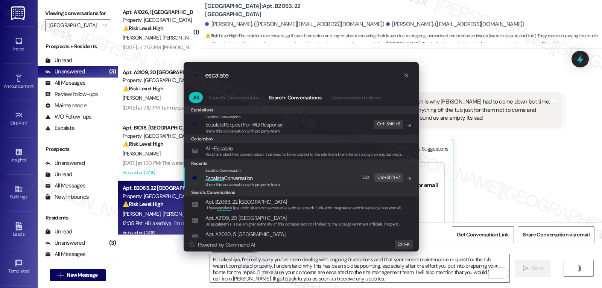
click at [246, 178] on span "Escalate Conversation" at bounding box center [229, 178] width 47 height 7
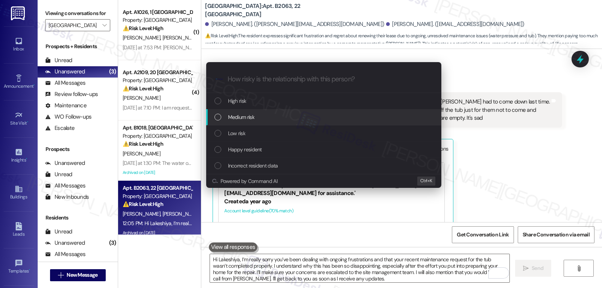
click at [269, 119] on div "Medium risk" at bounding box center [325, 117] width 220 height 8
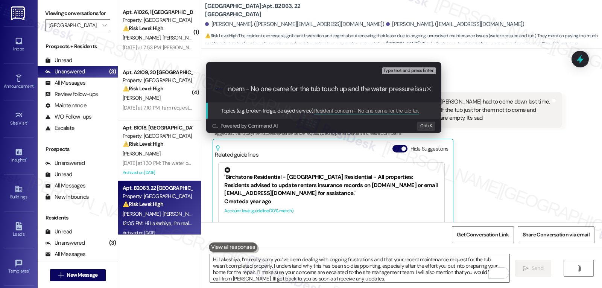
type input "Resident concern - No one came for the tub touch up and the water pressure issue"
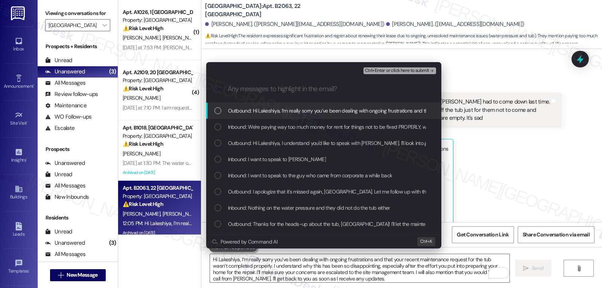
scroll to position [0, 0]
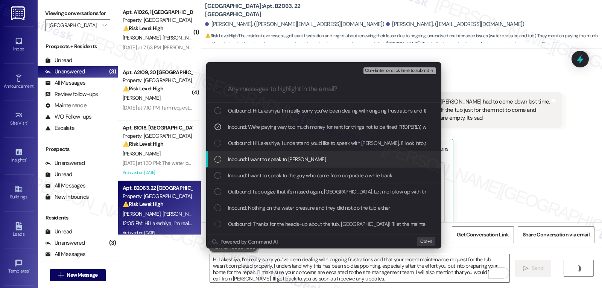
click at [244, 157] on span "Inbound: I want to speak to Pete" at bounding box center [277, 159] width 98 height 8
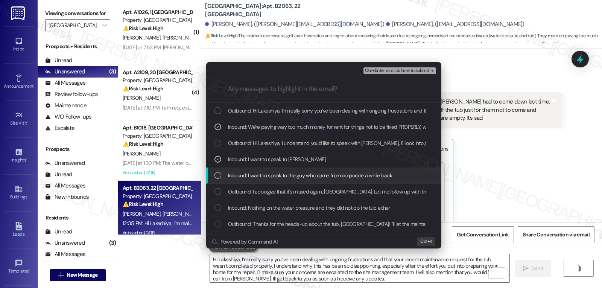
click at [242, 176] on span "Inbound: I want to speak to the guy who came from corporate a while back" at bounding box center [310, 175] width 165 height 8
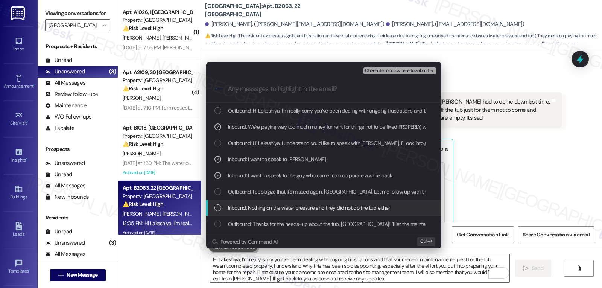
click at [245, 204] on span "Inbound: Nothing on the water pressure and they did not do the tub either" at bounding box center [309, 208] width 162 height 8
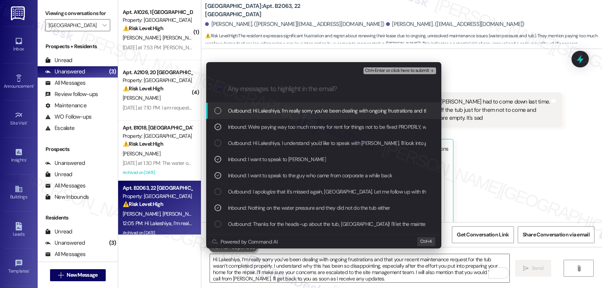
click at [399, 70] on span "Ctrl+Enter or click here to submit" at bounding box center [397, 70] width 64 height 5
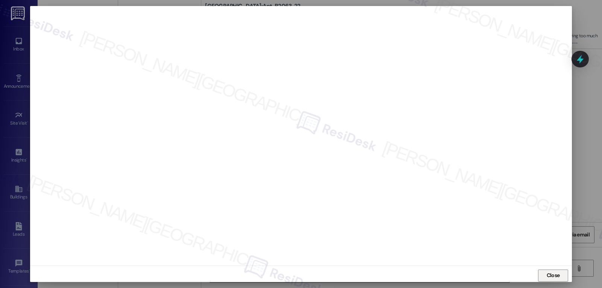
drag, startPoint x: 541, startPoint y: 279, endPoint x: 576, endPoint y: 152, distance: 130.7
click at [543, 277] on button "Close" at bounding box center [553, 276] width 30 height 12
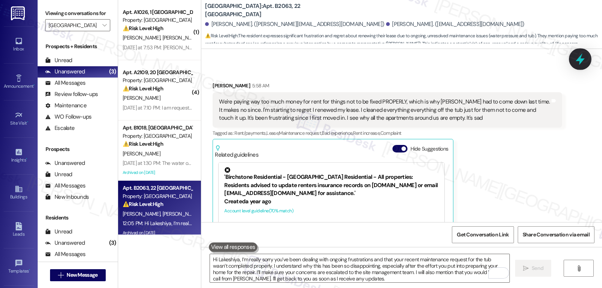
click at [583, 56] on icon at bounding box center [580, 59] width 13 height 13
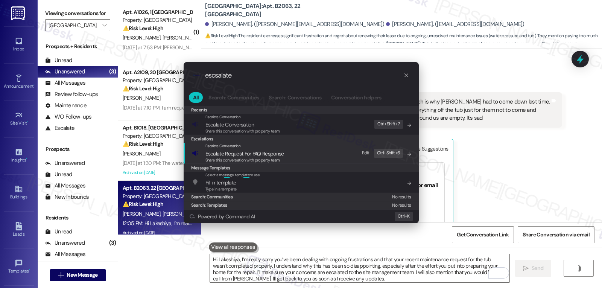
type input "escsalate"
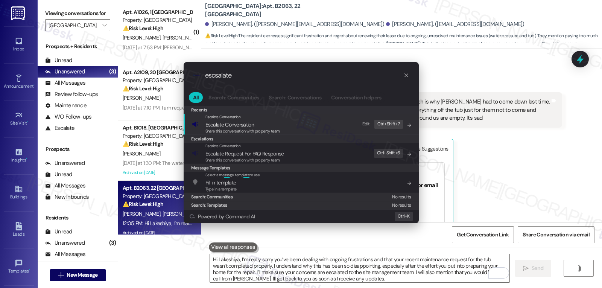
click at [238, 126] on span "Escalate Conversation" at bounding box center [230, 124] width 49 height 7
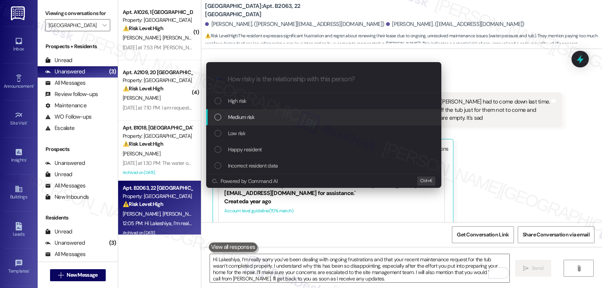
click at [255, 120] on div "Medium risk" at bounding box center [325, 117] width 220 height 8
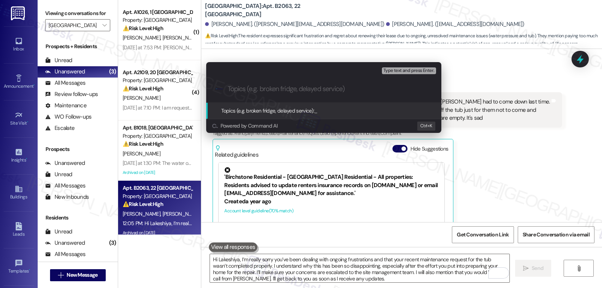
paste input "Resident concern - No one came for the tub touch up and the water pressure issue"
type input "Resident concern - No one came for the tub touch up and the water pressure issue"
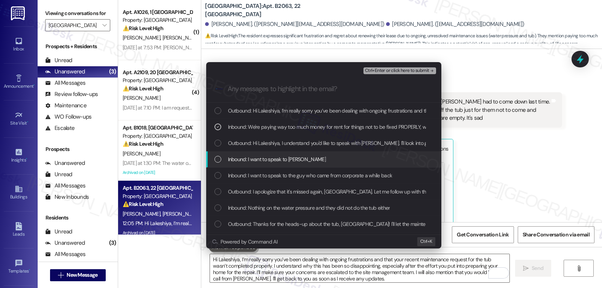
click at [253, 157] on span "Inbound: I want to speak to Pete" at bounding box center [277, 159] width 98 height 8
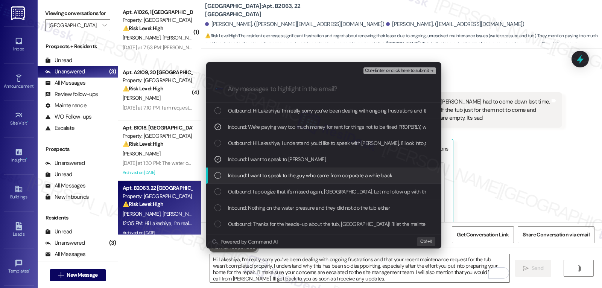
click at [255, 176] on span "Inbound: I want to speak to the guy who came from corporate a while back" at bounding box center [310, 175] width 165 height 8
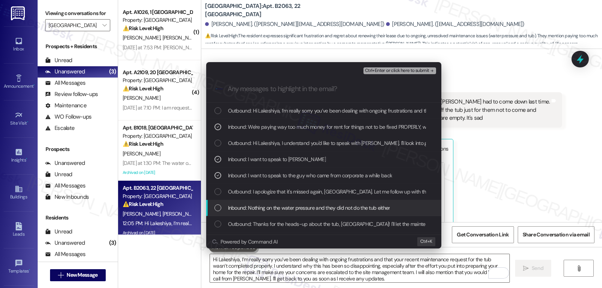
click at [257, 203] on div "Inbound: Nothing on the water pressure and they did not do the tub either" at bounding box center [323, 208] width 235 height 16
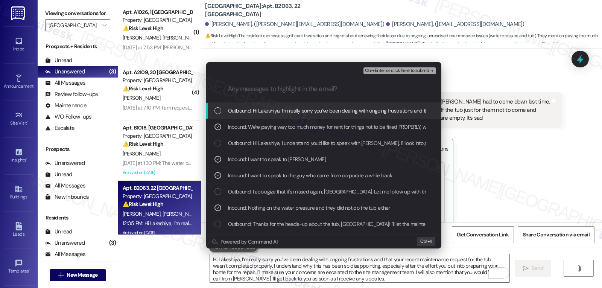
click at [411, 68] on span "Ctrl+Enter or click here to submit" at bounding box center [397, 70] width 64 height 5
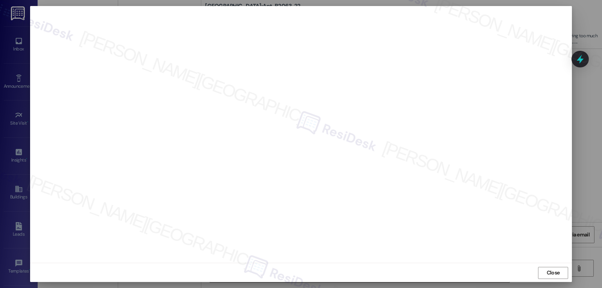
scroll to position [3, 0]
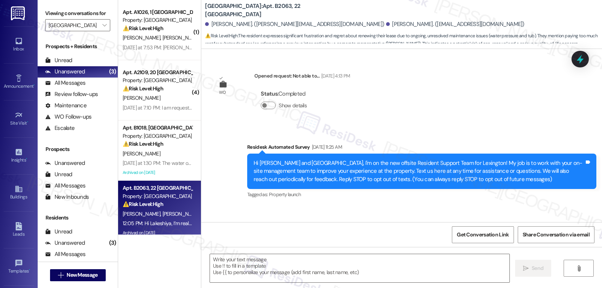
type textarea "Fetching suggested responses. Please feel free to read through the conversation…"
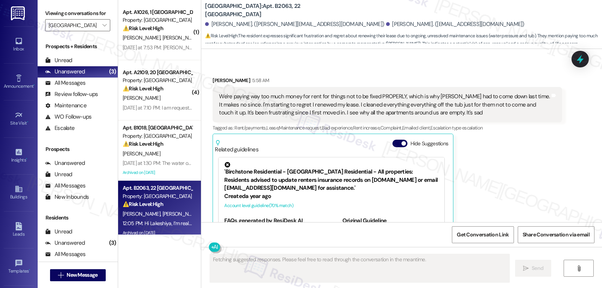
scroll to position [37058, 0]
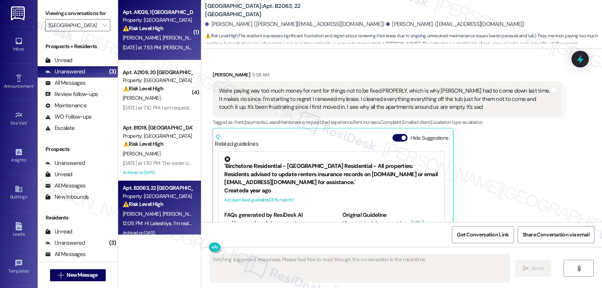
click at [143, 42] on div "J. Garcia J. Garcia" at bounding box center [157, 37] width 71 height 9
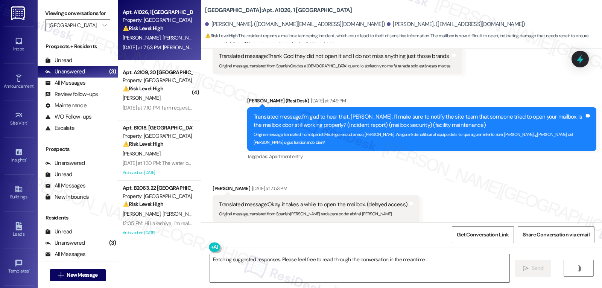
scroll to position [5557, 0]
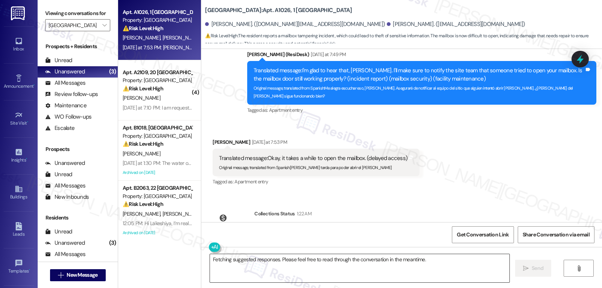
click at [437, 270] on textarea "Fetching suggested responses. Please feel free to read through the conversation…" at bounding box center [360, 268] width 300 height 28
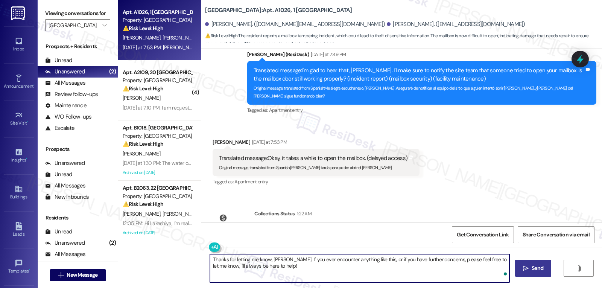
type textarea "Thanks for letting me know, [PERSON_NAME]. If you ever encounter anything like …"
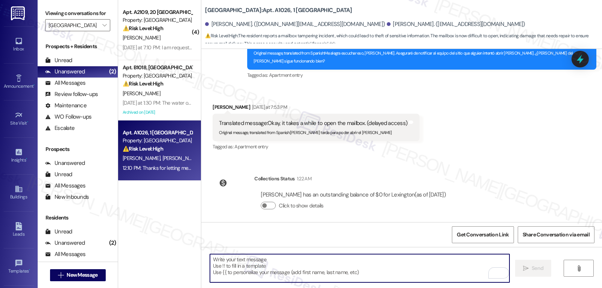
scroll to position [5618, 0]
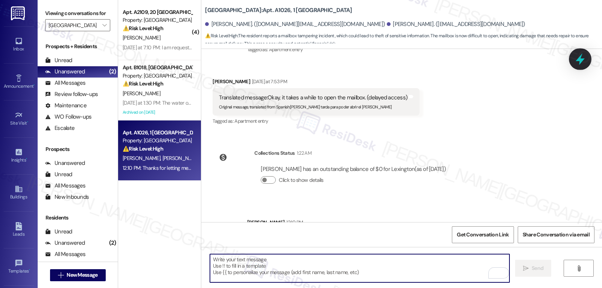
click at [584, 63] on icon at bounding box center [580, 59] width 13 height 13
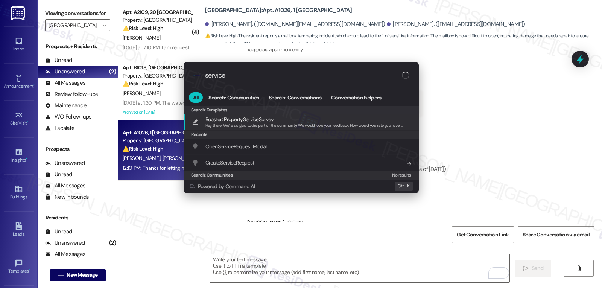
type input "service"
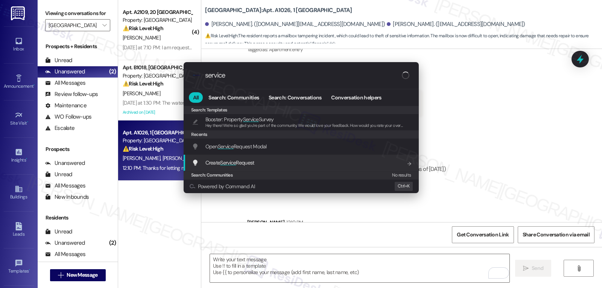
click at [255, 166] on span "Create Service Request" at bounding box center [230, 162] width 49 height 7
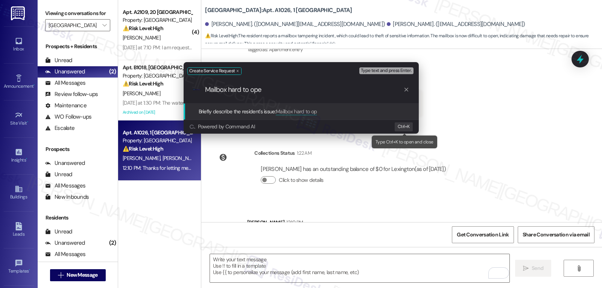
type input "Mailbox hard to open"
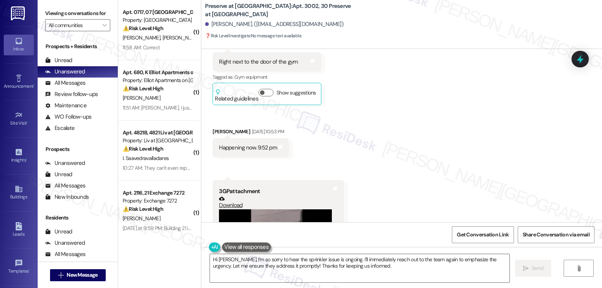
scroll to position [2235, 0]
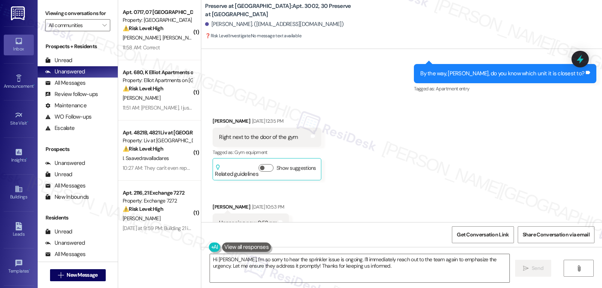
click at [207, 197] on div "Received via SMS [PERSON_NAME] [DATE] 10:53 PM Happening now. 9:52 pm Tags and …" at bounding box center [251, 217] width 88 height 41
copy div "[PERSON_NAME]"
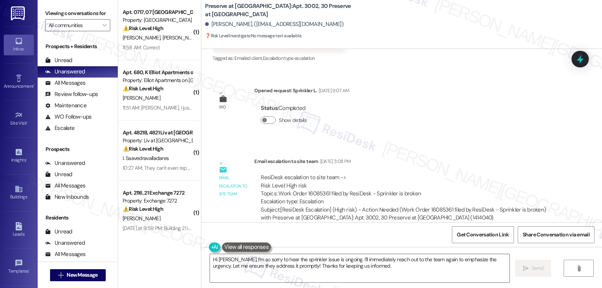
scroll to position [2612, 0]
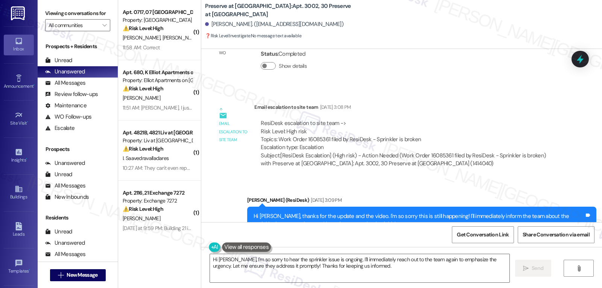
drag, startPoint x: 230, startPoint y: 259, endPoint x: 602, endPoint y: 306, distance: 375.3
click at [602, 288] on html "Inbox Go to Inbox Announcement • Send A Text Announcement Site Visit • Go to Si…" at bounding box center [301, 144] width 602 height 288
click at [352, 264] on textarea "Hi [PERSON_NAME], I was informed by the site management team that the sprinkler…" at bounding box center [360, 268] width 300 height 28
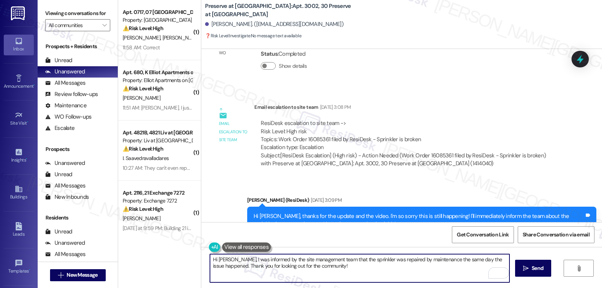
paste textarea "If you ever have any questions or need assistance, just reach out. I’m here and…"
type textarea "Hi [PERSON_NAME], I was informed by the site management team that the sprinkler…"
click at [520, 267] on button " Send" at bounding box center [533, 268] width 37 height 17
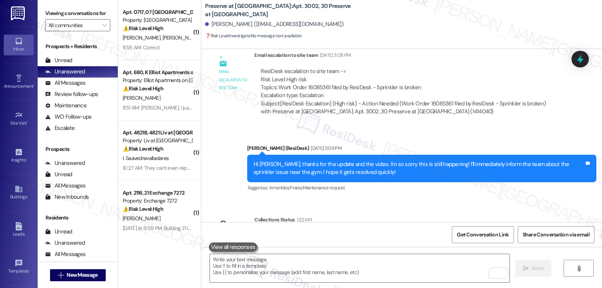
scroll to position [2823, 0]
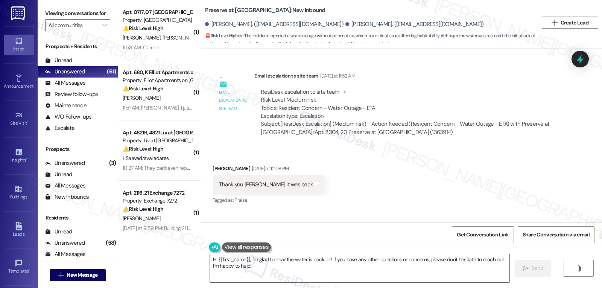
scroll to position [10580, 0]
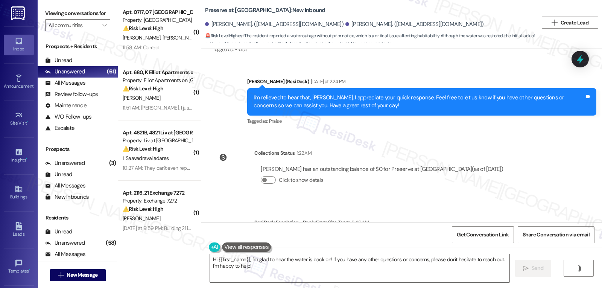
drag, startPoint x: 329, startPoint y: 260, endPoint x: 546, endPoint y: 305, distance: 222.3
click at [546, 288] on html "Inbox Go to Inbox Announcement • Send A Text Announcement Site Visit • Go to Si…" at bounding box center [301, 144] width 602 height 288
click at [423, 277] on textarea "Hi {{first_name}}, I'm glad to hear the water is back on! I was informed by the…" at bounding box center [360, 268] width 300 height 28
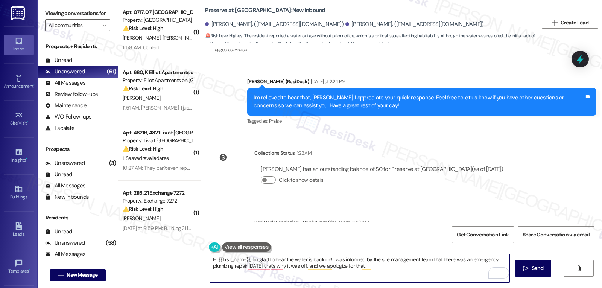
paste textarea "If you have any questions or need anything, feel free to reach out. I’m always …"
click at [368, 267] on textarea "Hi {{first_name}}, I'm glad to hear the water is back on! I was informed by the…" at bounding box center [360, 268] width 300 height 28
click at [309, 276] on textarea "Hi {{first_name}}, I'm glad to hear the water is back on! I was informed by the…" at bounding box center [360, 268] width 300 height 28
click at [308, 276] on textarea "Hi {{first_name}}, I'm glad to hear the water is back on! I was informed by the…" at bounding box center [360, 268] width 300 height 28
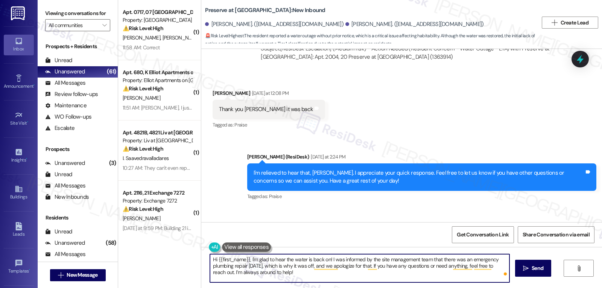
scroll to position [10429, 0]
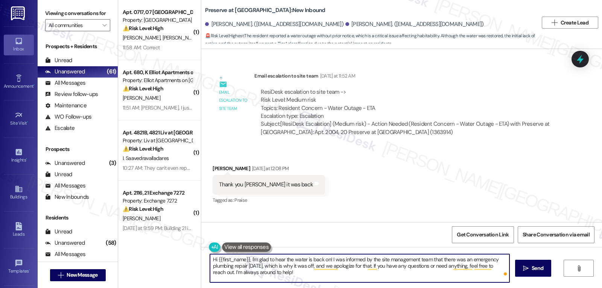
click at [216, 259] on textarea "Hi {{first_name}}, I'm glad to hear the water is back on! I was informed by the…" at bounding box center [360, 268] width 300 height 28
click at [408, 274] on textarea "Hi [PERSON_NAME], I'm glad to hear the water is back on! I was informed by the …" at bounding box center [360, 268] width 300 height 28
type textarea "Hi [PERSON_NAME], I'm glad to hear the water is back on! I was informed by the …"
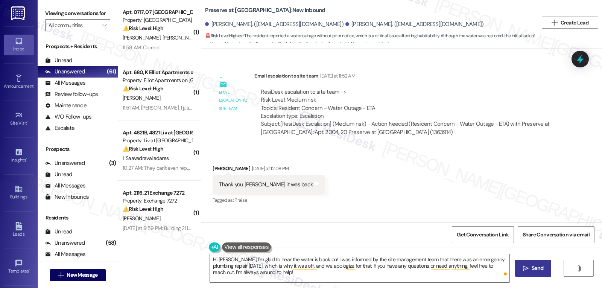
click at [543, 266] on span "Send" at bounding box center [538, 268] width 12 height 8
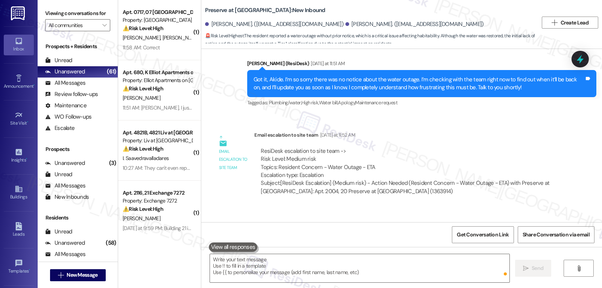
scroll to position [10648, 0]
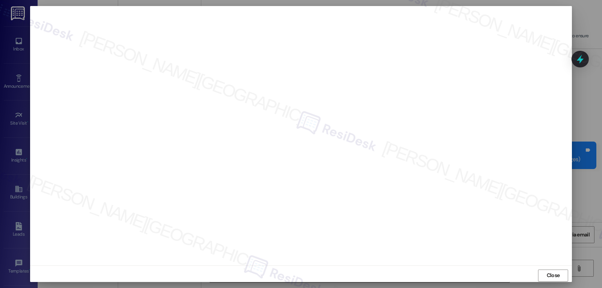
scroll to position [5618, 0]
click at [550, 275] on span "Close" at bounding box center [553, 275] width 13 height 8
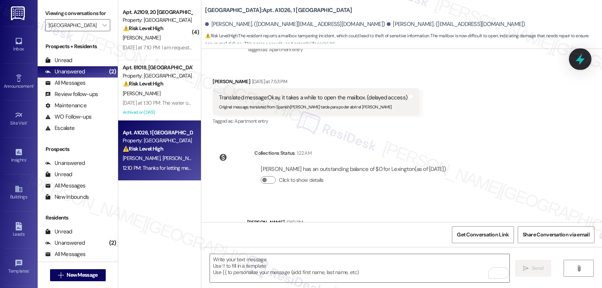
click at [583, 59] on icon at bounding box center [580, 59] width 9 height 12
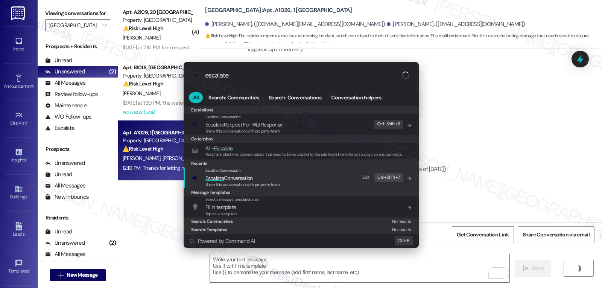
type input "escalate"
click at [245, 183] on span "Share this conversation with property team" at bounding box center [243, 184] width 75 height 5
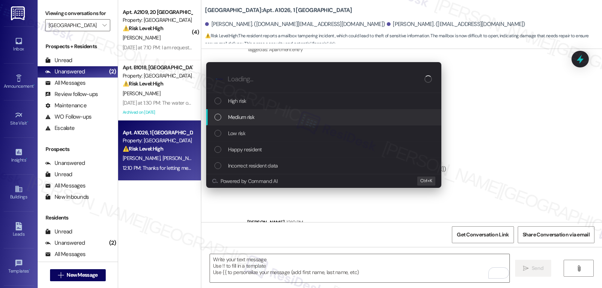
click at [261, 123] on div "Medium risk" at bounding box center [323, 117] width 235 height 16
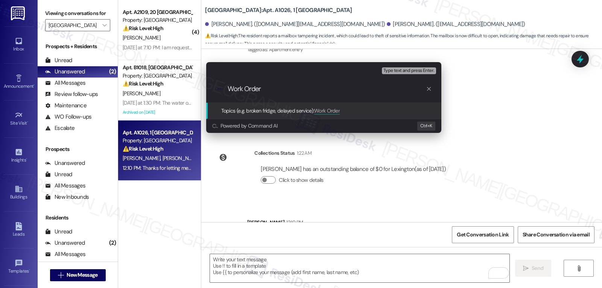
paste input "16089582"
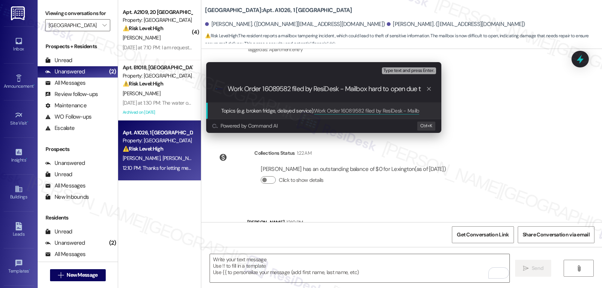
scroll to position [0, 0]
type input "Work Order 16089582 filed by ResiDesk - Mailbox hard to open; someone tried to …"
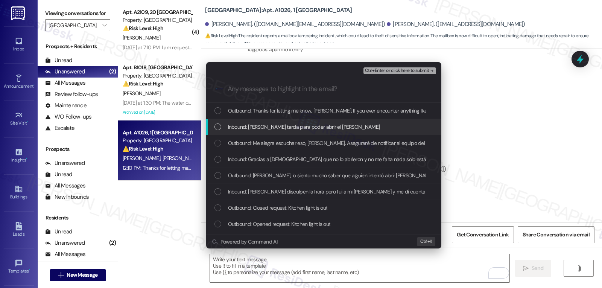
click at [299, 128] on span "Inbound: Bueno se tarda para poder abrir el buzón" at bounding box center [304, 127] width 152 height 8
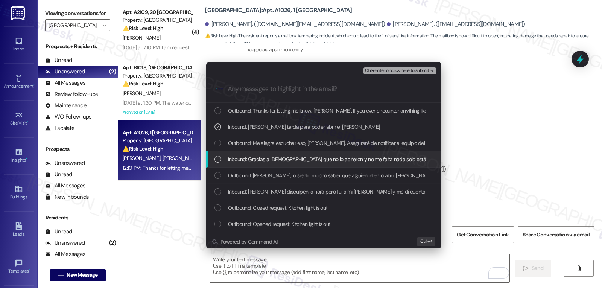
click at [221, 158] on div "List of options" at bounding box center [218, 159] width 7 height 7
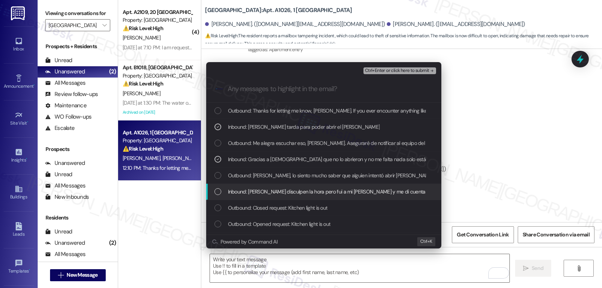
click at [224, 193] on div "Inbound: Hola disculpen la hora pero fui a mi buzón y me di cuenta que lo inten…" at bounding box center [325, 192] width 220 height 8
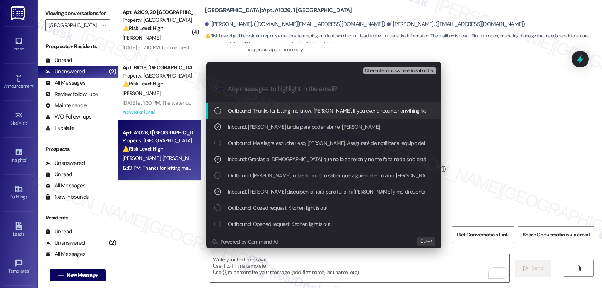
click at [403, 70] on span "Ctrl+Enter or click here to submit" at bounding box center [397, 70] width 64 height 5
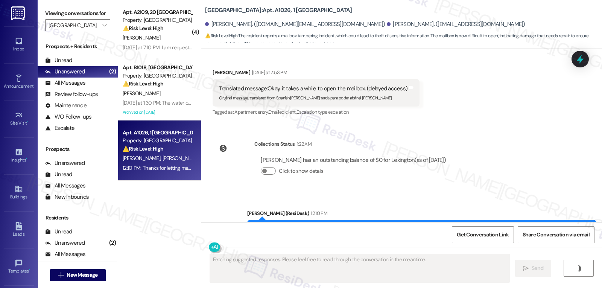
scroll to position [5629, 0]
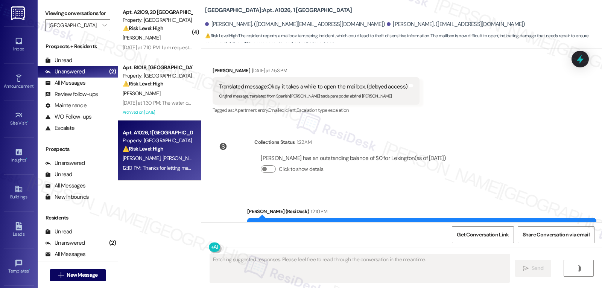
drag, startPoint x: 314, startPoint y: 198, endPoint x: 243, endPoint y: 185, distance: 72.2
click at [247, 218] on div "Thanks for letting me know, Jose. If you ever encounter anything like this, or …" at bounding box center [421, 231] width 349 height 27
copy div "Thanks for letting me know, Jose. If you ever encounter anything like this, or …"
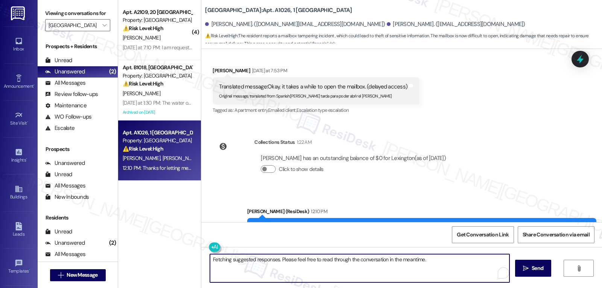
click at [235, 266] on textarea "Fetching suggested responses. Please feel free to read through the conversation…" at bounding box center [360, 268] width 300 height 28
paste textarea "Thanks for letting me know, Jose. If you ever encounter anything like this, or …"
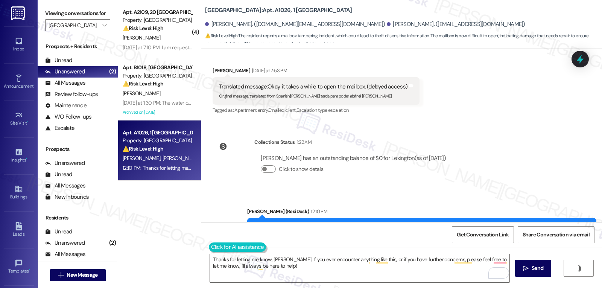
click at [211, 249] on button at bounding box center [238, 246] width 58 height 9
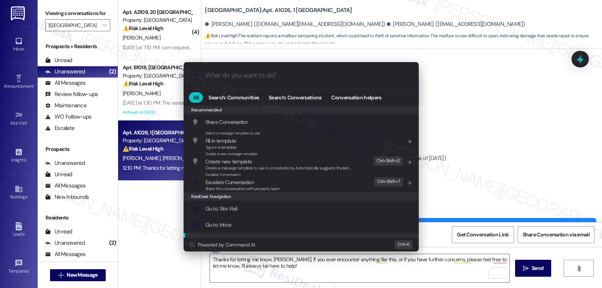
click at [326, 276] on div ".cls-1{fill:#0a055f;}.cls-2{fill:#0cc4c4;} resideskLogoBlueOrange All Search: C…" at bounding box center [301, 144] width 602 height 288
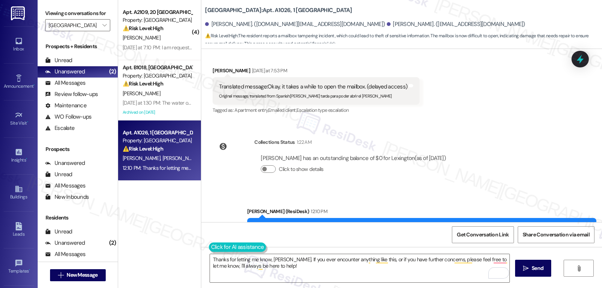
click at [211, 249] on button at bounding box center [238, 246] width 58 height 9
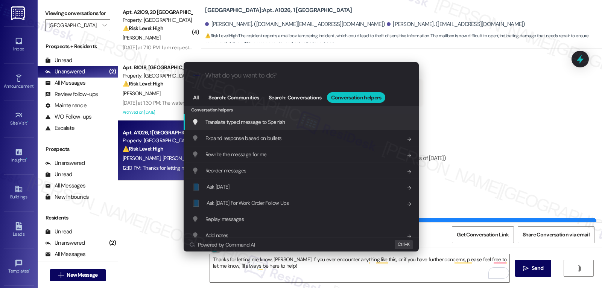
click at [288, 123] on div "Translate typed message to Spanish Add shortcut" at bounding box center [302, 122] width 220 height 8
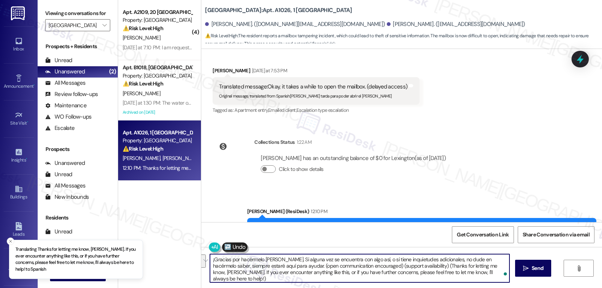
drag, startPoint x: 295, startPoint y: 268, endPoint x: 705, endPoint y: 290, distance: 411.0
click at [602, 288] on html "Translating Thanks for letting me know, Jose. If you ever encounter anything li…" at bounding box center [301, 144] width 602 height 288
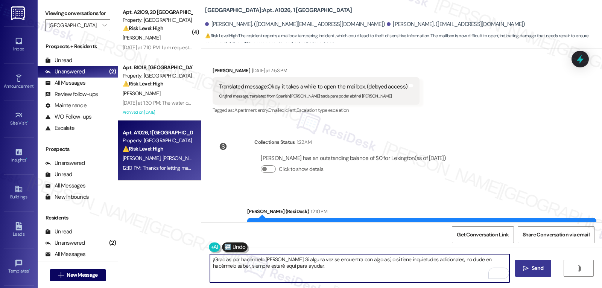
type textarea "¡Gracias por hacérmelo saber, José. Si alguna vez se encuentra con algo así, o …"
click at [541, 272] on span "Send" at bounding box center [538, 268] width 12 height 8
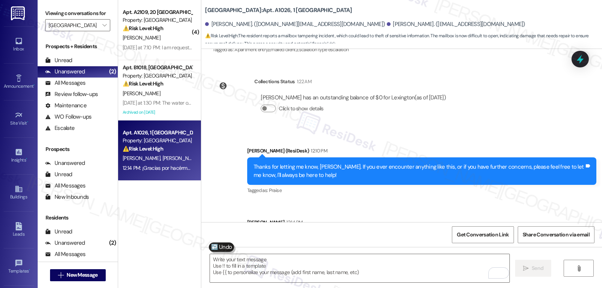
scroll to position [5463, 0]
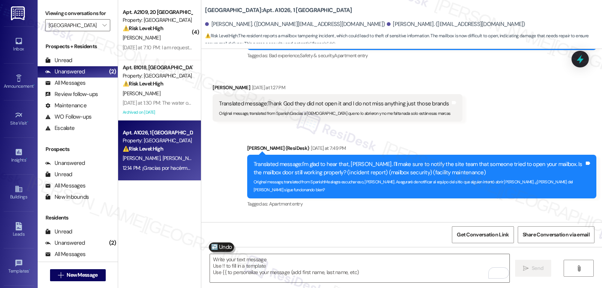
drag, startPoint x: 151, startPoint y: 50, endPoint x: 223, endPoint y: 61, distance: 72.8
click at [150, 48] on div "Yesterday at 7:10 PM: I am requesting a contact of someone in Birchstone Reside…" at bounding box center [465, 47] width 685 height 7
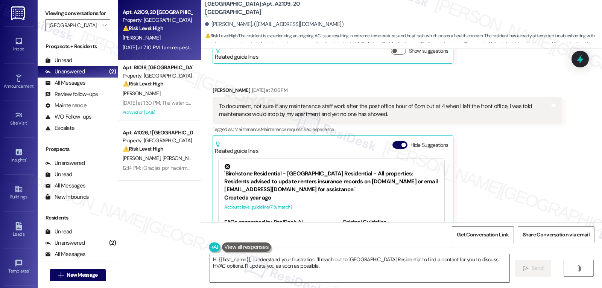
scroll to position [3967, 0]
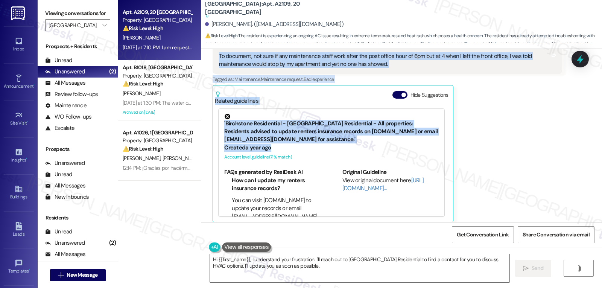
drag, startPoint x: 207, startPoint y: 138, endPoint x: 395, endPoint y: 103, distance: 190.7
click at [420, 146] on div "Received via SMS Tomacina Kuykendall Yesterday at 5:13 PM I am documenting what…" at bounding box center [401, 133] width 401 height 480
click at [393, 98] on button "Hide Suggestions" at bounding box center [400, 95] width 15 height 8
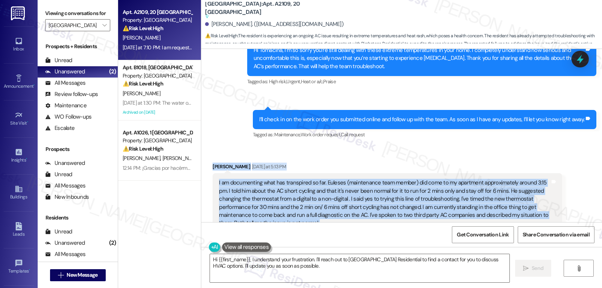
scroll to position [3695, 0]
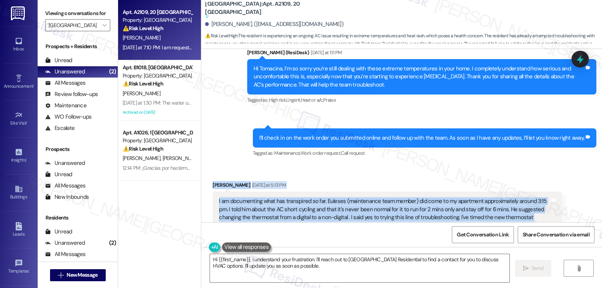
click at [342, 178] on div "Received via SMS Tomacina Kuykendall Yesterday at 5:13 PM I am documenting what…" at bounding box center [387, 232] width 361 height 115
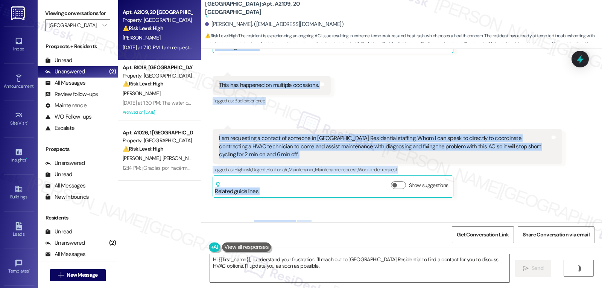
scroll to position [4072, 0]
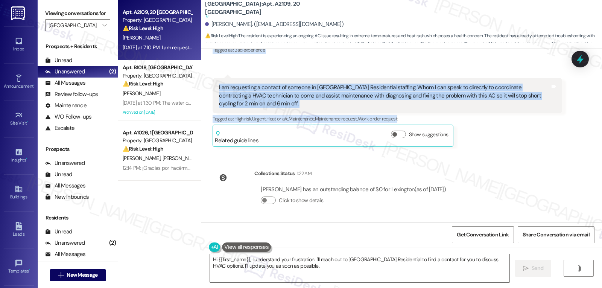
drag, startPoint x: 206, startPoint y: 186, endPoint x: 421, endPoint y: 122, distance: 223.7
copy div "Tomacina Kuykendall Yesterday at 5:13 PM I am documenting what has transpired s…"
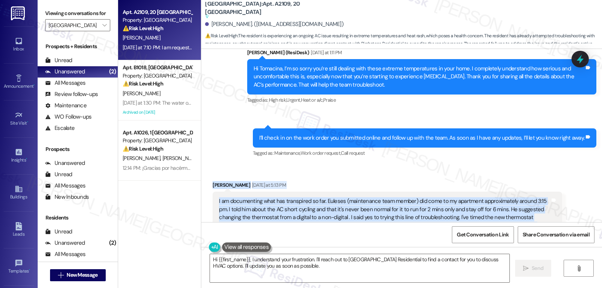
scroll to position [3770, 0]
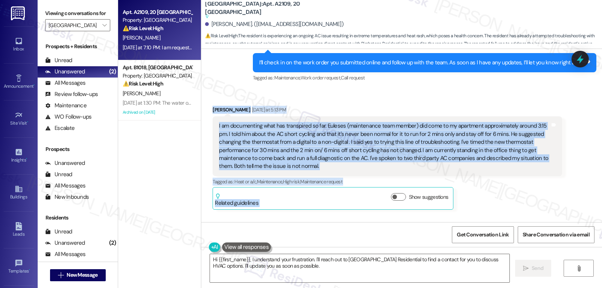
click at [483, 110] on div "Tomacina Kuykendall Yesterday at 5:13 PM" at bounding box center [387, 111] width 349 height 11
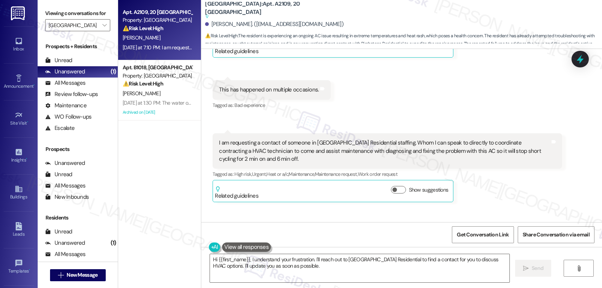
scroll to position [4072, 0]
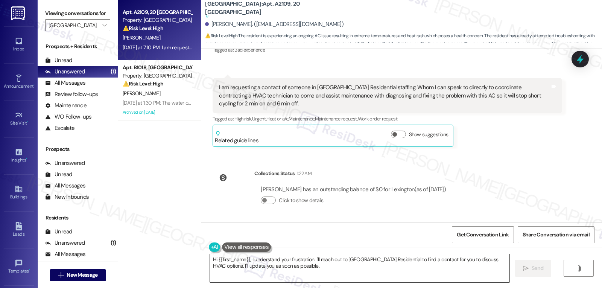
click at [380, 265] on textarea "Hi {{first_name}}, I understand your frustration. I'll reach out to Birchstone …" at bounding box center [360, 268] width 300 height 28
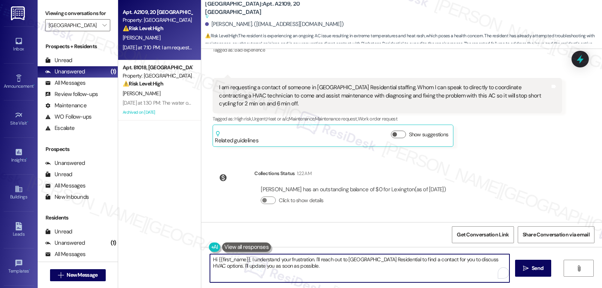
paste textarea "Tomacina, I’m sorry you’ve been dealing with this ongoing AC problem and that n…"
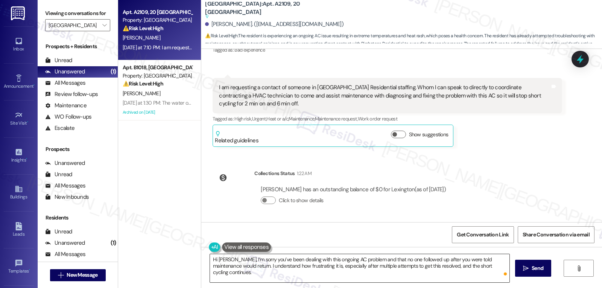
click at [505, 265] on textarea "Hi Tomacina, I’m sorry you’ve been dealing with this ongoing AC problem and tha…" at bounding box center [360, 268] width 300 height 28
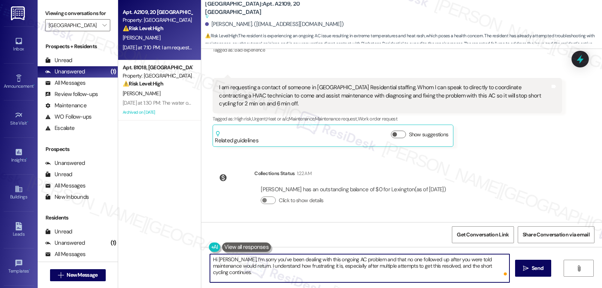
paste textarea "Thank you for documenting everything so clearly. Just to confirm, you’d like us…"
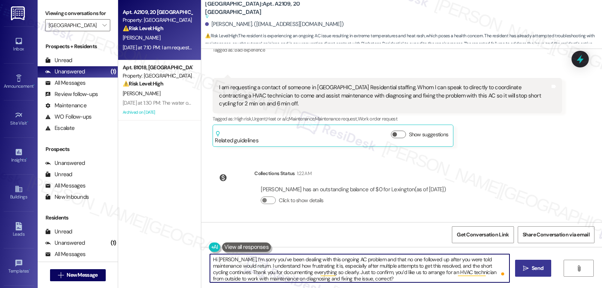
type textarea "Hi Tomacina, I’m sorry you’ve been dealing with this ongoing AC problem and tha…"
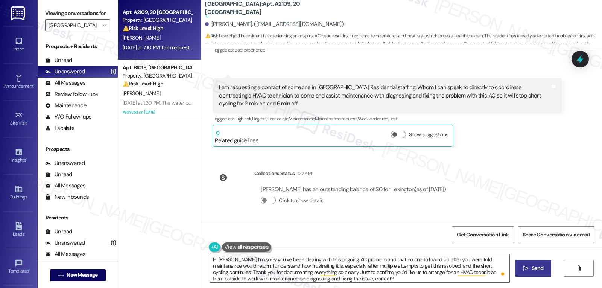
click at [537, 271] on span "Send" at bounding box center [538, 268] width 12 height 8
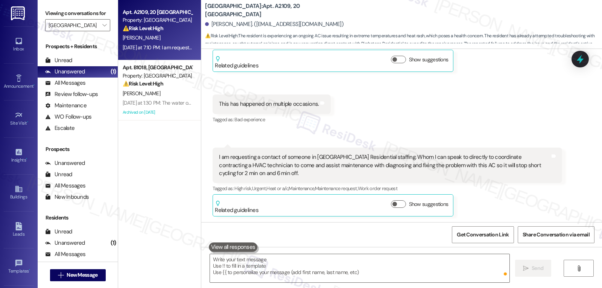
scroll to position [4148, 0]
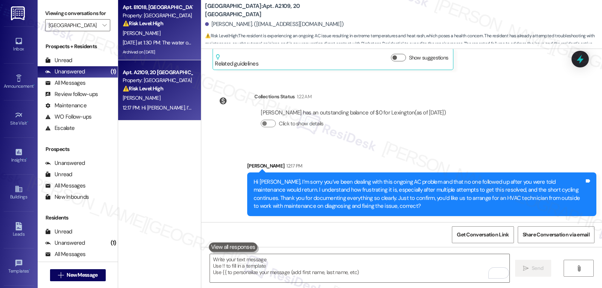
click at [165, 36] on div "C. Crosland" at bounding box center [157, 33] width 71 height 9
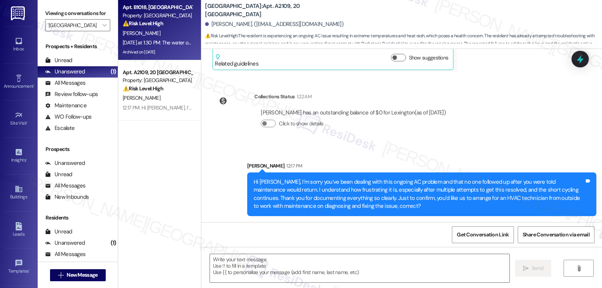
type textarea "Fetching suggested responses. Please feel free to read through the conversation…"
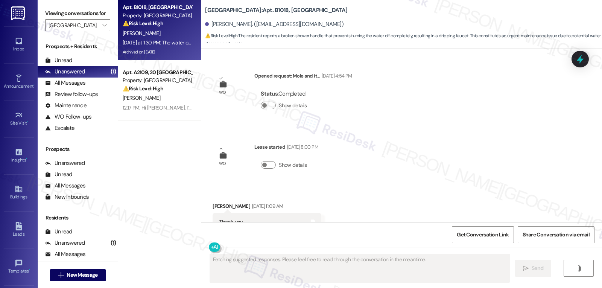
scroll to position [14328, 0]
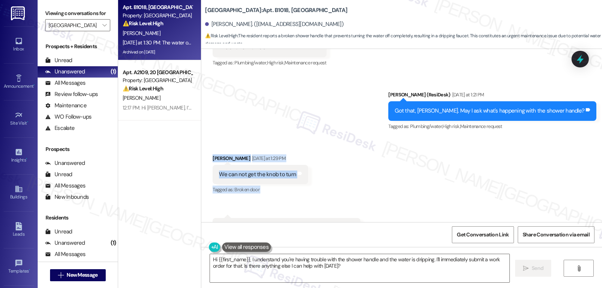
drag, startPoint x: 203, startPoint y: 129, endPoint x: 389, endPoint y: 193, distance: 196.7
click at [389, 193] on div "Received via SMS Charlene Crosland Yesterday at 1:29 PM We can not get the knob…" at bounding box center [401, 195] width 401 height 117
click at [330, 274] on textarea "Hi {{first_name}}, I understand you're having trouble with the shower handle an…" at bounding box center [360, 268] width 300 height 28
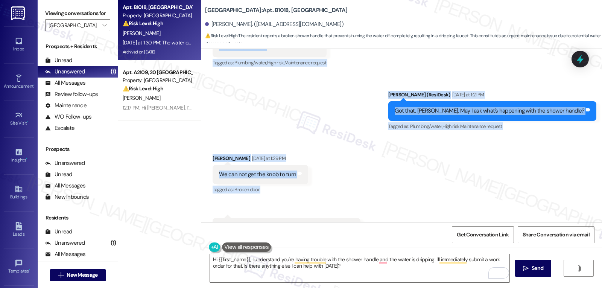
drag, startPoint x: 223, startPoint y: 160, endPoint x: 392, endPoint y: 192, distance: 172.1
click at [392, 192] on div "WO Opened request: Mole and it... Jun 29, 2024 at 4:54 PM Status : Completed Sh…" at bounding box center [401, 135] width 401 height 173
copy div "Charlene Crosland Aug 11, 2025 at 6:10 PM The shower hamdle Tags and notes Tagg…"
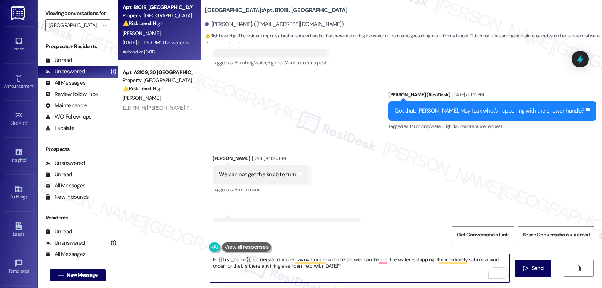
click at [372, 264] on textarea "Hi {{first_name}}, I understand you're having trouble with the shower handle an…" at bounding box center [360, 268] width 300 height 28
paste textarea "Charlene, I’m sorry you’re dealing with this. I understand the shower handle wo…"
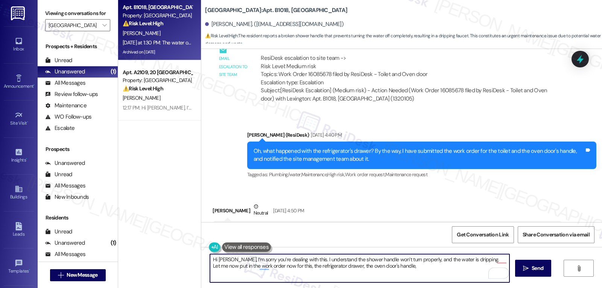
scroll to position [13575, 0]
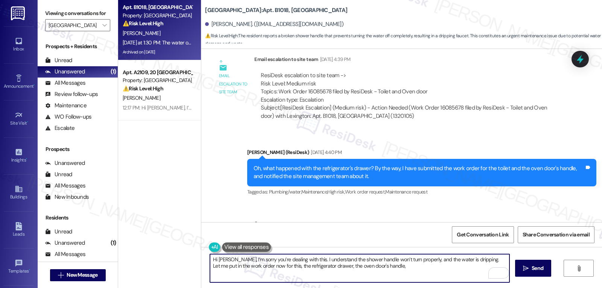
click at [392, 270] on textarea "Hi Charlene, I’m sorry you’re dealing with this. I understand the shower handle…" at bounding box center [360, 268] width 300 height 28
type textarea "Hi Charlene, I’m sorry you’re dealing with this. I understand the shower handle…"
click at [582, 64] on icon at bounding box center [580, 59] width 13 height 13
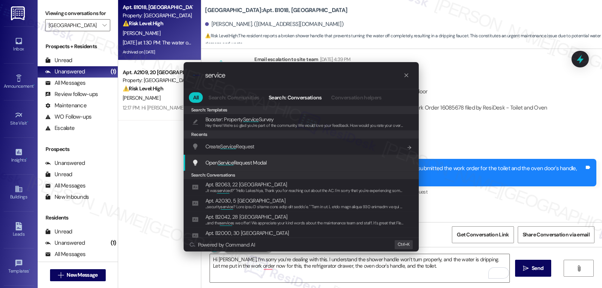
click at [216, 160] on span "Open Service Request Modal" at bounding box center [236, 162] width 61 height 7
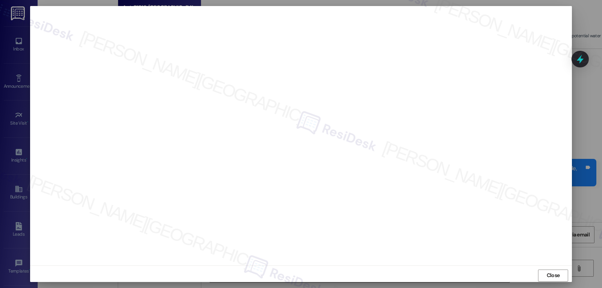
drag, startPoint x: 540, startPoint y: 279, endPoint x: 553, endPoint y: 200, distance: 79.5
click at [540, 279] on button "Close" at bounding box center [553, 276] width 30 height 12
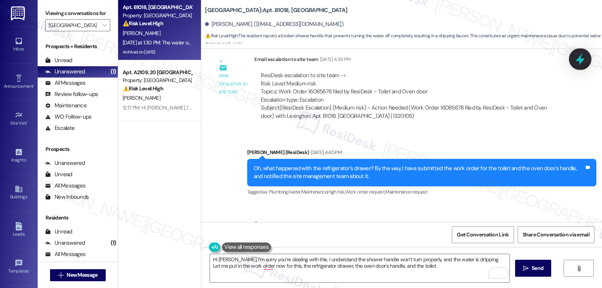
click at [581, 57] on icon at bounding box center [580, 59] width 9 height 12
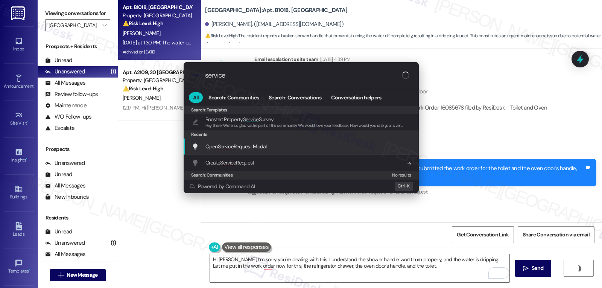
type input "service"
click at [236, 148] on span "Open Service Request Modal" at bounding box center [236, 146] width 61 height 7
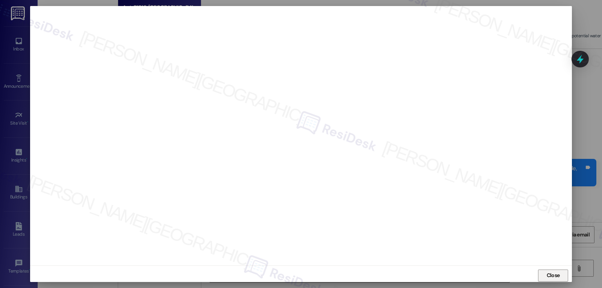
click at [555, 278] on span "Close" at bounding box center [553, 275] width 13 height 8
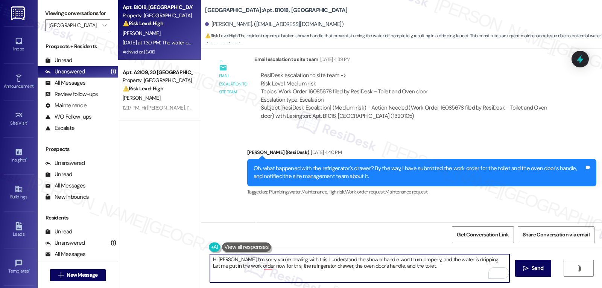
click at [269, 269] on textarea "Hi Charlene, I’m sorry you’re dealing with this. I understand the shower handle…" at bounding box center [360, 268] width 300 height 28
click at [485, 264] on textarea "Hi Charlene, I’m sorry you’re dealing with this. I understand the shower handle…" at bounding box center [360, 268] width 300 height 28
type textarea "Hi Charlene, I’m sorry you’re dealing with this. I understand the shower handle…"
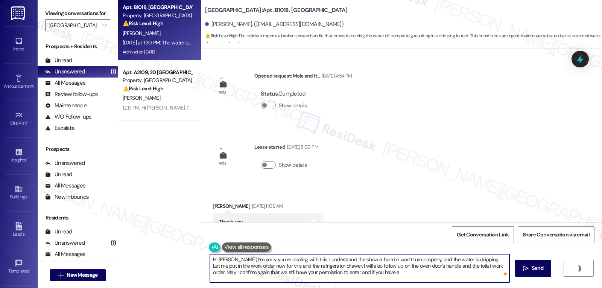
scroll to position [13575, 0]
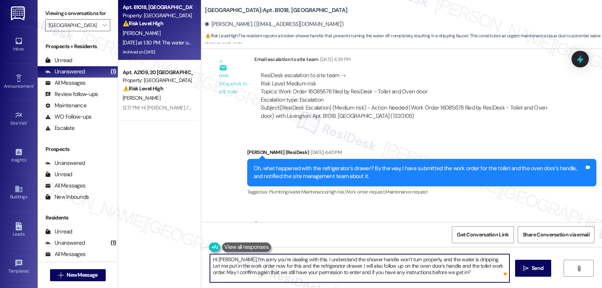
type textarea "Hi [PERSON_NAME], I’m sorry you’re dealing with this. I understand the shower h…"
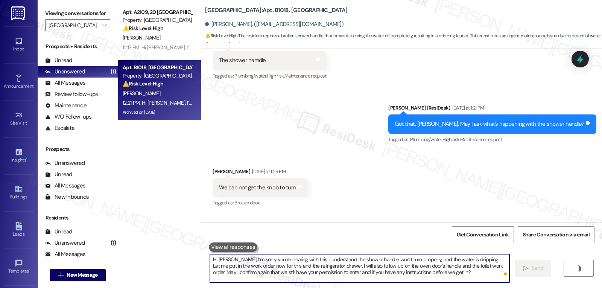
scroll to position [14328, 0]
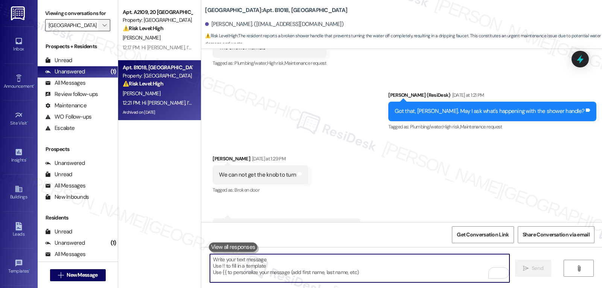
click at [101, 31] on span "" at bounding box center [104, 25] width 7 height 12
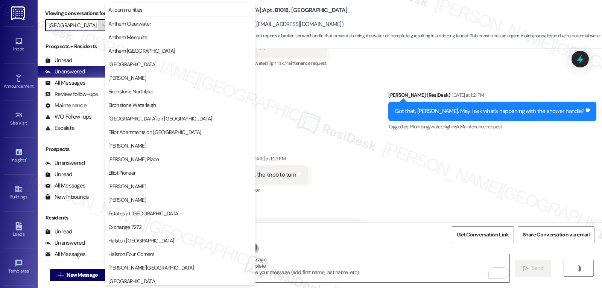
scroll to position [261, 0]
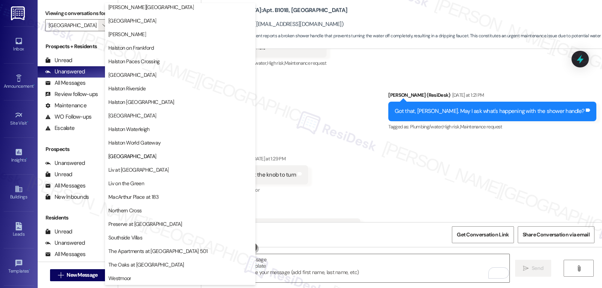
click at [352, 138] on div "Received via SMS [PERSON_NAME] [DATE] at 1:29 PM We can not get the knob to tur…" at bounding box center [401, 196] width 401 height 117
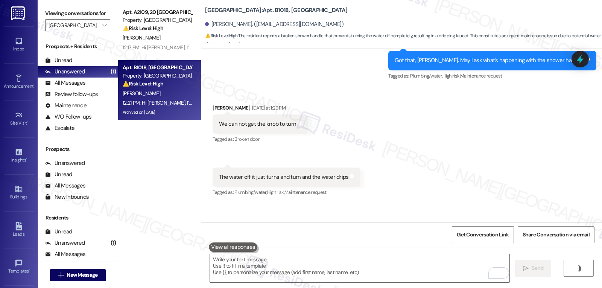
scroll to position [14397, 0]
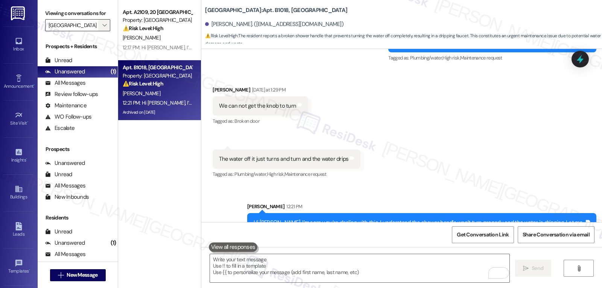
click at [101, 31] on span "" at bounding box center [104, 25] width 7 height 12
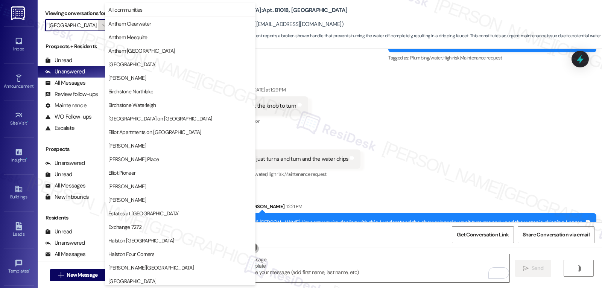
scroll to position [261, 0]
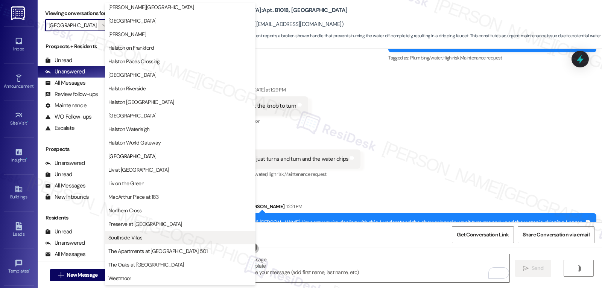
click at [137, 237] on span "Southside Villas" at bounding box center [125, 238] width 34 height 8
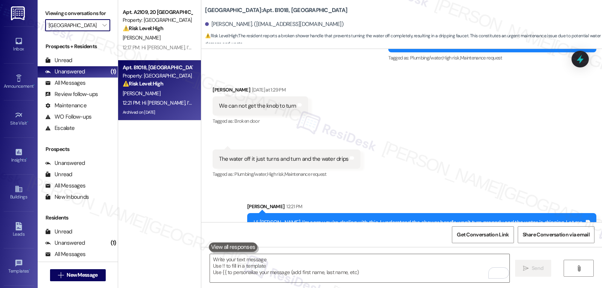
type input "Southside Villas"
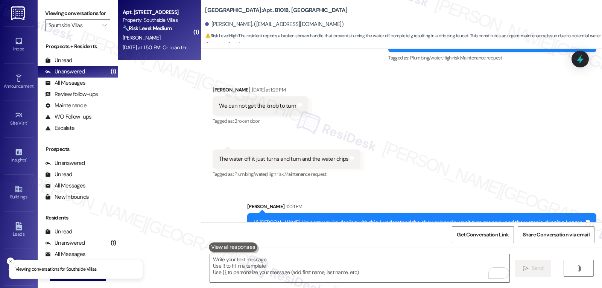
click at [159, 41] on div "J. Pierce" at bounding box center [157, 37] width 71 height 9
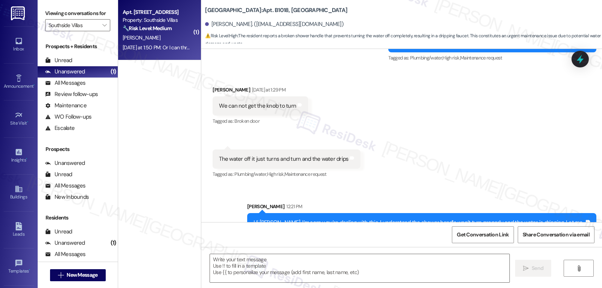
type textarea "Fetching suggested responses. Please feel free to read through the conversation…"
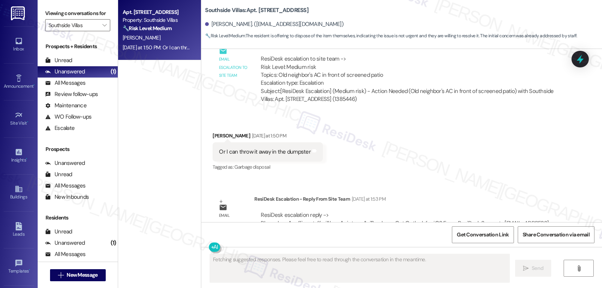
scroll to position [6669, 0]
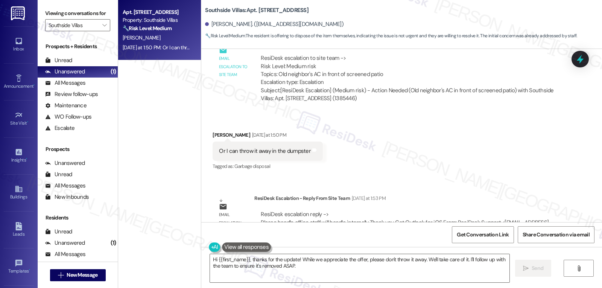
click at [213, 131] on div "Jody Pierce Yesterday at 1:50 PM" at bounding box center [268, 136] width 110 height 11
drag, startPoint x: 213, startPoint y: 110, endPoint x: 243, endPoint y: 154, distance: 52.7
click at [213, 131] on div "Jody Pierce Yesterday at 1:50 PM" at bounding box center [268, 136] width 110 height 11
copy div "Jody"
click at [300, 266] on textarea "Hi {{first_name}}, thanks for the update! While we appreciate the offer, please…" at bounding box center [360, 268] width 300 height 28
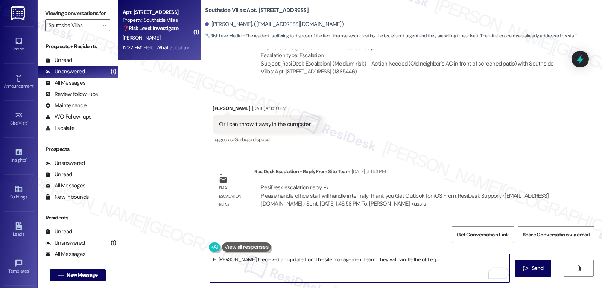
scroll to position [6721, 0]
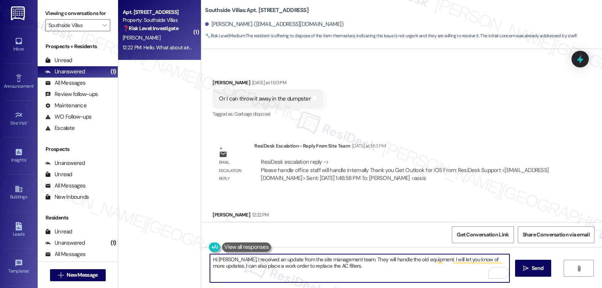
click at [330, 269] on textarea "Hi Jody, I received an update from the site management team. They will handle t…" at bounding box center [360, 268] width 300 height 28
type textarea "Hi Jody, I received an update from the site management team. They will handle t…"
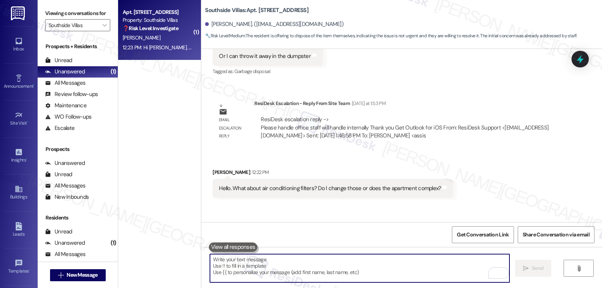
scroll to position [6782, 0]
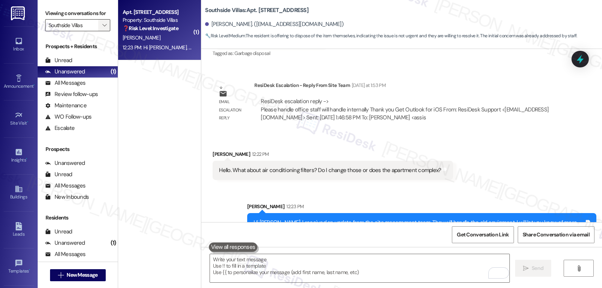
click at [101, 31] on span "" at bounding box center [104, 25] width 7 height 12
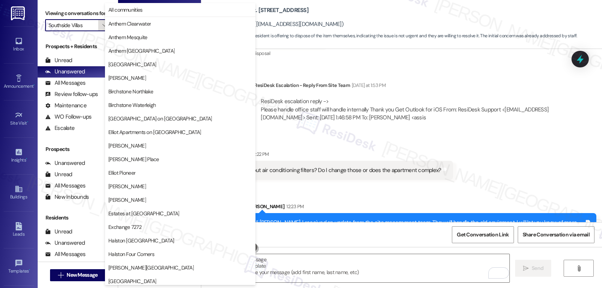
scroll to position [261, 0]
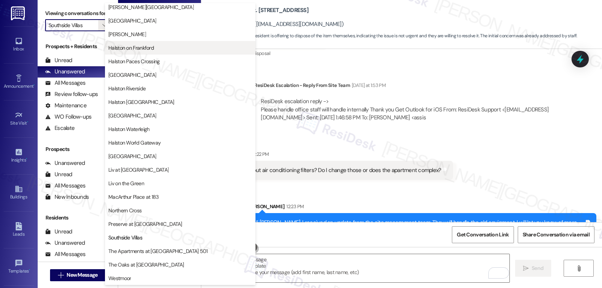
click at [146, 49] on span "Halston on Frankford" at bounding box center [131, 48] width 46 height 8
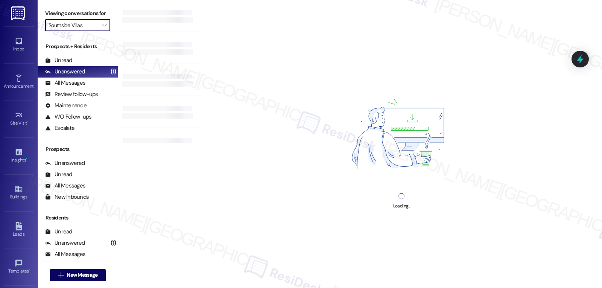
type input "Halston on Frankford"
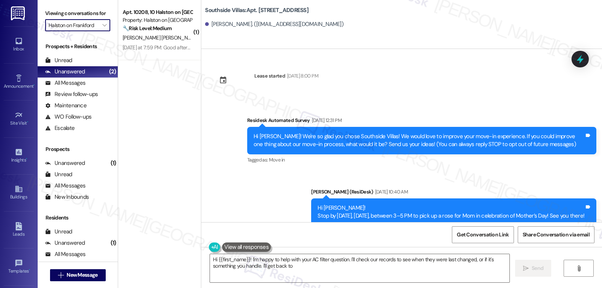
scroll to position [6734, 0]
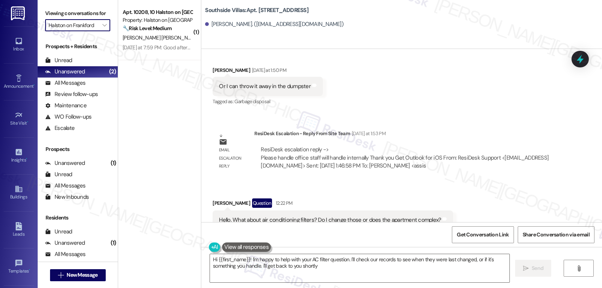
type textarea "Hi {{first_name}}! I'm happy to help with your AC filter question. I'll check o…"
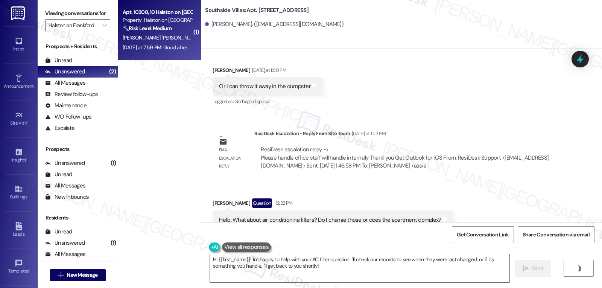
click at [155, 49] on div "Yesterday at 7:59 PM: Good afternoon, okay, that's fine, thank you very much. Y…" at bounding box center [203, 47] width 160 height 7
type textarea "Fetching suggested responses. Please feel free to read through the conversation…"
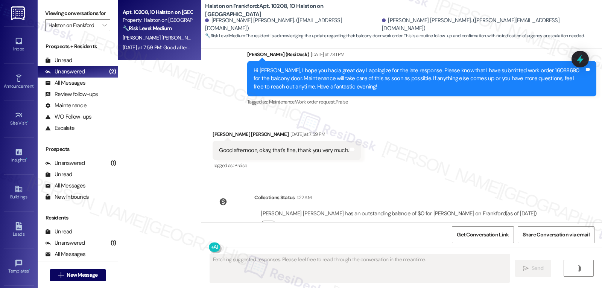
scroll to position [8167, 0]
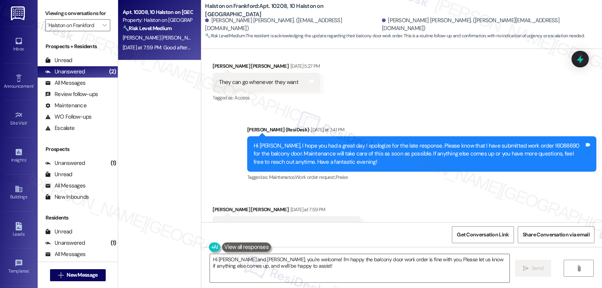
click at [213, 206] on div "Margie Carolina Gutierrez Morales Yesterday at 7:59 PM" at bounding box center [287, 211] width 148 height 11
copy div "Margie"
click at [260, 269] on textarea "Hi Margie and Carlos, you're welcome! I'm happy the balcony door work order is …" at bounding box center [360, 268] width 300 height 28
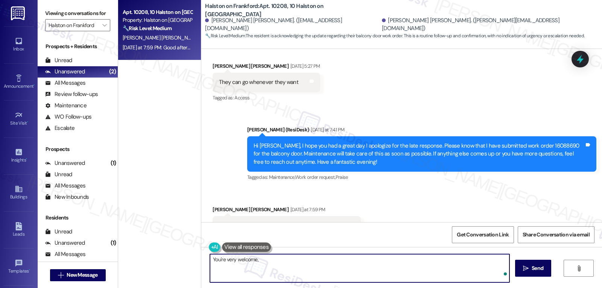
paste textarea "Margie"
type textarea "You're very welcome, Margie!"
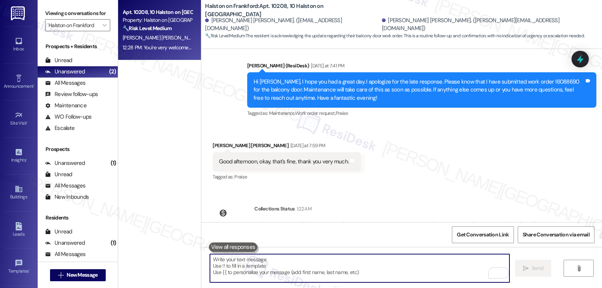
scroll to position [8294, 0]
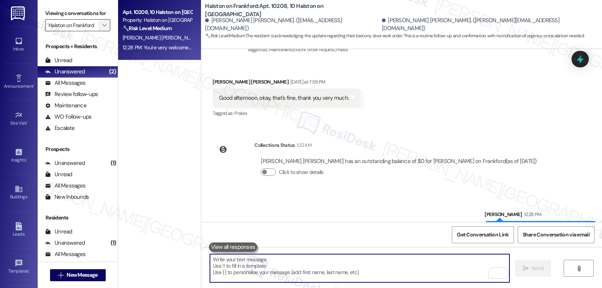
click at [101, 31] on span "" at bounding box center [104, 25] width 7 height 12
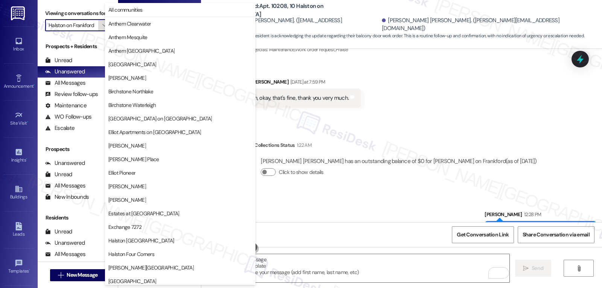
scroll to position [258, 0]
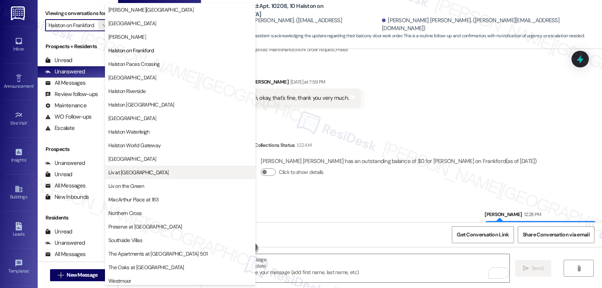
click at [139, 168] on button "Liv at Winter Park" at bounding box center [180, 173] width 151 height 14
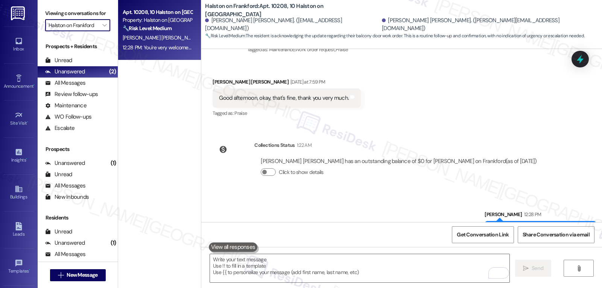
type input "Liv at Winter Park"
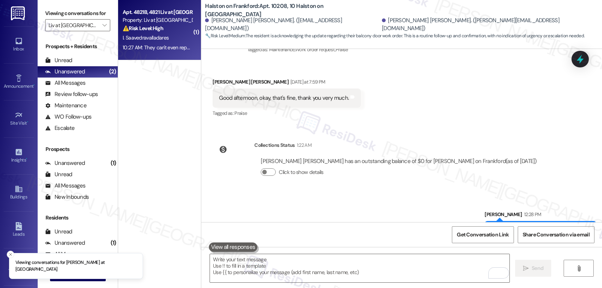
click at [147, 29] on strong "⚠️ Risk Level: High" at bounding box center [143, 28] width 41 height 7
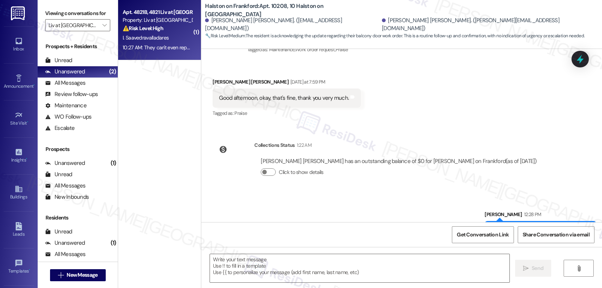
type textarea "Fetching suggested responses. Please feel free to read through the conversation…"
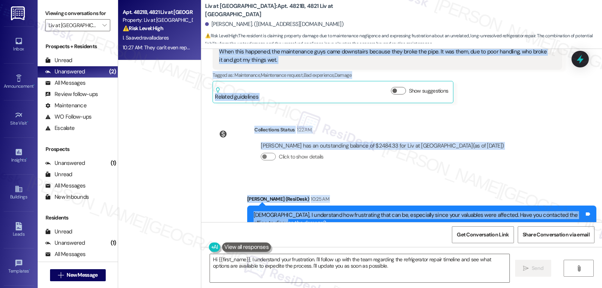
scroll to position [9405, 0]
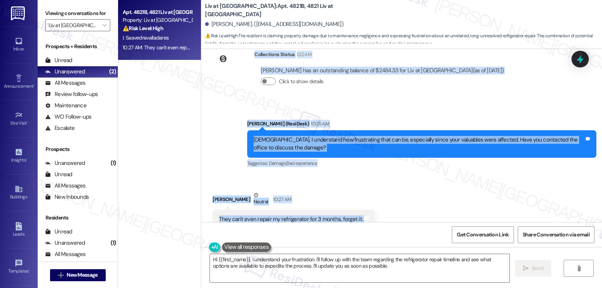
drag, startPoint x: 241, startPoint y: 75, endPoint x: 446, endPoint y: 201, distance: 240.9
click at [446, 201] on div "WO Lease started May 13, 2025 at 8:00 PM Show details Survey, sent via SMS Resi…" at bounding box center [401, 135] width 401 height 173
copy div "Sarah (ResiDesk) Yesterday at 1:50 PM Hi Isai, I’m terribly sorry to hear about…"
click at [352, 273] on textarea "Hi {{first_name}}, I understand your frustration. I'll follow up with the team …" at bounding box center [360, 268] width 300 height 28
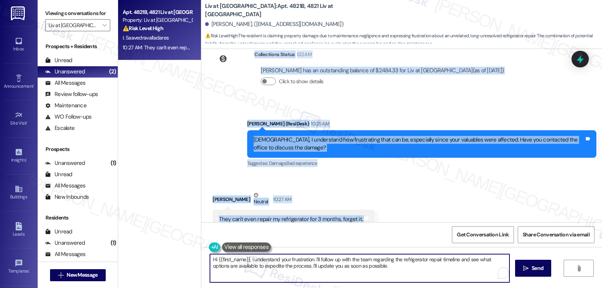
paste textarea "Isai, I’m really sorry you’ve been dealing with this — both the water damage to…"
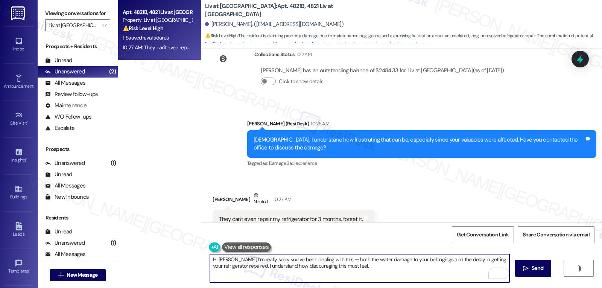
click at [322, 262] on textarea "Hi Isai, I’m really sorry you’ve been dealing with this — both the water damage…" at bounding box center [360, 268] width 300 height 28
click at [377, 274] on textarea "Hi Isai, I’m really sorry you’ve been dealing with this, both the water damage …" at bounding box center [360, 268] width 300 height 28
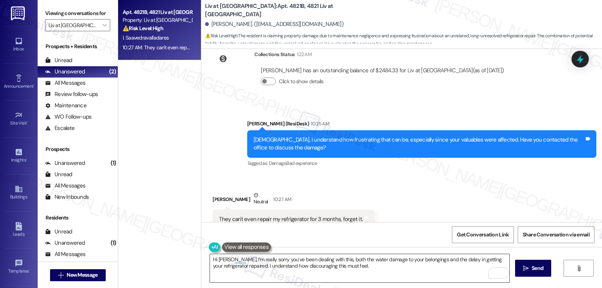
click at [346, 267] on textarea "Hi Isai, I’m really sorry you’ve been dealing with this, both the water damage …" at bounding box center [360, 268] width 300 height 28
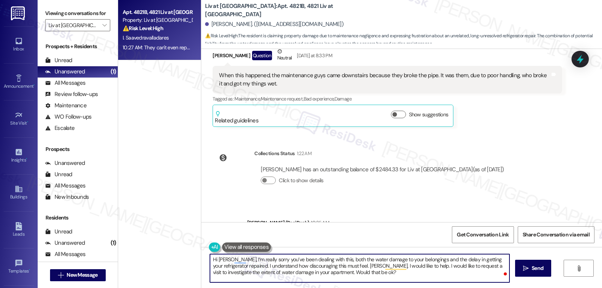
scroll to position [9330, 0]
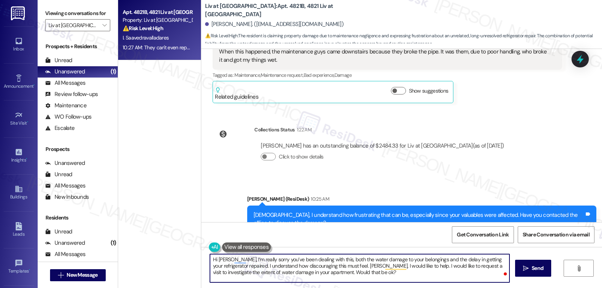
click at [278, 273] on textarea "Hi Isai, I’m really sorry you’ve been dealing with this, both the water damage …" at bounding box center [360, 268] width 300 height 28
click at [333, 271] on textarea "Hi Isai, I’m really sorry you’ve been dealing with this, both the water damage …" at bounding box center [360, 268] width 300 height 28
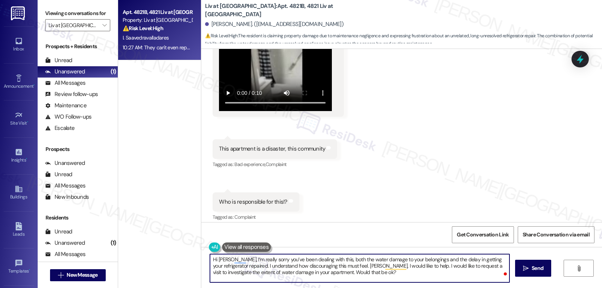
scroll to position [9405, 0]
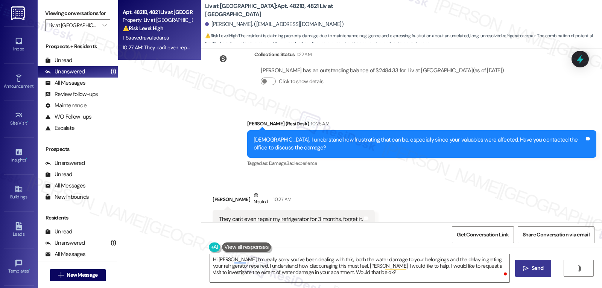
click at [536, 272] on span "Send" at bounding box center [538, 268] width 12 height 8
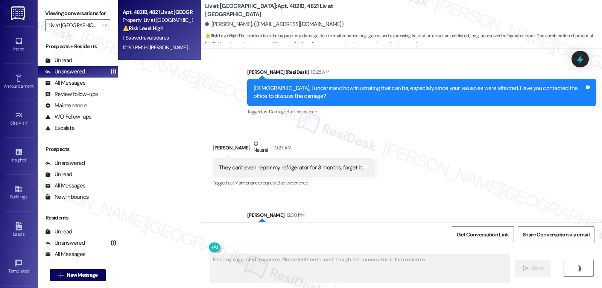
scroll to position [9474, 0]
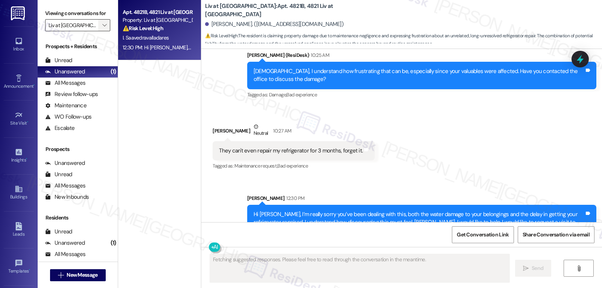
click at [98, 31] on button "" at bounding box center [104, 25] width 12 height 12
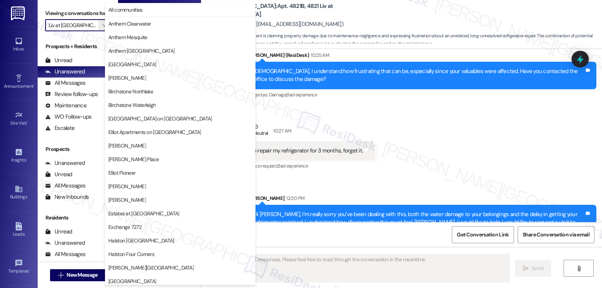
scroll to position [261, 0]
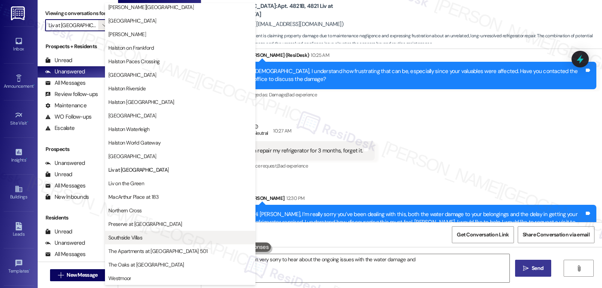
click at [141, 238] on span "Southside Villas" at bounding box center [125, 238] width 34 height 8
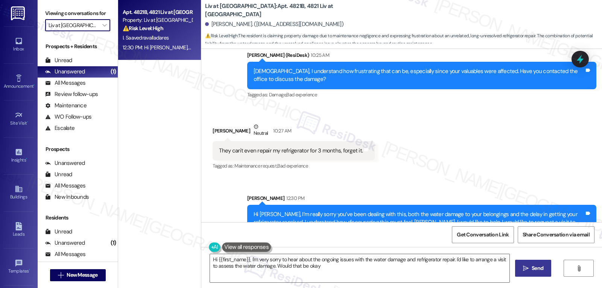
type textarea "Hi {{first_name}}, I'm very sorry to hear about the ongoing issues with the wat…"
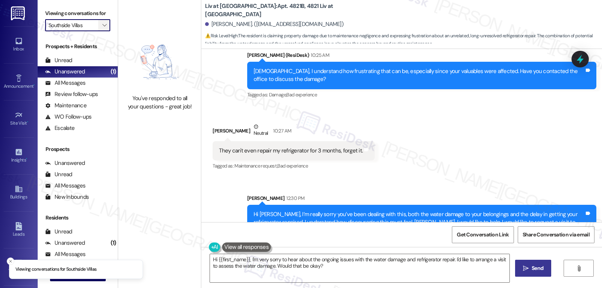
click at [102, 28] on icon "" at bounding box center [104, 25] width 4 height 6
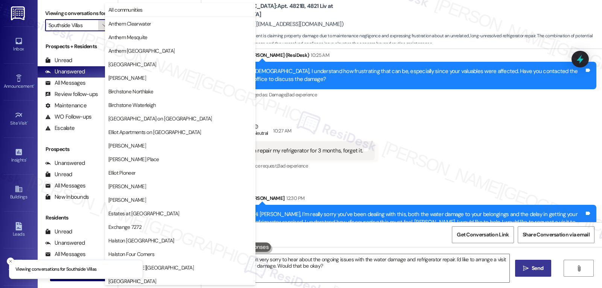
scroll to position [261, 0]
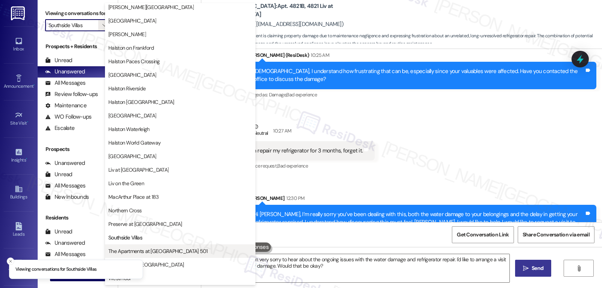
click at [128, 246] on button "The Apartments at [GEOGRAPHIC_DATA] 501" at bounding box center [180, 251] width 151 height 14
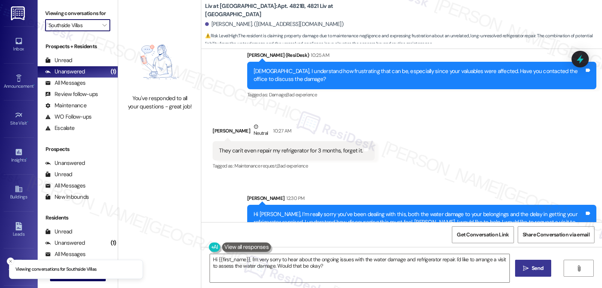
type input "The Apartments at [GEOGRAPHIC_DATA] 501"
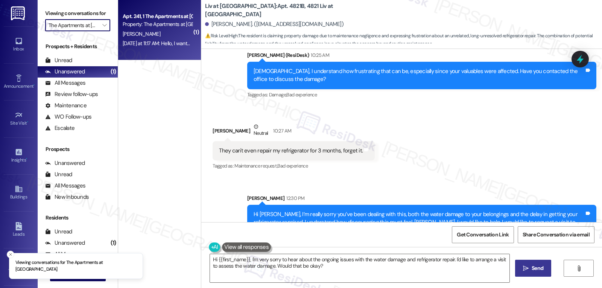
click at [156, 45] on div "Yesterday at 11:17 AM: Hello, I wanted to let you know that our valet trash has…" at bounding box center [578, 43] width 911 height 7
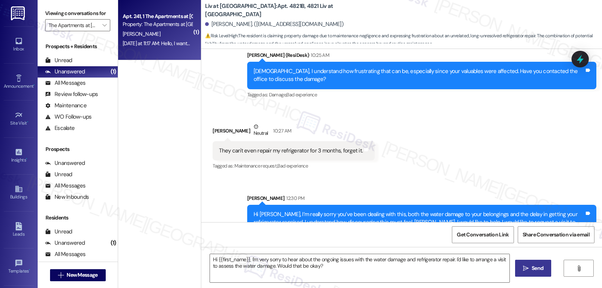
type textarea "Fetching suggested responses. Please feel free to read through the conversation…"
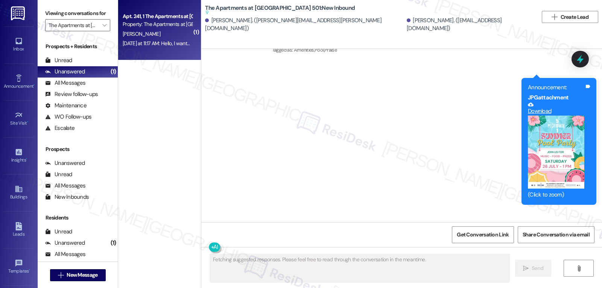
scroll to position [4607, 0]
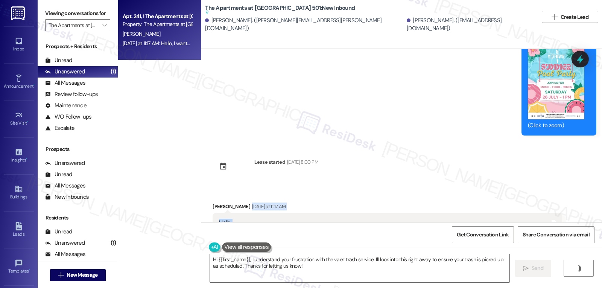
drag, startPoint x: 204, startPoint y: 155, endPoint x: 451, endPoint y: 198, distance: 250.3
click at [451, 198] on div "Received via SMS Dallin Baldwin Yesterday at 11:17 AM Hello, I wanted to let yo…" at bounding box center [387, 237] width 361 height 81
drag, startPoint x: 207, startPoint y: 150, endPoint x: 392, endPoint y: 207, distance: 193.9
click at [392, 207] on div "Received via SMS Dallin Baldwin Yesterday at 11:17 AM Hello, I wanted to let yo…" at bounding box center [387, 237] width 361 height 81
copy div "Dallin Baldwin Yesterday at 11:17 AM Hello, I wanted to let you know that our v…"
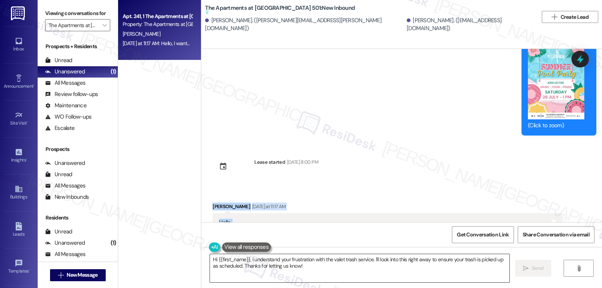
click at [383, 281] on textarea "Hi {{first_name}}, I understand your frustration with the valet trash service. …" at bounding box center [360, 268] width 300 height 28
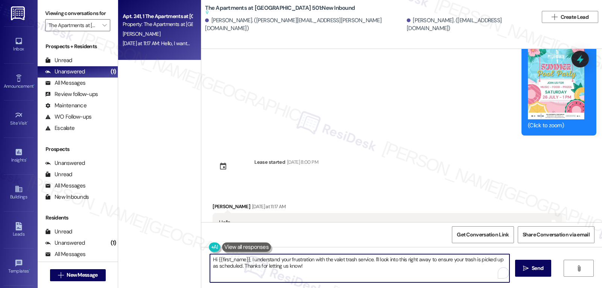
paste textarea "Dallin, I’m sorry your valet trash hasn’t been picked up as scheduled, especial…"
drag, startPoint x: 263, startPoint y: 277, endPoint x: 390, endPoint y: 267, distance: 128.0
click at [390, 267] on textarea "Hi Dallin, I’m sorry your valet trash hasn’t been picked up as scheduled, espec…" at bounding box center [360, 268] width 300 height 28
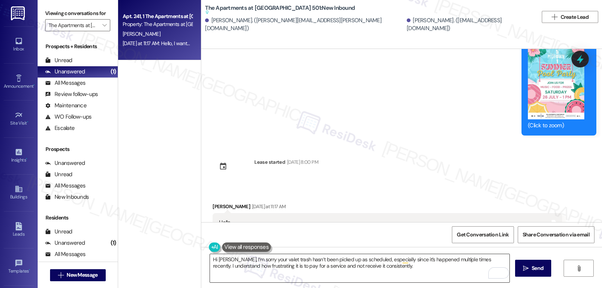
click at [433, 270] on textarea "Hi Dallin, I’m sorry your valet trash hasn’t been picked up as scheduled, espec…" at bounding box center [360, 268] width 300 height 28
paste textarea "Just to confirm, is your trash still outside right now from Sunday afternoon?"
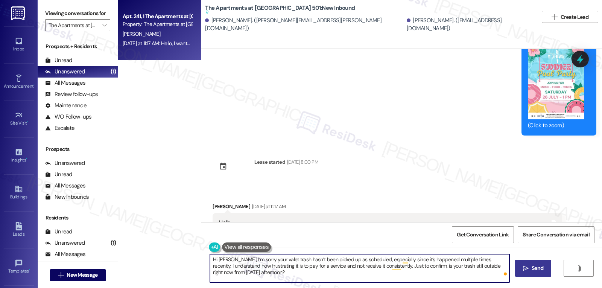
type textarea "Hi Dallin, I’m sorry your valet trash hasn’t been picked up as scheduled, espec…"
click at [541, 271] on span "Send" at bounding box center [538, 268] width 12 height 8
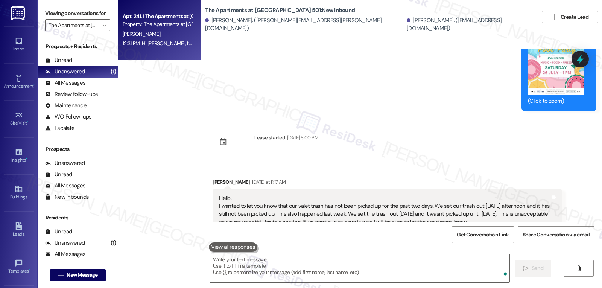
scroll to position [4668, 0]
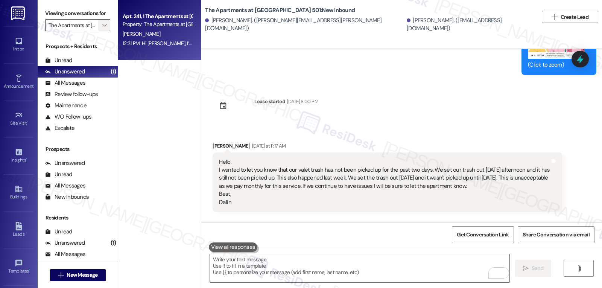
click at [104, 31] on button "" at bounding box center [104, 25] width 12 height 12
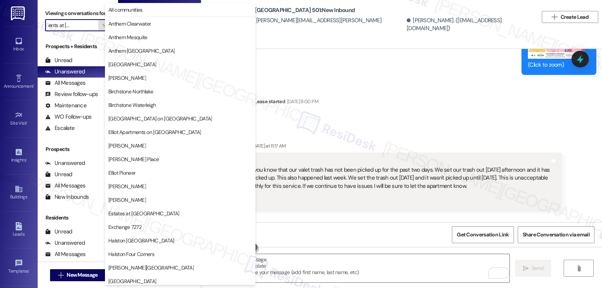
scroll to position [261, 0]
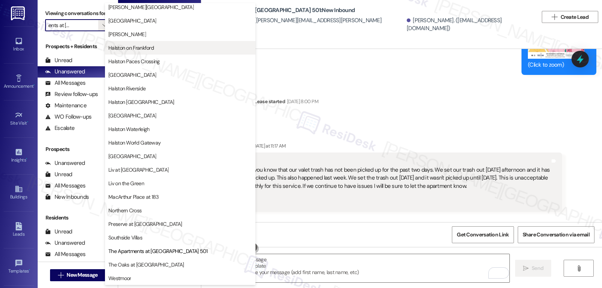
click at [147, 46] on span "Halston on Frankford" at bounding box center [131, 48] width 46 height 8
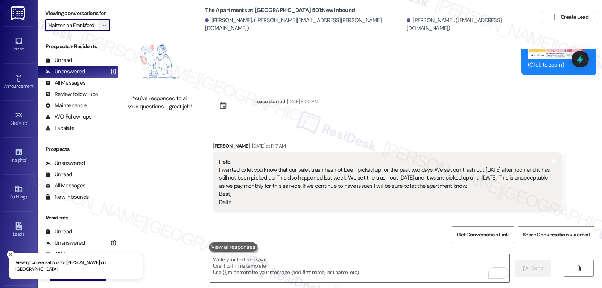
click at [102, 28] on icon "" at bounding box center [104, 25] width 4 height 6
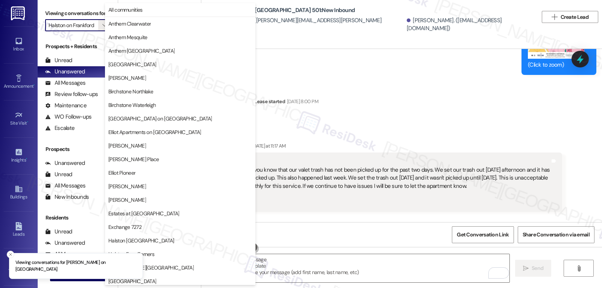
scroll to position [258, 0]
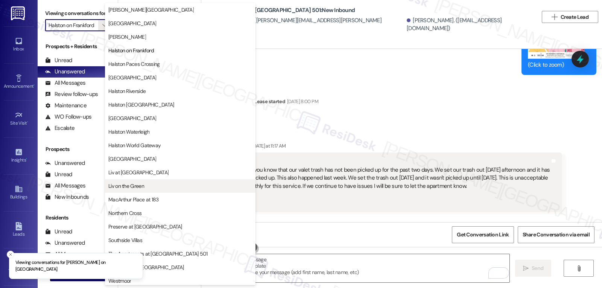
click at [150, 188] on span "Liv on the Green" at bounding box center [180, 186] width 144 height 8
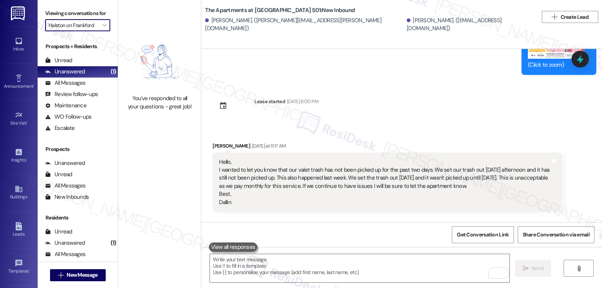
type input "Liv on the Green"
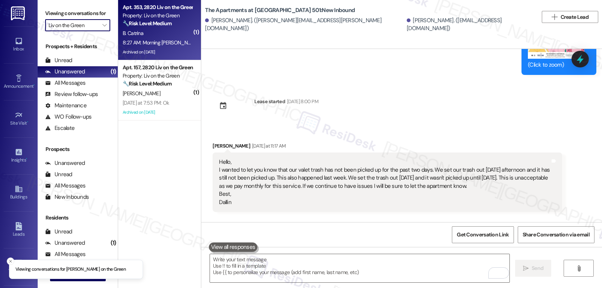
click at [143, 35] on div "B. Catrina" at bounding box center [157, 33] width 71 height 9
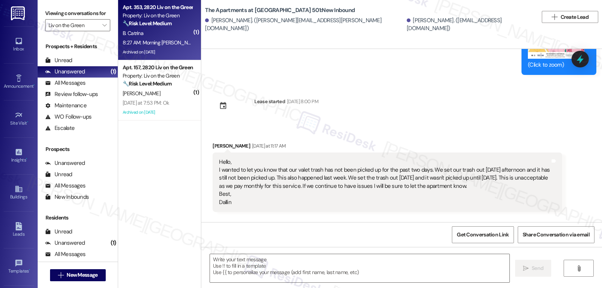
type textarea "Fetching suggested responses. Please feel free to read through the conversation…"
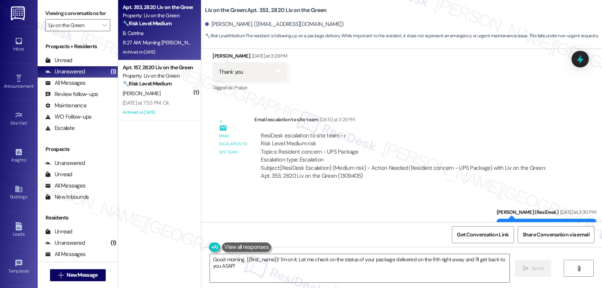
scroll to position [4422, 0]
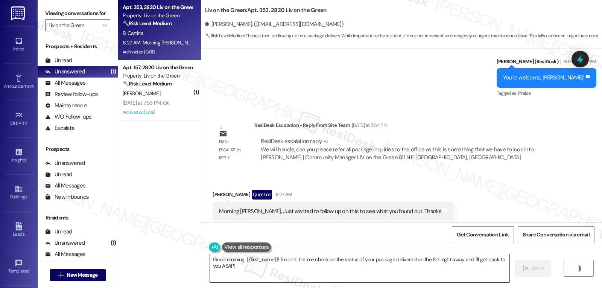
drag, startPoint x: 264, startPoint y: 274, endPoint x: 260, endPoint y: 259, distance: 15.5
click at [262, 270] on textarea "Good morning, {{first_name}}! I'm on it. Let me check on the status of your pac…" at bounding box center [360, 268] width 300 height 28
click at [214, 190] on div "Bryan Catrina Question 8:27 AM" at bounding box center [333, 196] width 241 height 12
copy div "Bryan"
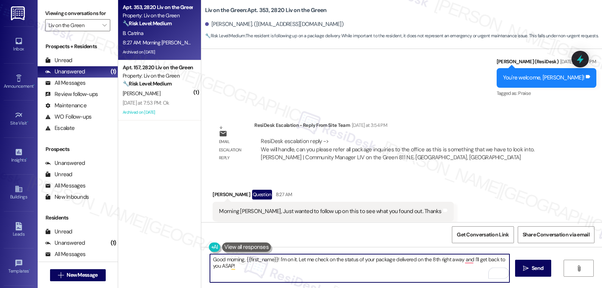
drag, startPoint x: 262, startPoint y: 269, endPoint x: 259, endPoint y: 262, distance: 8.0
click at [260, 264] on textarea "Good morning, {{first_name}}! I'm on it. Let me check on the status of your pac…" at bounding box center [360, 268] width 300 height 28
paste textarea "Bryan"
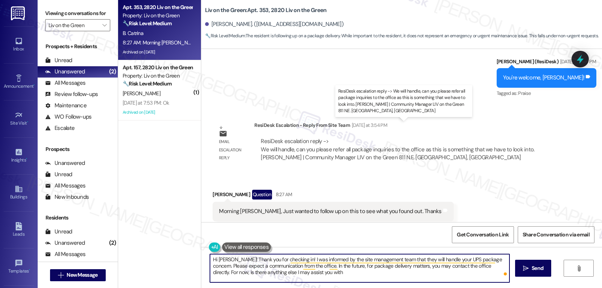
type textarea "Hi Bryan! Thank you for checking in! I was informed by the site management team…"
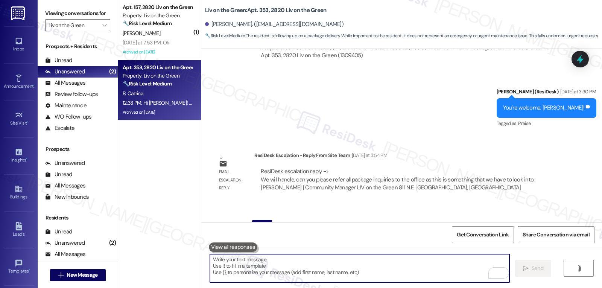
scroll to position [4340, 0]
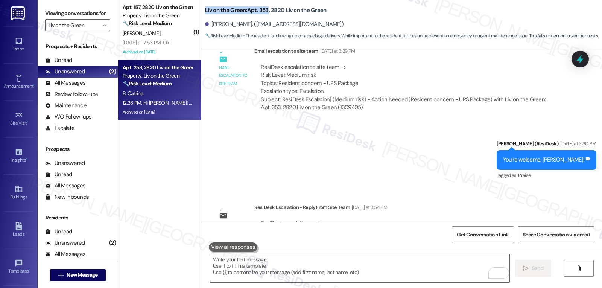
drag, startPoint x: 198, startPoint y: 9, endPoint x: 264, endPoint y: 7, distance: 65.2
click at [264, 7] on div "Liv on the Green: Apt. 353, 2820 Liv on the Green Bryan Catrina. (bryancatrina7…" at bounding box center [401, 21] width 401 height 38
copy b "Liv on the Green: Apt. 353"
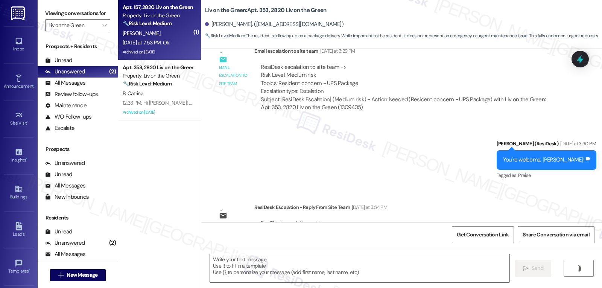
type textarea "Fetching suggested responses. Please feel free to read through the conversation…"
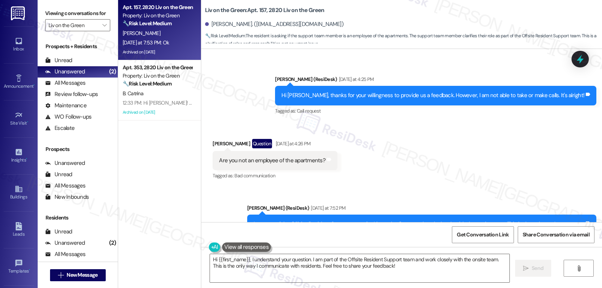
scroll to position [6882, 0]
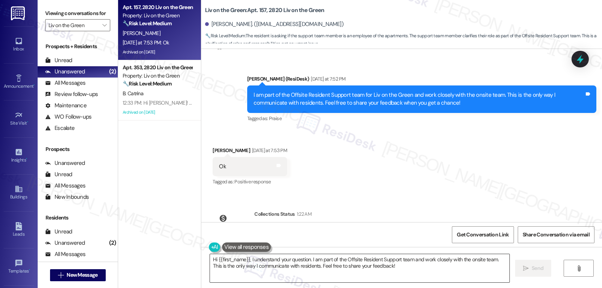
click at [310, 262] on textarea "Hi {{first_name}}, I understand your question. I am part of the Offsite Residen…" at bounding box center [360, 268] width 300 height 28
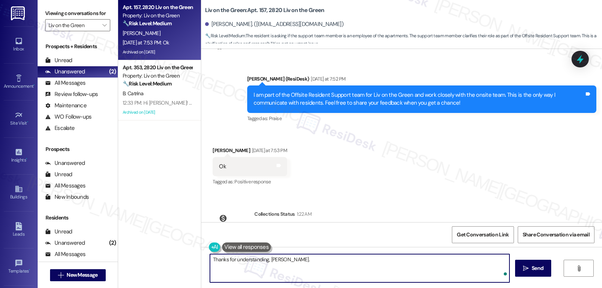
type textarea "Thanks for understanding, [PERSON_NAME]."
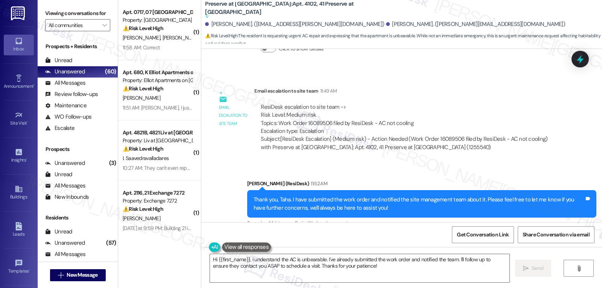
scroll to position [9337, 0]
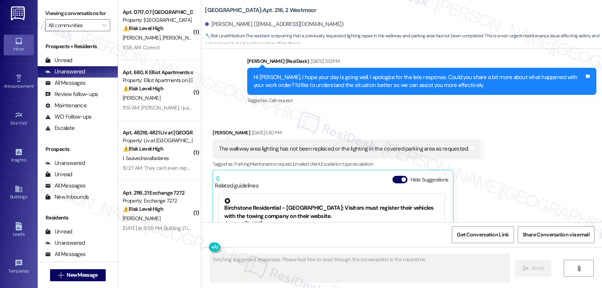
scroll to position [3037, 0]
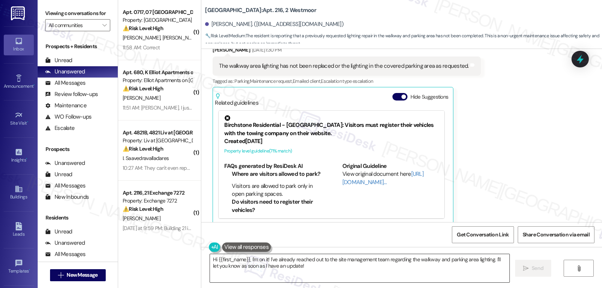
drag, startPoint x: 348, startPoint y: 269, endPoint x: 343, endPoint y: 268, distance: 4.7
click at [348, 269] on textarea "Hi {{first_name}}, I'm on it! I've already reached out to the site management t…" at bounding box center [360, 268] width 300 height 28
paste textarea "[PERSON_NAME], I’m sorry for the delay on your work order. I’ve spoken with our…"
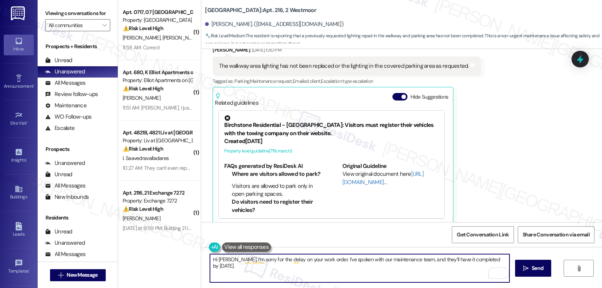
click at [240, 258] on textarea "Hi [PERSON_NAME], I’m sorry for the delay on your work order. I’ve spoken with …" at bounding box center [360, 268] width 300 height 28
click at [395, 270] on textarea "Hi [PERSON_NAME], I received an update from the site management team. We're sor…" at bounding box center [360, 268] width 300 height 28
click at [454, 261] on textarea "Hi [PERSON_NAME], I received an update from the site management team. We're sor…" at bounding box center [360, 268] width 300 height 28
click at [396, 279] on textarea "Hi [PERSON_NAME], I received an update from the site management team. We're sor…" at bounding box center [360, 268] width 300 height 28
click at [362, 271] on textarea "Hi [PERSON_NAME], I received an update from the site management team. We're sor…" at bounding box center [360, 268] width 300 height 28
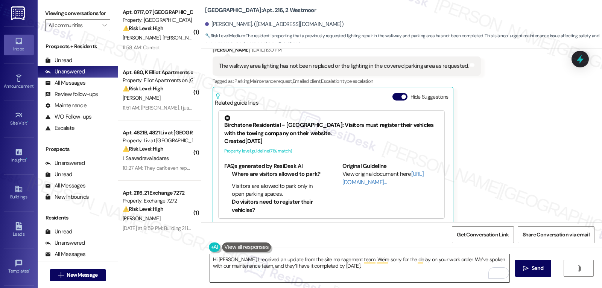
click at [427, 272] on textarea "Hi [PERSON_NAME], I received an update from the site management team. We're sor…" at bounding box center [360, 268] width 300 height 28
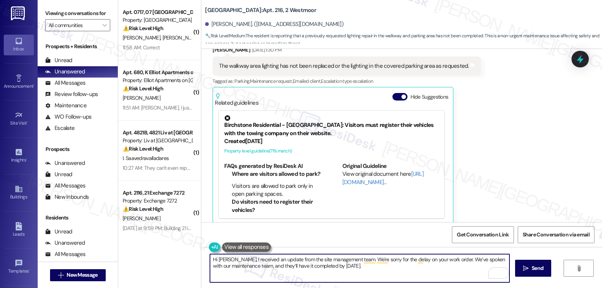
paste textarea "If you ever need anything, don’t hesitate to reach out. I’m always here to assi…"
type textarea "Hi [PERSON_NAME], I received an update from the site management team. We're sor…"
drag, startPoint x: 538, startPoint y: 273, endPoint x: 534, endPoint y: 270, distance: 4.7
click at [538, 272] on button " Send" at bounding box center [533, 268] width 37 height 17
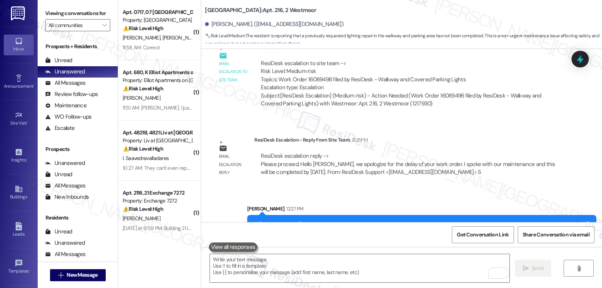
scroll to position [3410, 0]
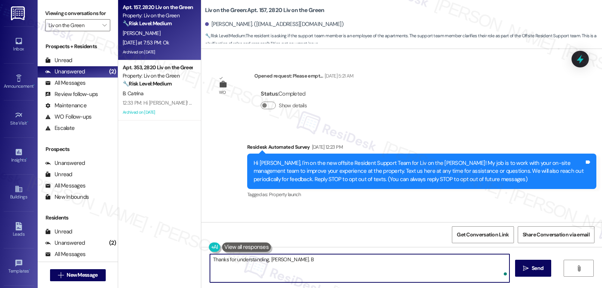
scroll to position [6882, 0]
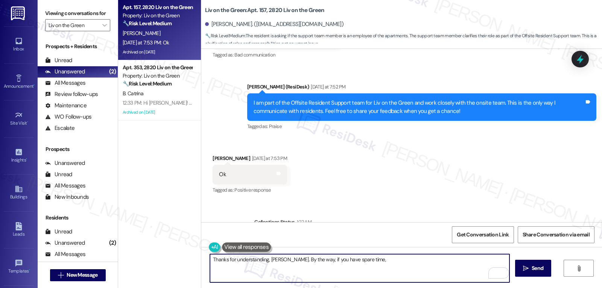
click at [394, 269] on textarea "Thanks for understanding, [PERSON_NAME]. By the way, if you have spare time," at bounding box center [360, 268] width 300 height 28
paste textarea "we’d be so grateful if you could share your great experience in a Google Review…"
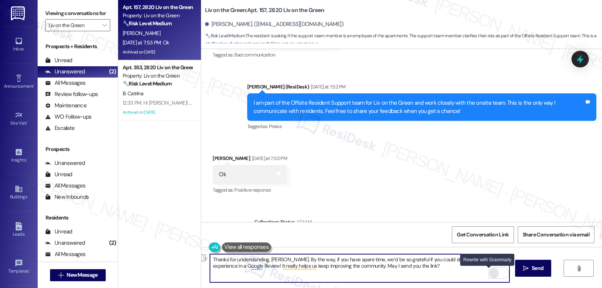
drag, startPoint x: 242, startPoint y: 267, endPoint x: 491, endPoint y: 269, distance: 249.6
click at [491, 269] on div "Thanks for understanding, [PERSON_NAME]. By the way, if you have spare time, we…" at bounding box center [360, 268] width 300 height 29
paste textarea "’ll only take a minute! Here’s a quick link to leave your review: {{google_revi…"
click at [360, 271] on textarea "Thanks for understanding, [PERSON_NAME]. By the way, if you have spare time, we…" at bounding box center [360, 268] width 300 height 28
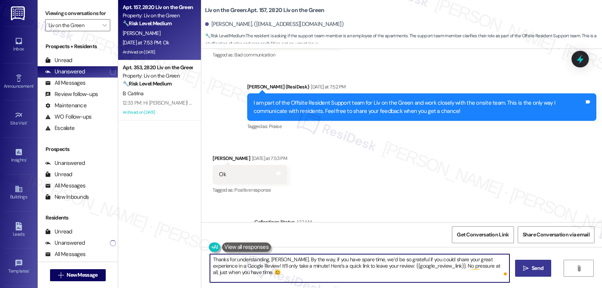
type textarea "Thanks for understanding, [PERSON_NAME]. By the way, if you have spare time, we…"
click at [539, 273] on button " Send" at bounding box center [533, 268] width 37 height 17
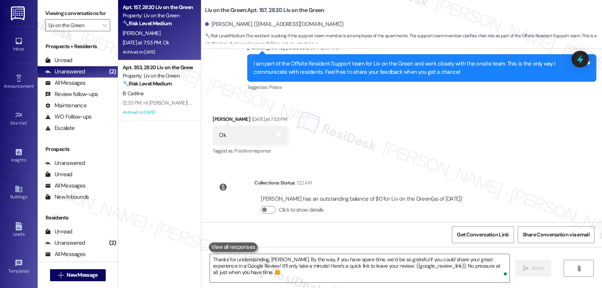
scroll to position [6951, 0]
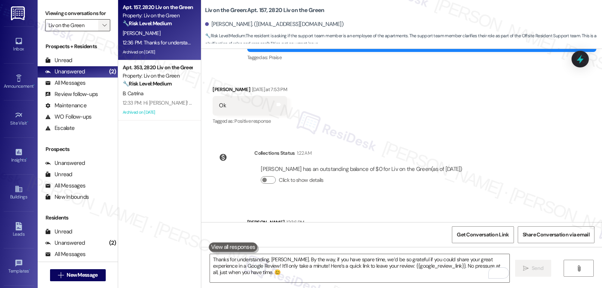
click at [102, 28] on icon "" at bounding box center [104, 25] width 4 height 6
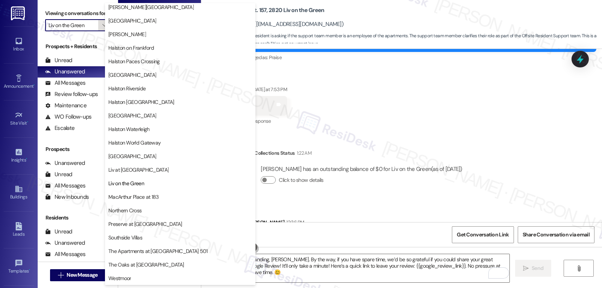
scroll to position [261, 0]
click at [149, 267] on span "The Oaks at [GEOGRAPHIC_DATA]" at bounding box center [146, 265] width 76 height 8
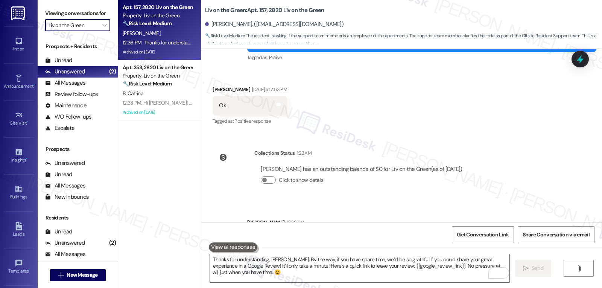
type input "The Oaks at [GEOGRAPHIC_DATA]"
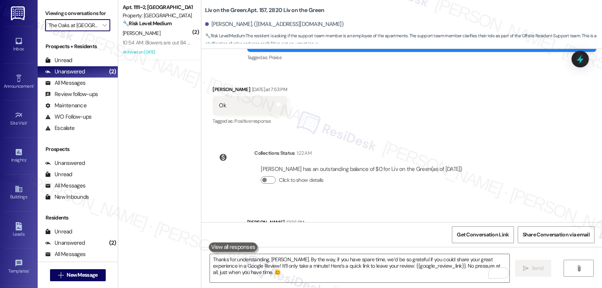
click at [152, 31] on div "[PERSON_NAME]" at bounding box center [157, 33] width 71 height 9
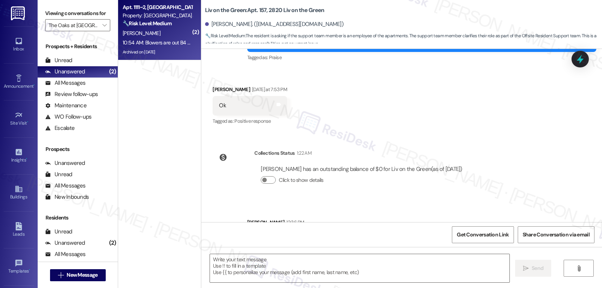
type textarea "Fetching suggested responses. Please feel free to read through the conversation…"
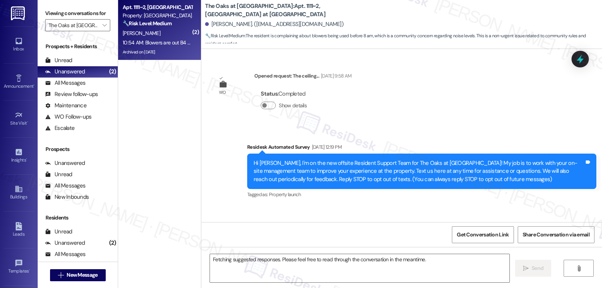
scroll to position [14584, 0]
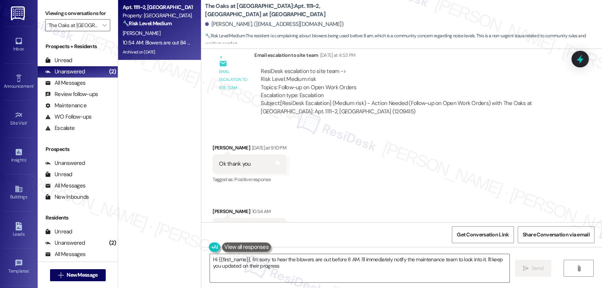
type textarea "Hi {{first_name}}, I'm sorry to hear the blowers are out before 8 AM. I'll imme…"
click at [581, 61] on icon at bounding box center [580, 59] width 9 height 12
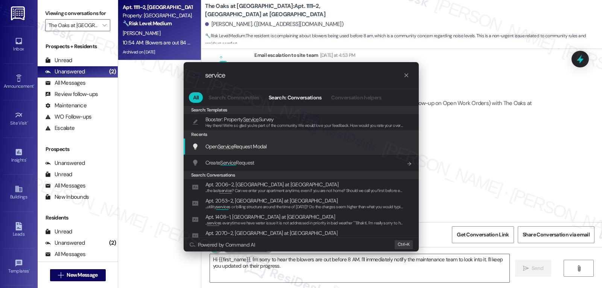
click at [256, 149] on span "Open Service Request Modal" at bounding box center [236, 146] width 61 height 7
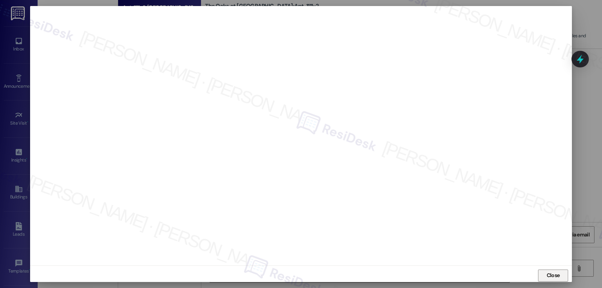
click at [546, 278] on span "Close" at bounding box center [554, 275] width 16 height 8
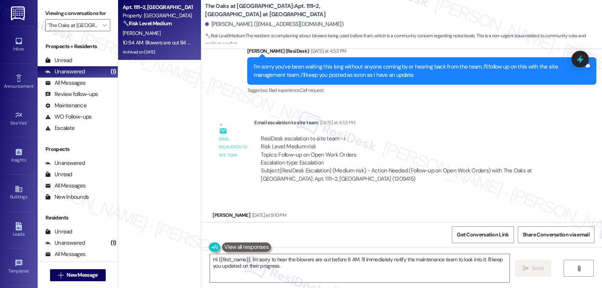
scroll to position [14433, 0]
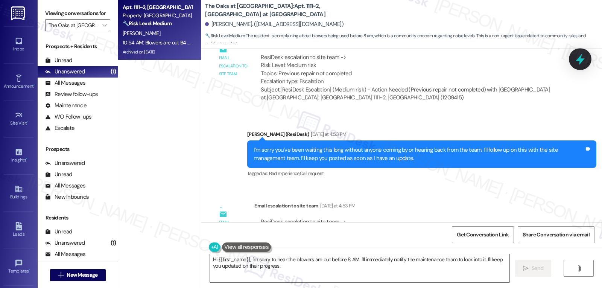
click at [581, 56] on icon at bounding box center [580, 59] width 9 height 12
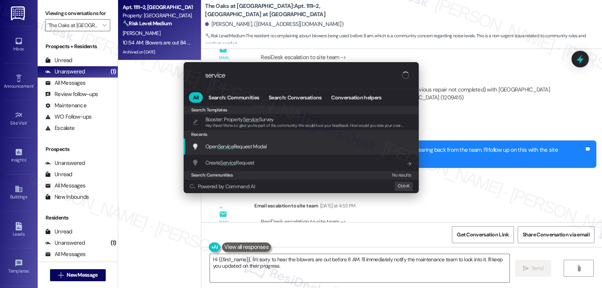
click at [288, 144] on div "Open Service Request Modal Add shortcut" at bounding box center [302, 146] width 220 height 8
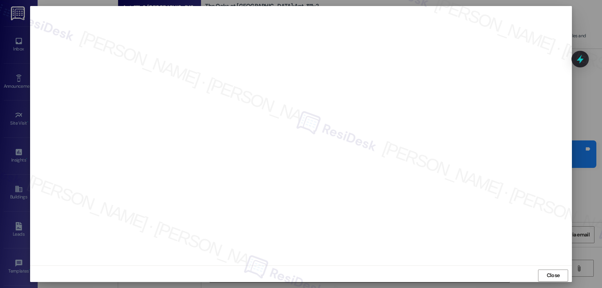
click at [541, 279] on button "Close" at bounding box center [553, 276] width 30 height 12
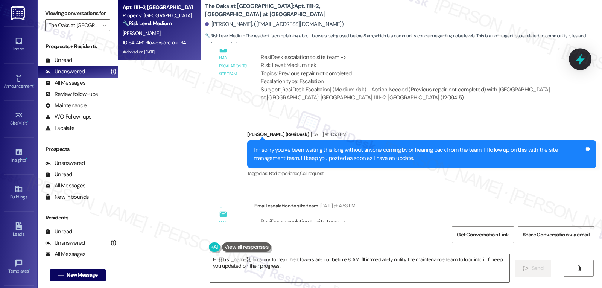
click at [573, 61] on div at bounding box center [580, 58] width 23 height 21
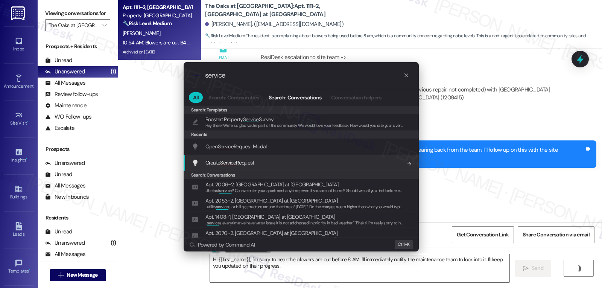
type input "service"
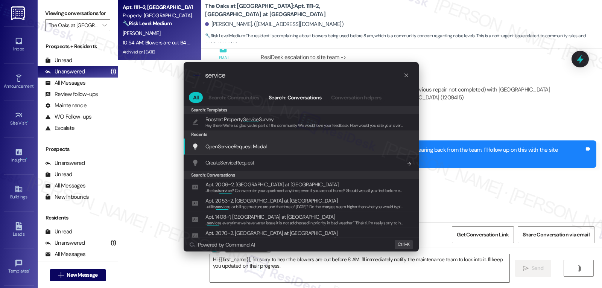
click at [281, 152] on div "Open Service Request Modal Add shortcut" at bounding box center [301, 147] width 235 height 16
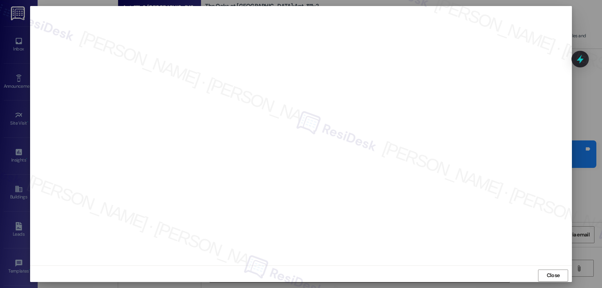
click at [553, 279] on span "Close" at bounding box center [553, 275] width 13 height 8
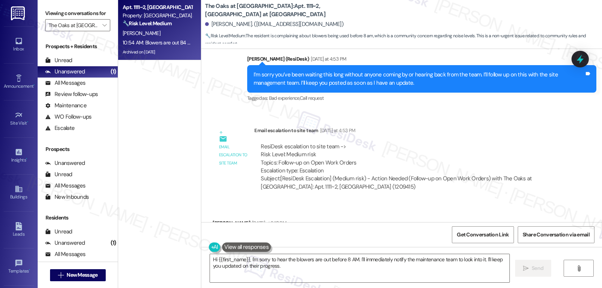
scroll to position [14584, 0]
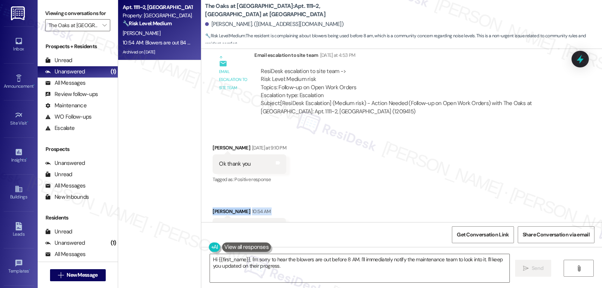
drag, startPoint x: 205, startPoint y: 177, endPoint x: 288, endPoint y: 202, distance: 86.4
click at [284, 202] on div "Received via SMS Marcia Howard 10:54 AM Blowers are out B4 8 m Tags and notes T…" at bounding box center [249, 228] width 85 height 52
copy div "Marcia Howard 10:54 AM Blowers are out B4 8 m Tags and notes"
click at [312, 285] on div "Hi {{first_name}}, I'm sorry to hear the blowers are out before 8 AM. I'll imme…" at bounding box center [401, 275] width 401 height 56
click at [309, 269] on textarea "Hi {{first_name}}, I'm sorry to hear the blowers are out before 8 AM. I'll imme…" at bounding box center [360, 268] width 300 height 28
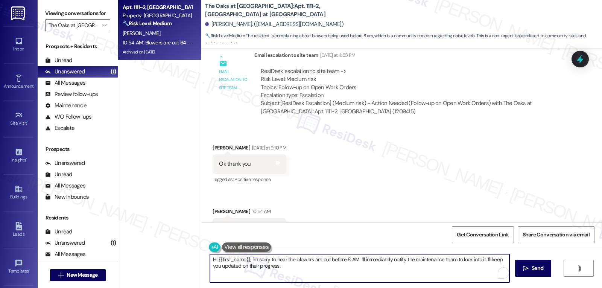
paste textarea "Marcia Howard 10:54 AM Blowers are out B4 8 m"
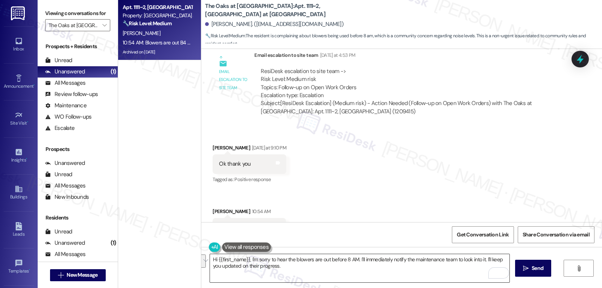
drag, startPoint x: 328, startPoint y: 278, endPoint x: 332, endPoint y: 275, distance: 4.6
click at [328, 278] on textarea "Hi {{first_name}}, I'm sorry to hear the blowers are out before 8 AM. I'll imme…" at bounding box center [360, 268] width 300 height 28
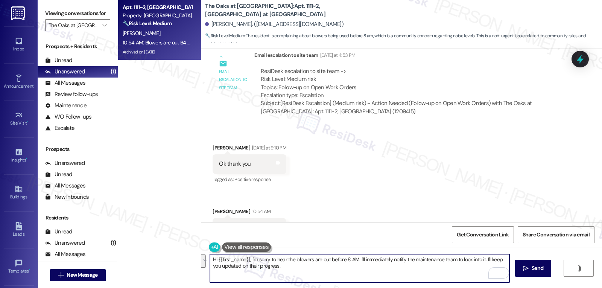
click at [331, 265] on textarea "Hi {{first_name}}, I'm sorry to hear the blowers are out before 8 AM. I'll imme…" at bounding box center [360, 268] width 300 height 28
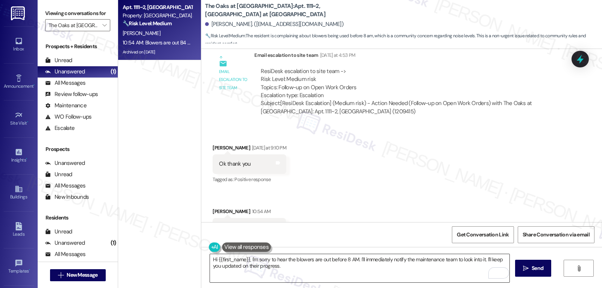
click at [319, 279] on textarea "Hi {{first_name}}, I'm sorry to hear the blowers are out before 8 AM. I'll imme…" at bounding box center [360, 268] width 300 height 28
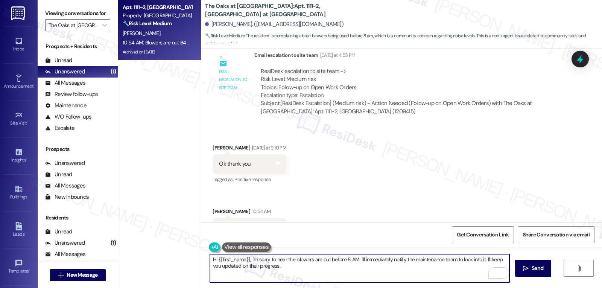
paste textarea "Marcia, I understand the blowers were running before 8 AM"
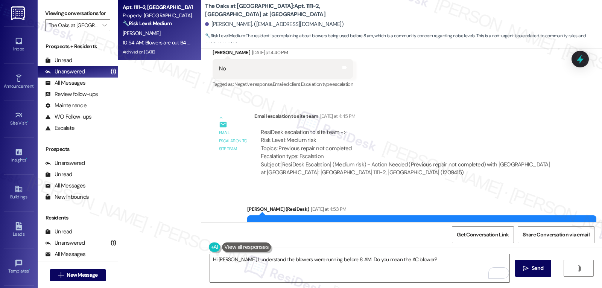
scroll to position [14358, 0]
click at [445, 268] on textarea "Hi Marcia, I understand the blowers were running before 8 AM. Do you mean the A…" at bounding box center [360, 268] width 300 height 28
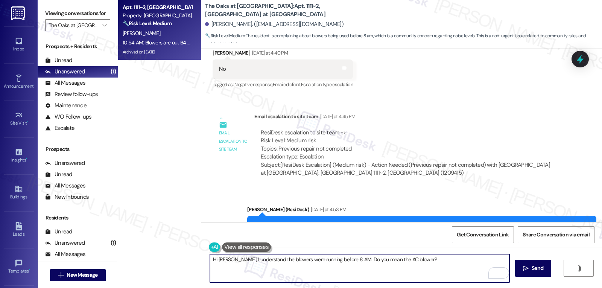
paste textarea "Can you tell me how long they were operating and if the noise was disruptive in…"
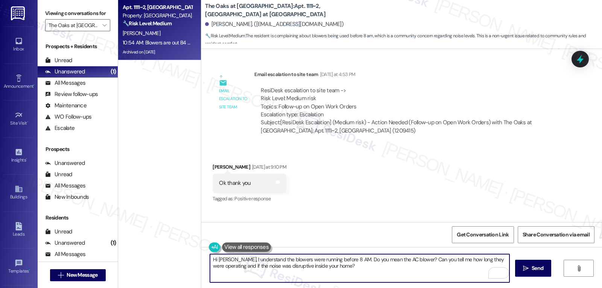
scroll to position [14584, 0]
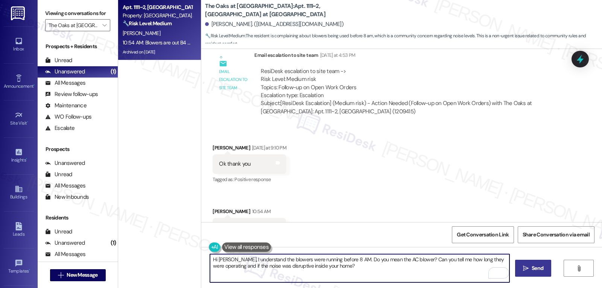
type textarea "Hi Marcia, I understand the blowers were running before 8 AM. Do you mean the A…"
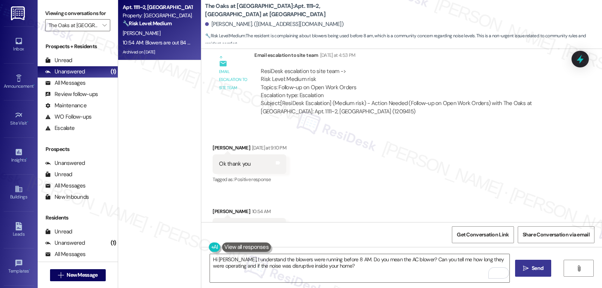
drag, startPoint x: 541, startPoint y: 267, endPoint x: 512, endPoint y: 256, distance: 30.4
click at [541, 266] on span "Send" at bounding box center [538, 268] width 12 height 8
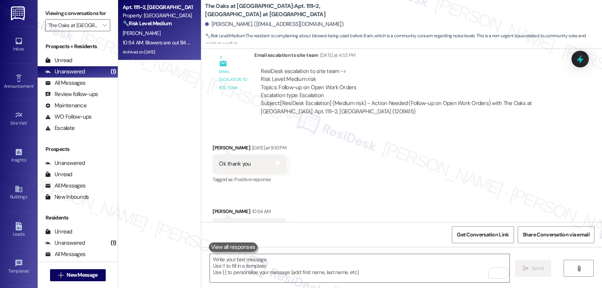
scroll to position [14584, 0]
click at [102, 28] on icon "" at bounding box center [104, 25] width 4 height 6
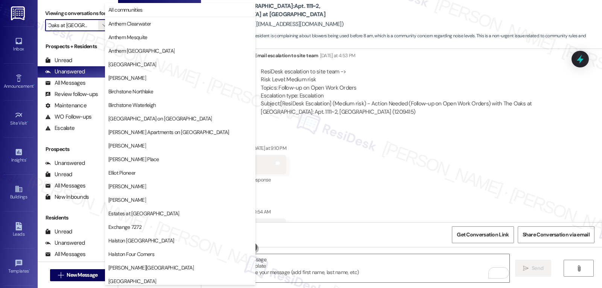
scroll to position [261, 0]
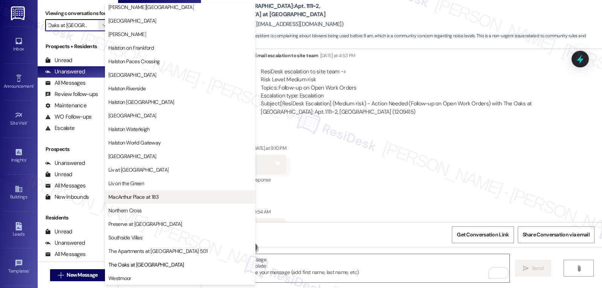
click at [143, 196] on span "MacArthur Place at 183" at bounding box center [133, 197] width 50 height 8
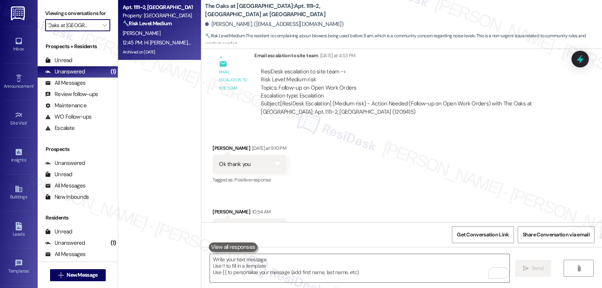
type input "MacArthur Place at 183"
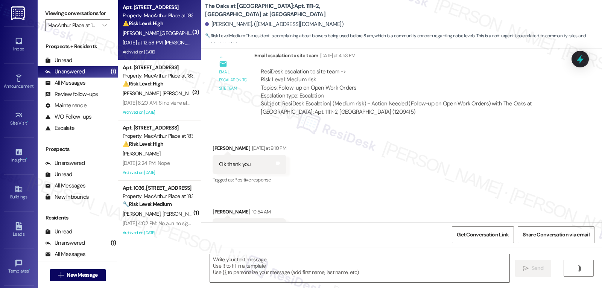
scroll to position [0, 0]
type textarea "Fetching suggested responses. Please feel free to read through the conversation…"
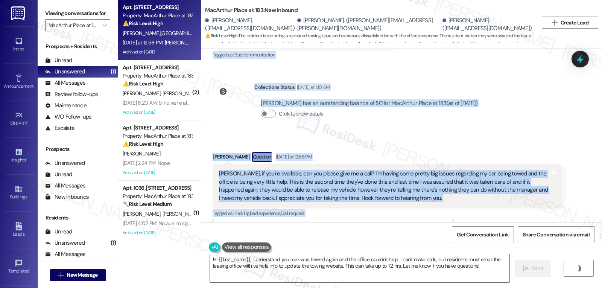
scroll to position [8124, 0]
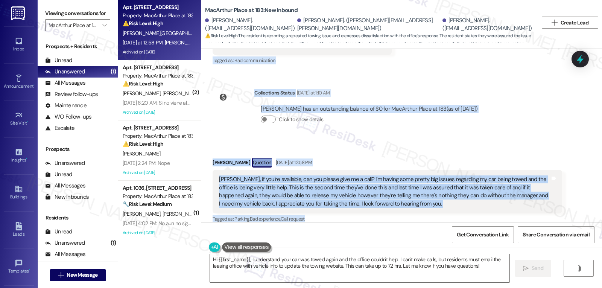
drag, startPoint x: 206, startPoint y: 138, endPoint x: 433, endPoint y: 160, distance: 227.4
click at [462, 157] on div "WO Opened request: There is a ... Jun 21, 2024 at 8:48 AM Status : Completed Sh…" at bounding box center [401, 135] width 401 height 173
copy div "Nathanael Bianculli Aug 11, 2025 at 5:15 PM No no one has showed up Tags and no…"
click at [345, 268] on textarea "Hi {{first_name}}, I understand your car was towed again and the office couldn'…" at bounding box center [360, 268] width 300 height 28
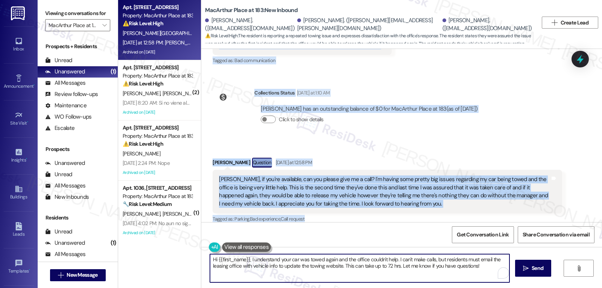
paste textarea "Nathanael, I’m really sorry you’re dealing with your car being towed again, esp…"
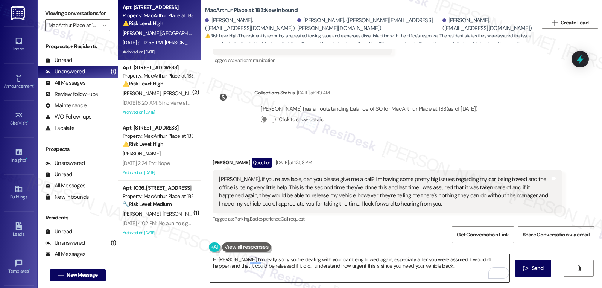
click at [444, 268] on textarea "Hi Nathanael, I’m really sorry you’re dealing with your car being towed again, …" at bounding box center [360, 268] width 300 height 28
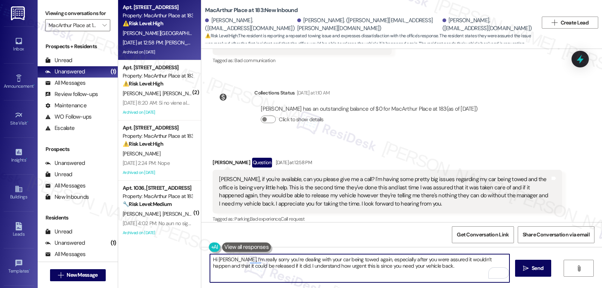
paste textarea "Can you confirm where your car is being held and if you’ve been given any paper…"
click at [444, 279] on textarea "Hi Nathanael, I’m really sorry you’re dealing with your car being towed again, …" at bounding box center [360, 268] width 300 height 28
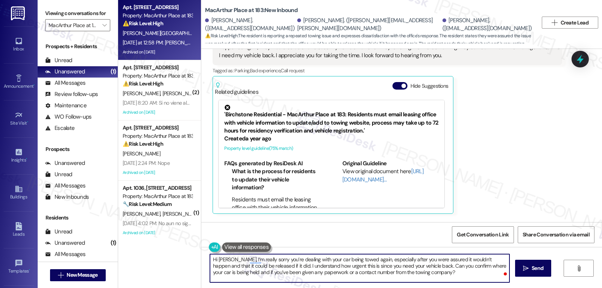
scroll to position [8274, 0]
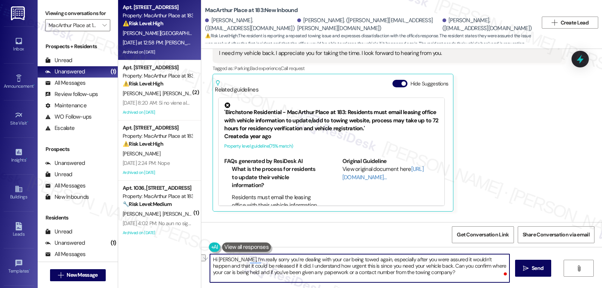
drag, startPoint x: 317, startPoint y: 273, endPoint x: 422, endPoint y: 271, distance: 105.1
click at [422, 271] on textarea "Hi Nathanael, I’m really sorry you’re dealing with your car being towed again, …" at bounding box center [360, 268] width 300 height 28
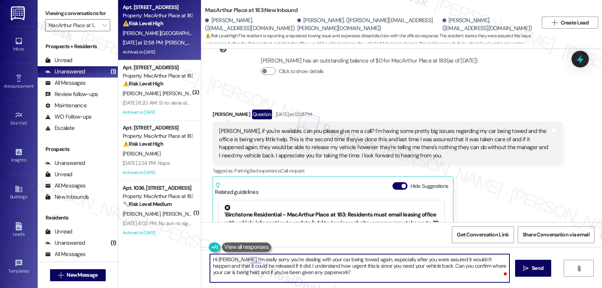
scroll to position [8199, 0]
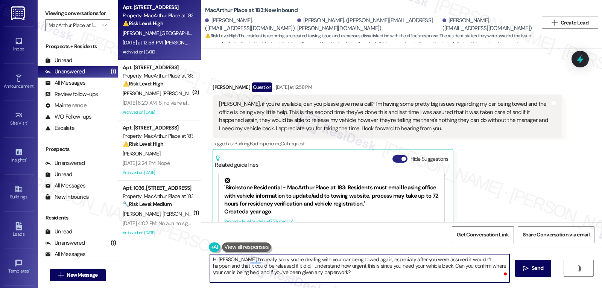
type textarea "Hi Nathanael, I’m really sorry you’re dealing with your car being towed again, …"
click at [393, 155] on button "Hide Suggestions" at bounding box center [400, 159] width 15 height 8
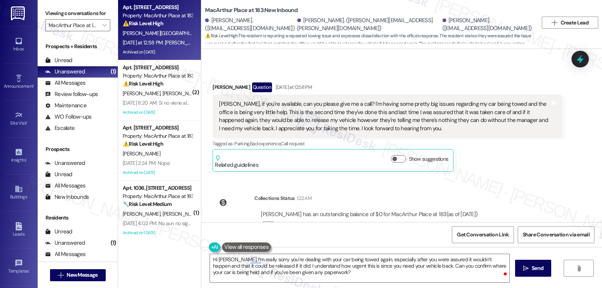
scroll to position [8159, 0]
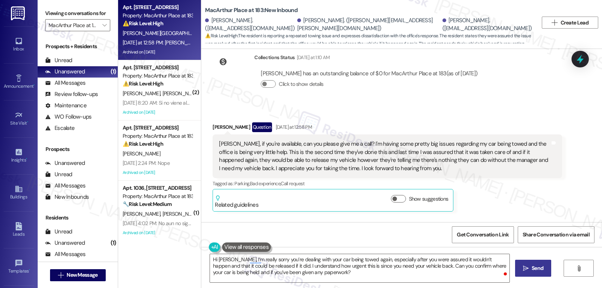
click at [529, 274] on button " Send" at bounding box center [533, 268] width 37 height 17
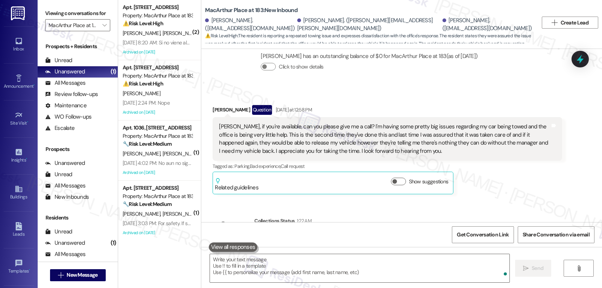
scroll to position [8228, 0]
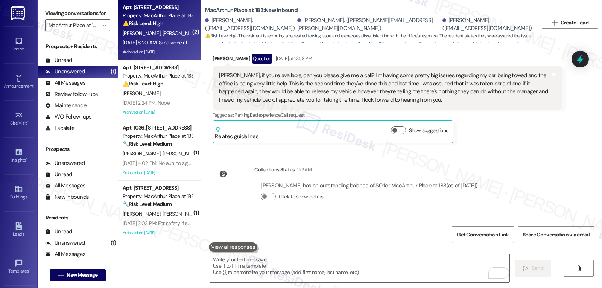
click at [152, 39] on div "Aug 11, 2025 at 8:20 AM: Si no viene ala cuidad vamos a llamar hoy y austedes l…" at bounding box center [257, 42] width 269 height 7
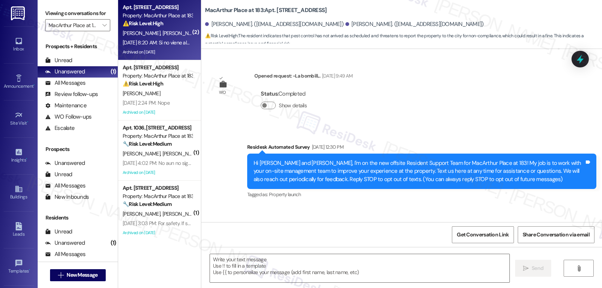
type textarea "Fetching suggested responses. Please feel free to read through the conversation…"
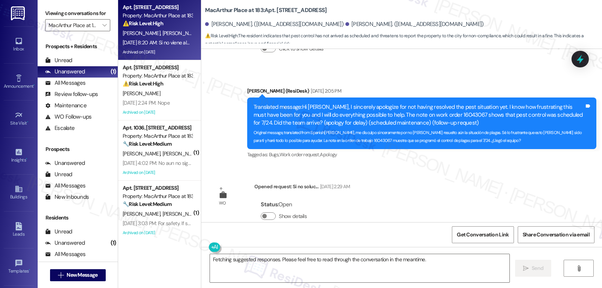
scroll to position [15007, 0]
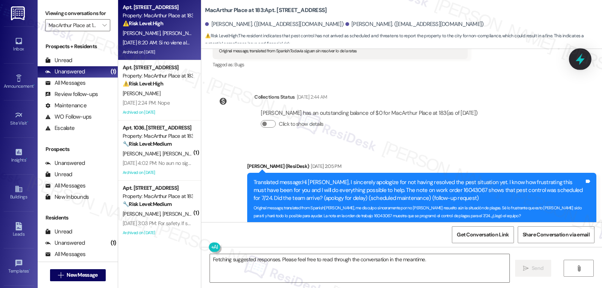
click at [583, 60] on icon at bounding box center [580, 59] width 9 height 12
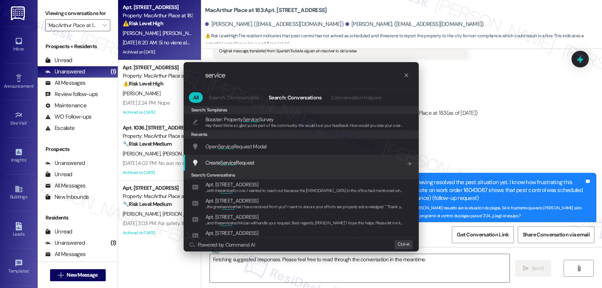
click at [449, 180] on div ".cls-1{fill:#0a055f;}.cls-2{fill:#0cc4c4;} resideskLogoBlueOrange service All S…" at bounding box center [301, 144] width 602 height 288
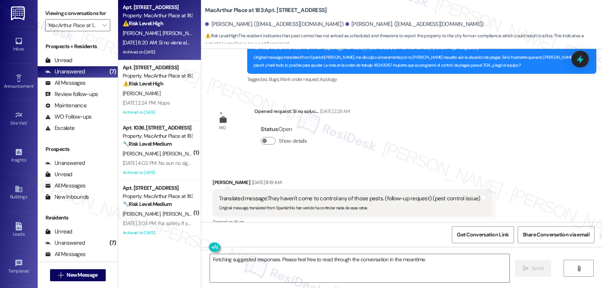
scroll to position [15233, 0]
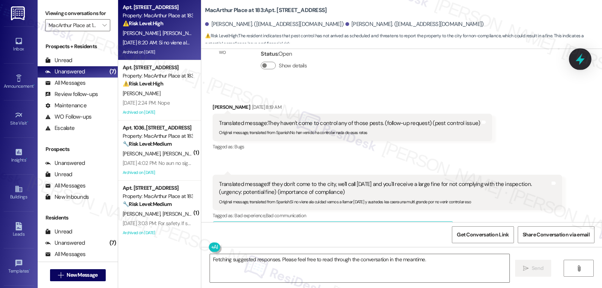
click at [584, 60] on icon at bounding box center [580, 59] width 9 height 12
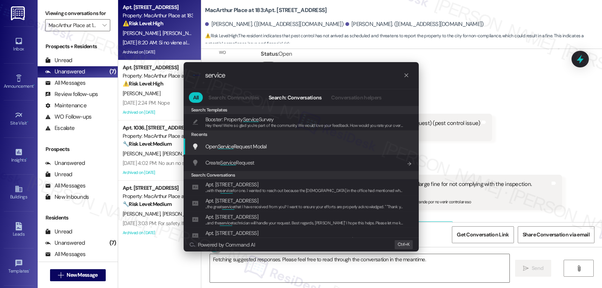
type input "service"
click at [274, 151] on div "Open Service Request Modal Add shortcut" at bounding box center [301, 147] width 235 height 16
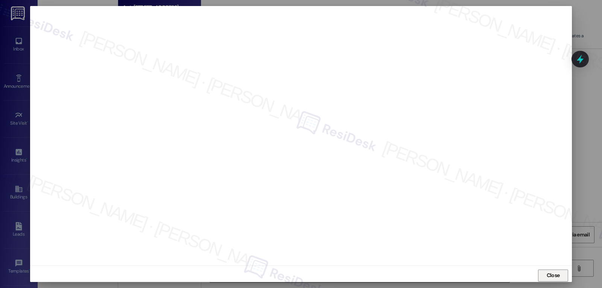
click at [541, 274] on button "Close" at bounding box center [553, 276] width 30 height 12
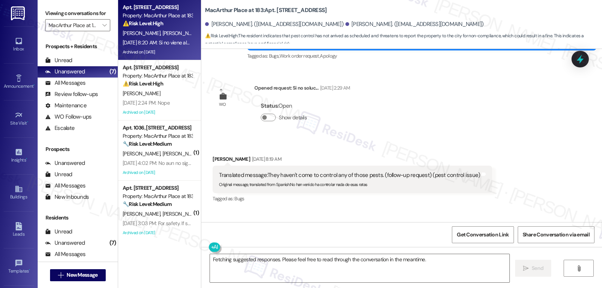
scroll to position [15083, 0]
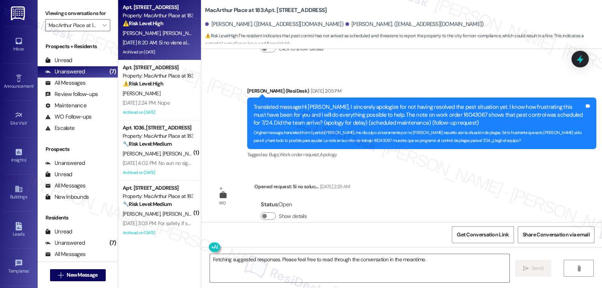
click at [213, 254] on div "Jennifer Granados Aug 11, 2025 at 8:19 AM" at bounding box center [353, 259] width 280 height 11
copy div "Jennifer"
click at [267, 269] on textarea "Fetching suggested responses. Please feel free to read through the conversation…" at bounding box center [360, 268] width 300 height 28
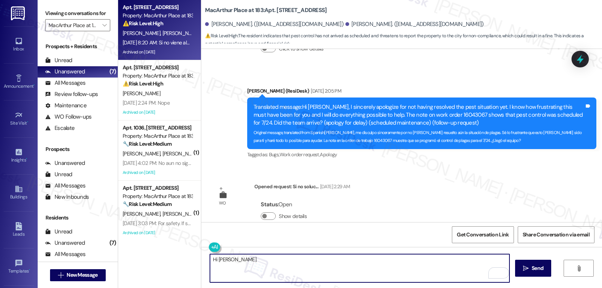
click at [276, 265] on textarea "Hi Jenni" at bounding box center [360, 268] width 300 height 28
paste textarea "ello, I’m very sorry to hear about the rodent issue and the impact it’s having …"
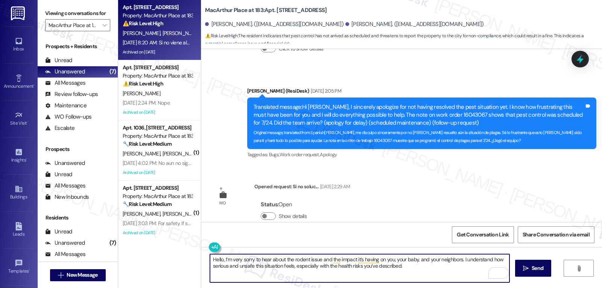
click at [303, 259] on textarea "Hello, I’m very sorry to hear about the rodent issue and the impact it’s having…" at bounding box center [360, 268] width 300 height 28
click at [418, 271] on textarea "Hello, I’m very sorry to hear about the pest issue and the impact it’s having o…" at bounding box center [360, 268] width 300 height 28
click at [416, 271] on textarea "Hello, I’m very sorry to hear about the pest issue and the impact it’s having o…" at bounding box center [360, 268] width 300 height 28
click at [398, 268] on textarea "Hello, I’m very sorry to hear about the pest issue and the impact it’s having o…" at bounding box center [360, 268] width 300 height 28
click at [420, 276] on textarea "Hello, I’m very sorry to hear about the pest issue and the impact it’s having o…" at bounding box center [360, 268] width 300 height 28
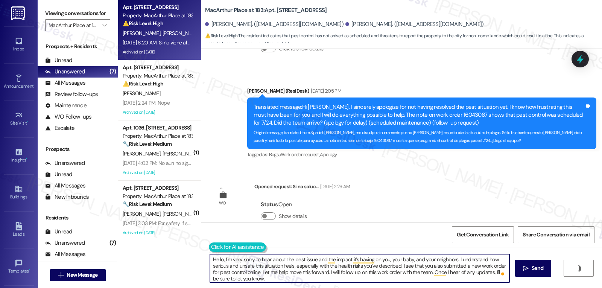
click at [212, 247] on button at bounding box center [238, 246] width 58 height 9
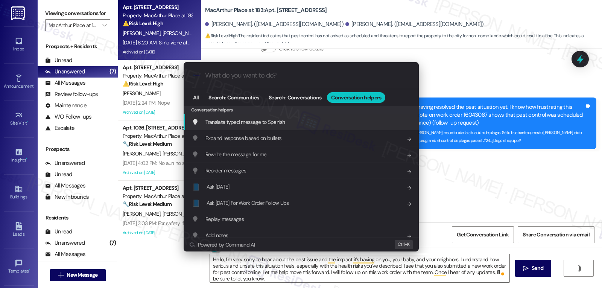
click at [302, 120] on div "Translate typed message to Spanish Add shortcut" at bounding box center [302, 122] width 220 height 8
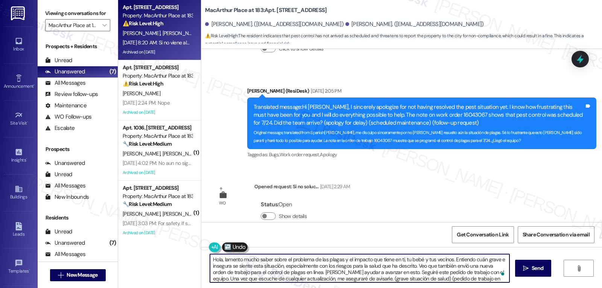
scroll to position [27, 0]
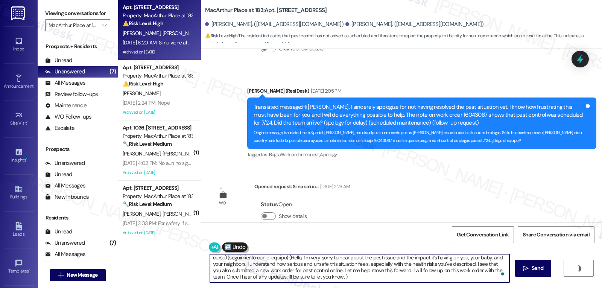
drag, startPoint x: 382, startPoint y: 259, endPoint x: 428, endPoint y: 306, distance: 66.0
click at [428, 288] on html "Inbox Go to Inbox Announcement • Send A Text Announcement Site Visit • Go to Si…" at bounding box center [301, 144] width 602 height 288
drag, startPoint x: 353, startPoint y: 274, endPoint x: 487, endPoint y: 306, distance: 137.8
click at [487, 288] on html "Inbox Go to Inbox Announcement • Send A Text Announcement Site Visit • Go to Si…" at bounding box center [301, 144] width 602 height 288
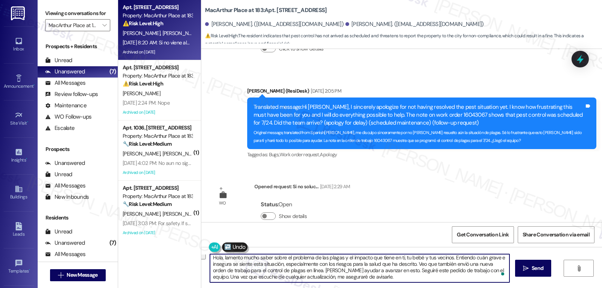
scroll to position [2, 0]
click at [216, 257] on textarea "Hola, lamento mucho saber sobre el problema de las plagas y el impacto que tien…" at bounding box center [360, 268] width 300 height 28
click at [396, 280] on textarea "Hola Jennifer, lamento mucho saber sobre el problema de las plagas y el impacto…" at bounding box center [360, 268] width 300 height 28
type textarea "Hola Jennifer, lamento mucho saber sobre el problema de las plagas y el impacto…"
click at [532, 269] on span "Send" at bounding box center [538, 268] width 12 height 8
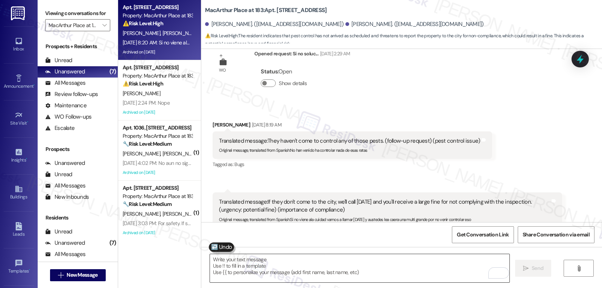
scroll to position [15233, 0]
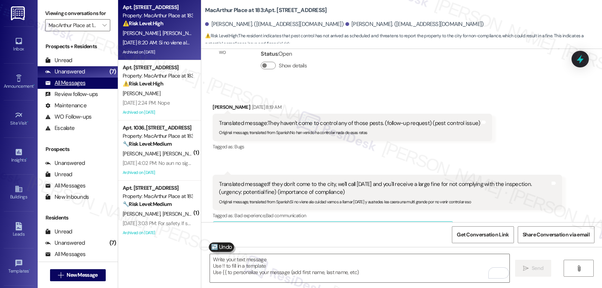
click at [68, 87] on div "All Messages" at bounding box center [65, 83] width 40 height 8
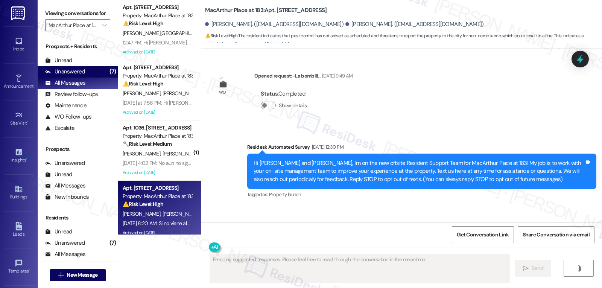
scroll to position [15164, 0]
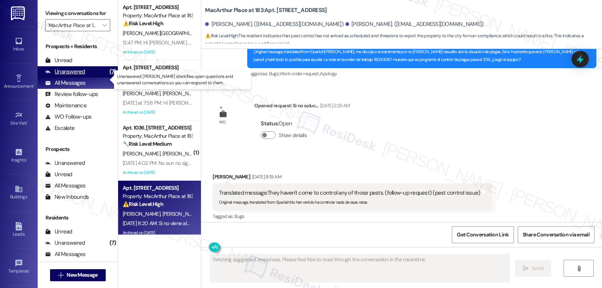
click at [77, 76] on div "Unanswered" at bounding box center [65, 72] width 40 height 8
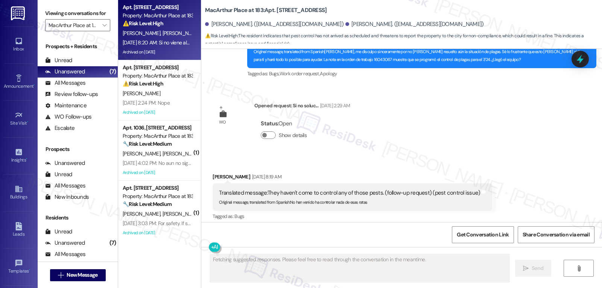
scroll to position [15233, 0]
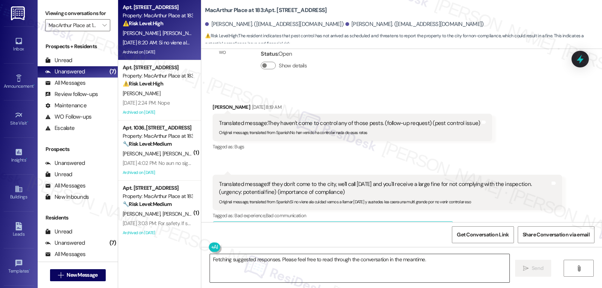
click at [257, 264] on textarea "Fetching suggested responses. Please feel free to read through the conversation…" at bounding box center [360, 268] width 300 height 28
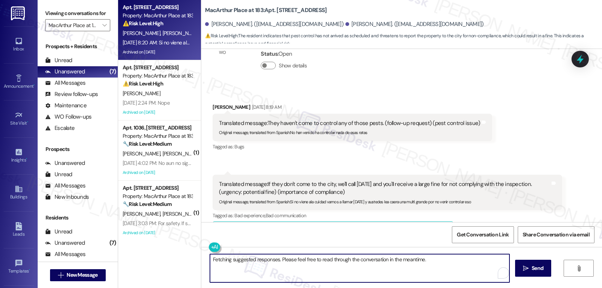
paste textarea "Hello, I’m very sorry to hear about the rodent issue and the impact it’s having…"
click at [218, 259] on textarea "Hello, I’m very sorry to hear about the rodent issue and the impact it’s having…" at bounding box center [360, 268] width 300 height 28
type textarea "Hello Jennifer, I’m very sorry to hear about the rodent issue and the impact it…"
click at [453, 273] on textarea "Hello Jennifer, I’m very sorry to hear about the rodent issue and the impact it…" at bounding box center [360, 268] width 300 height 28
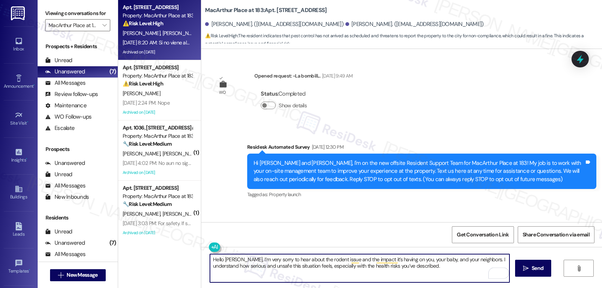
scroll to position [15233, 0]
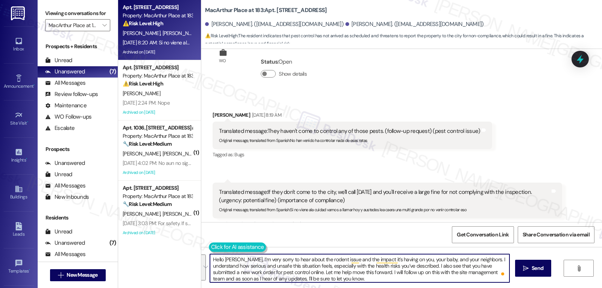
click at [210, 249] on button at bounding box center [238, 246] width 58 height 9
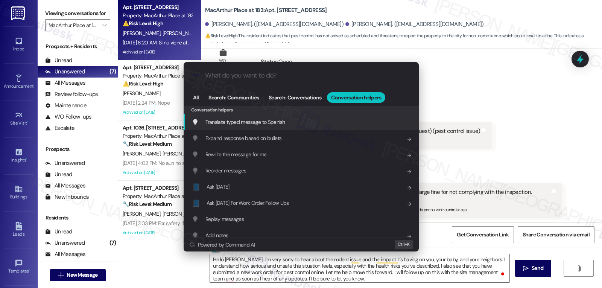
click at [276, 123] on span "Translate typed message to Spanish" at bounding box center [246, 122] width 80 height 7
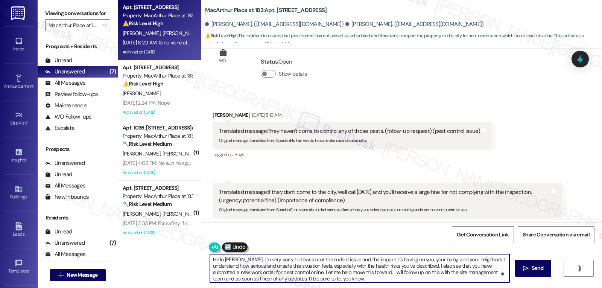
drag, startPoint x: 413, startPoint y: 278, endPoint x: 497, endPoint y: 278, distance: 84.3
drag, startPoint x: 421, startPoint y: 284, endPoint x: 601, endPoint y: 306, distance: 181.3
click at [601, 288] on html "Inbox Go to Inbox Announcement • Send A Text Announcement Site Visit • Go to Si…" at bounding box center [301, 144] width 602 height 288
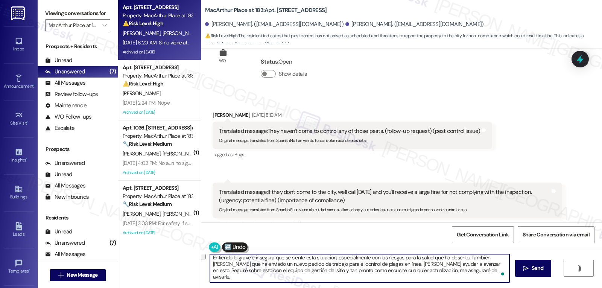
scroll to position [2, 0]
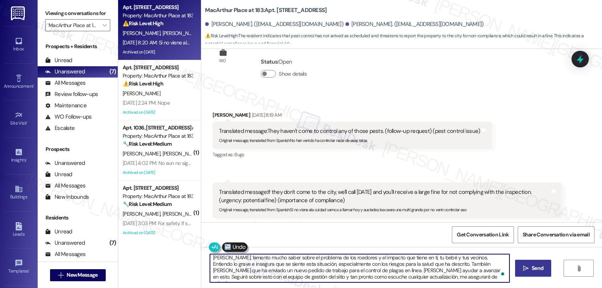
type textarea "[PERSON_NAME], lamento mucho saber sobre el problema de los roedores y el impac…"
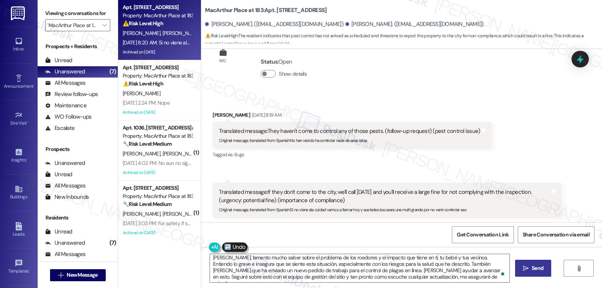
click at [528, 273] on button " Send" at bounding box center [533, 268] width 37 height 17
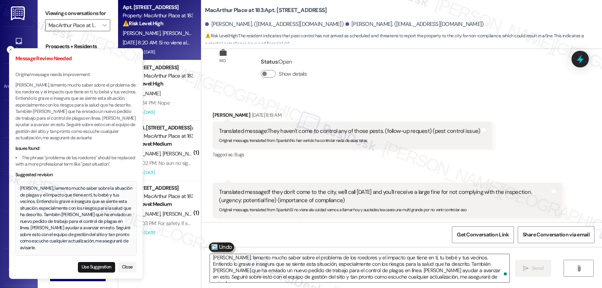
scroll to position [0, 0]
click at [94, 269] on button "Use Suggestion" at bounding box center [96, 267] width 37 height 11
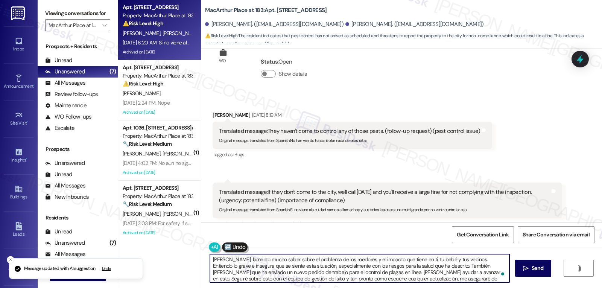
click at [430, 279] on textarea "[PERSON_NAME], lamento mucho saber sobre la situación de plagas y el impacto qu…" at bounding box center [360, 268] width 300 height 28
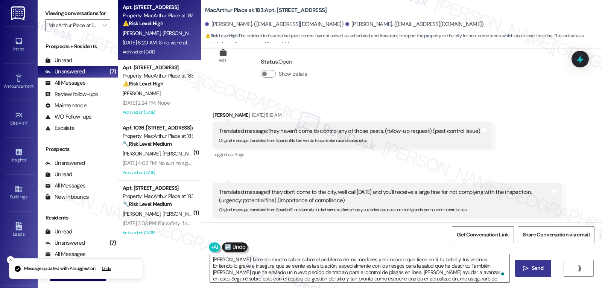
click at [534, 268] on span "Send" at bounding box center [538, 268] width 12 height 8
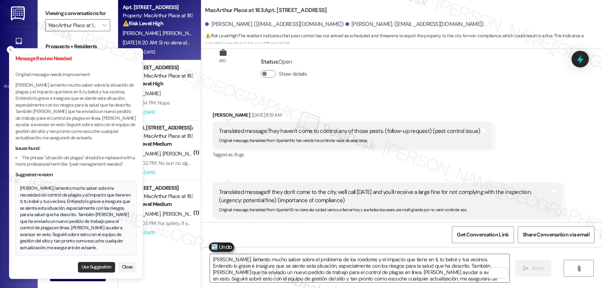
click at [96, 270] on button "Use Suggestion" at bounding box center [96, 267] width 37 height 11
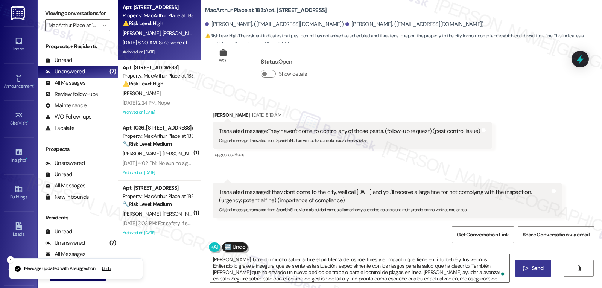
click at [532, 271] on span "Send" at bounding box center [538, 268] width 12 height 8
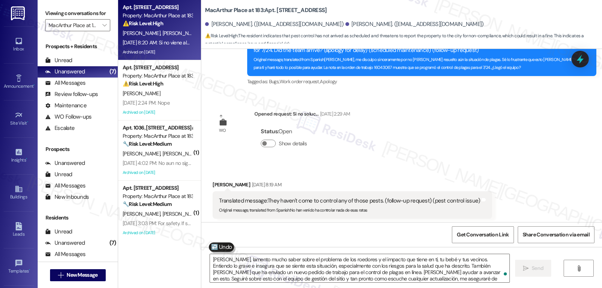
scroll to position [15310, 0]
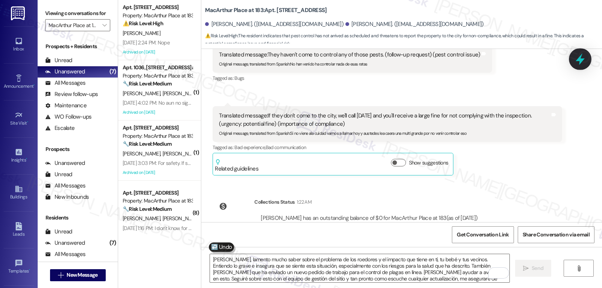
click at [579, 66] on div at bounding box center [580, 58] width 23 height 21
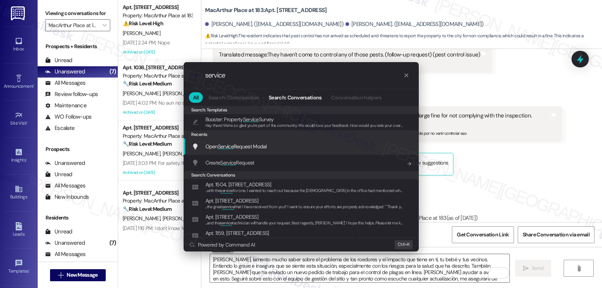
click at [261, 150] on span "Open Service Request Modal" at bounding box center [236, 146] width 61 height 7
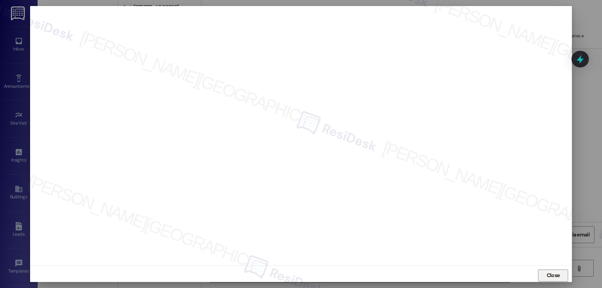
click at [547, 279] on span "Close" at bounding box center [553, 275] width 13 height 8
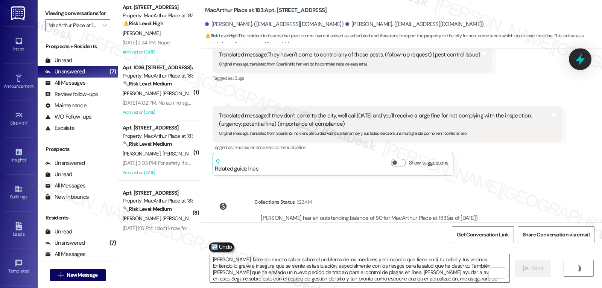
click at [575, 61] on icon at bounding box center [580, 59] width 13 height 13
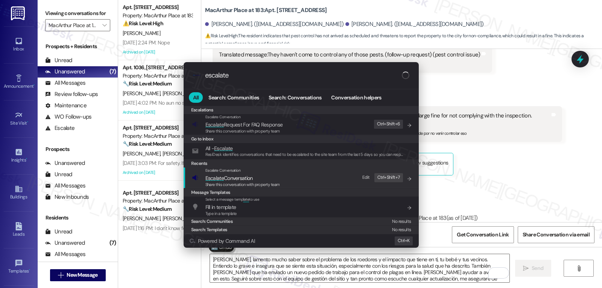
type input "escalate"
click at [222, 184] on span "Share this conversation with property team" at bounding box center [243, 184] width 75 height 5
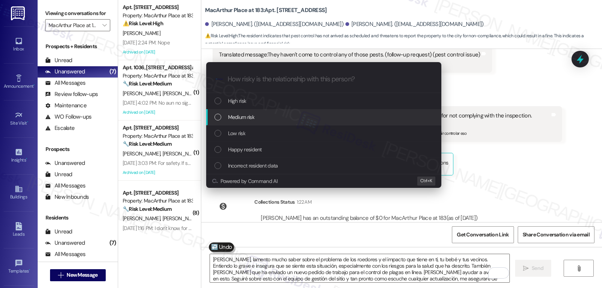
click at [262, 120] on div "Medium risk" at bounding box center [325, 117] width 220 height 8
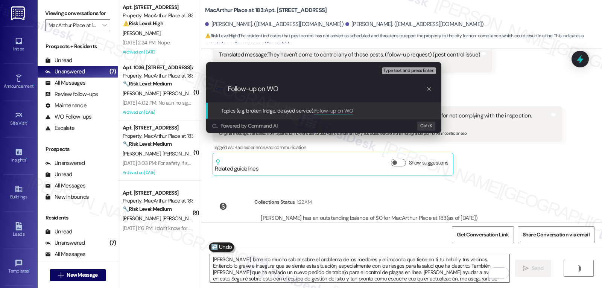
paste input "16083265"
type input "Follow-up on WO 16083265 - Pest control request"
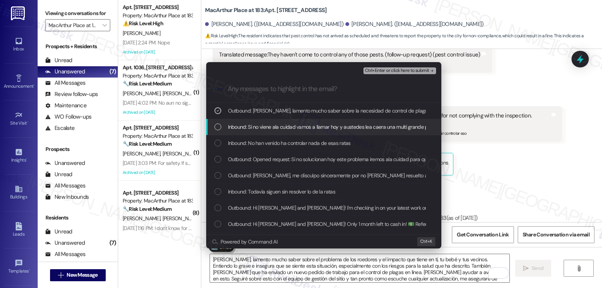
click at [253, 123] on span "Inbound: Si no viene ala cuidad vamos a llamar hoy y austedes lea caera una mul…" at bounding box center [354, 127] width 253 height 8
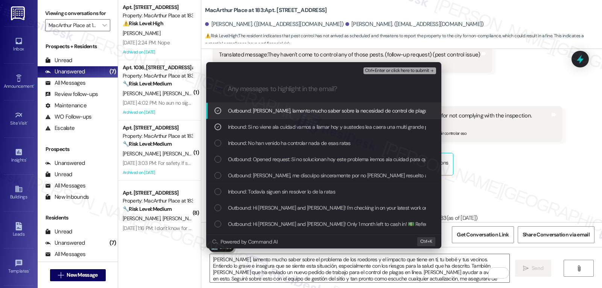
click at [224, 113] on div "Outbound: [PERSON_NAME], lamento mucho saber sobre la necesidad de control de p…" at bounding box center [325, 111] width 220 height 8
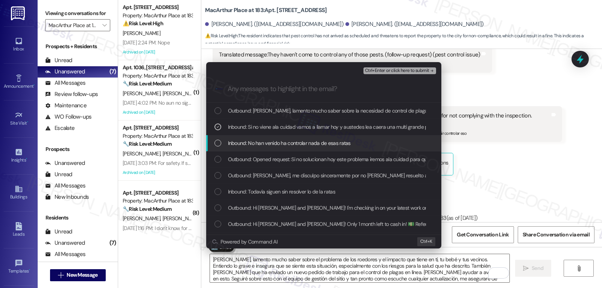
click at [218, 144] on div "List of options" at bounding box center [218, 143] width 7 height 7
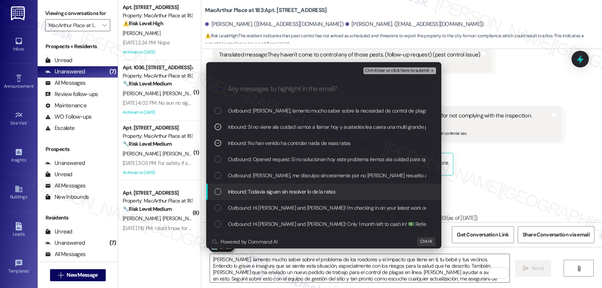
click at [327, 194] on span "Inbound: Todavía siguen sin resolver lo de la ratas" at bounding box center [281, 192] width 107 height 8
click at [401, 72] on span "Ctrl+Enter or click here to submit" at bounding box center [397, 70] width 64 height 5
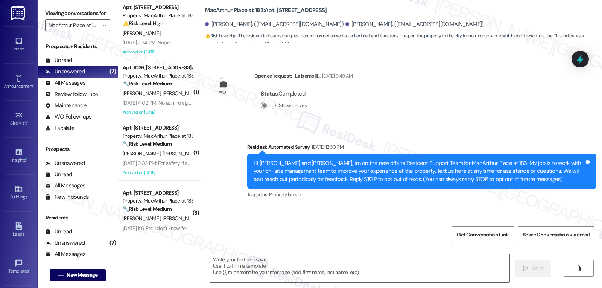
type textarea "Fetching suggested responses. Please feel free to read through the conversation…"
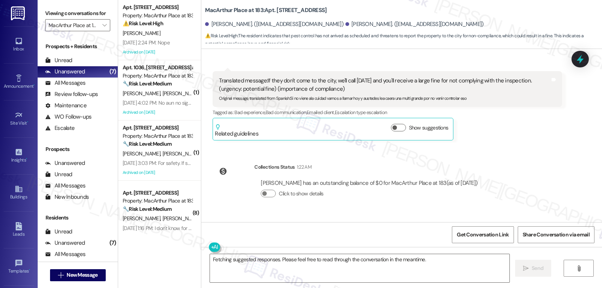
scroll to position [15345, 0]
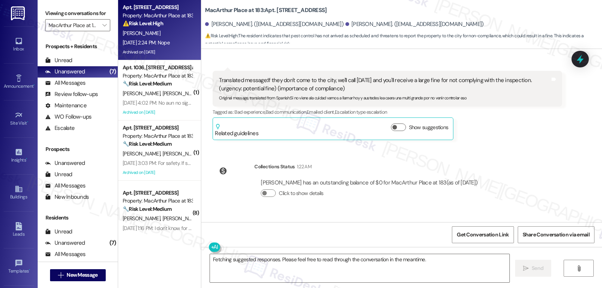
click at [155, 47] on div "[DATE] 2:24 PM: Nope [DATE] 2:24 PM: Nope" at bounding box center [157, 42] width 71 height 9
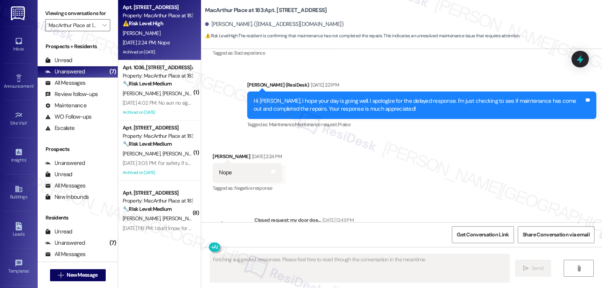
scroll to position [12285, 0]
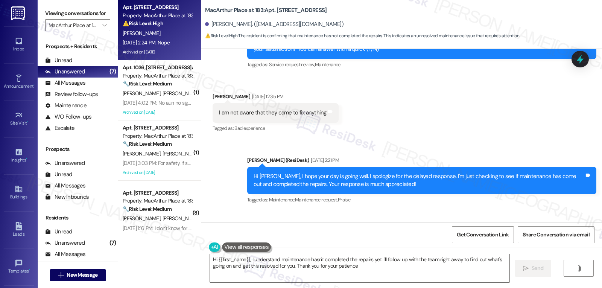
type textarea "Hi {{first_name}}, I understand maintenance hasn't completed the repairs yet. I…"
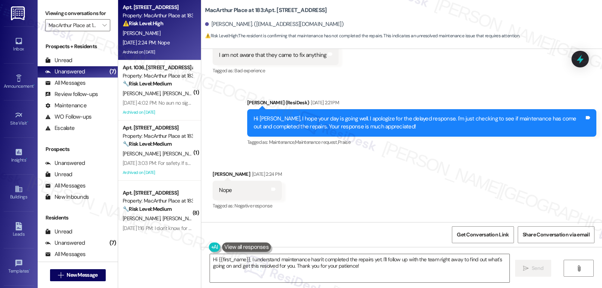
scroll to position [12360, 0]
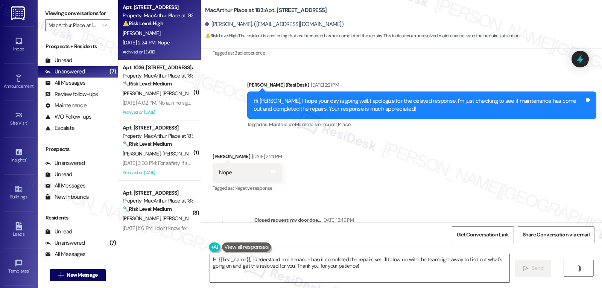
click at [270, 246] on button "Show details" at bounding box center [268, 250] width 15 height 8
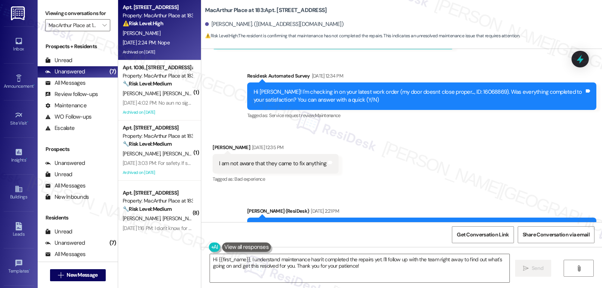
scroll to position [12384, 0]
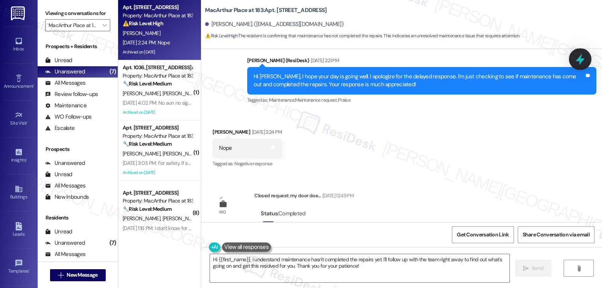
click at [585, 62] on icon at bounding box center [580, 59] width 13 height 13
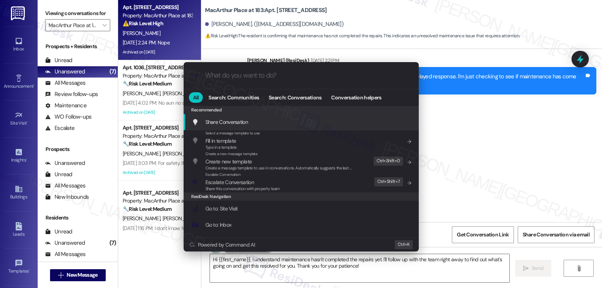
click at [259, 79] on input "What do you want to do?" at bounding box center [307, 76] width 204 height 8
click at [260, 76] on input "What do you want to do?" at bounding box center [307, 76] width 204 height 8
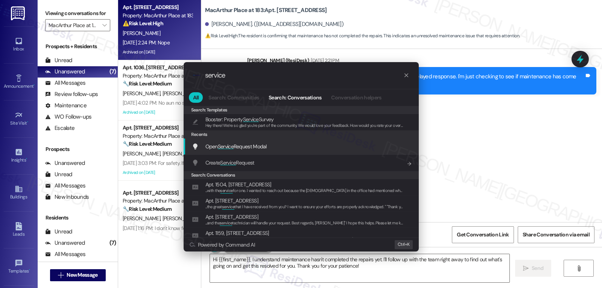
click at [254, 146] on span "Open Service Request Modal" at bounding box center [236, 146] width 61 height 7
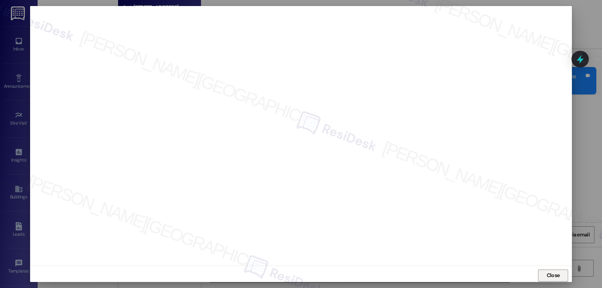
click at [559, 279] on span "Close" at bounding box center [554, 275] width 16 height 8
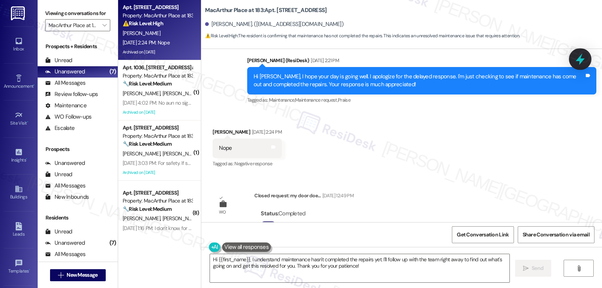
click at [587, 58] on div at bounding box center [580, 58] width 23 height 21
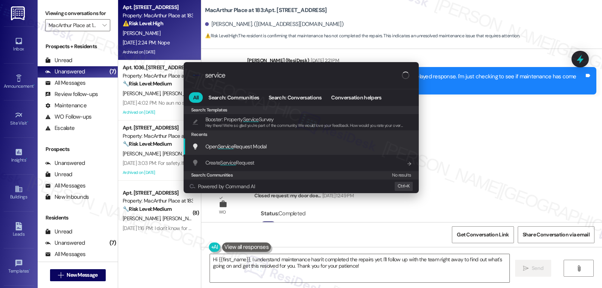
type input "service"
click at [244, 145] on span "Open Service Request Modal" at bounding box center [236, 146] width 61 height 7
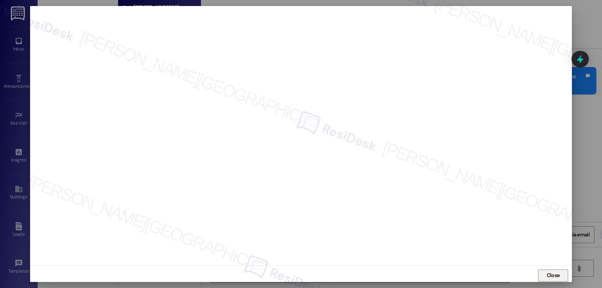
click at [558, 276] on span "Close" at bounding box center [553, 275] width 13 height 8
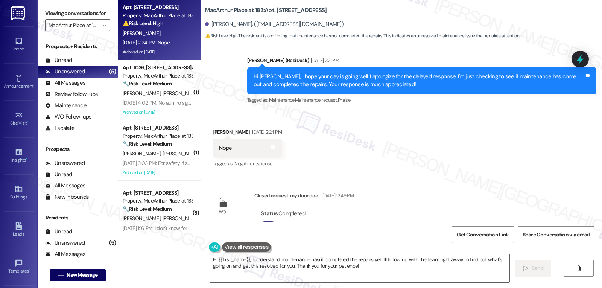
click at [213, 128] on div "[PERSON_NAME] [DATE] 2:24 PM" at bounding box center [247, 133] width 69 height 11
copy div "[PERSON_NAME]"
click at [281, 275] on textarea "Hi {{first_name}}, I understand maintenance hasn't completed the repairs yet. I…" at bounding box center [360, 268] width 300 height 28
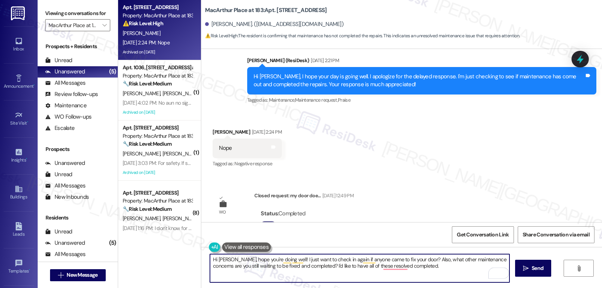
click at [323, 265] on textarea "Hi [PERSON_NAME], hope you're doing well! I just want to check in again if anyo…" at bounding box center [360, 268] width 300 height 28
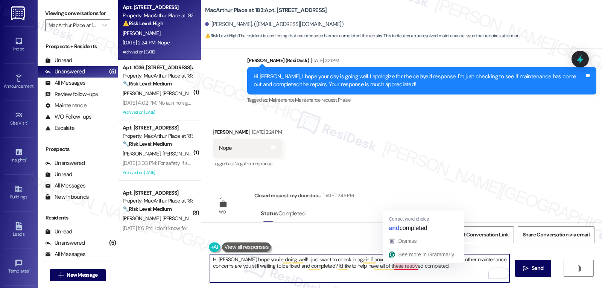
click at [391, 267] on textarea "Hi [PERSON_NAME], hope you're doing well! I just want to check in again if anyo…" at bounding box center [360, 268] width 300 height 28
click at [412, 267] on textarea "Hi [PERSON_NAME], hope you're doing well! I just want to check in again if anyo…" at bounding box center [360, 268] width 300 height 28
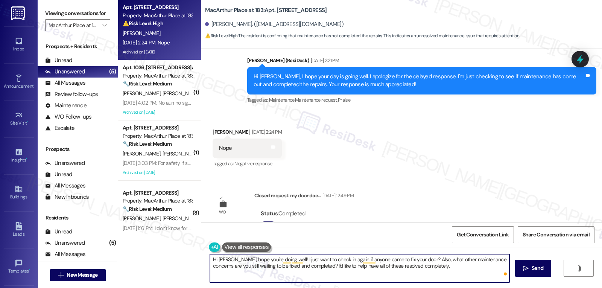
click at [431, 267] on textarea "Hi [PERSON_NAME], hope you're doing well! I just want to check in again if anyo…" at bounding box center [360, 268] width 300 height 28
click at [314, 266] on textarea "Hi [PERSON_NAME], hope you're doing well! I just want to check in again if anyo…" at bounding box center [360, 268] width 300 height 28
click at [441, 270] on textarea "Hi [PERSON_NAME], hope you're doing well! I just want to check in again if anyo…" at bounding box center [360, 268] width 300 height 28
type textarea "Hi [PERSON_NAME], hope you're doing well! I just want to check in again if anyo…"
click at [529, 273] on button " Send" at bounding box center [533, 268] width 37 height 17
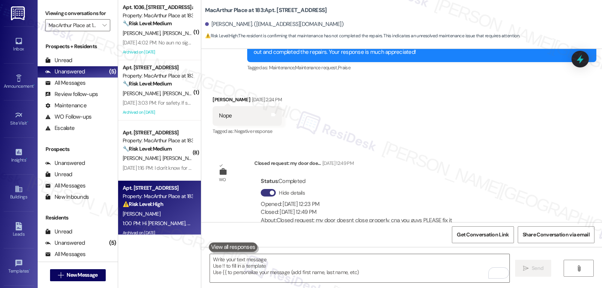
scroll to position [12445, 0]
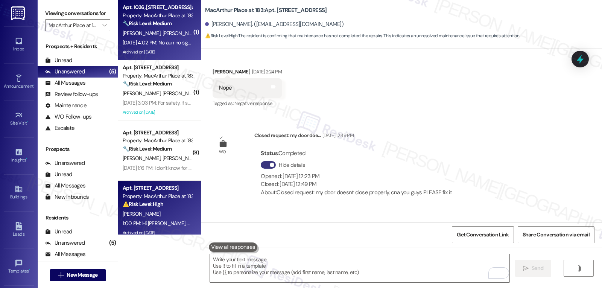
click at [130, 45] on div "[DATE] 4:02 PM: No aun no sigo esperando [DATE] 4:02 PM: No aun no sigo esperan…" at bounding box center [169, 42] width 93 height 7
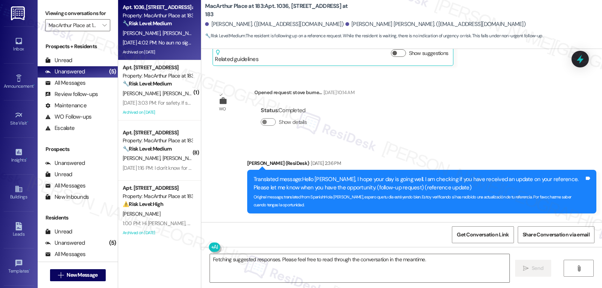
scroll to position [6211, 0]
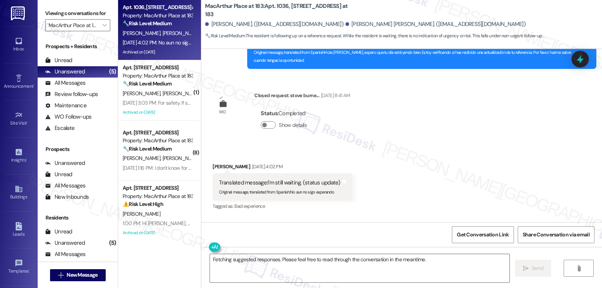
click at [213, 163] on div "[PERSON_NAME] [DATE] 4:02 PM" at bounding box center [283, 168] width 140 height 11
copy div "[PERSON_NAME]"
click at [276, 268] on textarea "Fetching suggested responses. Please feel free to read through the conversation…" at bounding box center [360, 268] width 300 height 28
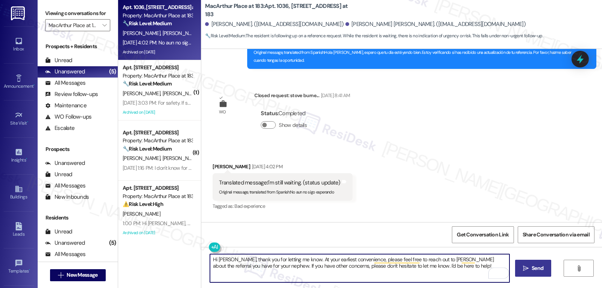
type textarea "Hi [PERSON_NAME], thank you for letting me know. At your earliest convenience, …"
click at [542, 268] on span "Send" at bounding box center [538, 268] width 12 height 8
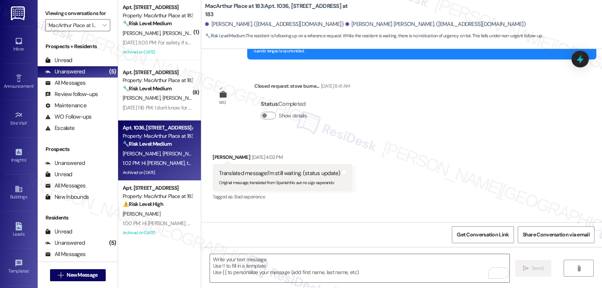
scroll to position [6272, 0]
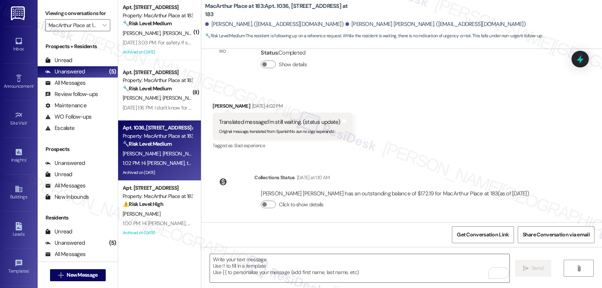
drag, startPoint x: 582, startPoint y: 56, endPoint x: 578, endPoint y: 57, distance: 4.4
click at [582, 57] on icon at bounding box center [581, 59] width 10 height 10
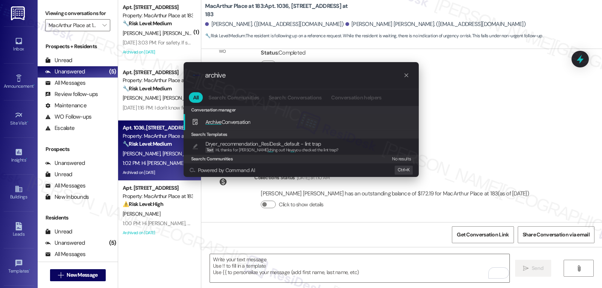
type input "archive"
click at [521, 142] on div ".cls-1{fill:#0a055f;}.cls-2{fill:#0cc4c4;} resideskLogoBlueOrange archive All S…" at bounding box center [301, 144] width 602 height 288
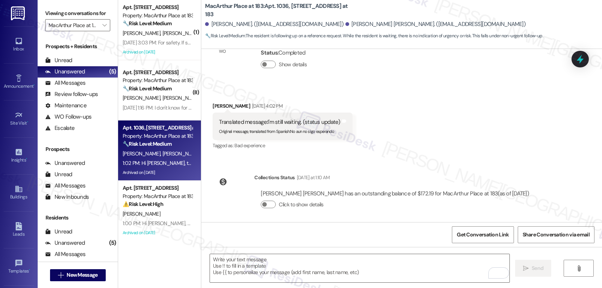
drag, startPoint x: 247, startPoint y: 197, endPoint x: 511, endPoint y: 212, distance: 264.7
click at [511, 253] on div "Hi [PERSON_NAME], thank you for letting me know. At your earliest convenience, …" at bounding box center [421, 266] width 349 height 27
copy div "Hi [PERSON_NAME], thank you for letting me know. At your earliest convenience, …"
click at [246, 266] on textarea "To enrich screen reader interactions, please activate Accessibility in Grammarl…" at bounding box center [360, 268] width 300 height 28
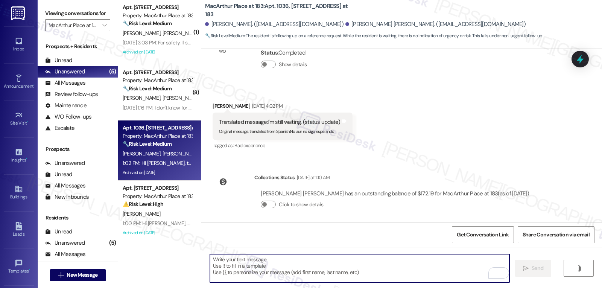
paste textarea "Hi [PERSON_NAME], thank you for letting me know. At your earliest convenience, …"
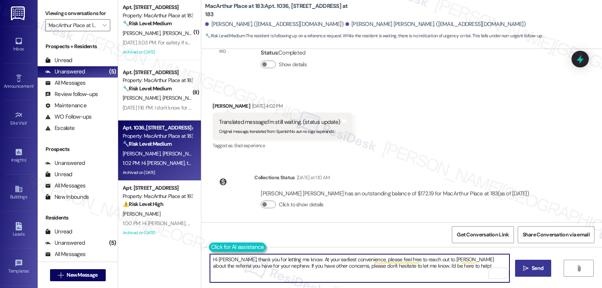
click at [209, 249] on button at bounding box center [238, 246] width 58 height 9
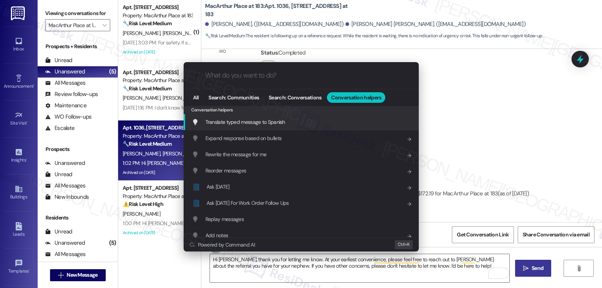
click at [278, 118] on span "Translate typed message to Spanish" at bounding box center [246, 122] width 80 height 8
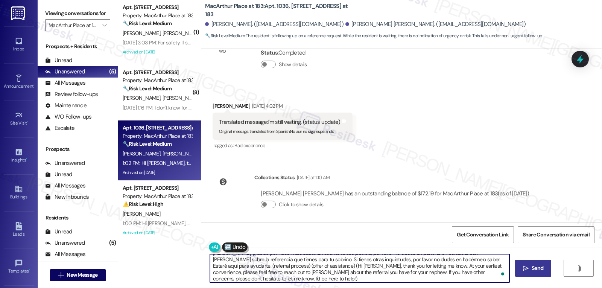
scroll to position [8, 0]
drag, startPoint x: 207, startPoint y: 267, endPoint x: 357, endPoint y: 306, distance: 155.3
click at [357, 288] on html "Inbox Go to Inbox Announcement • Send A Text Announcement Site Visit • Go to Si…" at bounding box center [301, 144] width 602 height 288
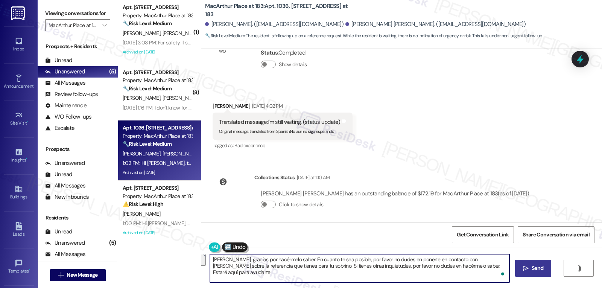
scroll to position [0, 0]
type textarea "[PERSON_NAME], gracias por hacérmelo saber. En cuanto te sea posible, por favor…"
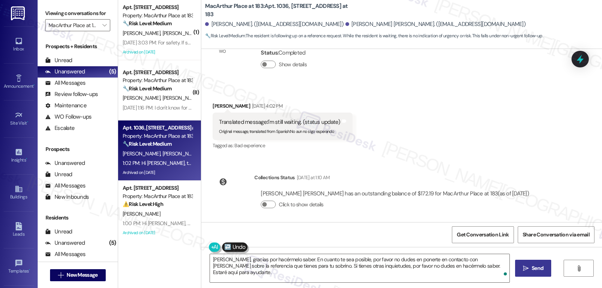
click at [539, 273] on button " Send" at bounding box center [533, 268] width 37 height 17
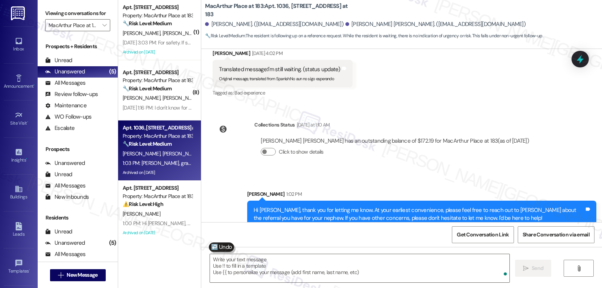
scroll to position [6332, 0]
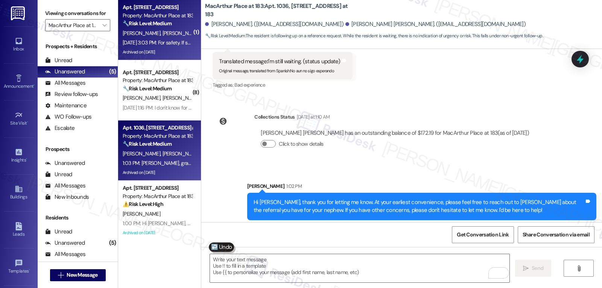
click at [163, 33] on span "[PERSON_NAME]" at bounding box center [183, 33] width 40 height 7
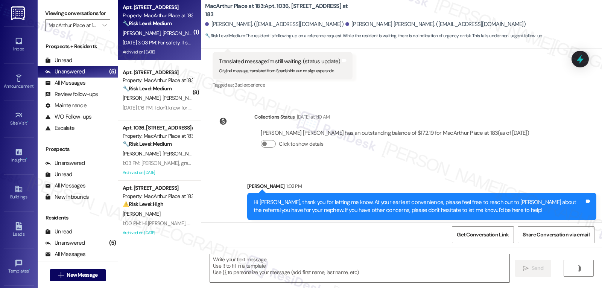
type textarea "Fetching suggested responses. Please feel free to read through the conversation…"
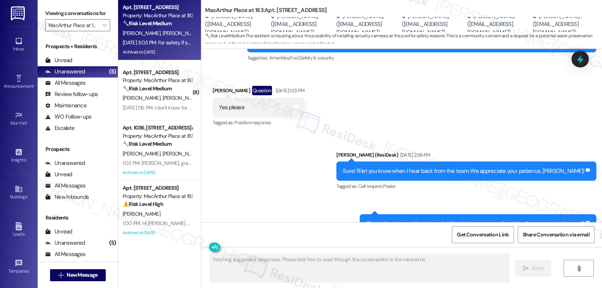
scroll to position [9212, 0]
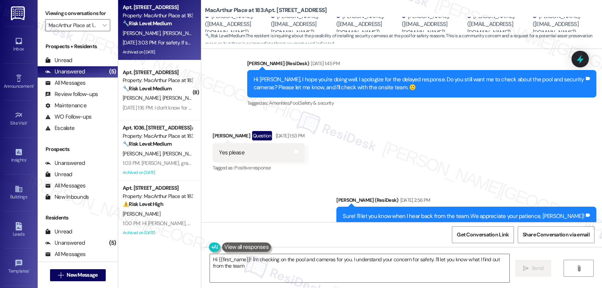
type textarea "Hi {{first_name}}! I'm checking on the pool and cameras for you. I understand y…"
click at [580, 62] on icon at bounding box center [580, 59] width 13 height 13
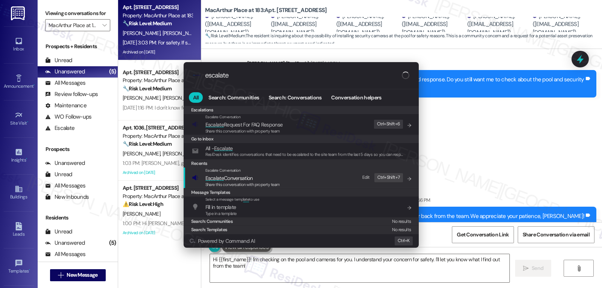
type input "escalate"
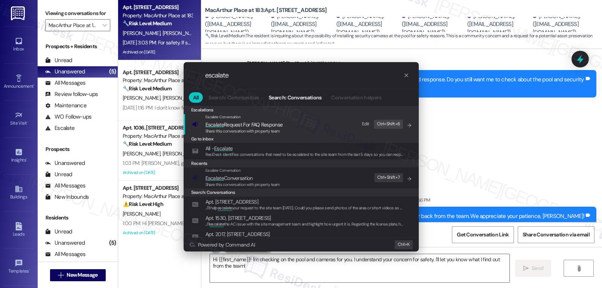
click at [254, 183] on span "Share this conversation with property team" at bounding box center [243, 184] width 75 height 5
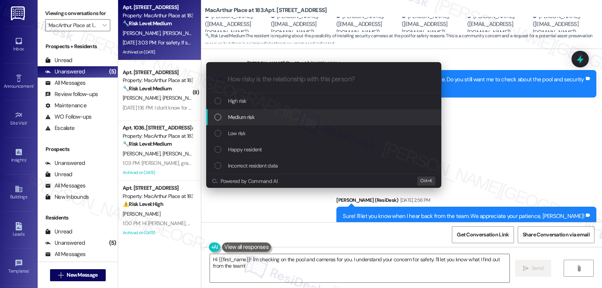
click at [246, 122] on div "Medium risk" at bounding box center [323, 117] width 235 height 16
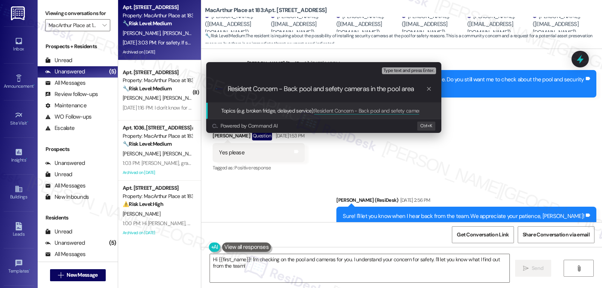
click at [334, 87] on input "Resident Concern - Back pool and sefety cameras in the pool area" at bounding box center [327, 89] width 198 height 8
type input "Resident Concern - Back pool and safety cameras in the pool area"
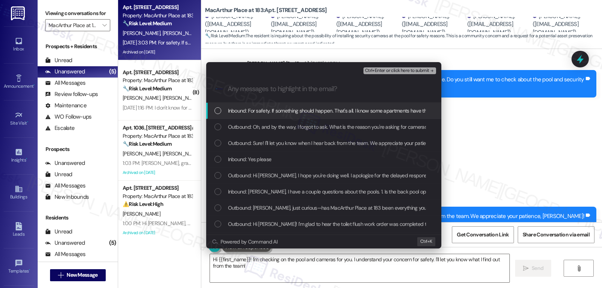
click at [216, 111] on div "List of options" at bounding box center [218, 110] width 7 height 7
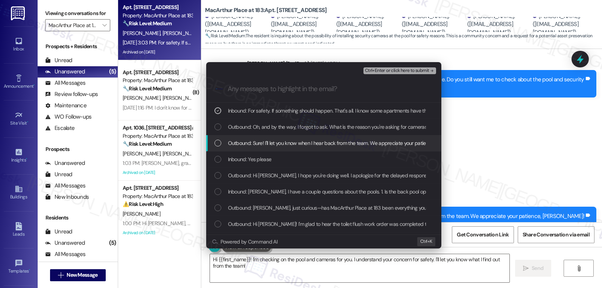
click at [220, 141] on div "List of options" at bounding box center [218, 143] width 7 height 7
click at [217, 142] on icon "List of options" at bounding box center [217, 142] width 5 height 5
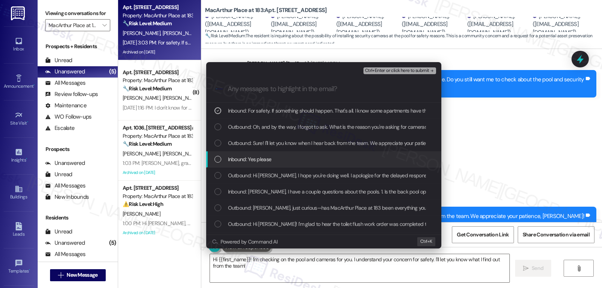
click at [220, 161] on div "List of options" at bounding box center [218, 159] width 7 height 7
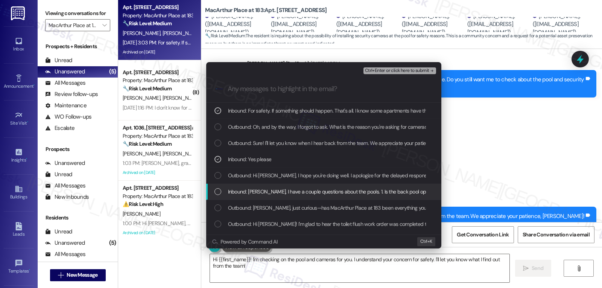
click at [216, 195] on div "List of options" at bounding box center [218, 191] width 7 height 7
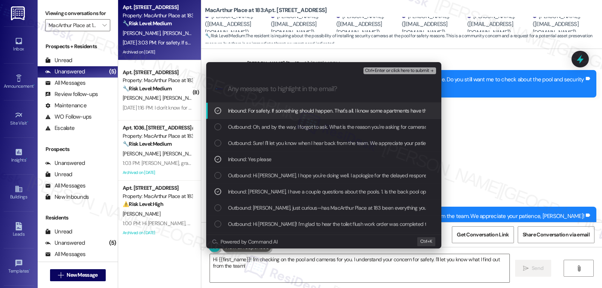
click at [402, 72] on span "Ctrl+Enter or click here to submit" at bounding box center [397, 70] width 64 height 5
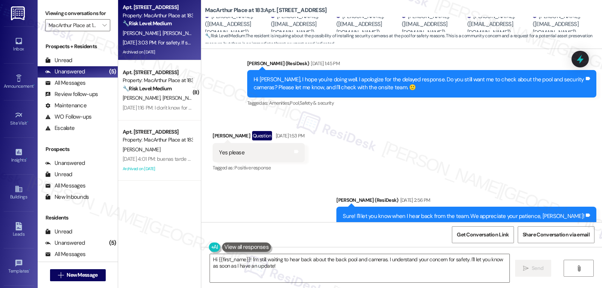
click at [228, 246] on button at bounding box center [246, 246] width 49 height 9
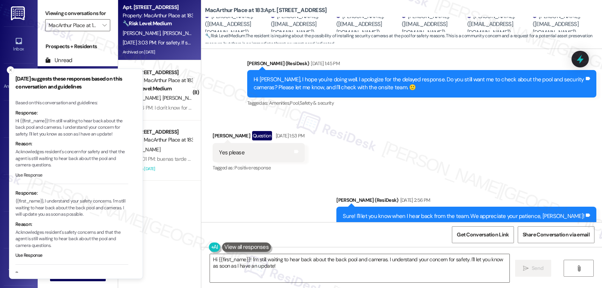
click at [23, 174] on button "Use Response" at bounding box center [28, 175] width 27 height 7
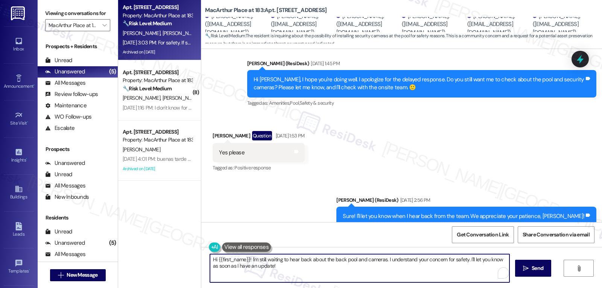
drag, startPoint x: 249, startPoint y: 259, endPoint x: 253, endPoint y: 260, distance: 4.3
click at [253, 260] on textarea "Hi {{first_name}}! I'm still waiting to hear back about the back pool and camer…" at bounding box center [360, 268] width 300 height 28
type textarea "Hi {{first_name}}! I still waiting to hear back about the back pool and cameras…"
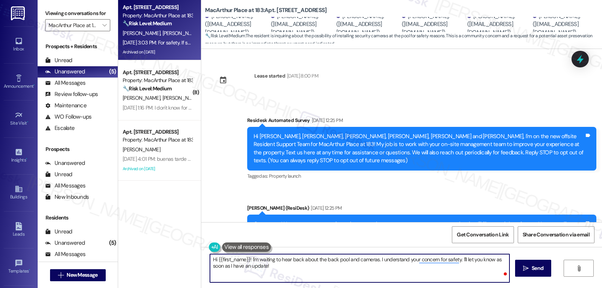
scroll to position [9212, 0]
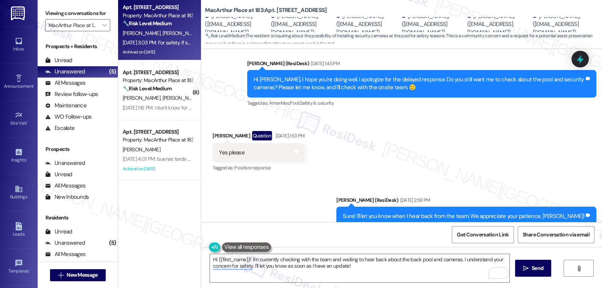
drag, startPoint x: 222, startPoint y: 122, endPoint x: 206, endPoint y: 123, distance: 16.6
copy div "[PERSON_NAME]"
click at [214, 259] on textarea "Hi {{first_name}}! I'm currently checking with the team and waiting to hear bac…" at bounding box center [360, 268] width 300 height 28
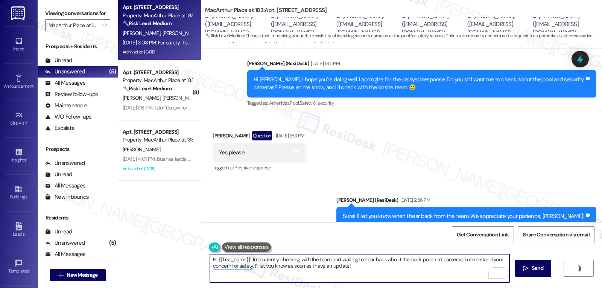
paste textarea "[PERSON_NAME]"
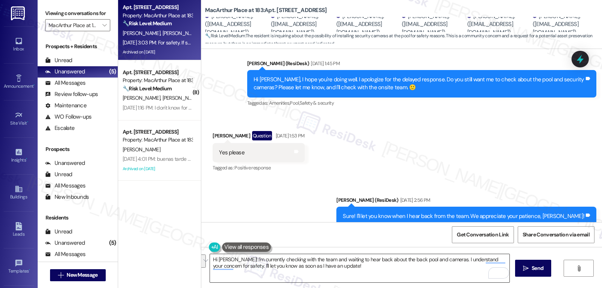
click at [424, 266] on textarea "Hi [PERSON_NAME]! I'm currently checking with the team and waiting to hear back…" at bounding box center [360, 268] width 300 height 28
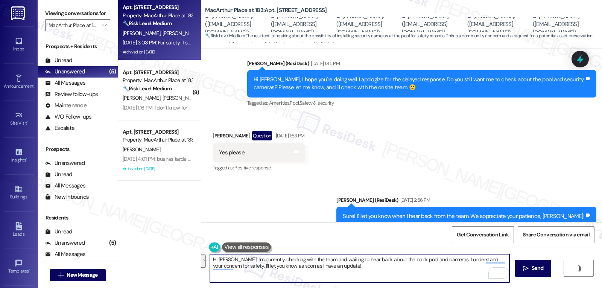
paste textarea "’ve reached out to the team and am waiting to hear back about the back pool and…"
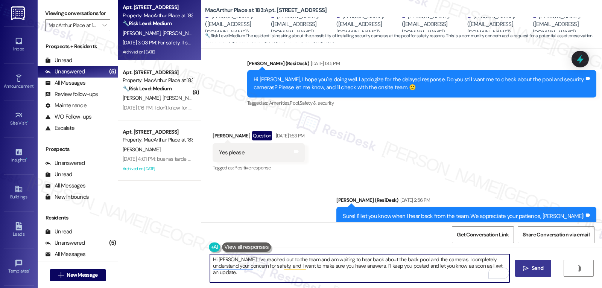
type textarea "Hi [PERSON_NAME]! I’ve reached out to the team and am waiting to hear back abou…"
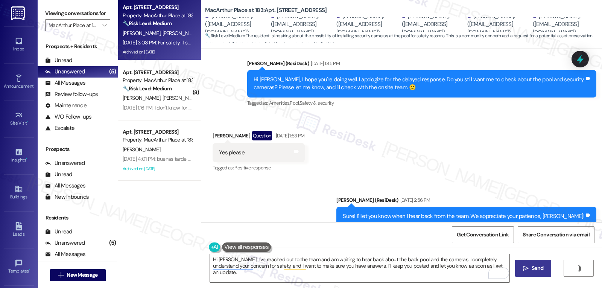
click at [526, 268] on icon "" at bounding box center [526, 268] width 6 height 6
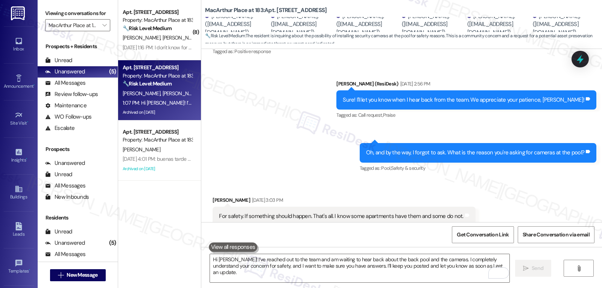
scroll to position [9423, 0]
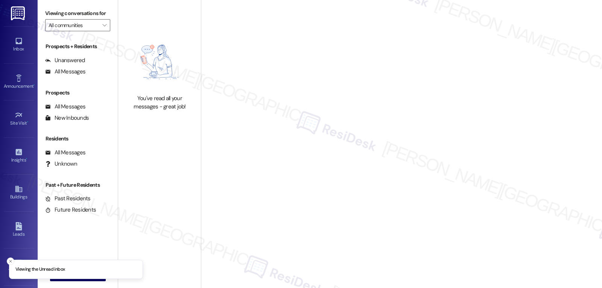
type input "MacArthur Place at 183"
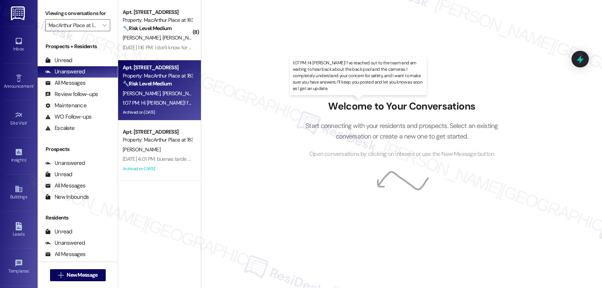
click at [151, 101] on div "1:07 PM: Hi [PERSON_NAME]! I’ve reached out to the team and am waiting to hear …" at bounding box center [432, 102] width 618 height 7
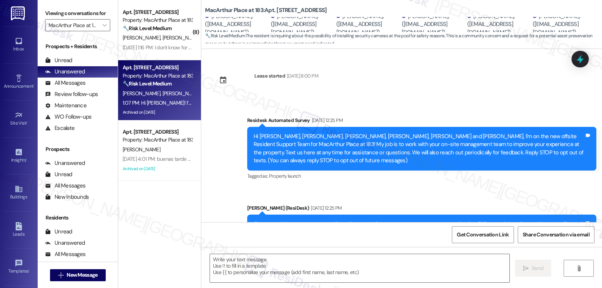
type textarea "Fetching suggested responses. Please feel free to read through the conversation…"
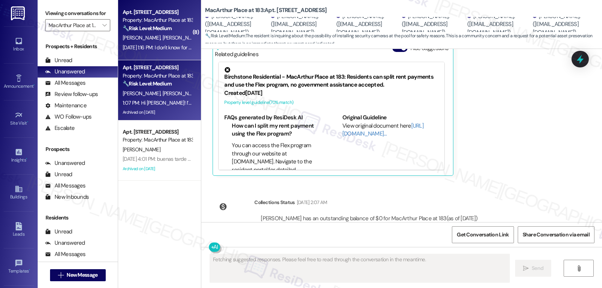
click at [143, 41] on span "[PERSON_NAME]" at bounding box center [143, 37] width 40 height 7
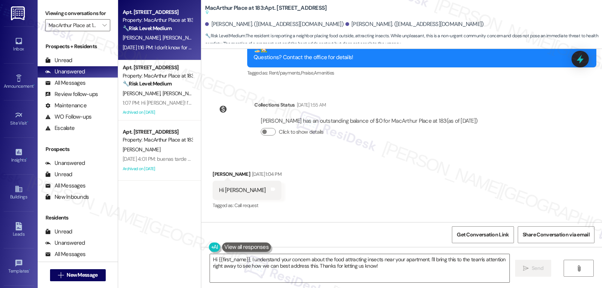
scroll to position [3239, 0]
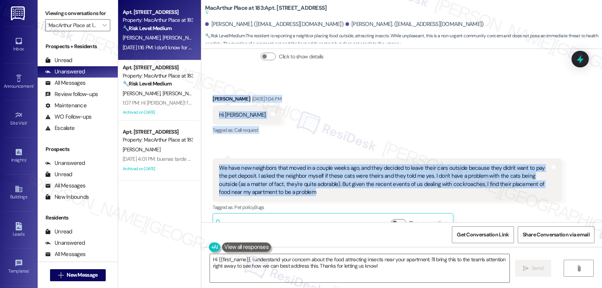
drag, startPoint x: 206, startPoint y: 84, endPoint x: 311, endPoint y: 177, distance: 140.8
copy div "[PERSON_NAME] [DATE] 1:04 PM Hi [PERSON_NAME] Tags and notes Tagged as: Call re…"
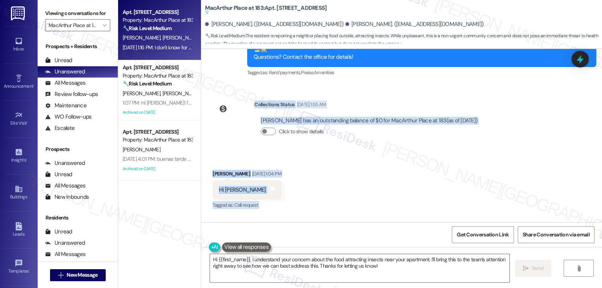
scroll to position [3164, 0]
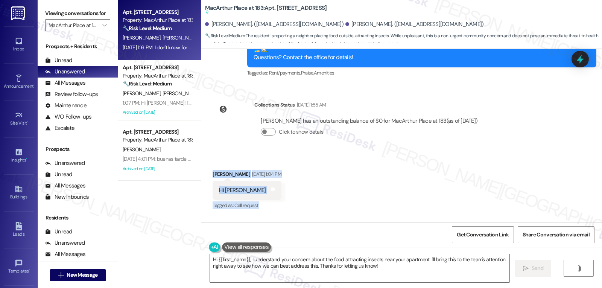
drag, startPoint x: 421, startPoint y: 126, endPoint x: 204, endPoint y: 158, distance: 219.2
copy div "[PERSON_NAME] [DATE] 1:04 PM Hi [PERSON_NAME] Tags and notes Tagged as: Call re…"
click at [336, 269] on textarea "Hi {{first_name}}, I understand your concern about the food attracting insects …" at bounding box center [360, 268] width 300 height 28
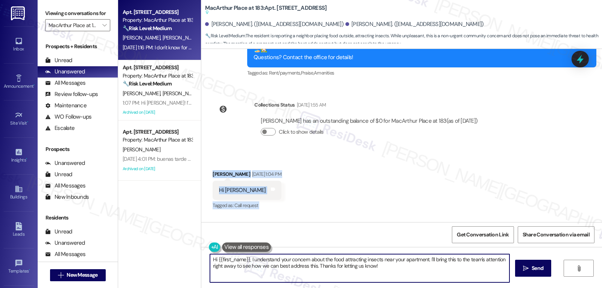
paste textarea "[PERSON_NAME], thank you for sharing this with me and for sending the photos. I…"
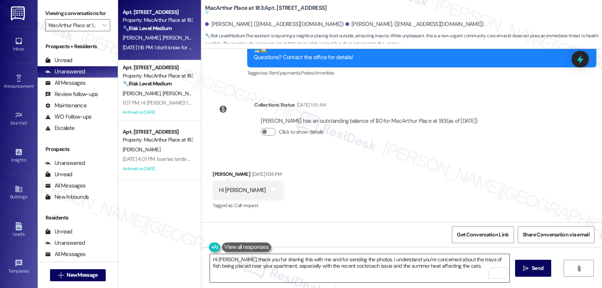
click at [470, 273] on textarea "Hi [PERSON_NAME], thank you for sharing this with me and for sending the photos…" at bounding box center [360, 268] width 300 height 28
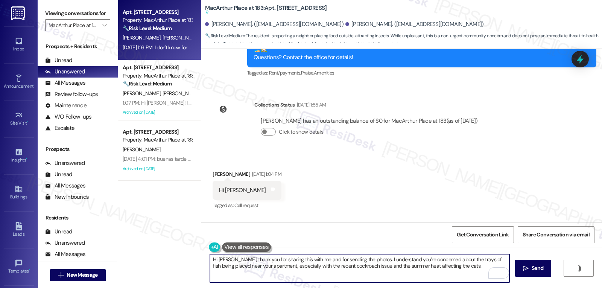
paste textarea "I know you mentioned you’re not certain who put the food out, but do you have a…"
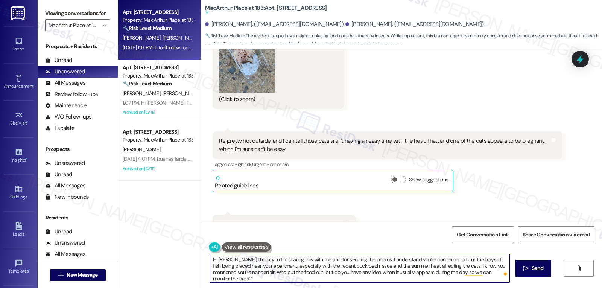
scroll to position [3842, 0]
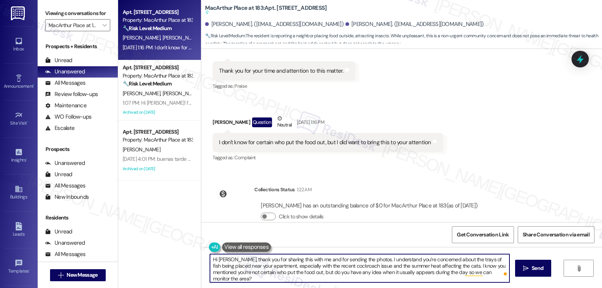
click at [230, 261] on textarea "Hi [PERSON_NAME], thank you for sharing this with me and for sending the photos…" at bounding box center [360, 268] width 300 height 28
click at [330, 280] on textarea "Hi [PERSON_NAME], I apologize for the delayed response, but thank you for shari…" at bounding box center [360, 268] width 300 height 28
type textarea "Hi [PERSON_NAME], I apologize for the delayed response, but thank you for shari…"
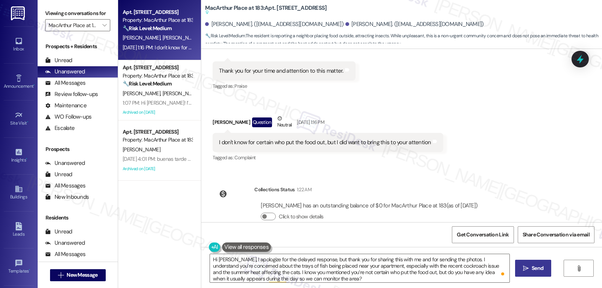
click at [536, 271] on span "Send" at bounding box center [538, 268] width 12 height 8
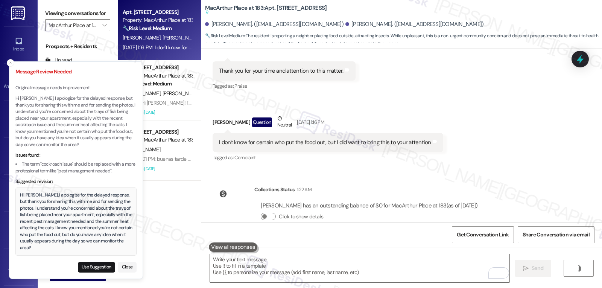
drag, startPoint x: 104, startPoint y: 265, endPoint x: 110, endPoint y: 260, distance: 8.3
click at [104, 265] on button "Use Suggestion" at bounding box center [96, 267] width 37 height 11
type textarea "Hi [PERSON_NAME], I apologize for the delayed response, but thank you for shari…"
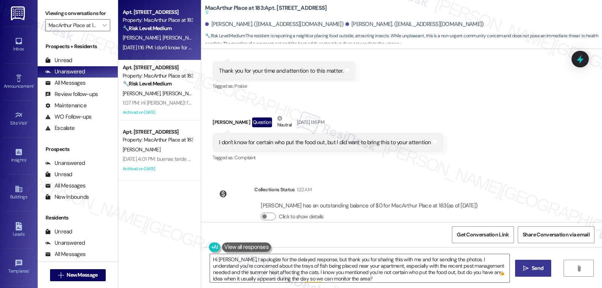
click at [538, 264] on button " Send" at bounding box center [533, 268] width 37 height 17
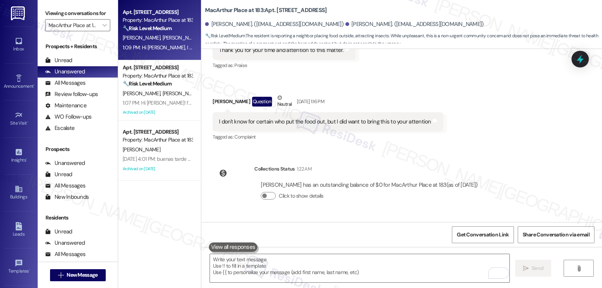
scroll to position [3918, 0]
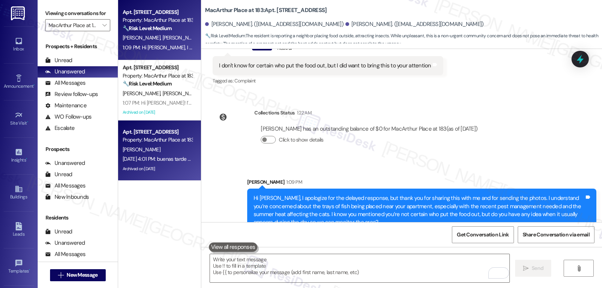
click at [164, 159] on div "[DATE] 4:01 PM: buenas tarde este una pregunta este me quisiera mover para un a…" at bounding box center [290, 159] width 334 height 7
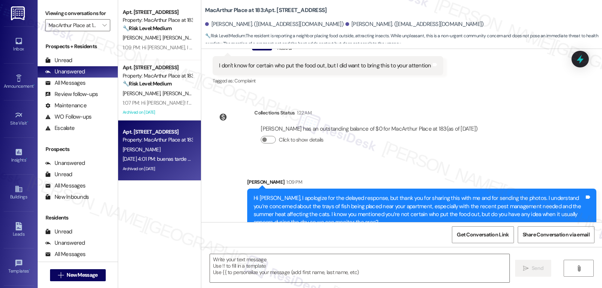
type textarea "Fetching suggested responses. Please feel free to read through the conversation…"
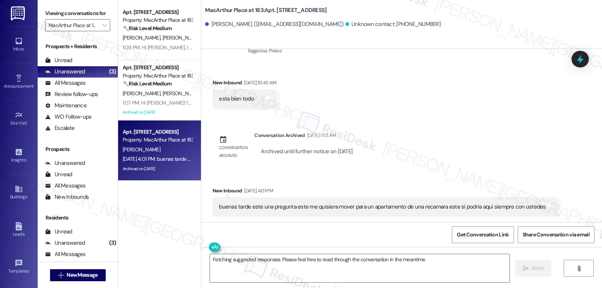
scroll to position [294, 0]
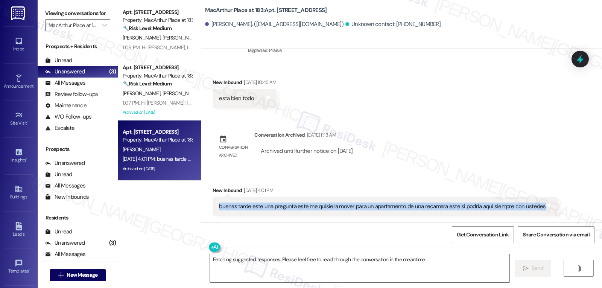
drag, startPoint x: 210, startPoint y: 207, endPoint x: 549, endPoint y: 211, distance: 339.3
click at [549, 211] on div "Received via SMS New Inbound [DATE] 4:01 PM buenas tarde este una pregunta este…" at bounding box center [385, 201] width 357 height 41
copy div "buenas tarde este una pregunta este me quisiera mover para un apartamento de un…"
click at [270, 272] on textarea "Fetching suggested responses. Please feel free to read through the conversation…" at bounding box center [360, 268] width 300 height 28
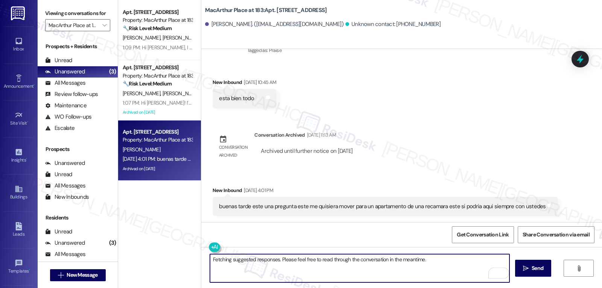
type textarea "h"
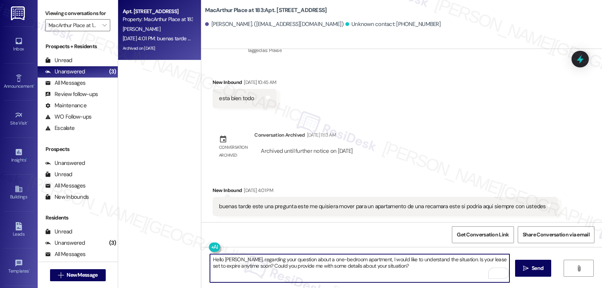
click at [222, 278] on textarea "Hello [PERSON_NAME], regarding your question about a one-bedroom apartment, I w…" at bounding box center [360, 268] width 300 height 28
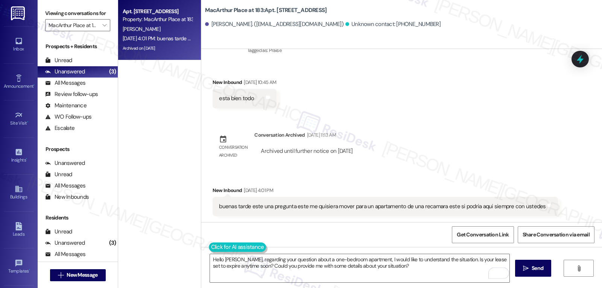
click at [210, 247] on button at bounding box center [238, 246] width 58 height 9
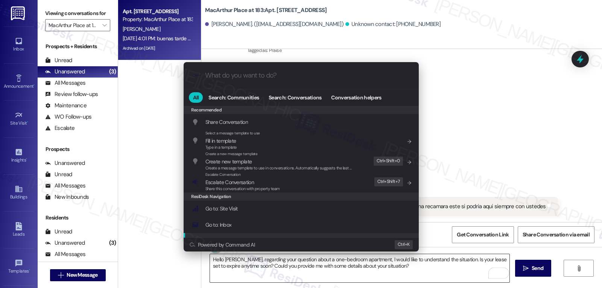
click at [397, 267] on div ".cls-1{fill:#0a055f;}.cls-2{fill:#0cc4c4;} resideskLogoBlueOrange All Search: C…" at bounding box center [301, 144] width 602 height 288
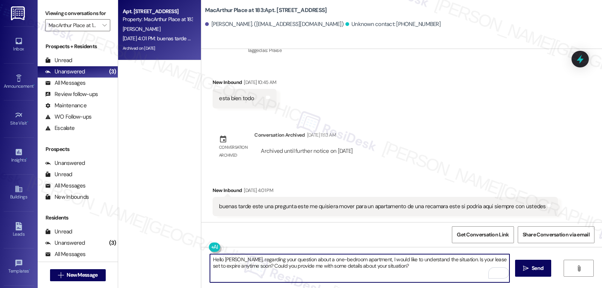
click at [397, 268] on textarea "Hello [PERSON_NAME], regarding your question about a one-bedroom apartment, I w…" at bounding box center [360, 268] width 300 height 28
click at [209, 247] on button at bounding box center [238, 246] width 58 height 9
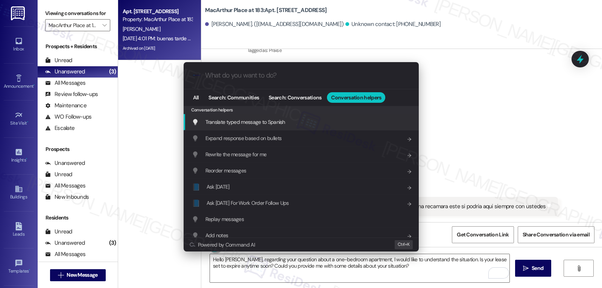
click at [257, 122] on span "Translate typed message to Spanish" at bounding box center [246, 122] width 80 height 7
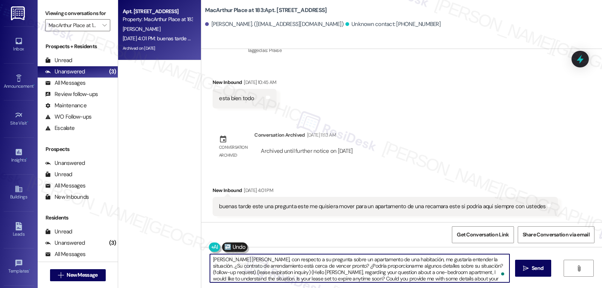
scroll to position [2, 0]
drag, startPoint x: 442, startPoint y: 268, endPoint x: 535, endPoint y: 306, distance: 100.7
click at [535, 288] on html "Inbox Go to Inbox Announcement • Send A Text Announcement Site Visit • Go to Si…" at bounding box center [301, 144] width 602 height 288
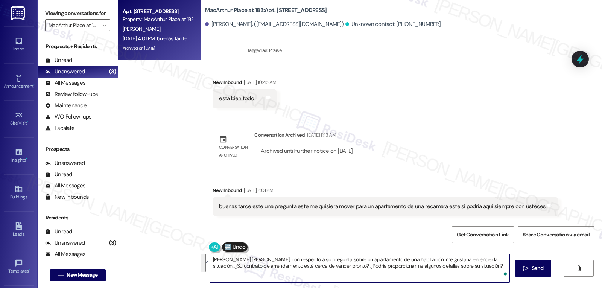
scroll to position [0, 0]
type textarea "[PERSON_NAME] [PERSON_NAME], con respecto a su pregunta sobre un apartamento de…"
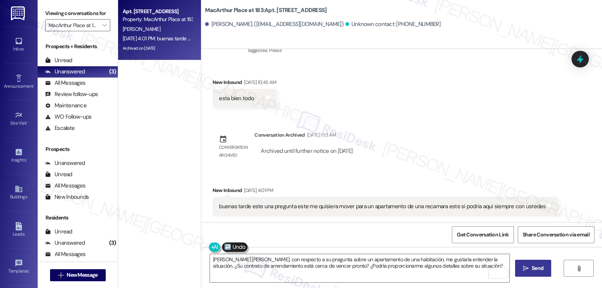
click at [538, 273] on button " Send" at bounding box center [533, 268] width 37 height 17
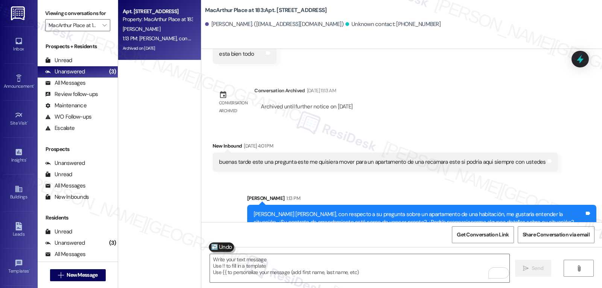
scroll to position [355, 0]
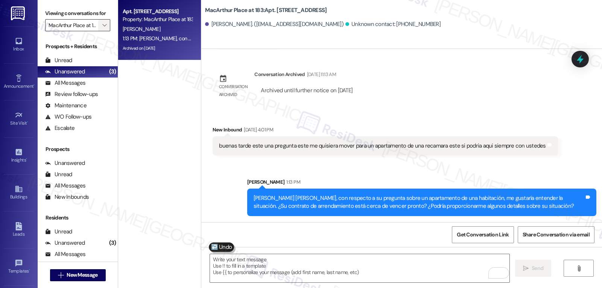
click at [101, 31] on span "" at bounding box center [104, 25] width 7 height 12
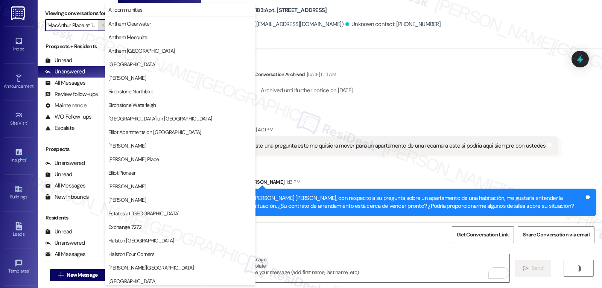
scroll to position [261, 0]
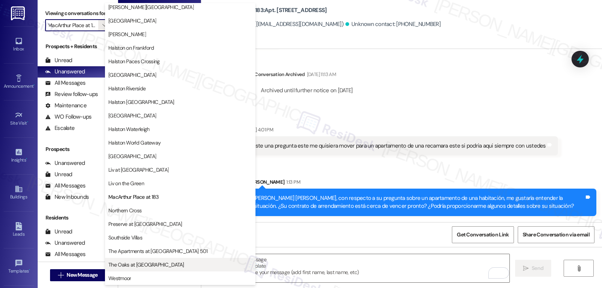
click at [141, 268] on button "The Oaks at [GEOGRAPHIC_DATA]" at bounding box center [180, 265] width 151 height 14
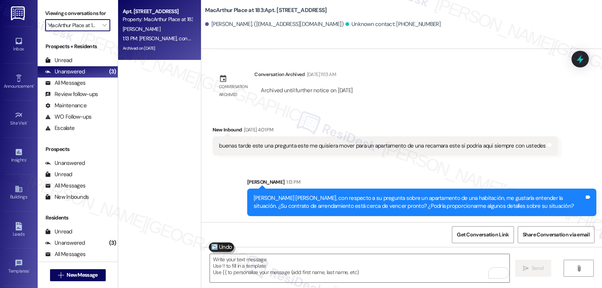
type input "The Oaks at [GEOGRAPHIC_DATA]"
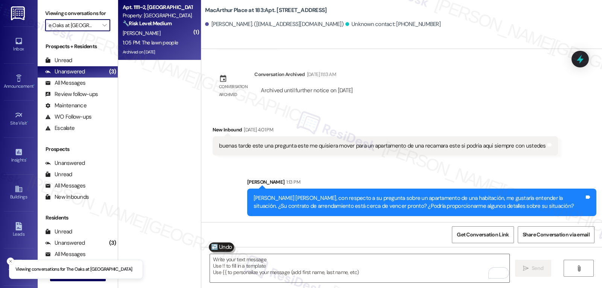
click at [151, 27] on div "🔧 Risk Level: Medium The resident is complaining about lawn maintenance occurri…" at bounding box center [158, 24] width 70 height 8
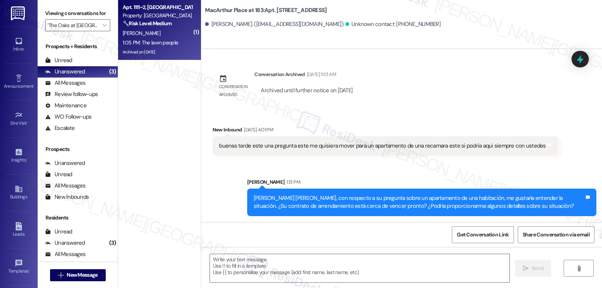
type textarea "Fetching suggested responses. Please feel free to read through the conversation…"
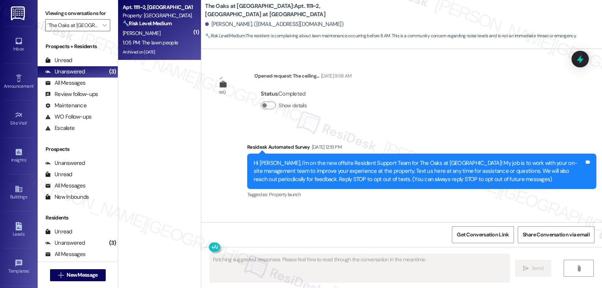
scroll to position [14719, 0]
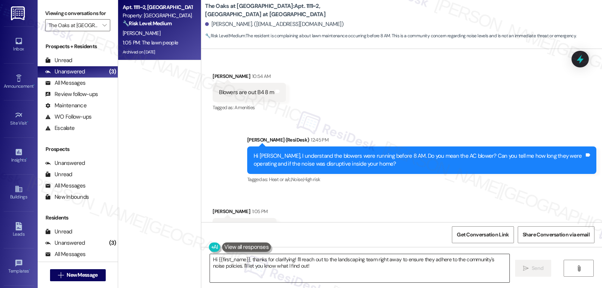
click at [326, 274] on textarea "Hi {{first_name}}, thanks for clarifying! I'll reach out to the landscaping tea…" at bounding box center [360, 268] width 300 height 28
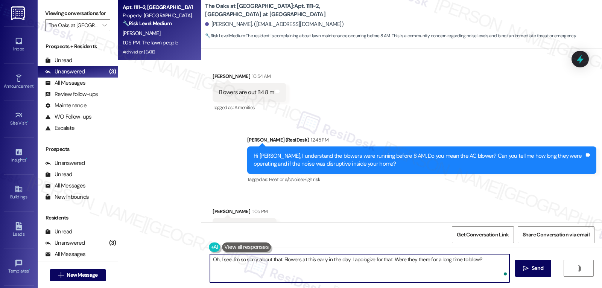
type textarea "Oh, I see. I'm so sorry about that. Blowers at this early in the day. I apologi…"
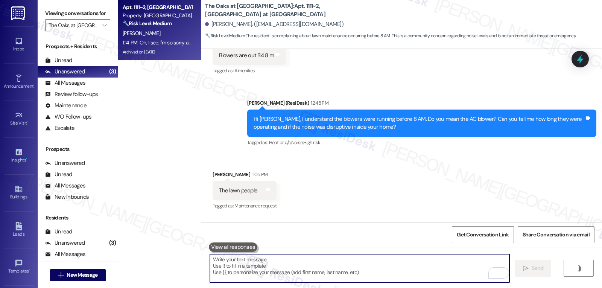
scroll to position [14772, 0]
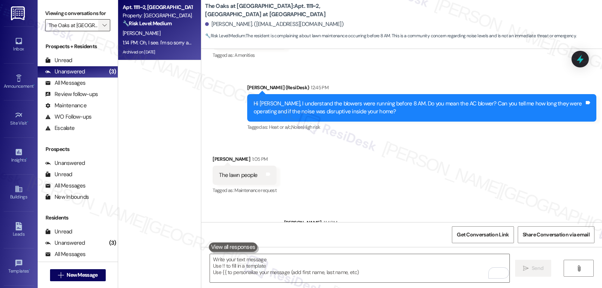
click at [102, 31] on span "" at bounding box center [104, 25] width 7 height 12
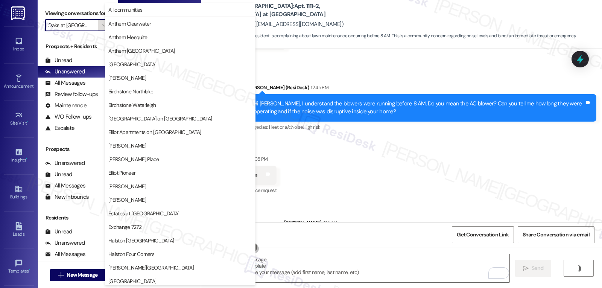
scroll to position [261, 0]
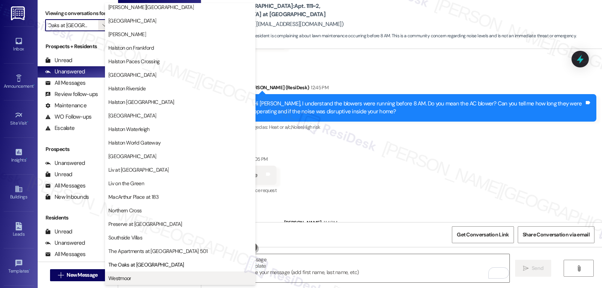
click at [131, 276] on span "Westmoor" at bounding box center [119, 278] width 23 height 8
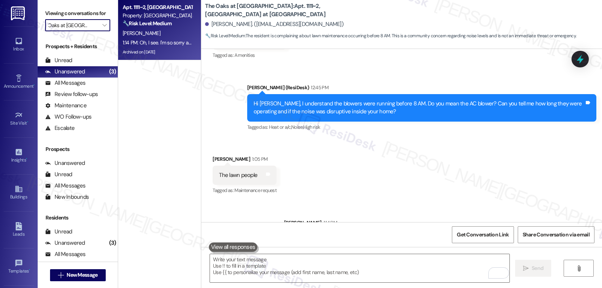
type input "Westmoor"
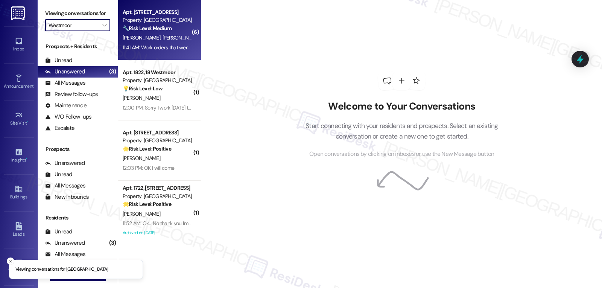
click at [163, 37] on div "[PERSON_NAME] [PERSON_NAME]" at bounding box center [157, 37] width 71 height 9
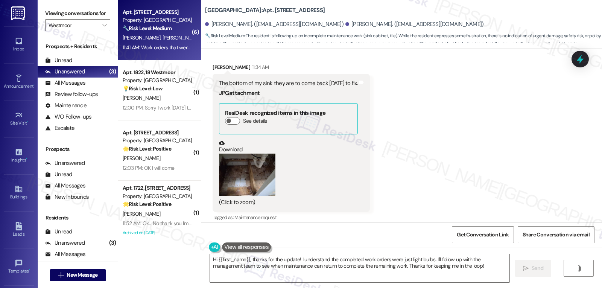
scroll to position [7442, 0]
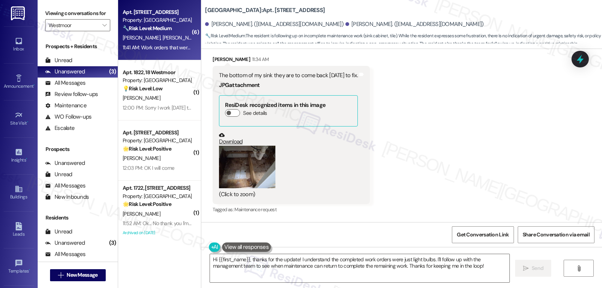
click at [240, 146] on button "Zoom image" at bounding box center [247, 167] width 56 height 43
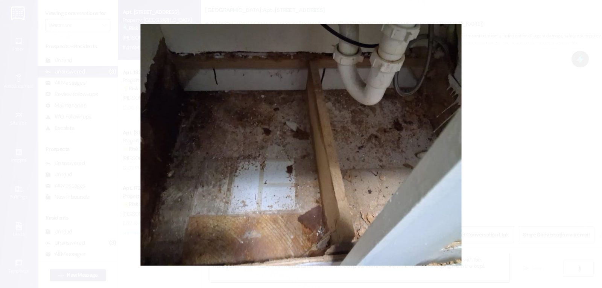
click at [493, 157] on button "Unzoom image" at bounding box center [301, 144] width 602 height 288
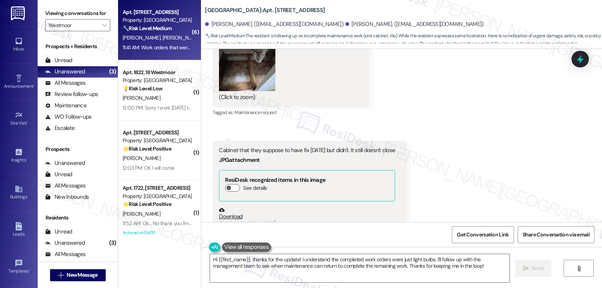
scroll to position [7592, 0]
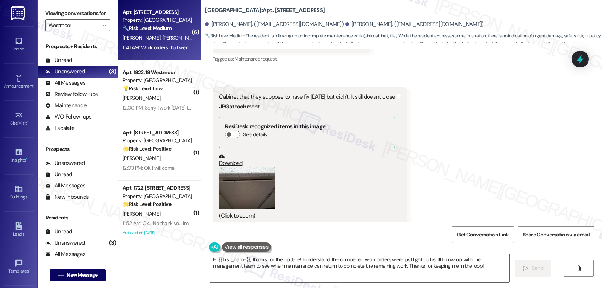
click at [236, 167] on button "Zoom image" at bounding box center [247, 188] width 56 height 43
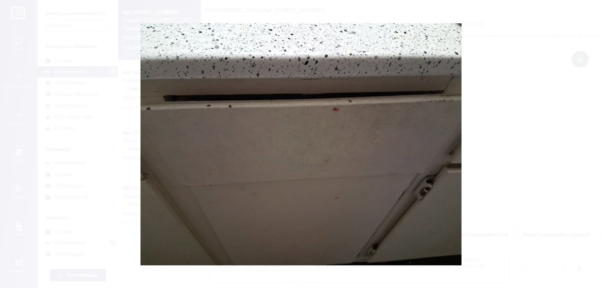
click at [505, 168] on button "Unzoom image" at bounding box center [301, 144] width 602 height 288
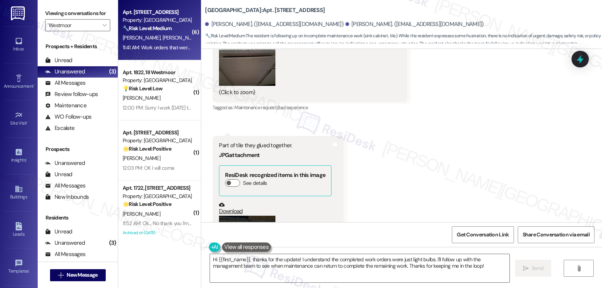
scroll to position [7743, 0]
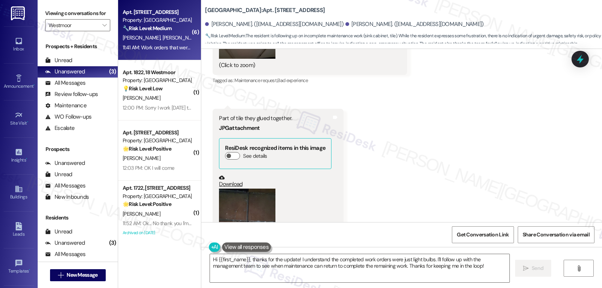
click at [253, 189] on button "Zoom image" at bounding box center [247, 226] width 56 height 75
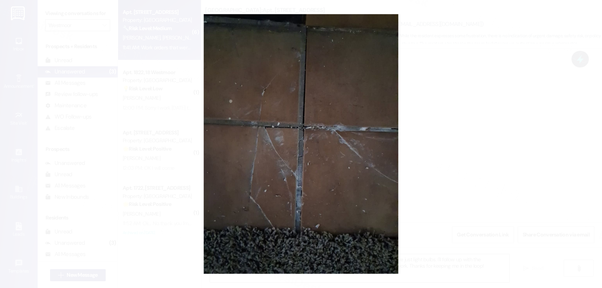
click at [453, 173] on button "Unzoom image" at bounding box center [301, 144] width 602 height 288
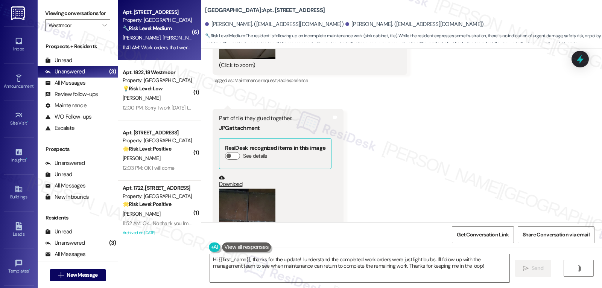
click at [244, 189] on button "Zoom image" at bounding box center [247, 226] width 56 height 75
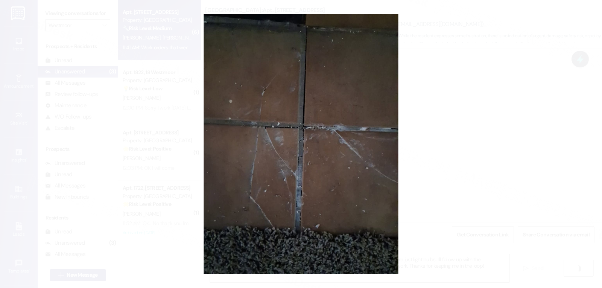
click at [436, 167] on button "Unzoom image" at bounding box center [301, 144] width 602 height 288
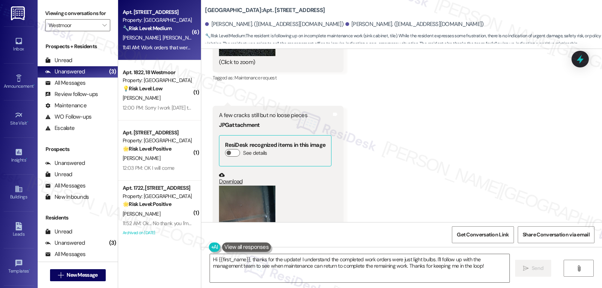
scroll to position [7969, 0]
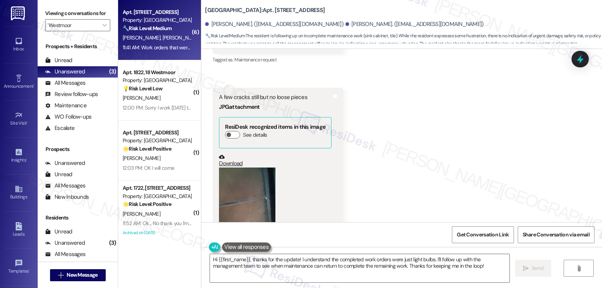
click at [245, 172] on button "Zoom image" at bounding box center [247, 205] width 56 height 75
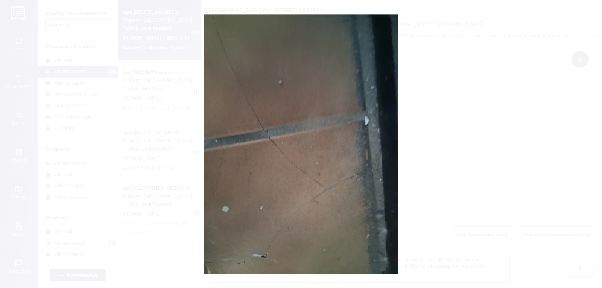
click at [444, 170] on button "Unzoom image" at bounding box center [301, 144] width 602 height 288
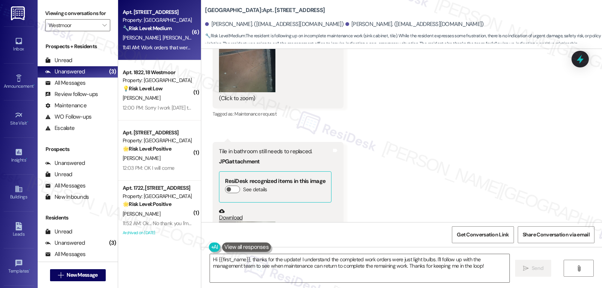
scroll to position [8195, 0]
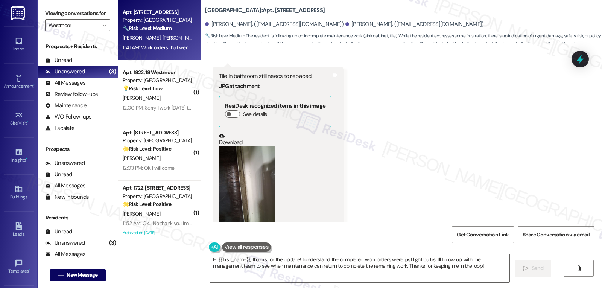
click at [235, 155] on button "Zoom image" at bounding box center [247, 183] width 56 height 75
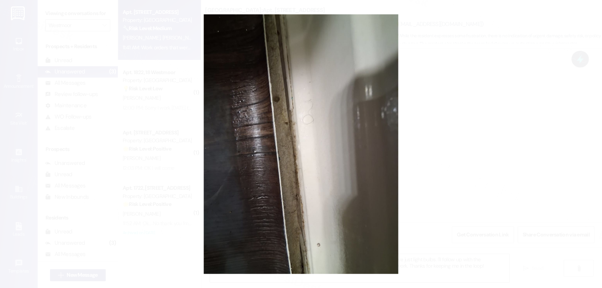
click at [433, 183] on button "Unzoom image" at bounding box center [301, 144] width 602 height 288
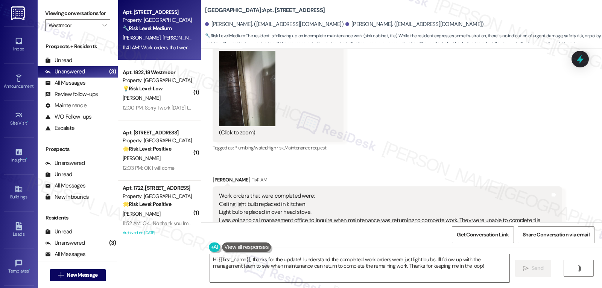
scroll to position [8346, 0]
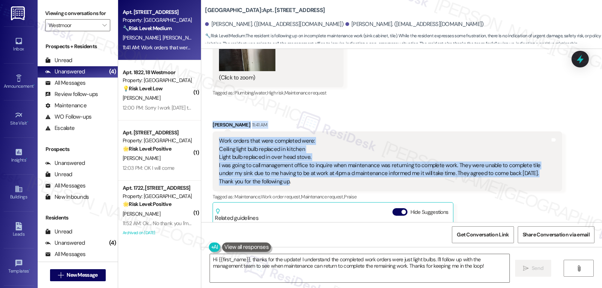
drag, startPoint x: 207, startPoint y: 78, endPoint x: 271, endPoint y: 137, distance: 86.6
click at [271, 137] on div "[PERSON_NAME] 11:41 AM Work orders that were completed were: Ceiling light bulb…" at bounding box center [387, 230] width 349 height 219
copy div "[PERSON_NAME] 11:41 AM Work orders that were completed were: Ceiling light bulb…"
drag, startPoint x: 311, startPoint y: 271, endPoint x: 310, endPoint y: 268, distance: 4.1
click at [311, 271] on textarea "Hi {{first_name}}, thanks for the update! I understand the completed work order…" at bounding box center [360, 268] width 300 height 28
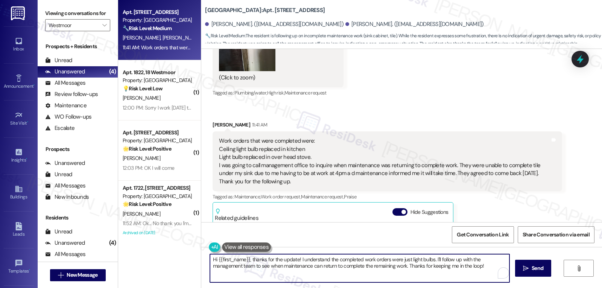
paste textarea "[PERSON_NAME], thank you for the update. I’m glad the light bulbs in the kitche…"
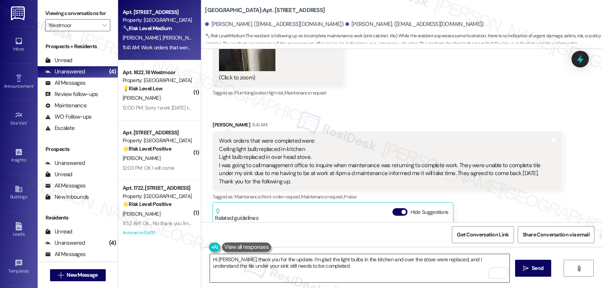
click at [352, 271] on textarea "Hi [PERSON_NAME], thank you for the update. I’m glad the light bulbs in the kit…" at bounding box center [360, 268] width 300 height 28
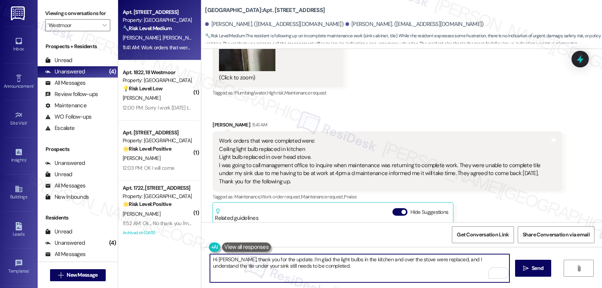
paste textarea "Just to confirm, has maintenance already come by [DATE], or are you still waiti…"
type textarea "Hi [PERSON_NAME], thank you for the update. I’m glad the light bulbs in the kit…"
click at [538, 270] on span "Send" at bounding box center [538, 268] width 12 height 8
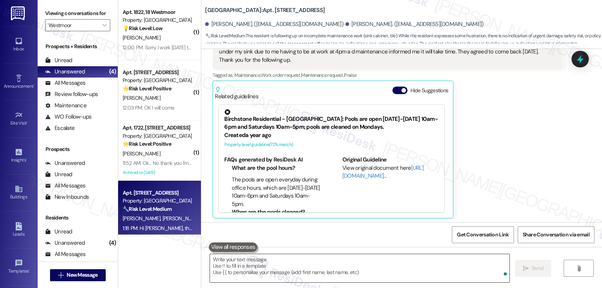
scroll to position [8481, 0]
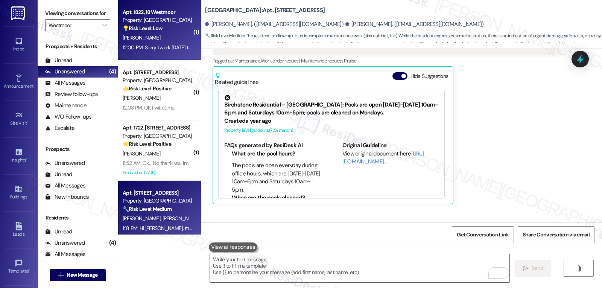
click at [143, 41] on div "[PERSON_NAME]" at bounding box center [157, 37] width 71 height 9
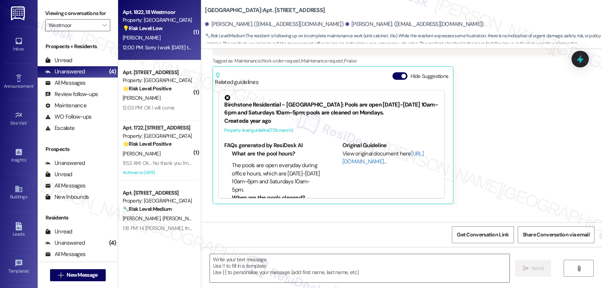
type textarea "Fetching suggested responses. Please feel free to read through the conversation…"
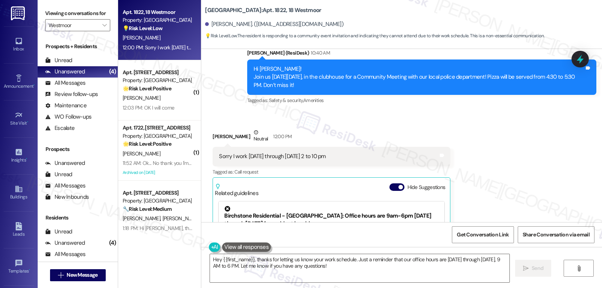
scroll to position [7717, 0]
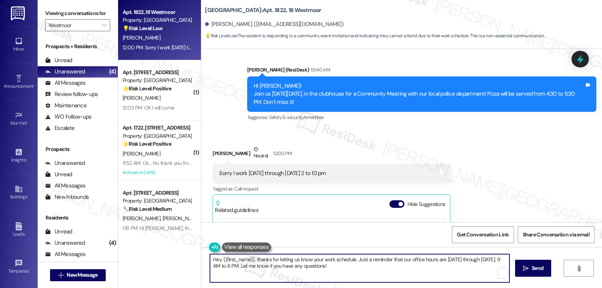
drag, startPoint x: 357, startPoint y: 265, endPoint x: 384, endPoint y: 290, distance: 37.1
click at [384, 288] on html "Inbox Go to Inbox Announcement • Send A Text Announcement Site Visit • Go to Si…" at bounding box center [301, 144] width 602 height 288
type textarea "Hey {{first_name}}, thanks for letting us know your work schedule. We hope to s…"
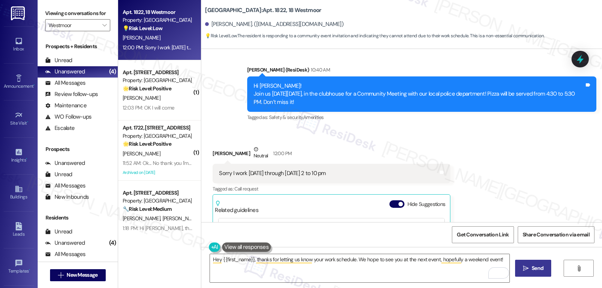
click at [540, 272] on span "Send" at bounding box center [538, 268] width 12 height 8
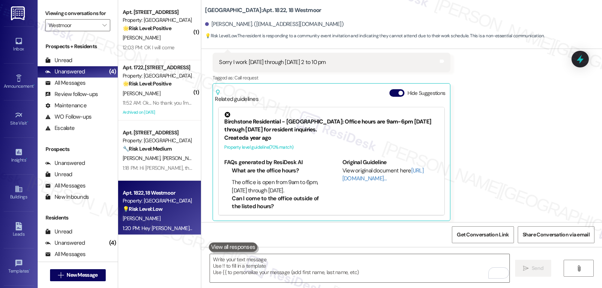
scroll to position [7845, 0]
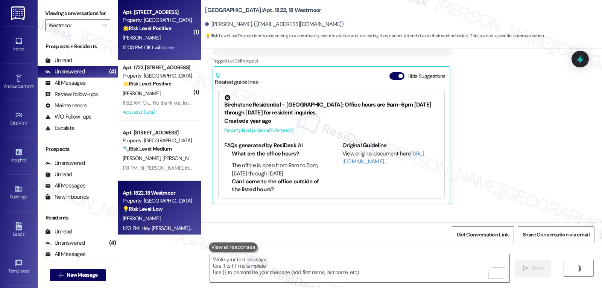
click at [148, 56] on div "Apt. 2221, 22 Westmoor Property: Westmoor 🌟 Risk Level: Positive The resident i…" at bounding box center [159, 30] width 83 height 60
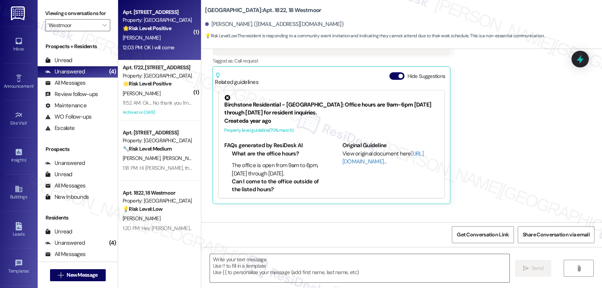
type textarea "Fetching suggested responses. Please feel free to read through the conversation…"
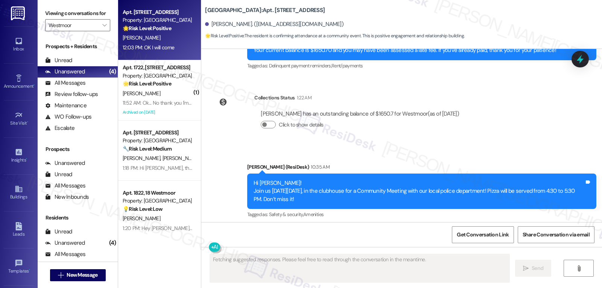
scroll to position [2442, 0]
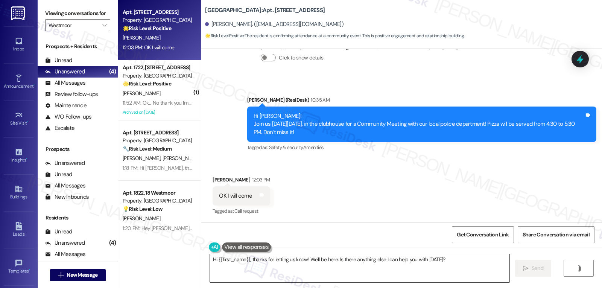
click at [237, 273] on textarea "Hi {{first_name}}, thanks for letting us know! We'll be here. Is there anything…" at bounding box center [360, 268] width 300 height 28
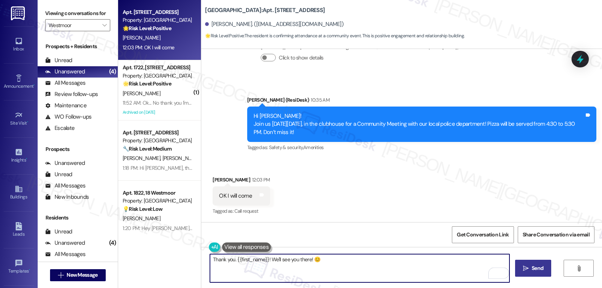
type textarea "Thank you. {{first_name}}! We'll see you there! 😊"
click at [524, 271] on icon "" at bounding box center [526, 268] width 6 height 6
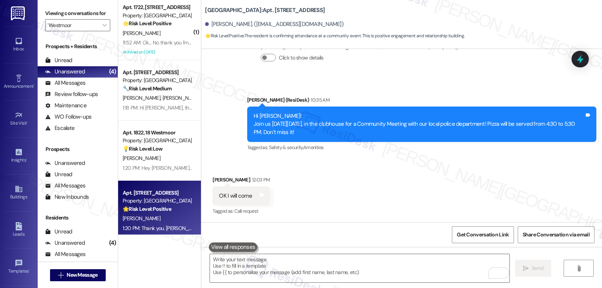
scroll to position [2496, 0]
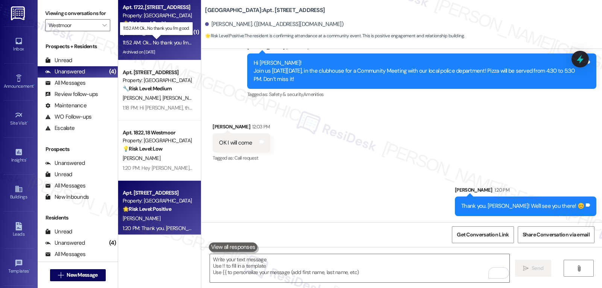
drag, startPoint x: 143, startPoint y: 40, endPoint x: 320, endPoint y: 62, distance: 179.1
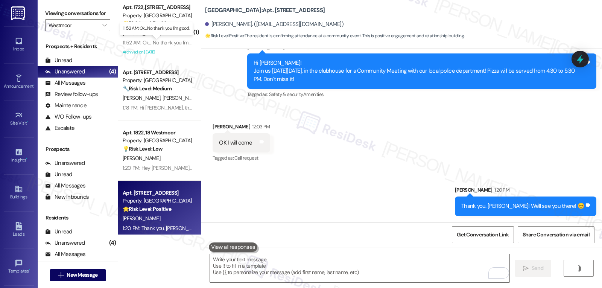
click at [143, 39] on div "11:52 AM: Ok... No thank you I'm good. 11:52 AM: Ok... No thank you I'm good." at bounding box center [162, 42] width 79 height 7
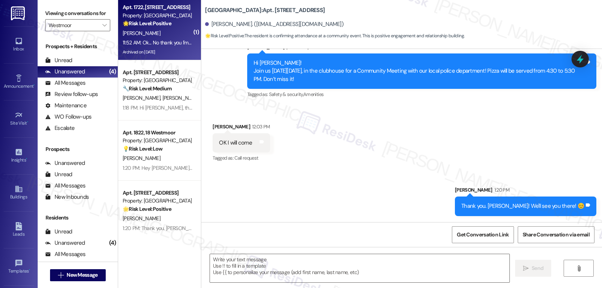
type textarea "Fetching suggested responses. Please feel free to read through the conversation…"
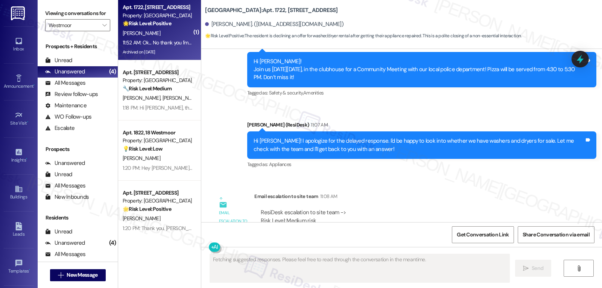
scroll to position [8628, 0]
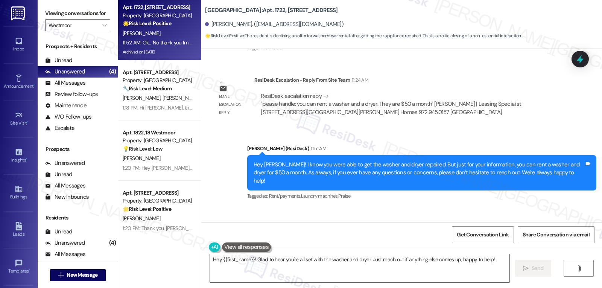
click at [213, 224] on div "[PERSON_NAME] Neutral 11:52 AM" at bounding box center [254, 233] width 82 height 18
copy div "[PERSON_NAME]"
click at [273, 270] on textarea "Hey {{first_name}}! Glad to hear you're all set with the washer and dryer. Just…" at bounding box center [360, 268] width 300 height 28
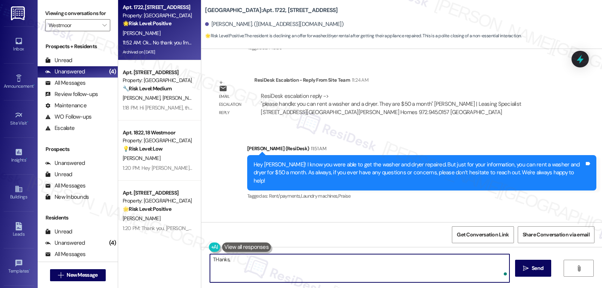
paste textarea "[PERSON_NAME]"
click at [281, 267] on textarea "Thanks, [PERSON_NAME]!" at bounding box center [360, 268] width 300 height 28
type textarea "Thanks, [PERSON_NAME]!"
click at [532, 271] on span "Send" at bounding box center [538, 268] width 12 height 8
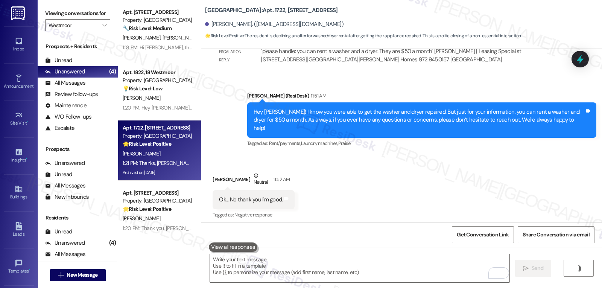
scroll to position [8681, 0]
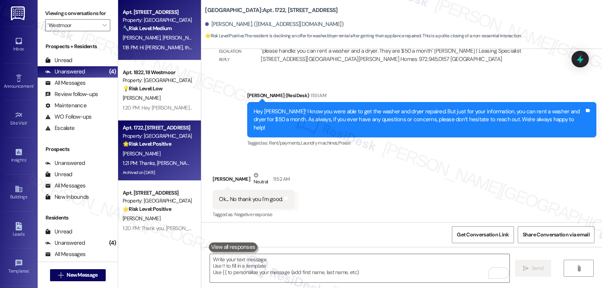
click at [140, 43] on div "1:18 PM: Hi [PERSON_NAME], thank you for the update. I’m glad the light bulbs i…" at bounding box center [157, 47] width 71 height 9
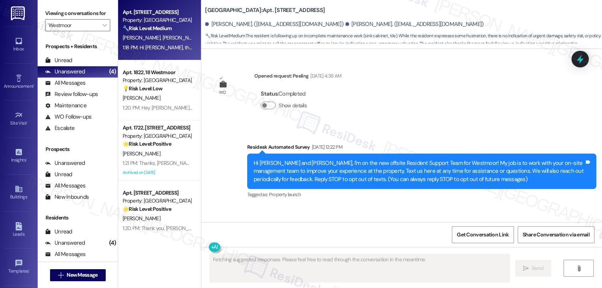
scroll to position [8420, 0]
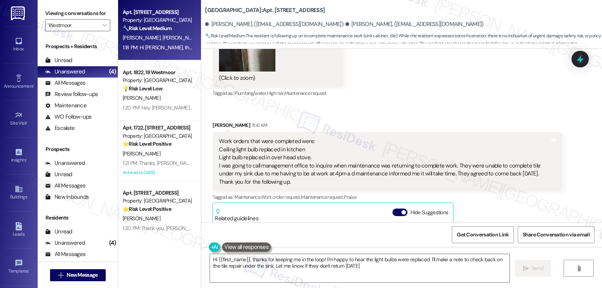
type textarea "Hi {{first_name}}, thanks for keeping me in the loop! I'm happy to hear the lig…"
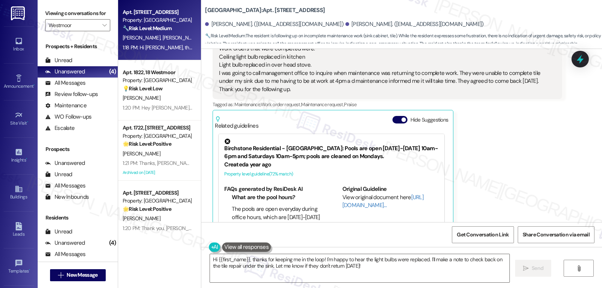
scroll to position [8492, 0]
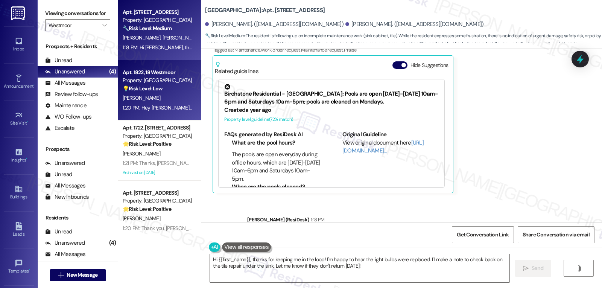
click at [163, 96] on div "[PERSON_NAME]" at bounding box center [157, 97] width 71 height 9
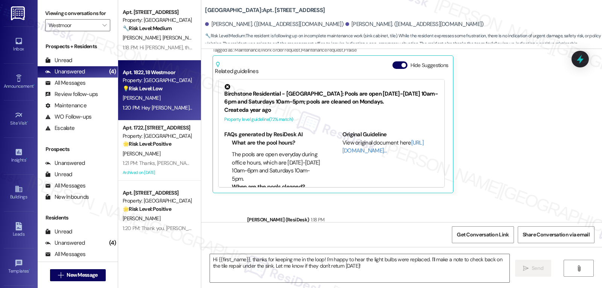
type textarea "Fetching suggested responses. Please feel free to read through the conversation…"
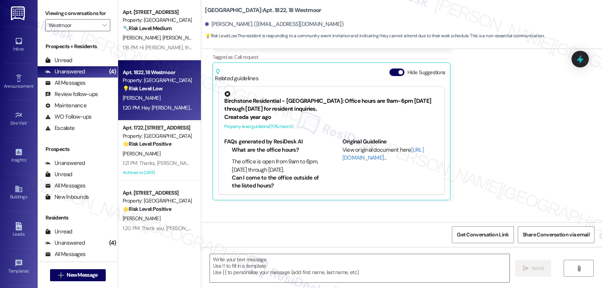
type textarea "Fetching suggested responses. Please feel free to read through the conversation…"
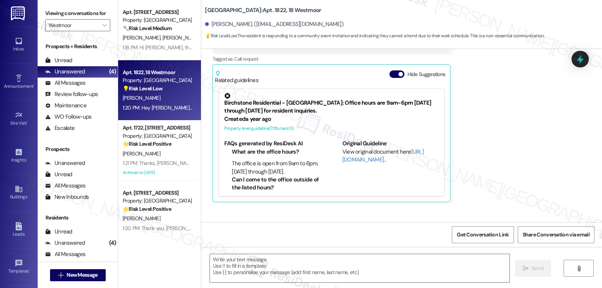
scroll to position [7856, 0]
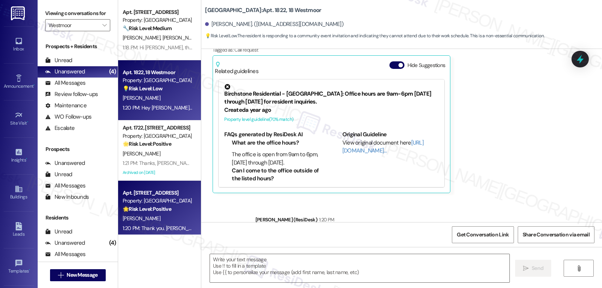
click at [148, 215] on div "[PERSON_NAME]" at bounding box center [157, 218] width 71 height 9
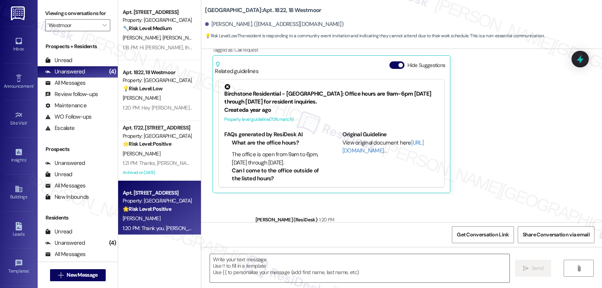
type textarea "Fetching suggested responses. Please feel free to read through the conversation…"
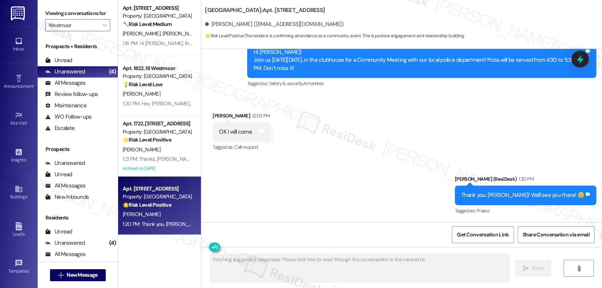
scroll to position [6, 0]
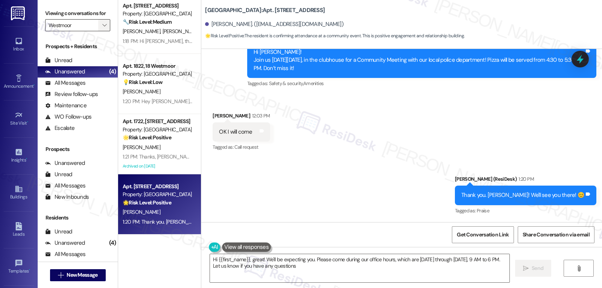
type textarea "Hi {{first_name}}, great! We'll be expecting you. Please come during our office…"
click at [101, 31] on span "" at bounding box center [104, 25] width 7 height 12
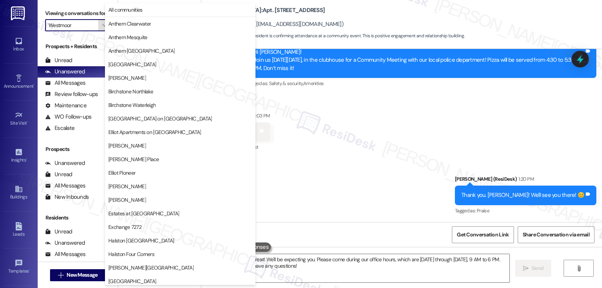
scroll to position [261, 0]
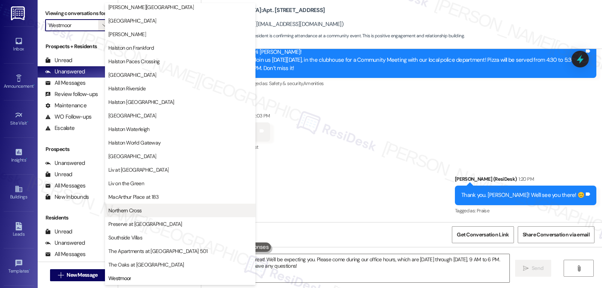
click at [133, 212] on span "Northern Cross" at bounding box center [124, 211] width 33 height 8
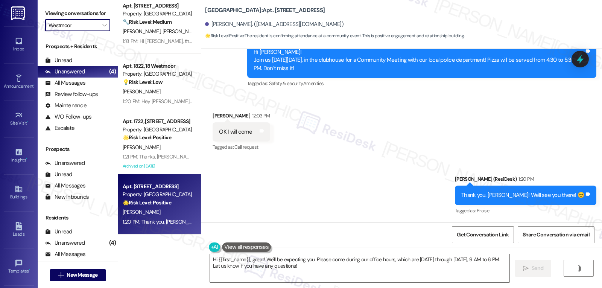
type input "Northern Cross"
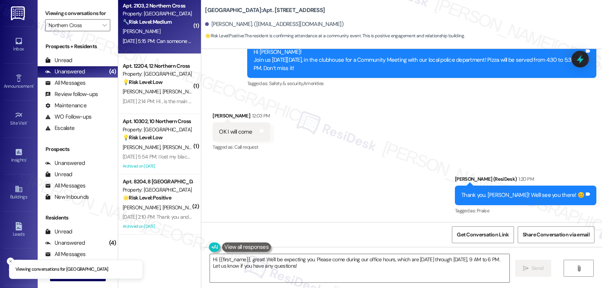
click at [140, 35] on div "[PERSON_NAME]" at bounding box center [157, 31] width 71 height 9
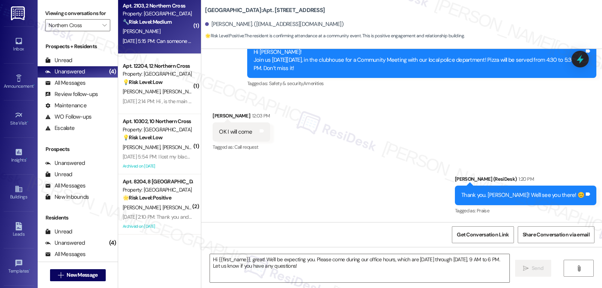
type textarea "Fetching suggested responses. Please feel free to read through the conversation…"
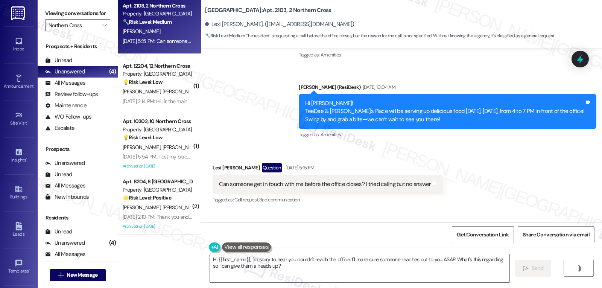
scroll to position [6368, 0]
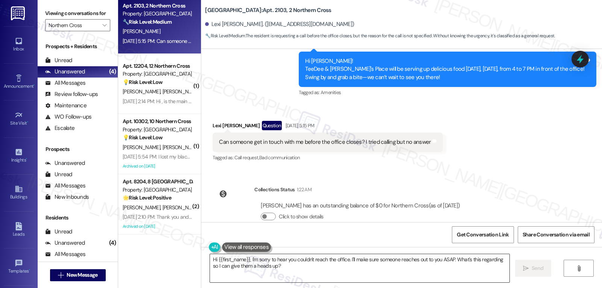
click at [345, 259] on textarea "Hi {{first_name}}, I'm sorry to hear you couldn't reach the office. I'll make s…" at bounding box center [360, 268] width 300 height 28
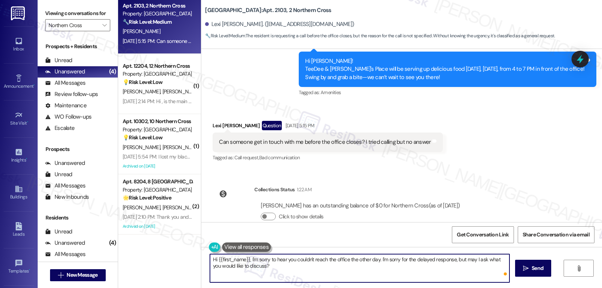
type textarea "Hi {{first_name}}, I'm sorry to hear you couldn't reach the office the other da…"
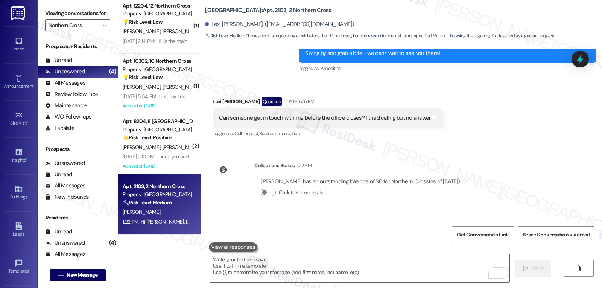
scroll to position [6429, 0]
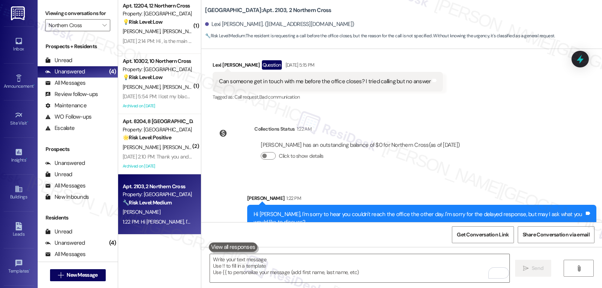
drag, startPoint x: 145, startPoint y: 38, endPoint x: 302, endPoint y: 52, distance: 158.0
click at [145, 38] on div "[DATE] 2:14 PM: Hi , is the main pool open, [DATE] 2:14 PM: Hi , is the main po…" at bounding box center [167, 41] width 89 height 7
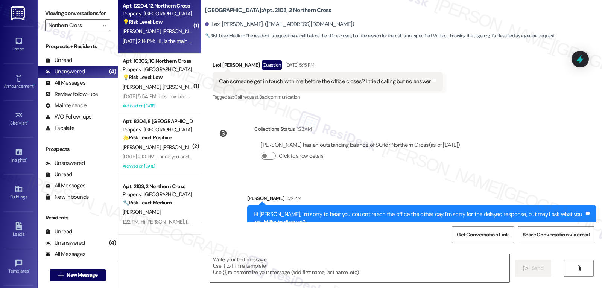
type textarea "Fetching suggested responses. Please feel free to read through the conversation…"
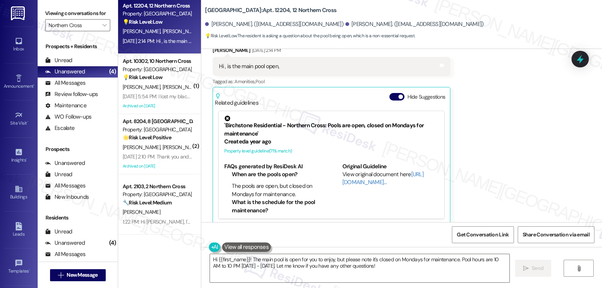
scroll to position [1915, 0]
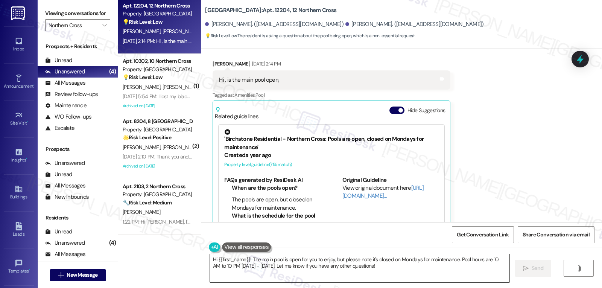
click at [248, 258] on textarea "Hi {{first_name}}! The main pool is open for you to enjoy, but please note it's…" at bounding box center [360, 268] width 300 height 28
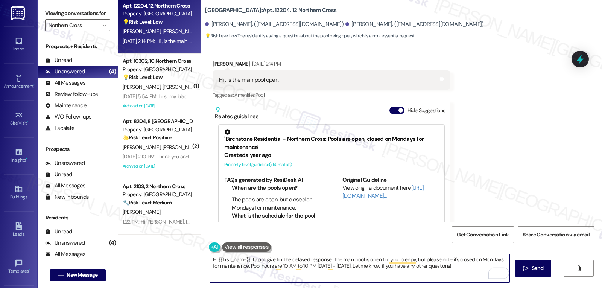
click at [457, 265] on textarea "Hi {{first_name}}! I apologize for the delayed response. The main pool is open …" at bounding box center [360, 268] width 300 height 28
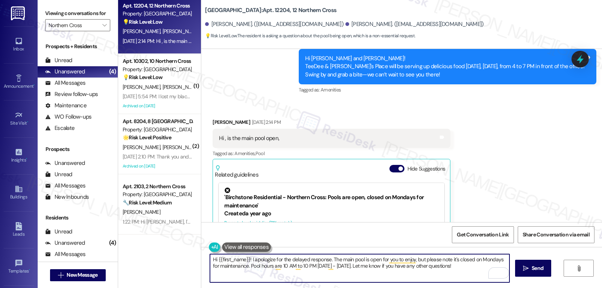
scroll to position [1840, 0]
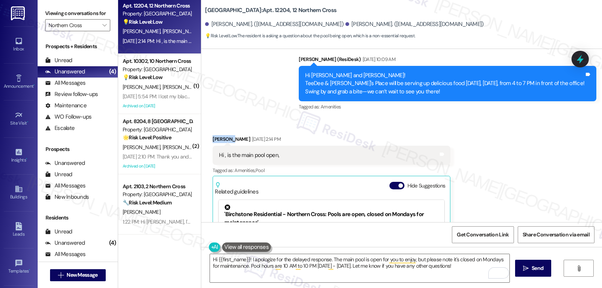
drag, startPoint x: 227, startPoint y: 122, endPoint x: 199, endPoint y: 125, distance: 28.4
click at [201, 125] on div "Received via SMS [PERSON_NAME] [DATE] 2:14 PM Hi , is the main pool open, Tags …" at bounding box center [401, 218] width 401 height 201
copy div "Tahshara"
click at [212, 259] on textarea "Hi {{first_name}}! I apologize for the delayed response. The main pool is open …" at bounding box center [360, 268] width 300 height 28
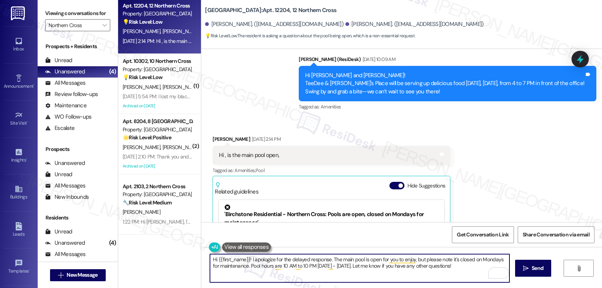
paste textarea "Tahshara"
click at [467, 269] on textarea "Hi [PERSON_NAME]! I apologize for the delayed response. The main pool is open f…" at bounding box center [360, 268] width 300 height 28
type textarea "Hi [PERSON_NAME]! I apologize for the delayed response. The main pool is open f…"
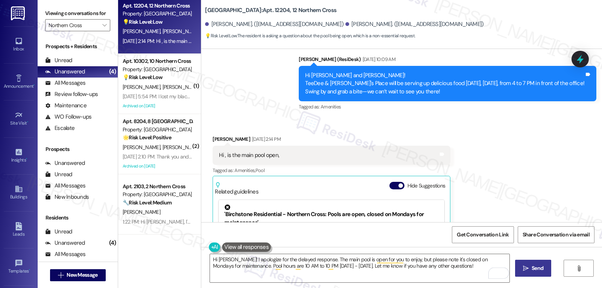
click at [543, 269] on span "Send" at bounding box center [538, 268] width 12 height 8
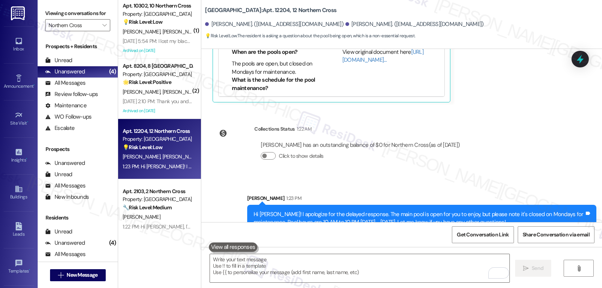
scroll to position [0, 0]
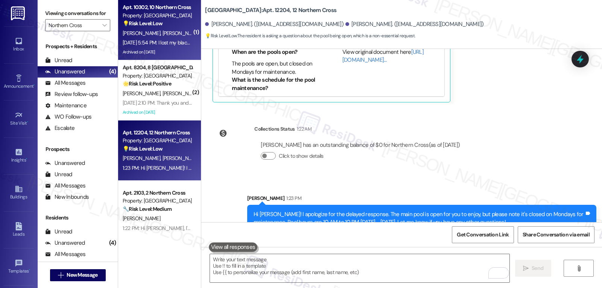
click at [156, 48] on div "Archived on [DATE]" at bounding box center [157, 51] width 71 height 9
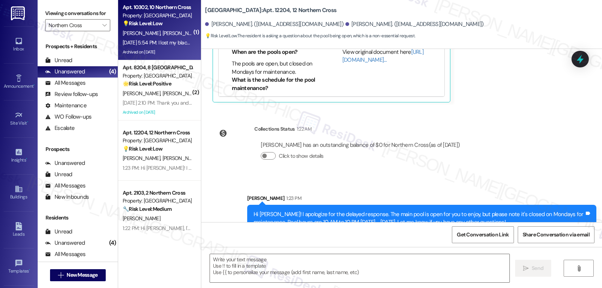
type textarea "Fetching suggested responses. Please feel free to read through the conversation…"
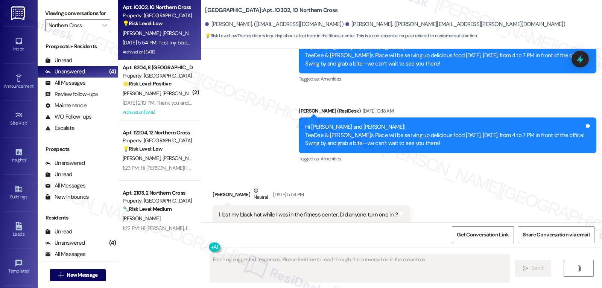
scroll to position [3500, 0]
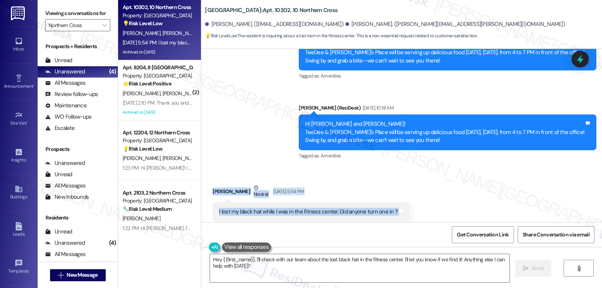
drag, startPoint x: 206, startPoint y: 177, endPoint x: 399, endPoint y: 199, distance: 194.8
click at [399, 199] on div "Received via SMS [PERSON_NAME] Neutral [DATE] 5:54 PM I lost my black hat while…" at bounding box center [311, 208] width 209 height 60
copy div "[PERSON_NAME] Neutral [DATE] 5:54 PM I lost my black hat while I was in the fit…"
click at [288, 269] on textarea "Hey {{first_name}}, I'll check with our team about the lost black hat in the fi…" at bounding box center [360, 268] width 300 height 28
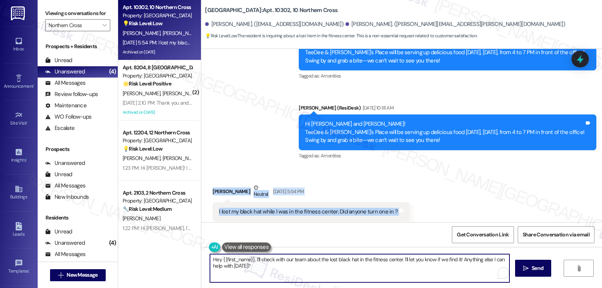
paste textarea "i [PERSON_NAME], I’m sorry to hear you lost your black hat in the fitness cente…"
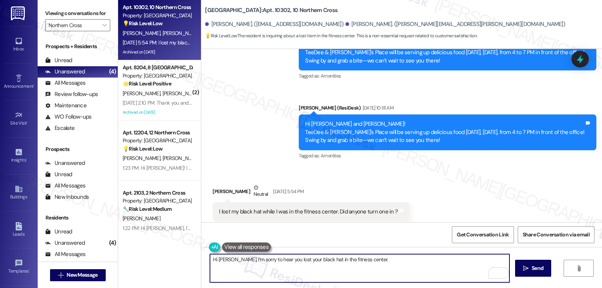
click at [442, 271] on textarea "Hi [PERSON_NAME], I’m sorry to hear you lost your black hat in the fitness cent…" at bounding box center [360, 268] width 300 height 28
paste textarea "Do you remember when you were last in the fitness center so I can check the tim…"
type textarea "Hi [PERSON_NAME], I’m sorry to hear you lost your black hat in the fitness cent…"
click at [538, 273] on button " Send" at bounding box center [533, 268] width 37 height 17
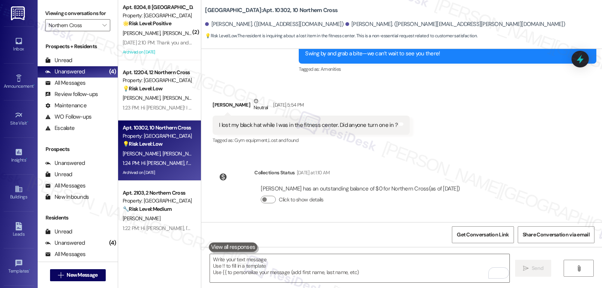
scroll to position [3630, 0]
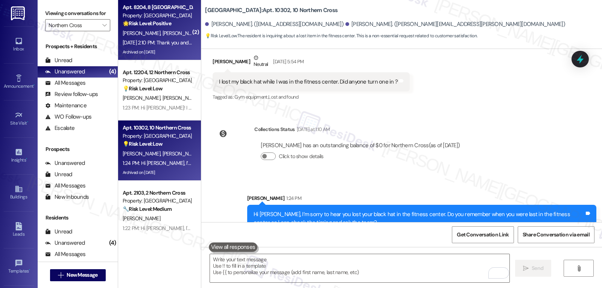
click at [153, 26] on strong "🌟 Risk Level: Positive" at bounding box center [147, 23] width 49 height 7
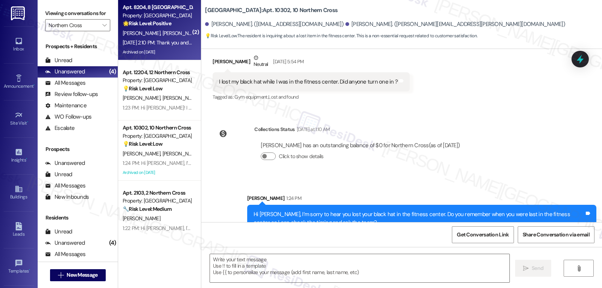
type textarea "Fetching suggested responses. Please feel free to read through the conversation…"
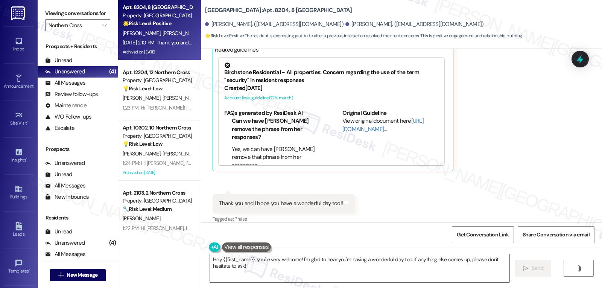
scroll to position [5617, 0]
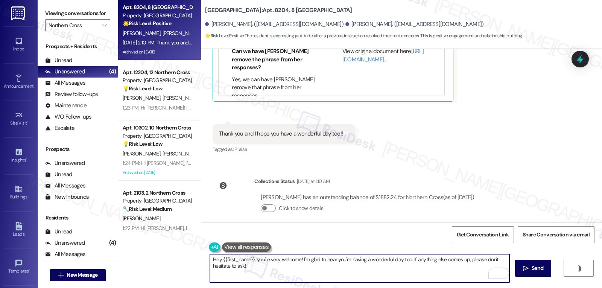
drag, startPoint x: 297, startPoint y: 259, endPoint x: 406, endPoint y: 258, distance: 108.4
click at [406, 258] on textarea "Hey {{first_name}}, you're very welcome! I'm glad to hear you're having a wonde…" at bounding box center [360, 268] width 300 height 28
click at [427, 260] on textarea "Hey {{first_name}}, you're very welcome! If anything else comes up, please don'…" at bounding box center [360, 268] width 300 height 28
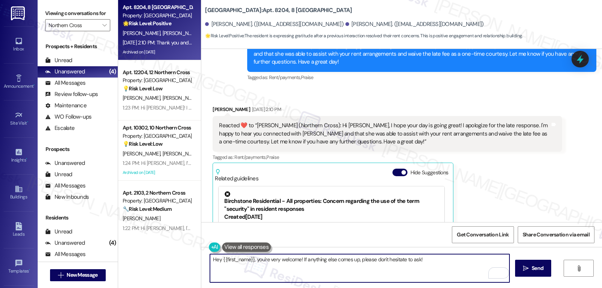
scroll to position [5391, 0]
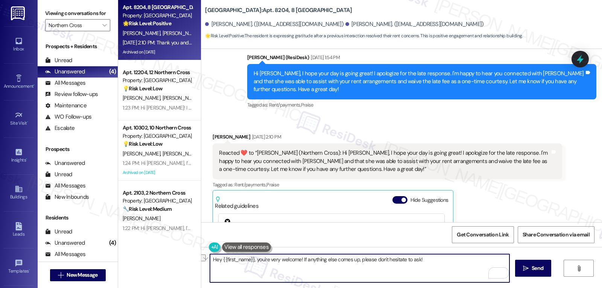
drag, startPoint x: 218, startPoint y: 259, endPoint x: 249, endPoint y: 259, distance: 31.6
click at [249, 259] on textarea "Hey {{first_name}}, you're very welcome! If anything else comes up, please don'…" at bounding box center [360, 268] width 300 height 28
click at [418, 261] on textarea "Hey [PERSON_NAME], you're very welcome! If anything else comes up, please don't…" at bounding box center [360, 268] width 300 height 28
type textarea "Hey [PERSON_NAME], you're very welcome! If anything else comes up, please don't…"
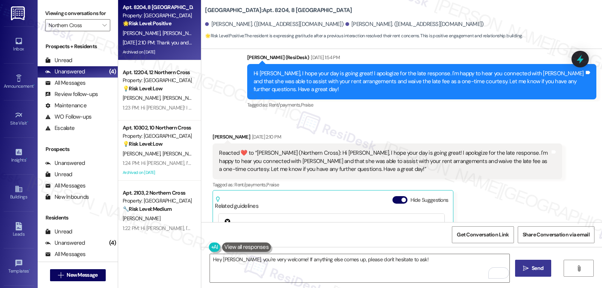
click at [535, 267] on span "Send" at bounding box center [538, 268] width 12 height 8
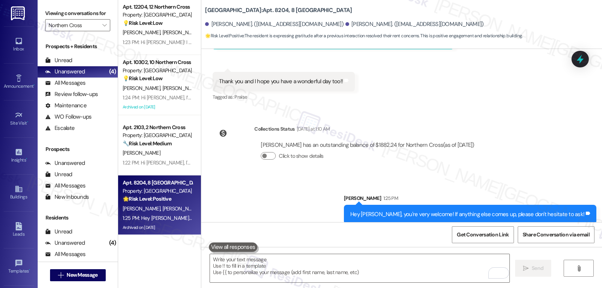
scroll to position [6, 0]
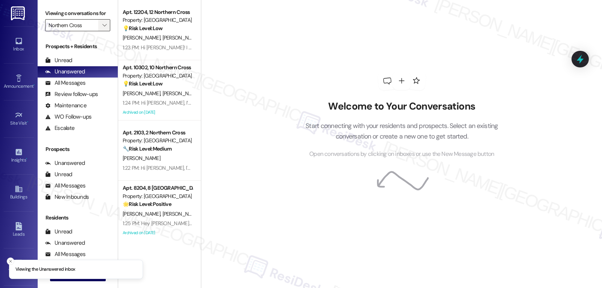
click at [103, 31] on button "" at bounding box center [104, 25] width 12 height 12
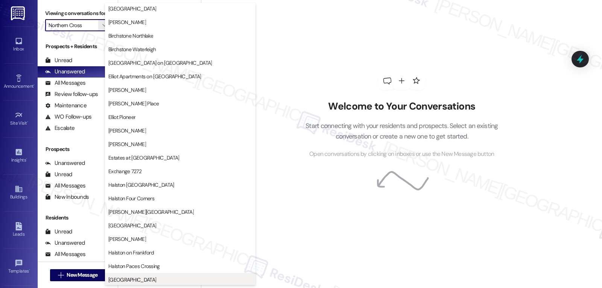
scroll to position [151, 0]
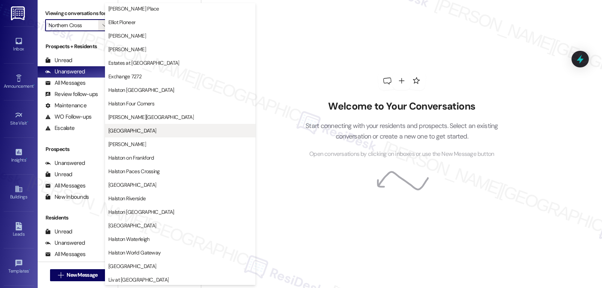
click at [154, 136] on button "Halston Lakeside" at bounding box center [180, 131] width 151 height 14
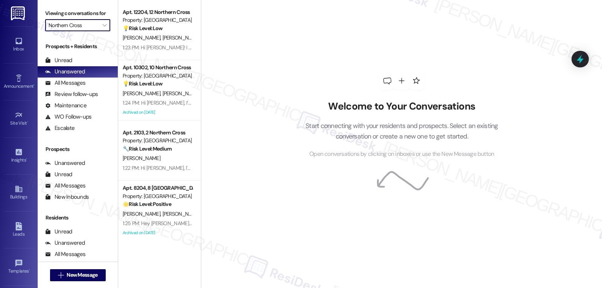
type input "Halston Lakeside"
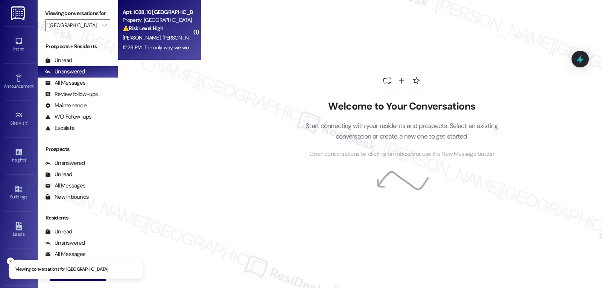
click at [172, 34] on div "D. Hazeltine B. Dickson" at bounding box center [157, 37] width 71 height 9
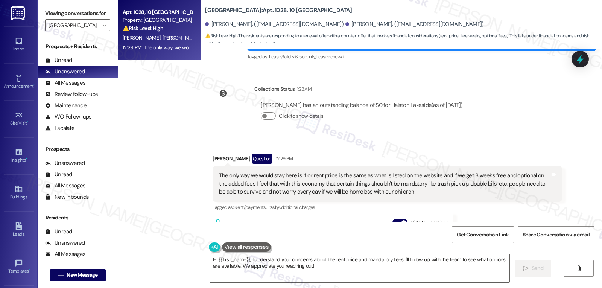
scroll to position [3455, 0]
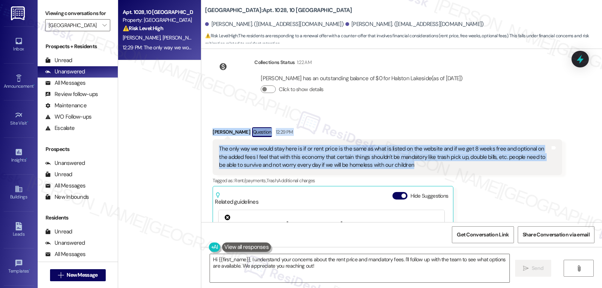
drag, startPoint x: 206, startPoint y: 99, endPoint x: 424, endPoint y: 133, distance: 221.1
click at [424, 133] on div "Received via SMS Brittany Dickson Question 12:29 PM The only way we would stay …" at bounding box center [387, 225] width 361 height 207
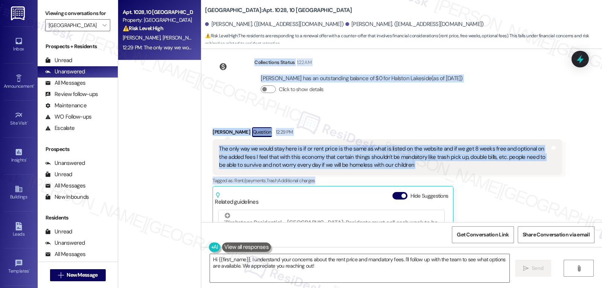
drag, startPoint x: 243, startPoint y: 95, endPoint x: 415, endPoint y: 143, distance: 179.2
click at [415, 143] on div "Lease started Sep 25, 2024 at 8:00 PM Announcement, sent via SMS Sarah (ResiDes…" at bounding box center [401, 135] width 401 height 173
copy div "Sarah (ResiDesk) Aug 11, 2025 at 11:32 AM Hi David and Brittany! ⏰ Your lease i…"
click at [332, 279] on textarea "Hi {{first_name}}, I understand your concerns about the rent price and mandator…" at bounding box center [360, 268] width 300 height 28
paste textarea "Brittany, I hear your concerns about rent, fees, and the impact they have on yo…"
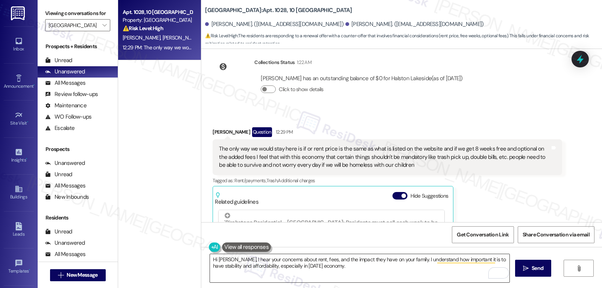
click at [340, 271] on textarea "Hi Brittany, I hear your concerns about rent, fees, and the impact they have on…" at bounding box center [360, 268] width 300 height 28
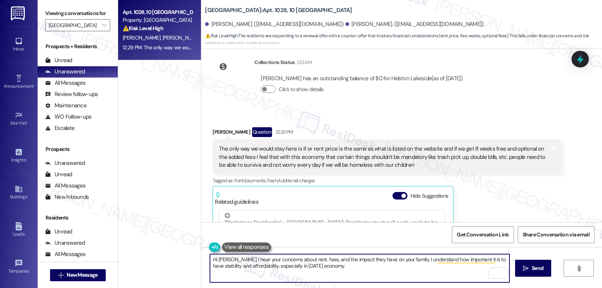
paste textarea "To make sure I share your request clearly with the leasing team, can you confir…"
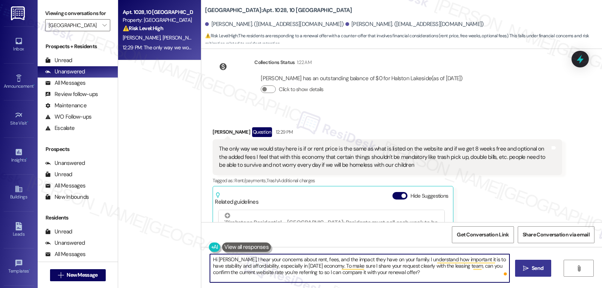
type textarea "Hi Brittany, I hear your concerns about rent, fees, and the impact they have on…"
click at [532, 271] on span "Send" at bounding box center [538, 268] width 12 height 8
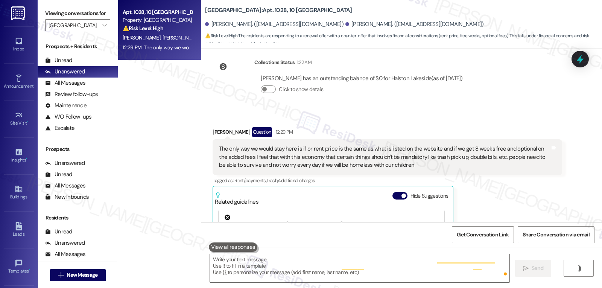
scroll to position [3530, 0]
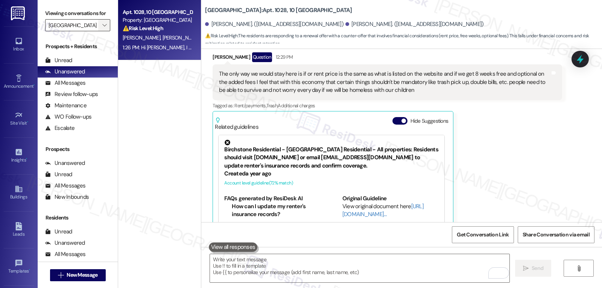
click at [102, 31] on span "" at bounding box center [104, 25] width 7 height 12
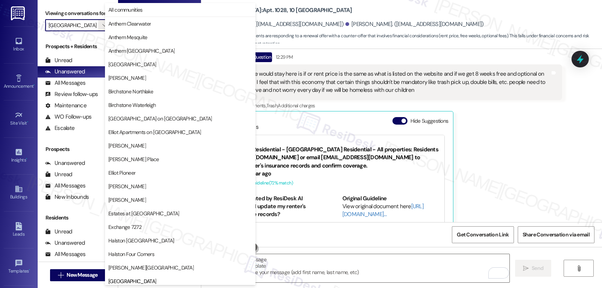
scroll to position [258, 0]
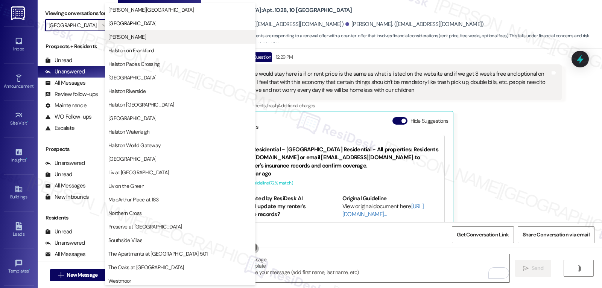
click at [143, 38] on span "Halston McDonough" at bounding box center [127, 37] width 38 height 8
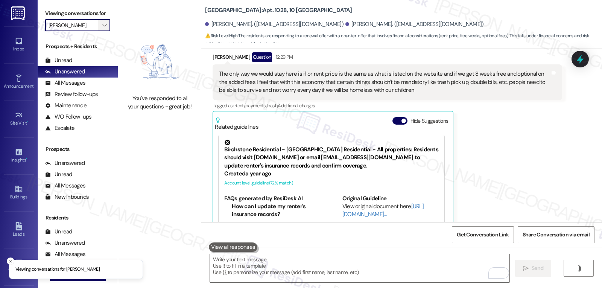
drag, startPoint x: 97, startPoint y: 34, endPoint x: 103, endPoint y: 34, distance: 6.0
click at [102, 28] on icon "" at bounding box center [104, 25] width 4 height 6
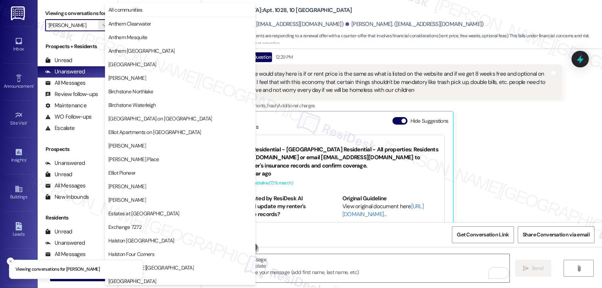
scroll to position [258, 0]
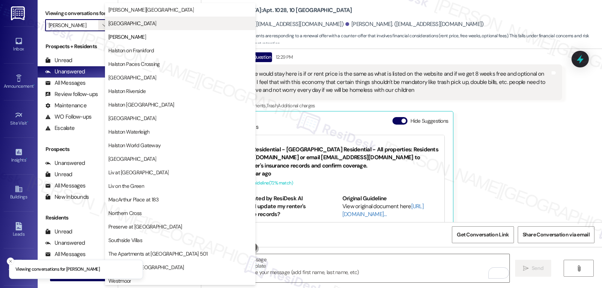
click at [148, 26] on span "Halston Lakeside" at bounding box center [180, 24] width 144 height 8
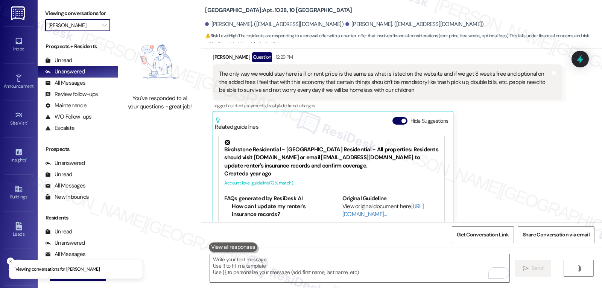
type input "Halston Lakeside"
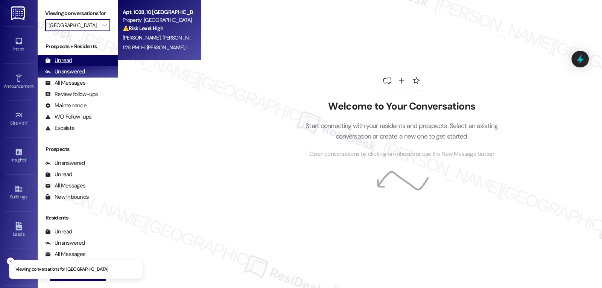
click at [79, 66] on div "Unread (0)" at bounding box center [78, 60] width 80 height 11
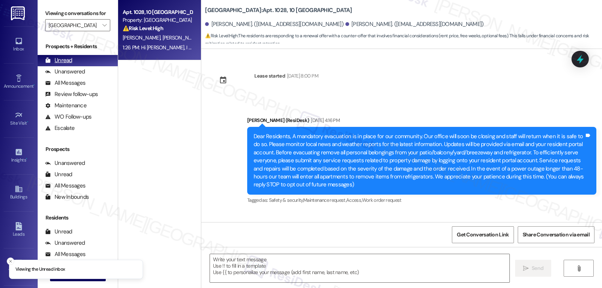
type textarea "Fetching suggested responses. Please feel free to read through the conversation…"
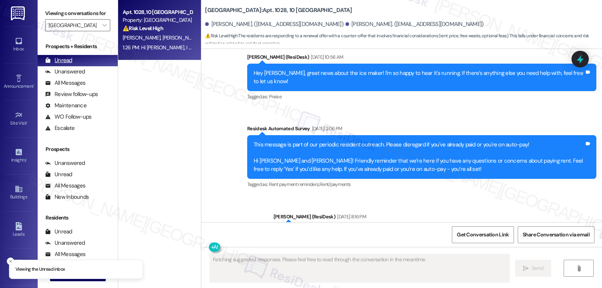
scroll to position [2938, 0]
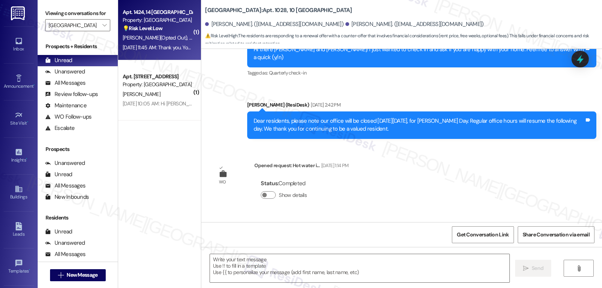
type textarea "Fetching suggested responses. Please feel free to read through the conversation…"
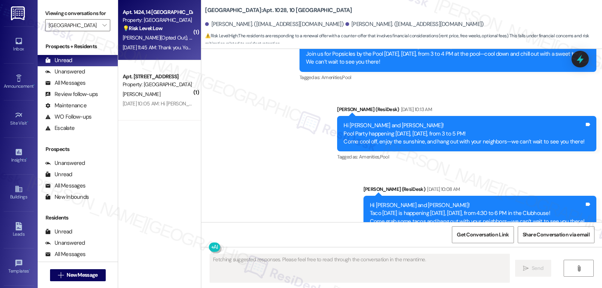
click at [189, 39] on div "Apt. 1424, 14 Halston Lakeside Property: Halston Lakeside 💡 Risk Level: Low The…" at bounding box center [159, 30] width 83 height 60
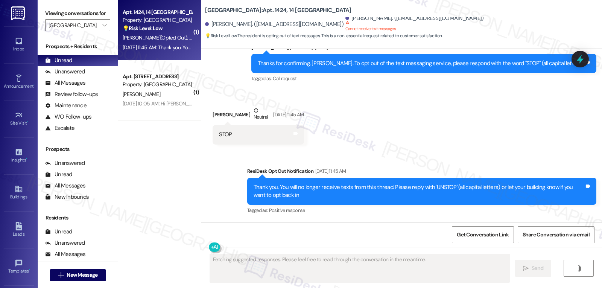
scroll to position [3255, 0]
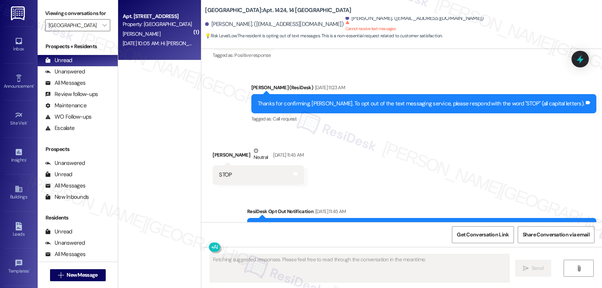
click at [142, 32] on div "C. Gomes" at bounding box center [157, 33] width 71 height 9
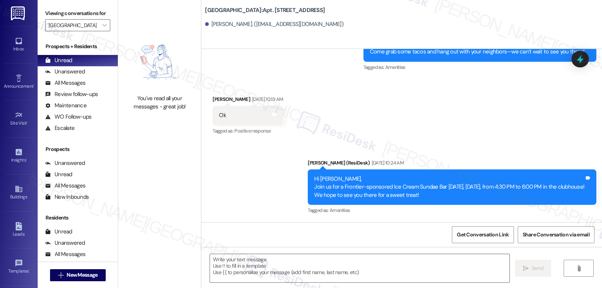
scroll to position [377, 0]
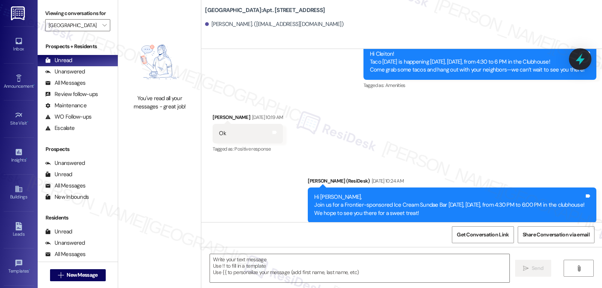
click at [578, 55] on icon at bounding box center [580, 59] width 13 height 13
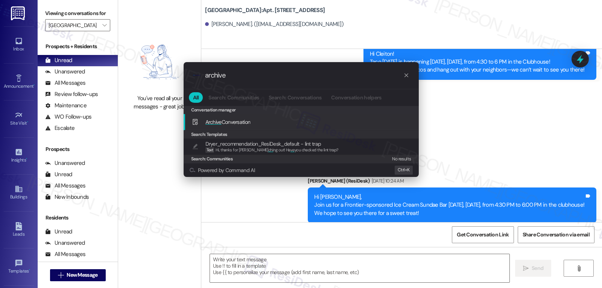
type input "archive"
click at [222, 122] on span "Archive Conversation" at bounding box center [228, 122] width 45 height 7
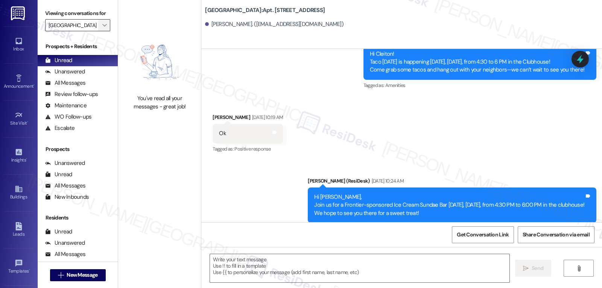
click at [102, 28] on icon "" at bounding box center [104, 25] width 4 height 6
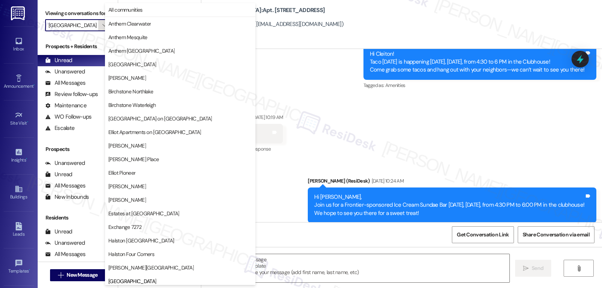
scroll to position [258, 0]
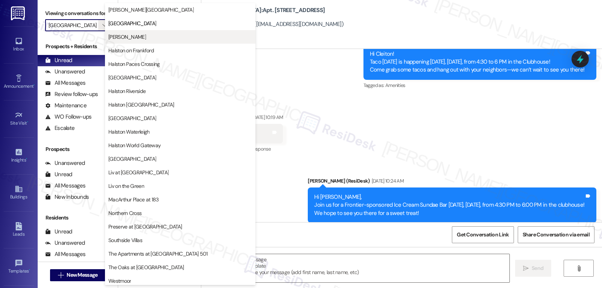
click at [153, 37] on span "Halston McDonough" at bounding box center [180, 37] width 144 height 8
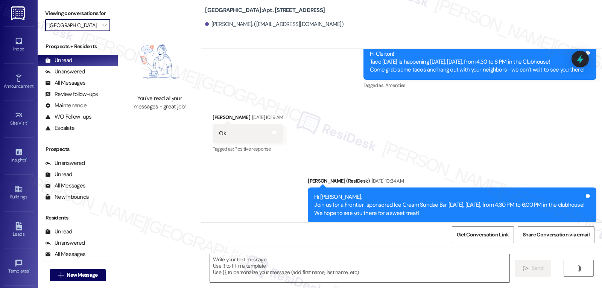
type input "Halston McDonough"
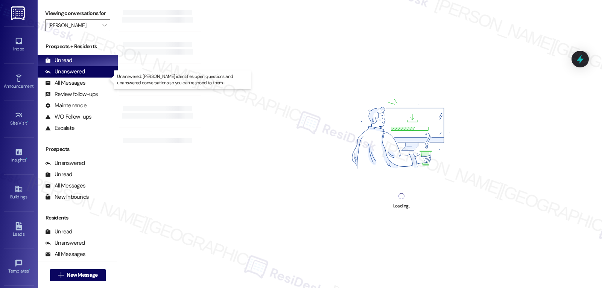
click at [87, 78] on div "Unanswered (0)" at bounding box center [78, 71] width 80 height 11
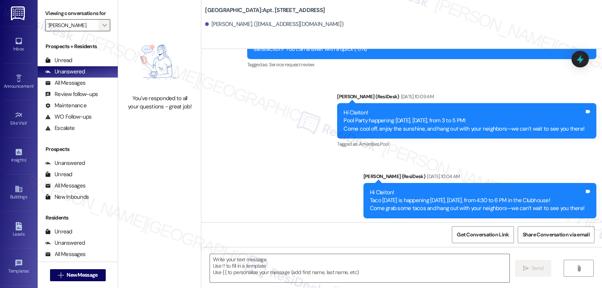
type textarea "Fetching suggested responses. Please feel free to read through the conversation…"
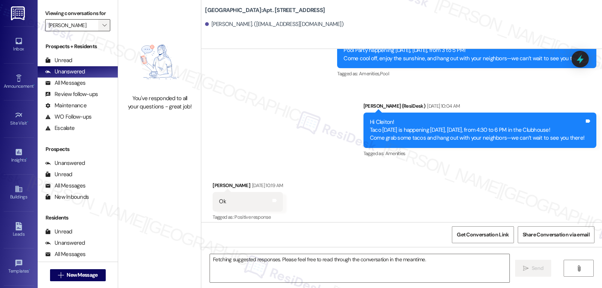
scroll to position [314, 0]
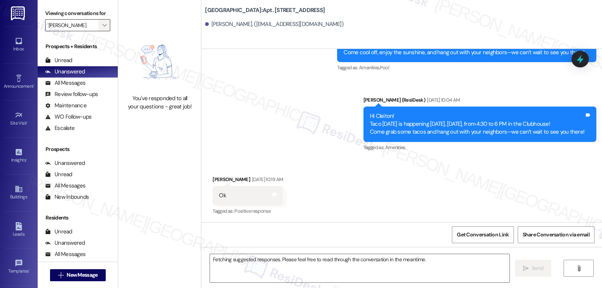
click at [101, 31] on span "" at bounding box center [104, 25] width 7 height 12
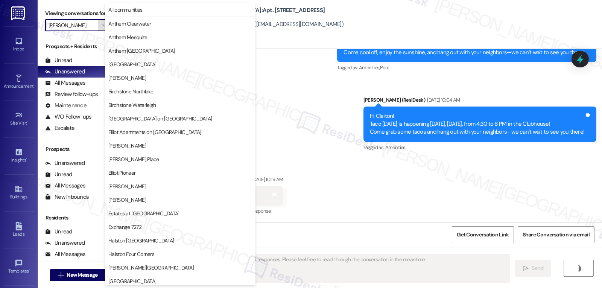
scroll to position [258, 0]
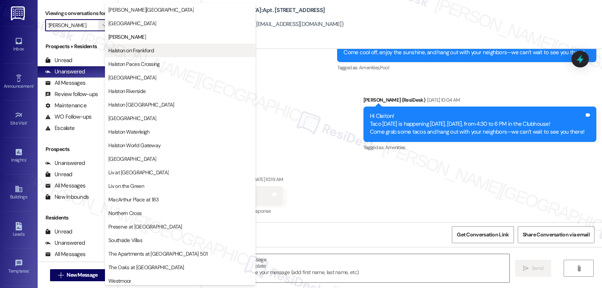
click at [140, 52] on span "Halston on Frankford" at bounding box center [131, 51] width 46 height 8
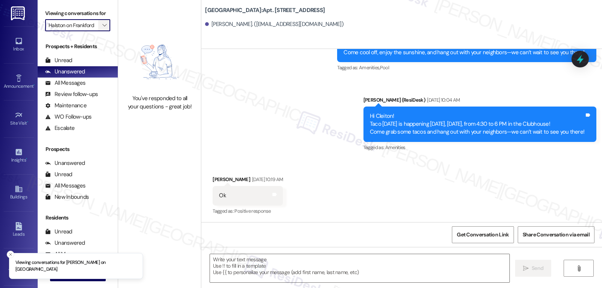
click at [102, 28] on icon "" at bounding box center [104, 25] width 4 height 6
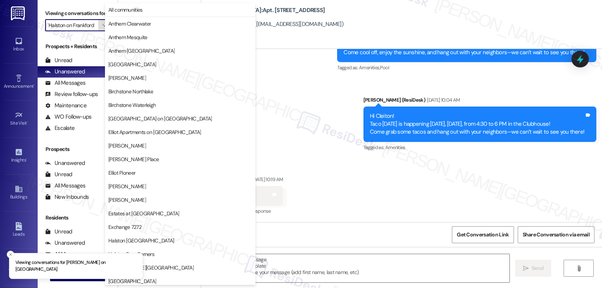
scroll to position [258, 0]
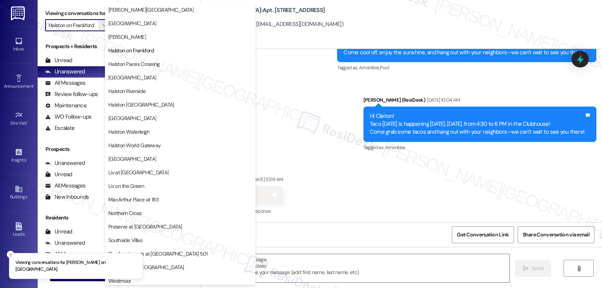
click at [142, 143] on span "Halston World Gateway" at bounding box center [134, 146] width 52 height 8
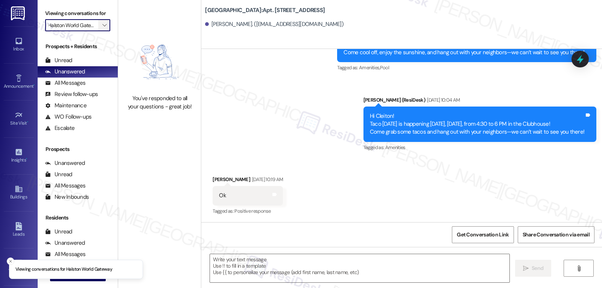
click at [102, 31] on span "" at bounding box center [104, 25] width 7 height 12
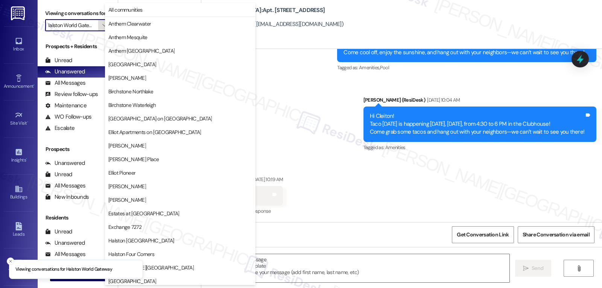
scroll to position [261, 0]
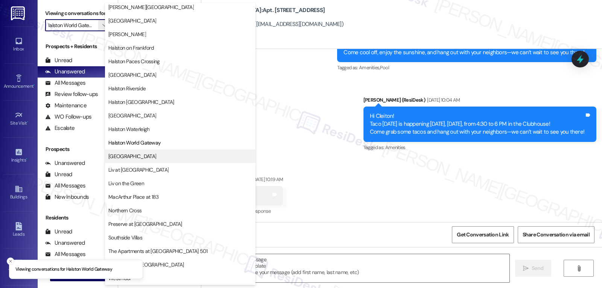
click at [148, 161] on button "Lexington" at bounding box center [180, 156] width 151 height 14
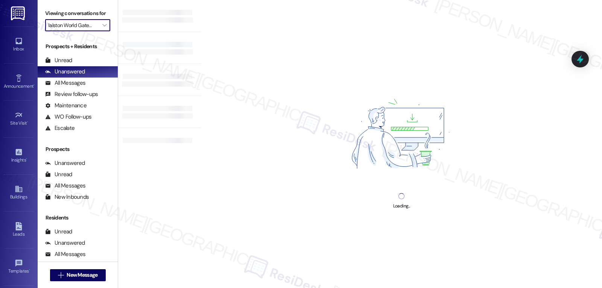
type input "Lexington"
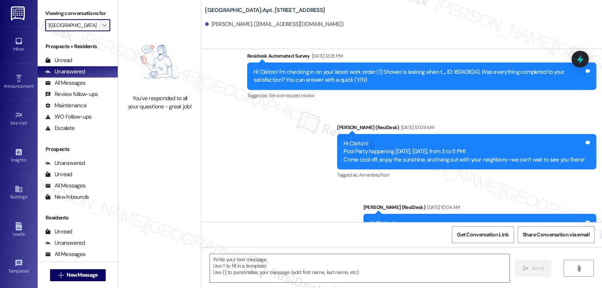
type textarea "Fetching suggested responses. Please feel free to read through the conversation…"
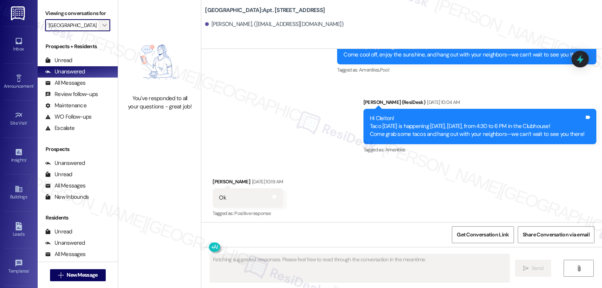
scroll to position [314, 0]
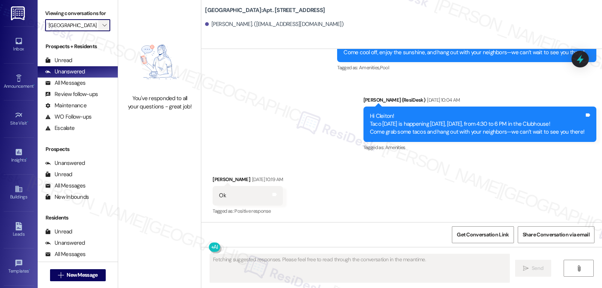
click at [101, 31] on span "" at bounding box center [104, 25] width 7 height 12
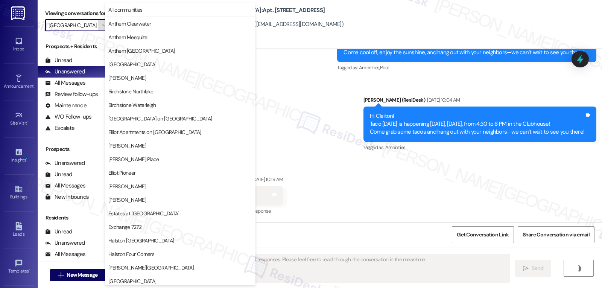
scroll to position [261, 0]
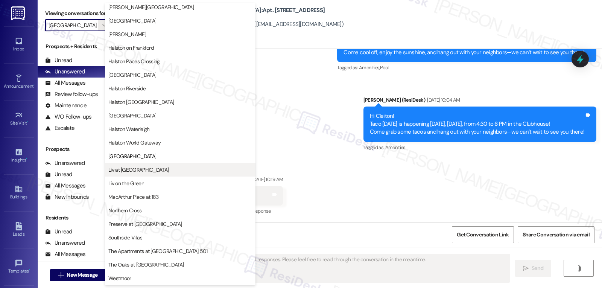
click at [127, 174] on button "Liv at Winter Park" at bounding box center [180, 170] width 151 height 14
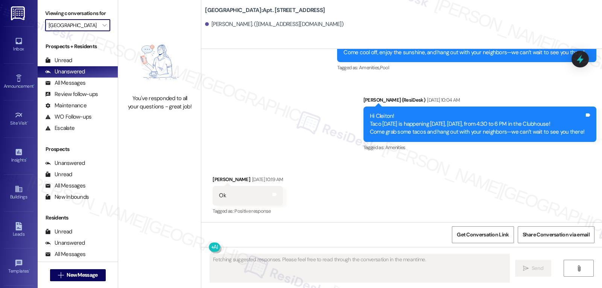
type input "Liv at Winter Park"
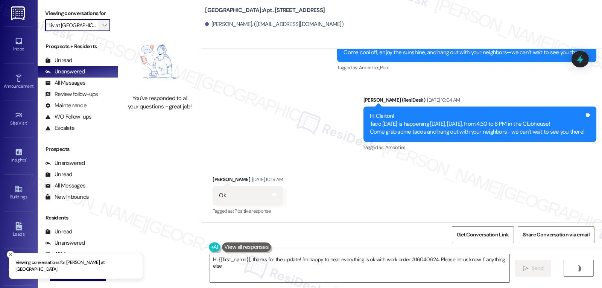
click at [102, 28] on icon "" at bounding box center [104, 25] width 4 height 6
type textarea "Hi {{first_name}}, thanks for the update! I'm happy to hear everything is ok wi…"
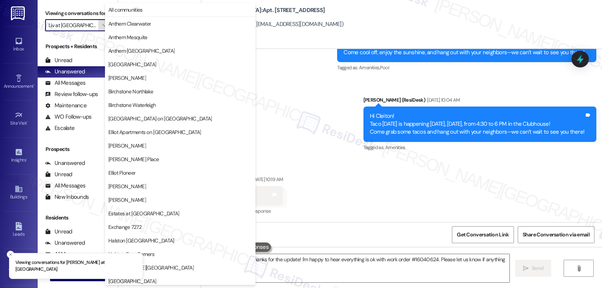
scroll to position [261, 0]
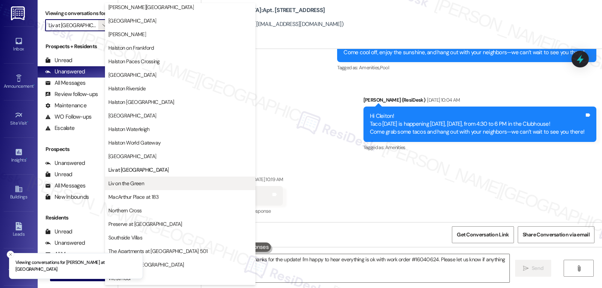
click at [136, 183] on span "Liv on the Green" at bounding box center [126, 184] width 36 height 8
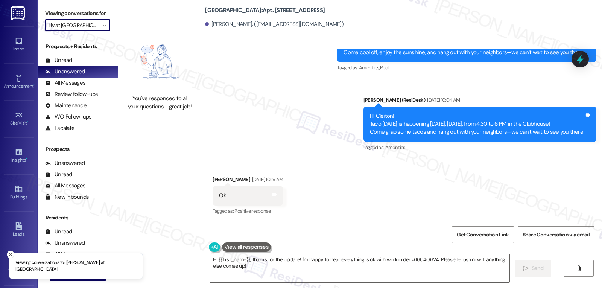
type input "Liv on the Green"
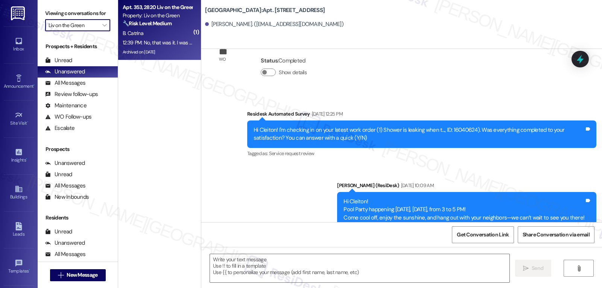
type textarea "Fetching suggested responses. Please feel free to read through the conversation…"
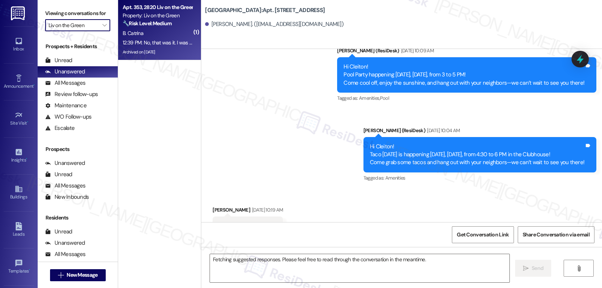
click at [154, 18] on div "Property: Liv on the Green" at bounding box center [158, 16] width 70 height 8
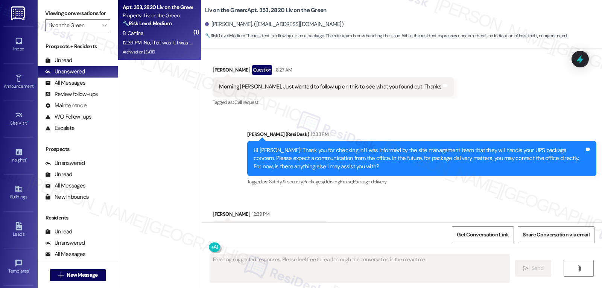
scroll to position [4565, 0]
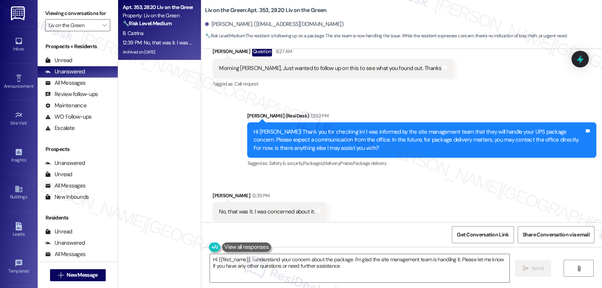
type textarea "Hi {{first_name}}, I understand your concern about the package. I'm glad the si…"
click at [349, 275] on textarea "Hi {{first_name}}, I understand your concern about the package. I'm glad the si…" at bounding box center [360, 268] width 300 height 28
click at [528, 266] on icon "" at bounding box center [526, 268] width 6 height 6
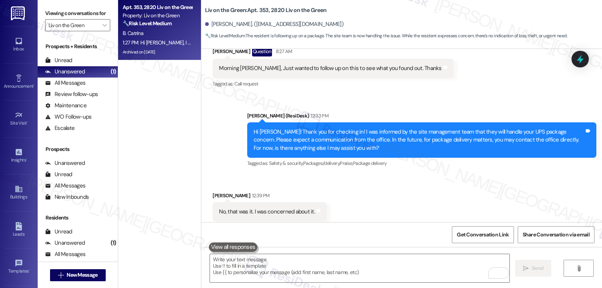
scroll to position [4626, 0]
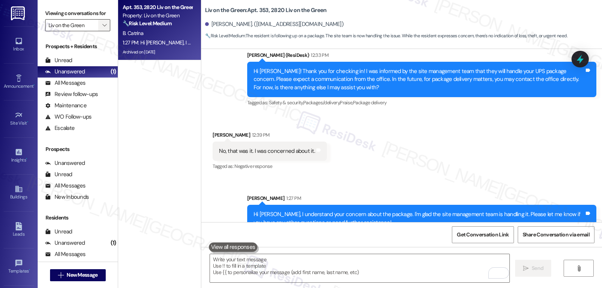
click at [101, 31] on span "" at bounding box center [104, 25] width 7 height 12
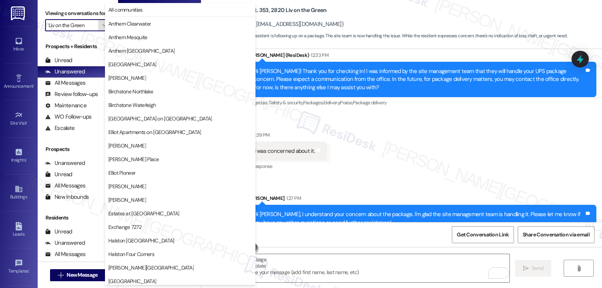
scroll to position [261, 0]
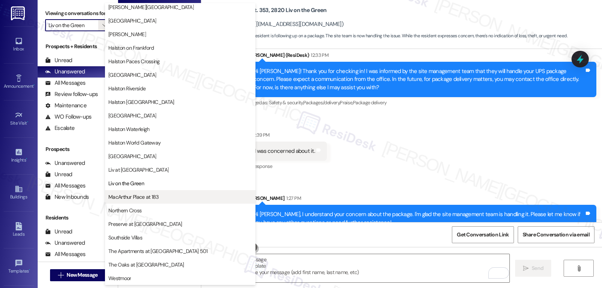
click at [148, 197] on span "MacArthur Place at 183" at bounding box center [133, 197] width 50 height 8
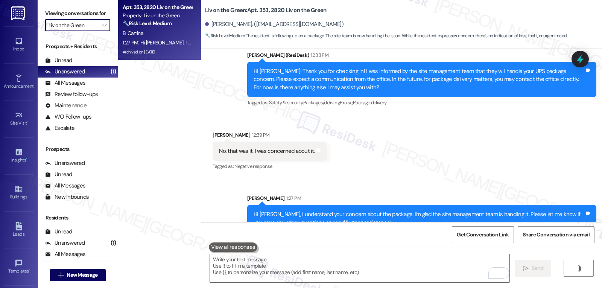
type input "MacArthur Place at 183"
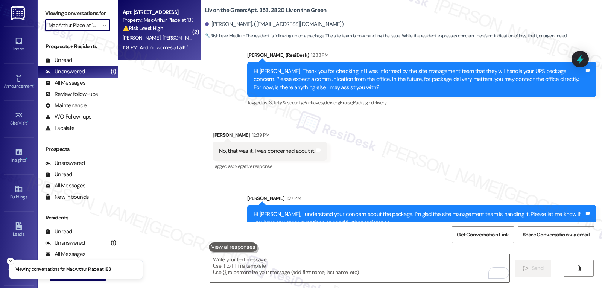
click at [163, 41] on span "C. Velazquez" at bounding box center [182, 37] width 38 height 7
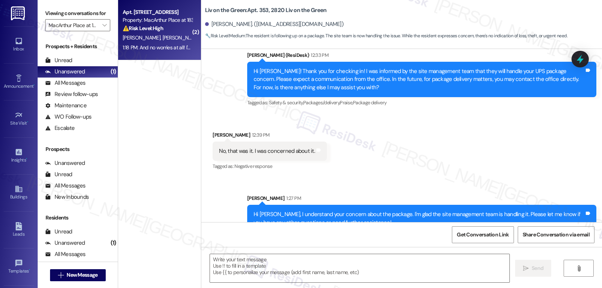
type textarea "Fetching suggested responses. Please feel free to read through the conversation…"
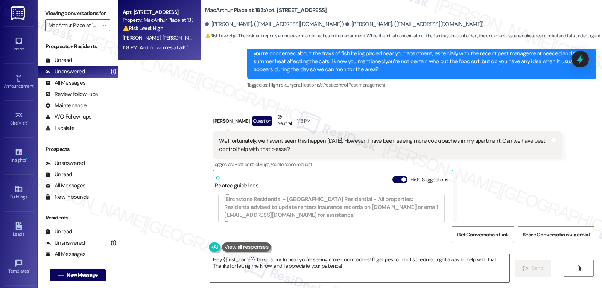
scroll to position [226, 0]
click at [395, 176] on button "Hide Suggestions" at bounding box center [400, 180] width 15 height 8
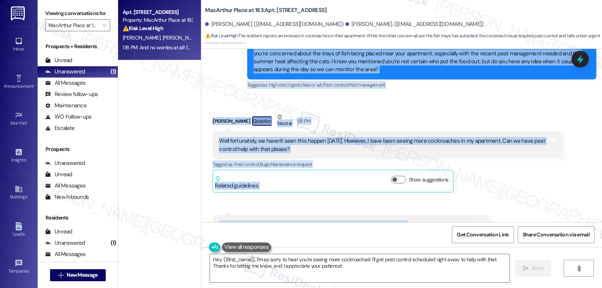
scroll to position [4107, 0]
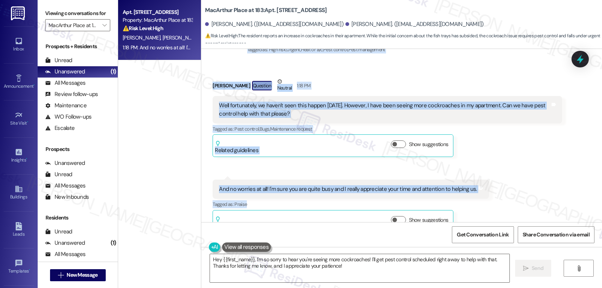
drag, startPoint x: 243, startPoint y: 167, endPoint x: 479, endPoint y: 184, distance: 237.1
click at [479, 184] on div "WO Lease started Jun 15, 2025 at 8:00 PM Show details Survey, sent via SMS Resi…" at bounding box center [401, 135] width 401 height 173
copy div "Sarah (ResiDesk) 1:09 PM Hi Shelby, I apologize for the delayed response, but t…"
click at [387, 273] on textarea "Hey {{first_name}}, I'm so sorry to hear you're seeing more cockroaches! I'll g…" at bounding box center [360, 268] width 300 height 28
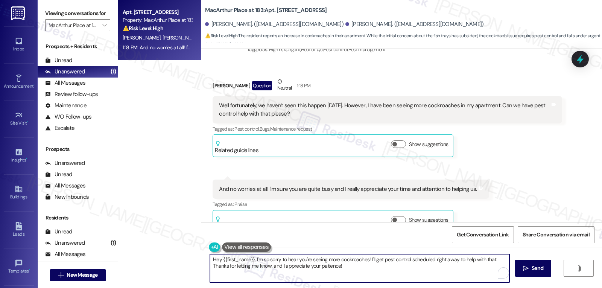
paste textarea "i Shelby, I’m glad to hear the trays of fish haven’t been out since Saturday, b…"
click at [459, 262] on textarea "Hi Shelby, I’m glad to hear the trays of fish haven’t been out since Saturday, …" at bounding box center [360, 268] width 300 height 28
click at [458, 262] on textarea "Hi Shelby, I’m glad to hear the trays of fish haven’t been out since Saturday, …" at bounding box center [360, 268] width 300 height 28
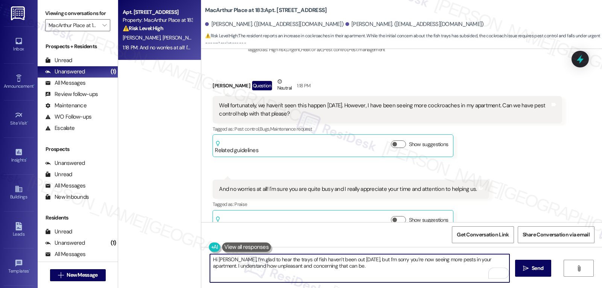
click at [352, 272] on textarea "Hi Shelby, I’m glad to hear the trays of fish haven’t been out since Saturday, …" at bounding box center [360, 268] width 300 height 28
click at [449, 272] on textarea "Hi Shelby, I’m glad to hear the trays of fish haven’t been out since Saturday, …" at bounding box center [360, 268] width 300 height 28
paste textarea "Can you let me know if you’ve noticed them in specific areas, like the kitchen …"
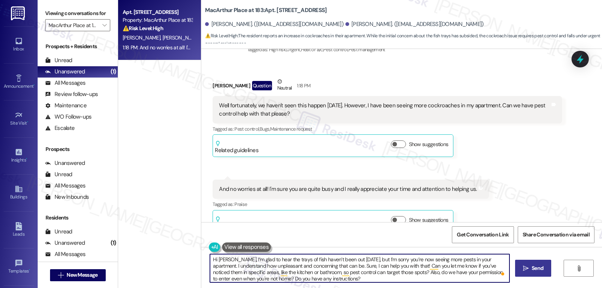
type textarea "Hi Shelby, I’m glad to hear the trays of fish haven’t been out since Saturday, …"
click at [536, 268] on span "Send" at bounding box center [538, 268] width 12 height 8
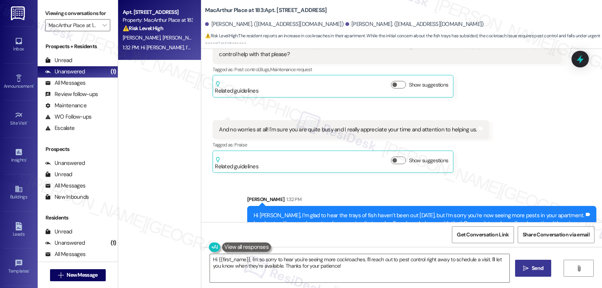
scroll to position [4183, 0]
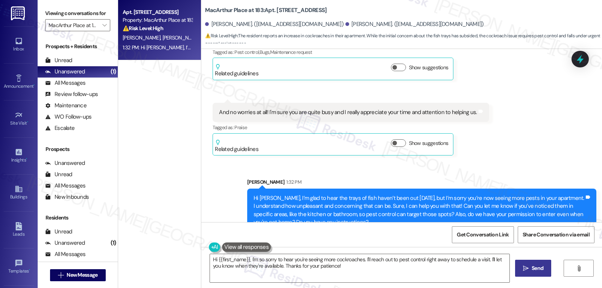
click at [100, 39] on div "Viewing conversations for MacArthur Place at 183 " at bounding box center [78, 19] width 80 height 39
click at [102, 28] on icon "" at bounding box center [104, 25] width 4 height 6
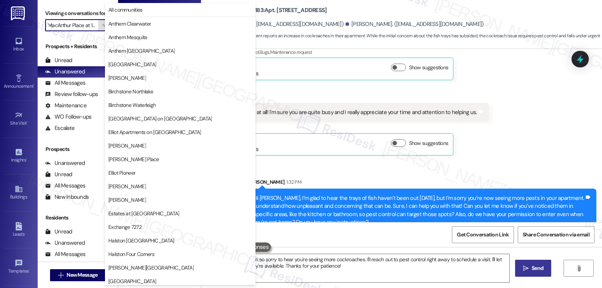
scroll to position [261, 0]
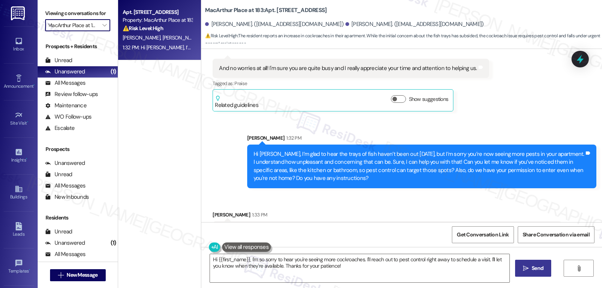
click at [141, 212] on div "Apt. 1107, 2332 MacArthur Place at 183 Property: MacArthur Place at 183 ⚠️ Risk…" at bounding box center [159, 117] width 83 height 235
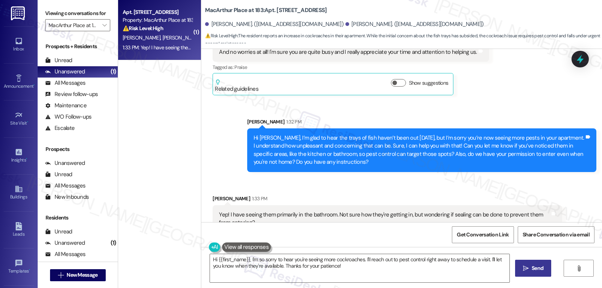
scroll to position [4244, 0]
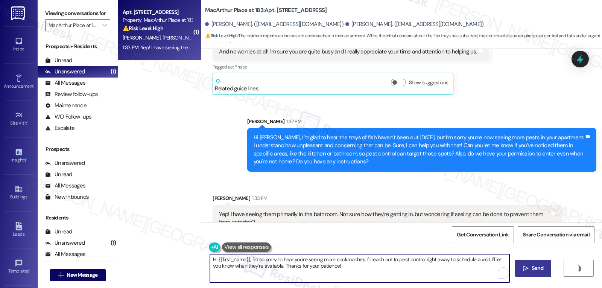
click at [343, 273] on textarea "Hi {{first_name}}, I'm so sorry to hear you're seeing more cockroaches. I'll re…" at bounding box center [360, 268] width 300 height 28
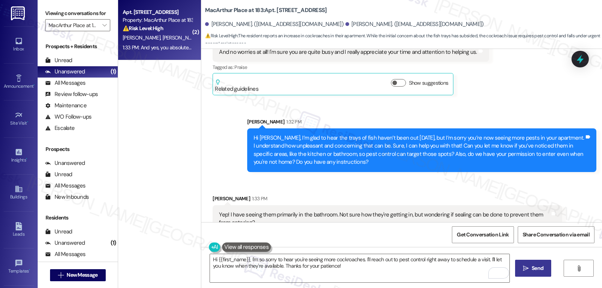
drag, startPoint x: 424, startPoint y: 139, endPoint x: 428, endPoint y: 147, distance: 9.9
click at [428, 147] on div "Hi Shelby, I’m glad to hear the trays of fish haven’t been out since Saturday, …" at bounding box center [419, 150] width 331 height 32
click at [433, 146] on div "Hi Shelby, I’m glad to hear the trays of fish haven’t been out since Saturday, …" at bounding box center [419, 150] width 331 height 32
drag, startPoint x: 424, startPoint y: 138, endPoint x: 447, endPoint y: 152, distance: 27.3
click at [447, 152] on div "Hi Shelby, I’m glad to hear the trays of fish haven’t been out since Saturday, …" at bounding box center [421, 150] width 349 height 44
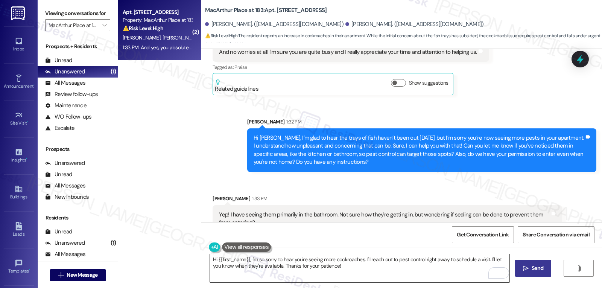
copy div "Also, do we have your permission to enter even when you're not home? Do you hav…"
click at [323, 271] on textarea "Hi {{first_name}}, I'm so sorry to hear you're seeing more cockroaches. I'll re…" at bounding box center [360, 268] width 300 height 28
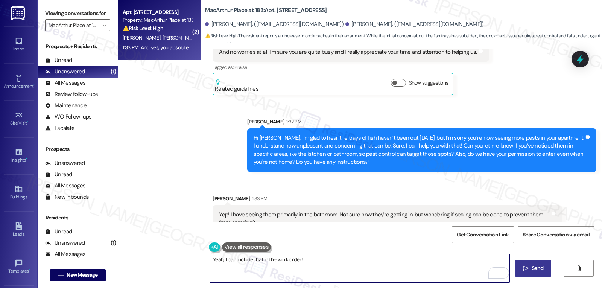
click at [259, 261] on textarea "Yeah, I can include that in the work order!" at bounding box center [360, 268] width 300 height 28
click at [265, 260] on textarea "Yeah, I can include that request in the work order!" at bounding box center [360, 268] width 300 height 28
click at [419, 262] on textarea "Yeah, I can include that in the work order! I will ask the team to identify pos…" at bounding box center [360, 268] width 300 height 28
click at [420, 263] on textarea "Yeah, I can include that in the work order! I will ask the team to identify pos…" at bounding box center [360, 268] width 300 height 28
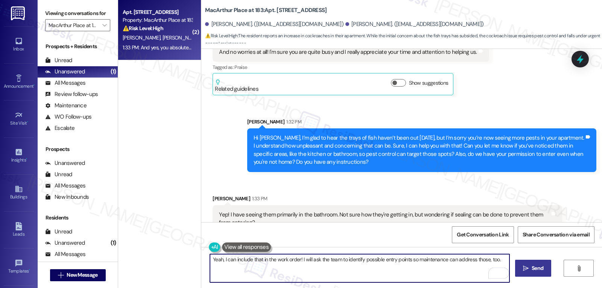
click at [415, 260] on textarea "Yeah, I can include that in the work order! I will ask the team to identify pos…" at bounding box center [360, 268] width 300 height 28
click at [428, 262] on textarea "Yeah, I can include that in the work order! I will ask the team to identify pos…" at bounding box center [360, 268] width 300 height 28
click at [505, 261] on textarea "Yeah, I can include that in the work order! I will ask the team to identify pos…" at bounding box center [360, 268] width 300 height 28
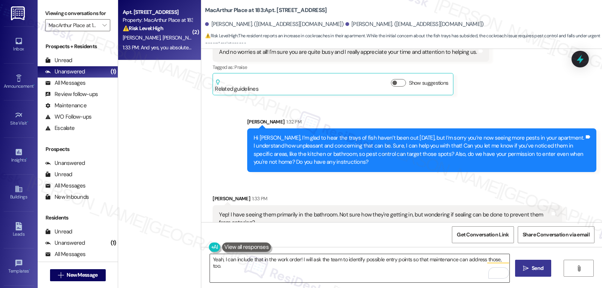
click at [505, 259] on textarea "Yeah, I can include that in the work order! I will ask the team to identify pos…" at bounding box center [360, 268] width 300 height 28
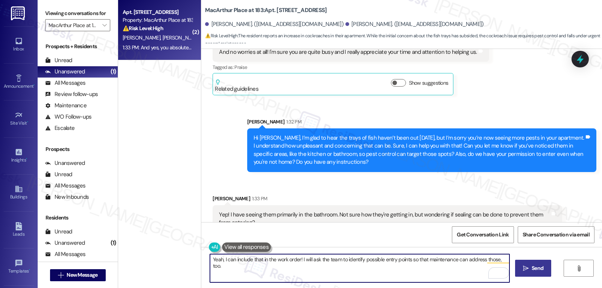
paste textarea "Is it okay for us to come in if you’re not home? And do you have any special in…"
click at [459, 267] on textarea "Yeah, I can include that in the work order! I will ask the team to identify pos…" at bounding box center [360, 268] width 300 height 28
type textarea "Yeah, I can include that in the work order! I will ask the team to identify pos…"
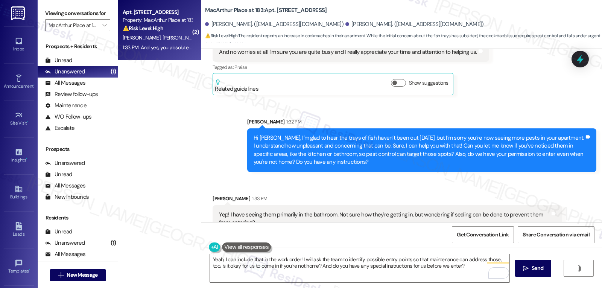
click at [525, 271] on icon "" at bounding box center [526, 268] width 6 height 6
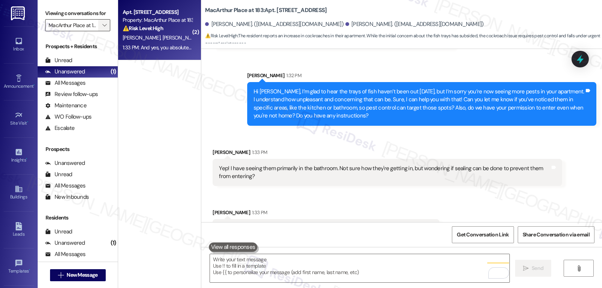
scroll to position [4296, 0]
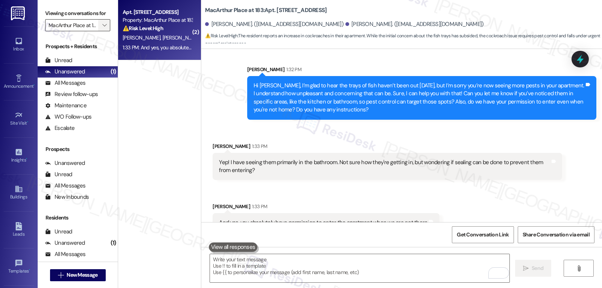
click at [102, 28] on icon "" at bounding box center [104, 25] width 4 height 6
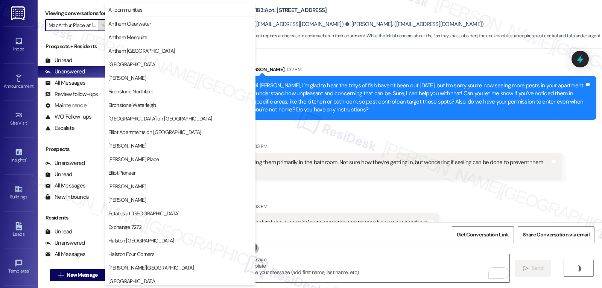
scroll to position [261, 0]
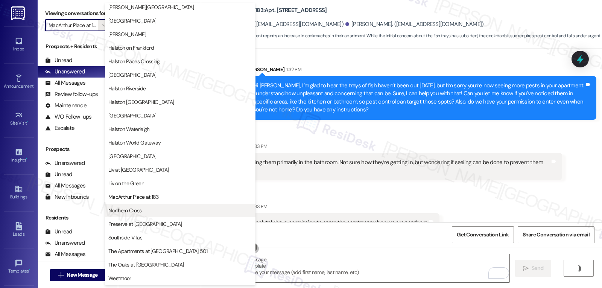
click at [147, 215] on button "Northern Cross" at bounding box center [180, 211] width 151 height 14
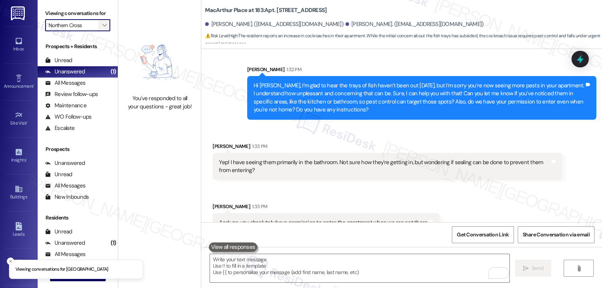
click at [102, 28] on icon "" at bounding box center [104, 25] width 4 height 6
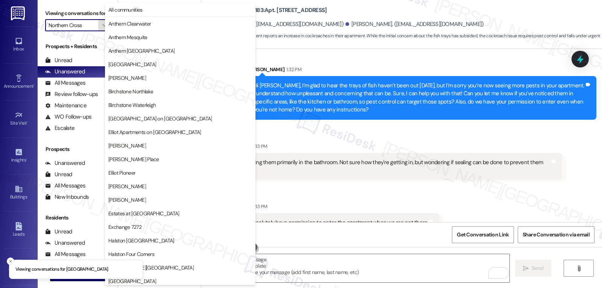
scroll to position [261, 0]
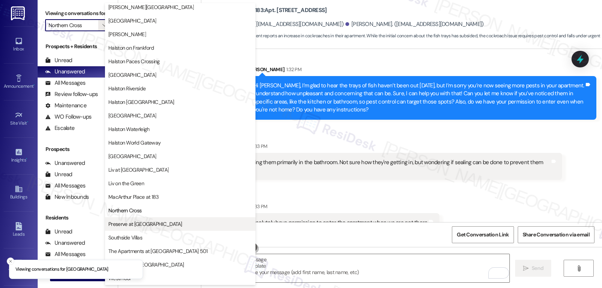
click at [138, 229] on button "Preserve at Preston" at bounding box center [180, 224] width 151 height 14
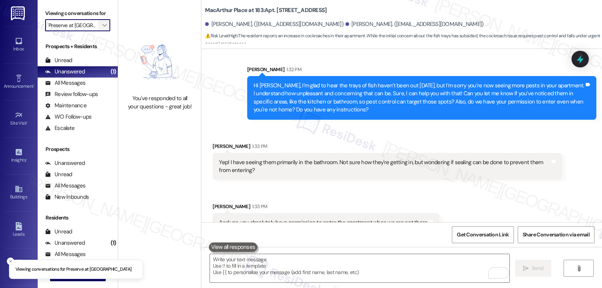
click at [102, 28] on icon "" at bounding box center [104, 25] width 4 height 6
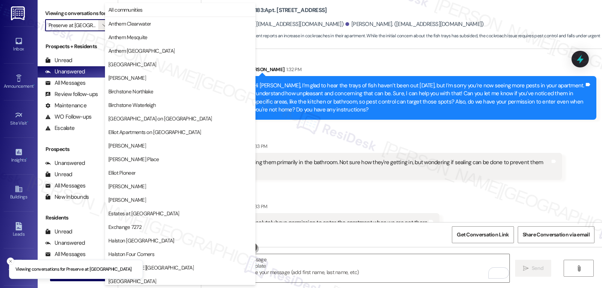
scroll to position [261, 0]
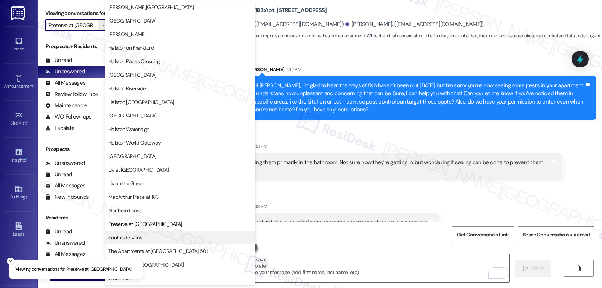
click at [148, 241] on button "Southside Villas" at bounding box center [180, 238] width 151 height 14
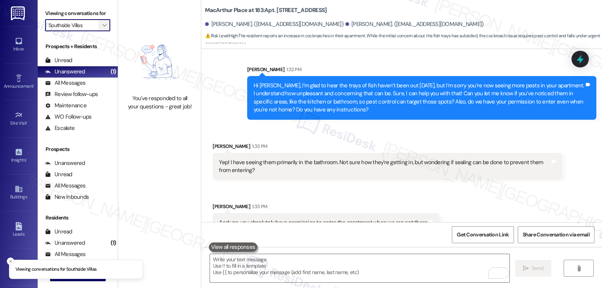
click at [101, 31] on span "" at bounding box center [104, 25] width 7 height 12
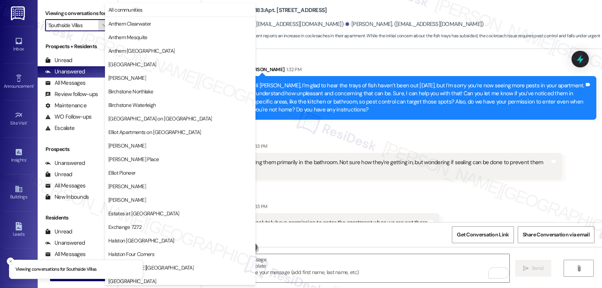
scroll to position [261, 0]
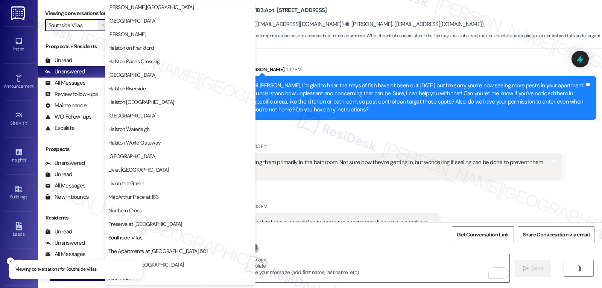
click at [142, 260] on li "Viewing conversations for Southside Villas" at bounding box center [76, 270] width 134 height 20
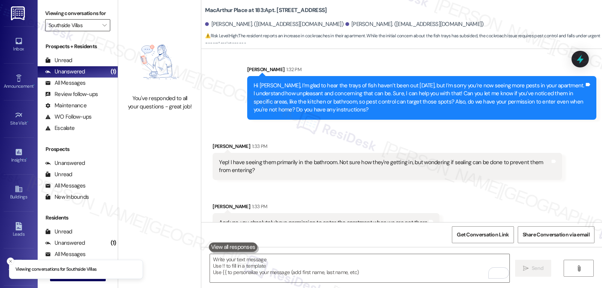
click at [88, 31] on input "Southside Villas" at bounding box center [74, 25] width 50 height 12
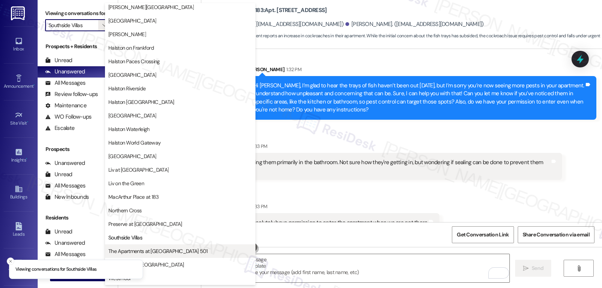
click at [183, 252] on span "The Apartments at Midtown 501" at bounding box center [180, 251] width 144 height 8
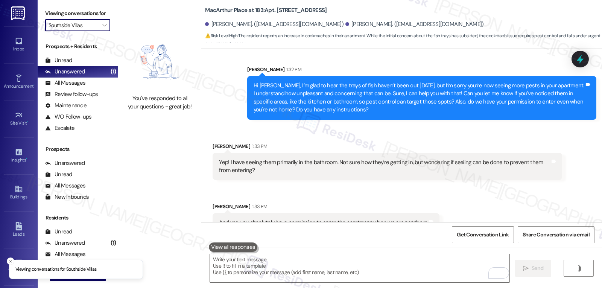
type input "The Apartments at Midtown 501"
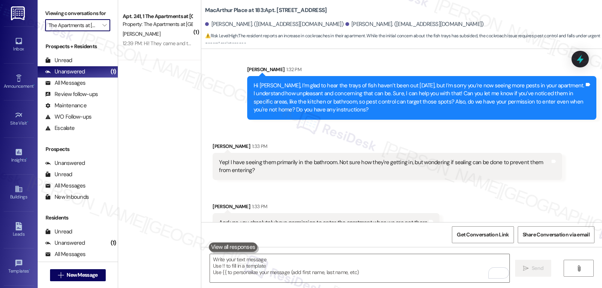
click at [145, 35] on div "C. Baldwin" at bounding box center [157, 33] width 71 height 9
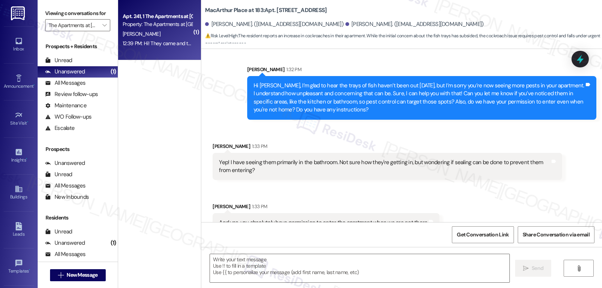
type textarea "Fetching suggested responses. Please feel free to read through the conversation…"
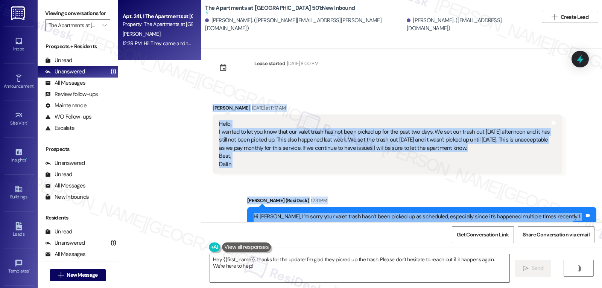
scroll to position [4731, 0]
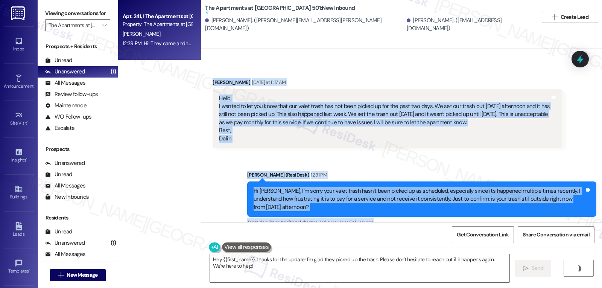
drag, startPoint x: 208, startPoint y: 177, endPoint x: 444, endPoint y: 215, distance: 239.4
click at [444, 215] on div "WO Opened request: The smoke a... Jul 08, 2024 at 6:21 AM Status : Completed Sh…" at bounding box center [401, 135] width 401 height 173
copy div "Dallin Baldwin Yesterday at 11:17 AM Hello, I wanted to let you know that our v…"
click at [290, 272] on textarea "Hey {{first_name}}, thanks for the update! I'm glad they picked up the trash. P…" at bounding box center [360, 268] width 300 height 28
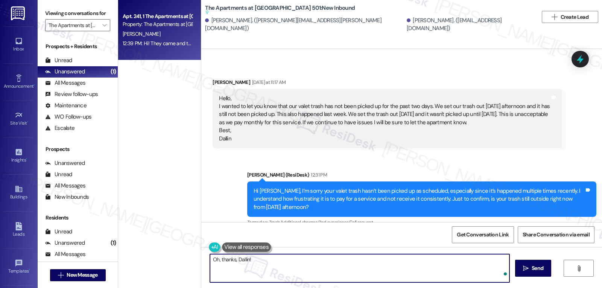
paste textarea "glad to hear it was picked up last night."
click at [360, 264] on textarea "Oh, thanks, Dallin! Glad to hear it was picked up last night." at bounding box center [360, 268] width 300 height 28
type textarea "Oh, thanks, Dallin! Glad to hear it was picked up last night. Yes, please feel …"
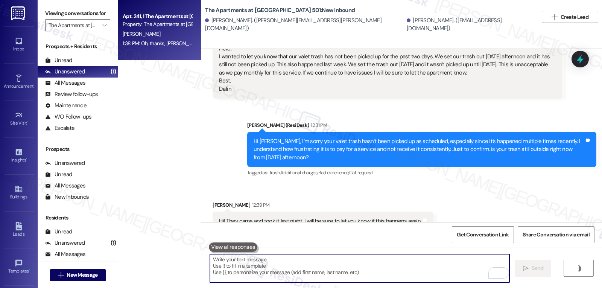
scroll to position [4792, 0]
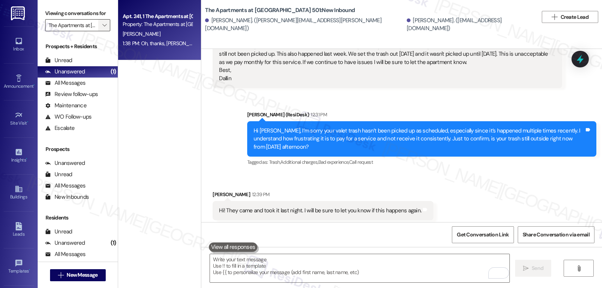
click at [102, 31] on span "" at bounding box center [104, 25] width 7 height 12
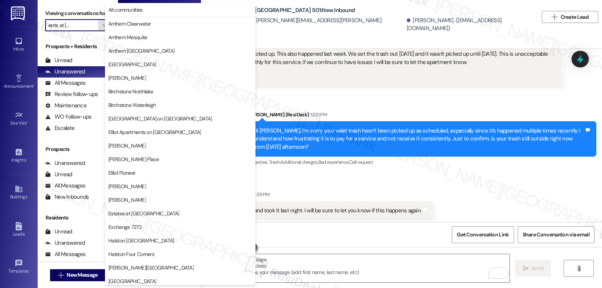
scroll to position [261, 0]
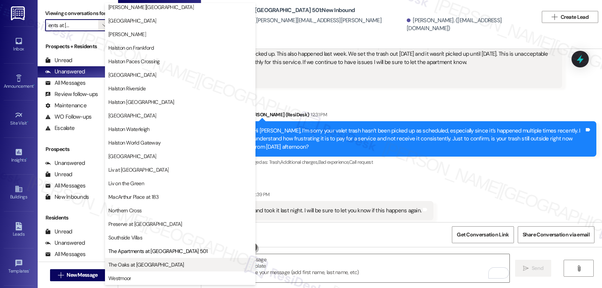
click at [150, 265] on span "The Oaks at Valley Ranch" at bounding box center [146, 265] width 76 height 8
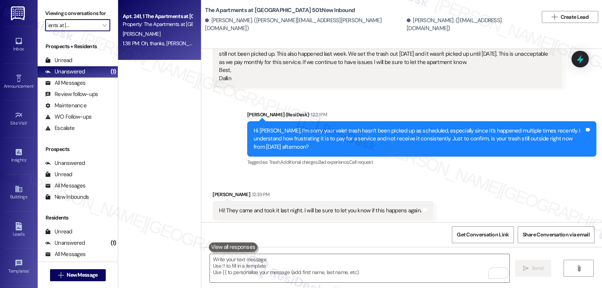
type input "The Oaks at Valley Ranch"
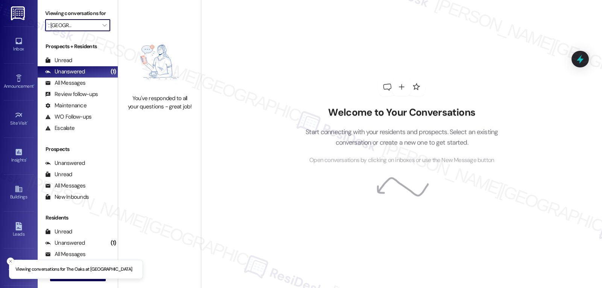
scroll to position [0, 10]
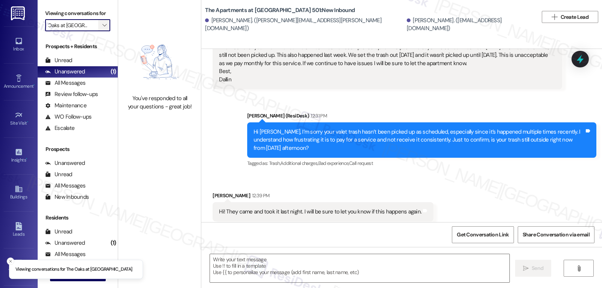
click at [101, 29] on span "" at bounding box center [104, 25] width 7 height 12
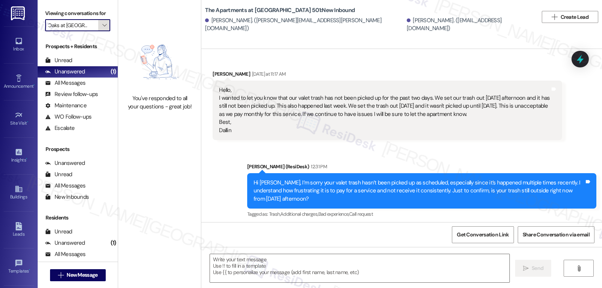
type textarea "Fetching suggested responses. Please feel free to read through the conversation…"
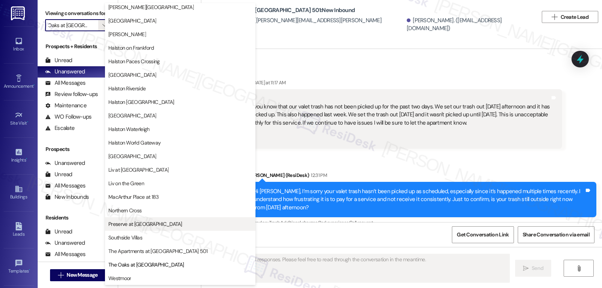
scroll to position [261, 0]
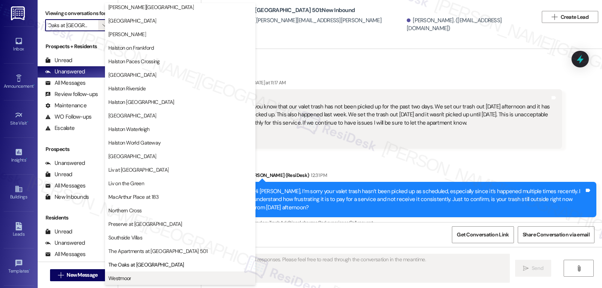
click at [137, 279] on span "Westmoor" at bounding box center [180, 278] width 144 height 8
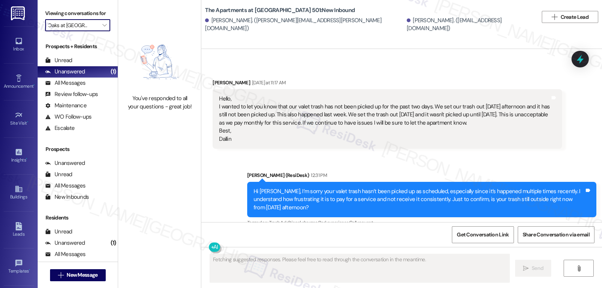
type input "Westmoor"
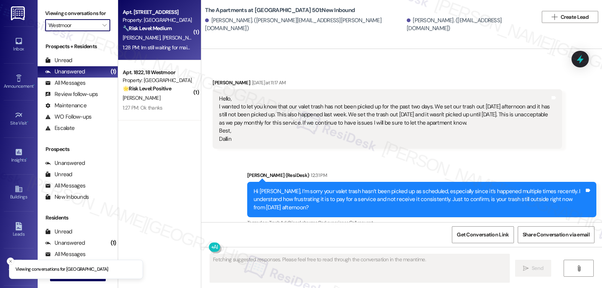
click at [166, 51] on div "1:28 PM: Im still waiting for maintenance to return. 1:28 PM: Im still waiting …" at bounding box center [157, 47] width 71 height 9
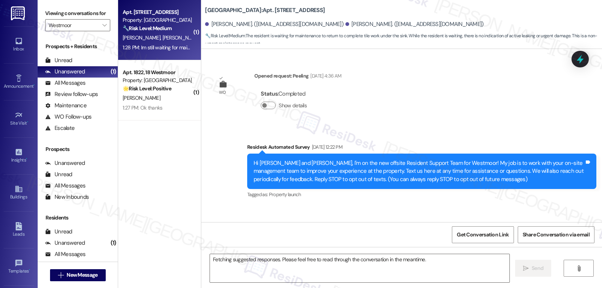
scroll to position [8441, 0]
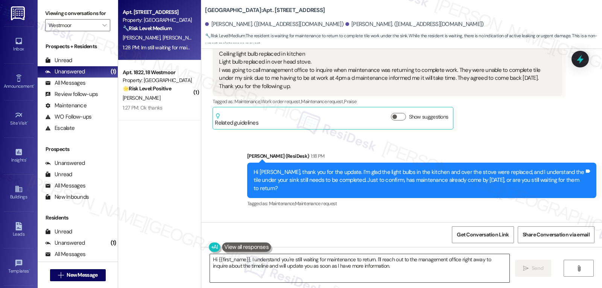
click at [279, 271] on textarea "Hi {{first_name}}, I understand you're still waiting for maintenance to return.…" at bounding box center [360, 268] width 300 height 28
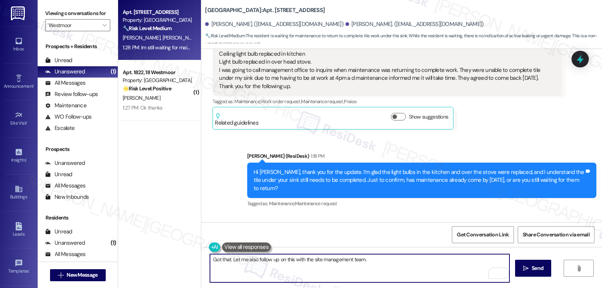
click at [247, 260] on textarea "Got that. Let me also follow up on this with the site management team." at bounding box center [360, 268] width 300 height 28
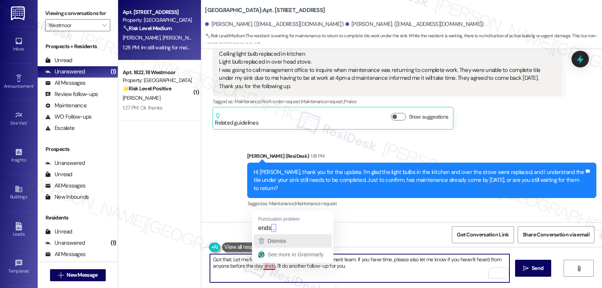
click at [278, 235] on div "Dismiss" at bounding box center [276, 240] width 20 height 11
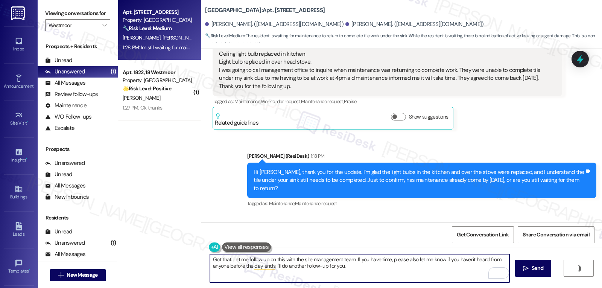
click at [363, 270] on textarea "Got that. Let me follow up on this with the site management team. If you have t…" at bounding box center [360, 268] width 300 height 28
type textarea "Got that. Let me follow up on this with the site management team. If you have t…"
click at [523, 267] on icon "" at bounding box center [526, 268] width 6 height 6
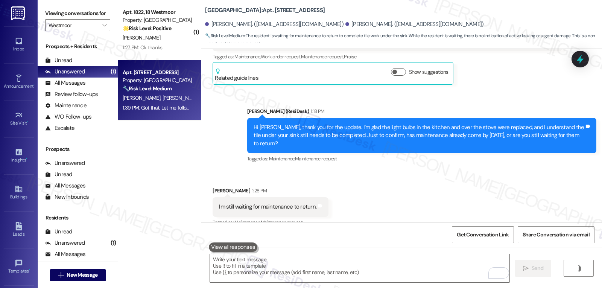
scroll to position [8501, 0]
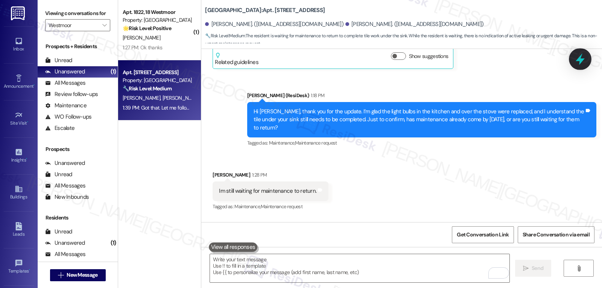
click at [582, 56] on icon at bounding box center [580, 59] width 9 height 12
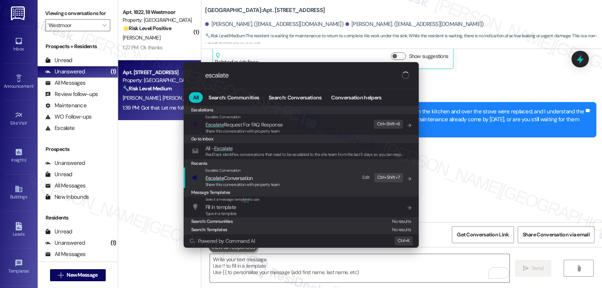
type input "escalate"
click at [242, 177] on span "Escalate Conversation" at bounding box center [229, 178] width 47 height 7
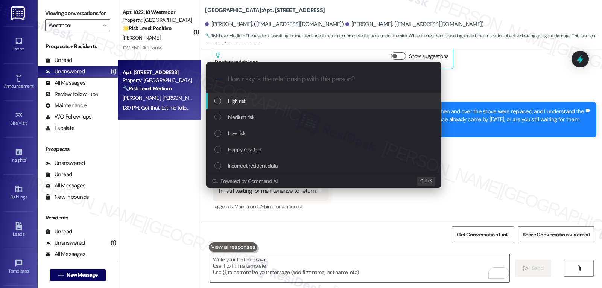
click at [254, 119] on span "Medium risk" at bounding box center [241, 117] width 26 height 8
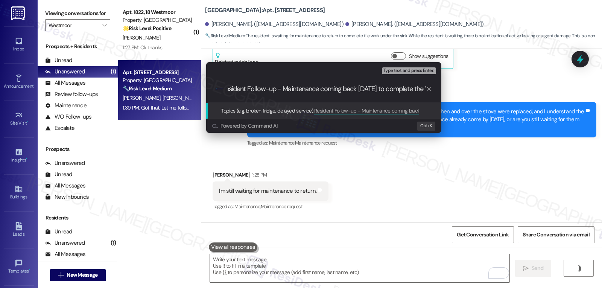
type input "Resident Follow-up - Maintenance coming back today to complete the WO"
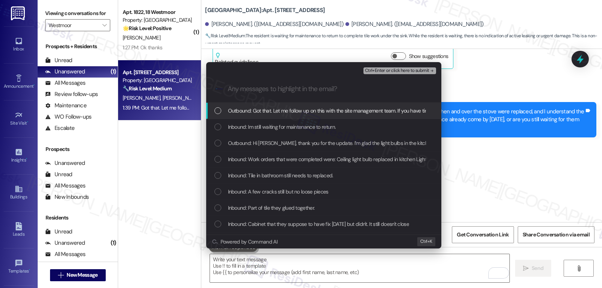
scroll to position [0, 0]
click at [358, 130] on div "Inbound: Im still waiting for maintenance to return." at bounding box center [325, 127] width 220 height 8
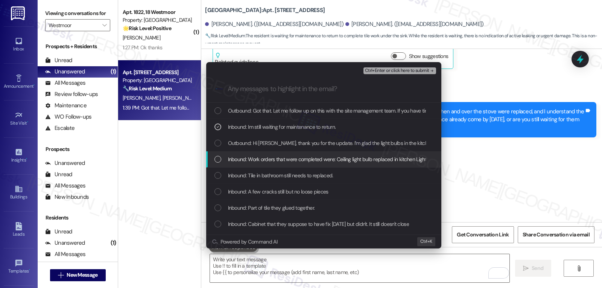
click at [269, 164] on div "Inbound: Work orders that were completed were: Ceiling light bulb replaced in k…" at bounding box center [323, 159] width 235 height 16
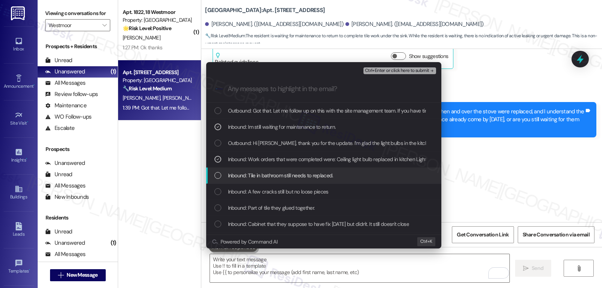
click at [279, 179] on span "Inbound: Tile in bathroom still needs to replaced." at bounding box center [280, 175] width 105 height 8
click at [278, 184] on div "Inbound: A few cracks still but no loose pieces" at bounding box center [323, 192] width 235 height 16
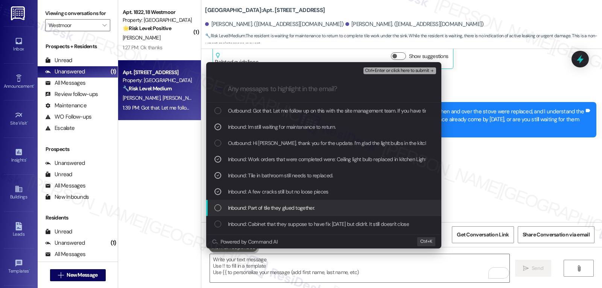
click at [286, 208] on span "Inbound: Part of tile they glued together." at bounding box center [271, 208] width 87 height 8
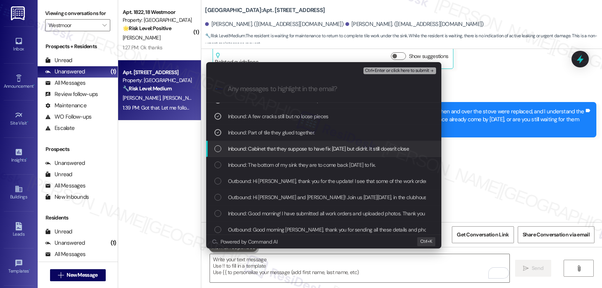
click at [224, 155] on div "Inbound: Cabinet that they suppose to have fix yesterday but didn't. It still d…" at bounding box center [323, 149] width 235 height 16
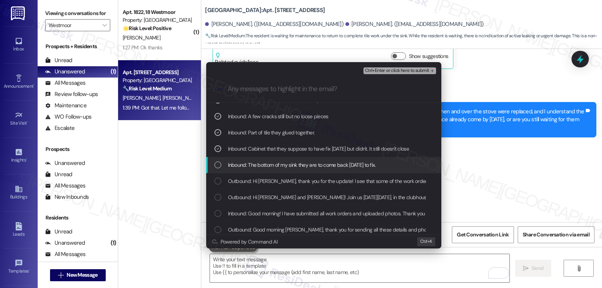
click at [223, 165] on div "Inbound: The bottom of my sink they are to come back today to fix." at bounding box center [325, 165] width 220 height 8
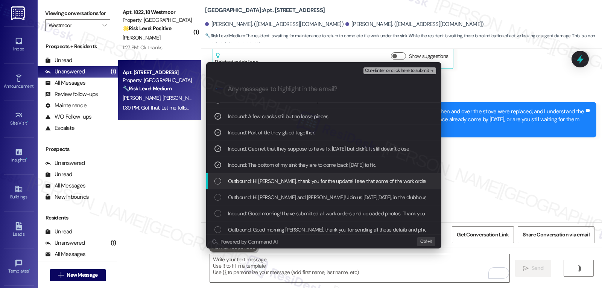
click at [218, 188] on div "Outbound: Hi Dawn, thank you for the update! I see that some of the work orders…" at bounding box center [323, 181] width 235 height 16
click at [217, 187] on div "Outbound: Hi Dawn, thank you for the update! I see that some of the work orders…" at bounding box center [323, 181] width 235 height 16
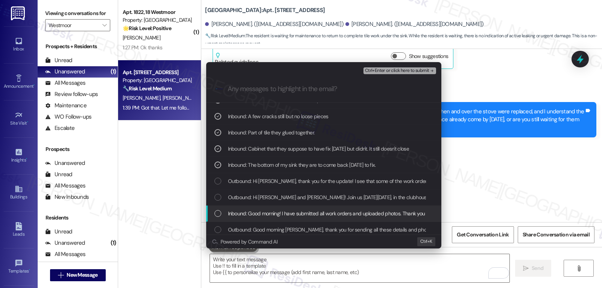
click at [222, 210] on div "Inbound: Good morning! I have submitted all work orders and uploaded photos. Th…" at bounding box center [325, 213] width 220 height 8
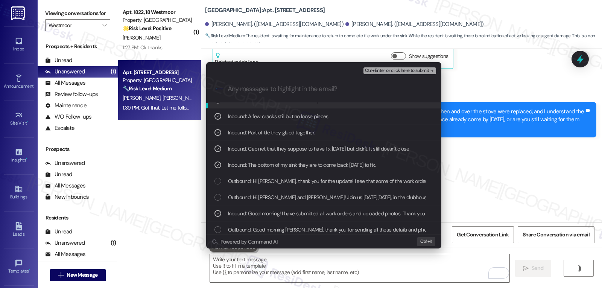
click at [404, 70] on span "Ctrl+Enter or click here to submit" at bounding box center [397, 70] width 64 height 5
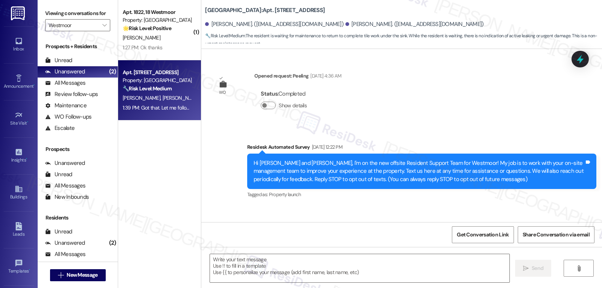
scroll to position [8440, 0]
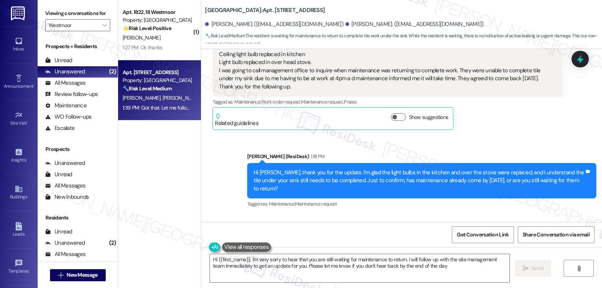
type textarea "Hi {{first_name}}, I'm very sorry to hear that you are still waiting for mainte…"
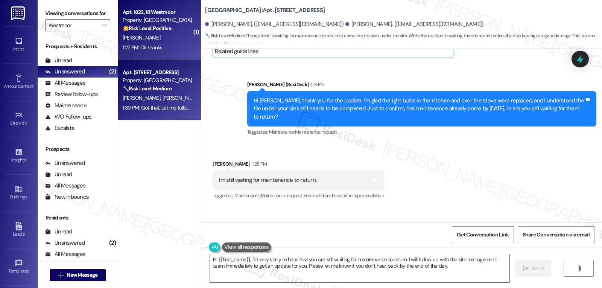
click at [145, 45] on div "1:27 PM: Ok thanks 1:27 PM: Ok thanks" at bounding box center [143, 47] width 40 height 7
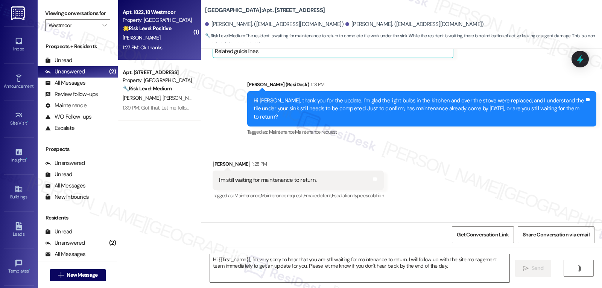
type textarea "Fetching suggested responses. Please feel free to read through the conversation…"
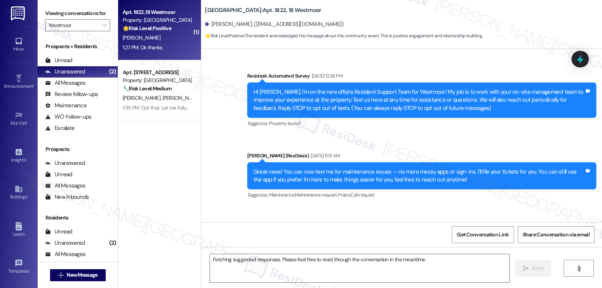
scroll to position [7804, 0]
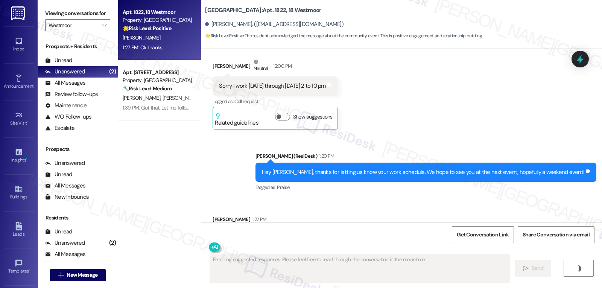
click at [213, 215] on div "Florence Olutoge 1:27 PM" at bounding box center [242, 220] width 58 height 11
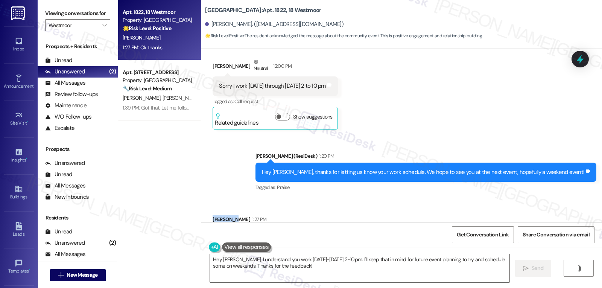
copy div "Florence"
click at [290, 276] on textarea "Hey Florence, I understand you work Monday-Friday 2-10pm. I'll keep that in min…" at bounding box center [360, 268] width 300 height 28
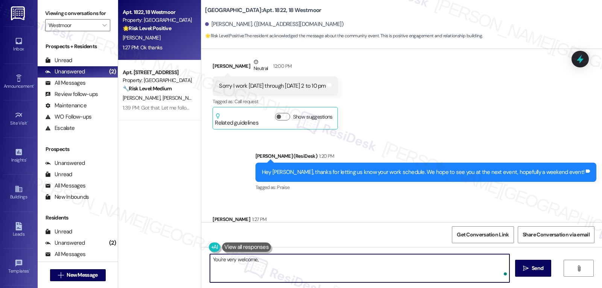
paste textarea "Florence"
type textarea "You're very welcome, Florence!"
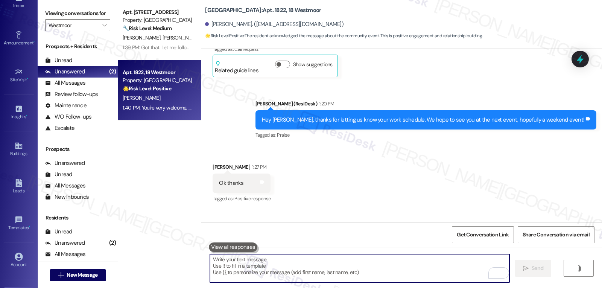
scroll to position [71, 0]
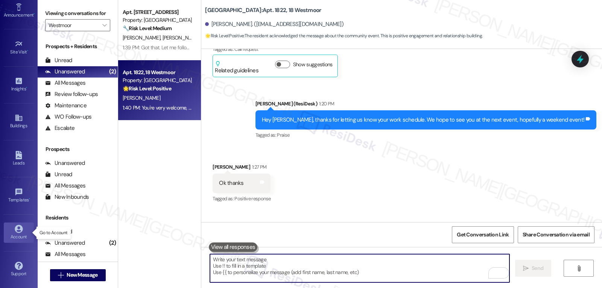
click at [22, 234] on div "Account" at bounding box center [19, 237] width 38 height 8
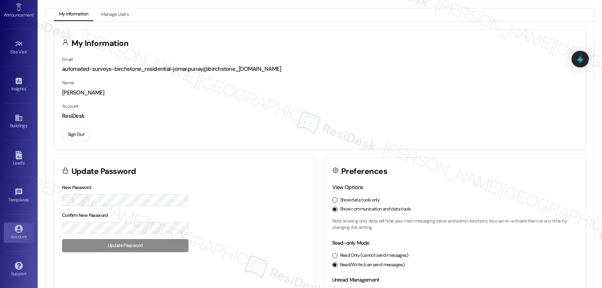
click at [83, 138] on button "Sign Out" at bounding box center [76, 134] width 28 height 13
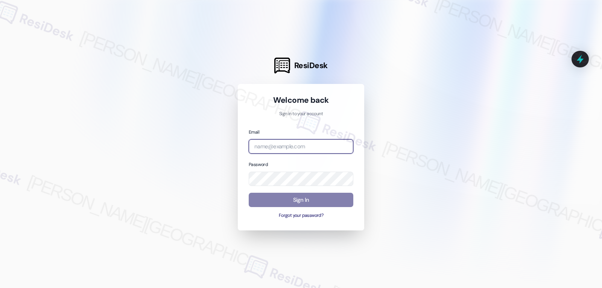
click at [303, 150] on input "email" at bounding box center [301, 146] width 105 height 15
click at [268, 143] on input "email" at bounding box center [301, 146] width 105 height 15
paste input "[EMAIL_ADDRESS][DOMAIN_NAME]"
type input "[EMAIL_ADDRESS][DOMAIN_NAME]"
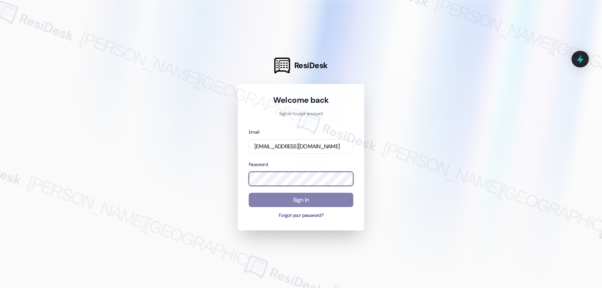
scroll to position [0, 0]
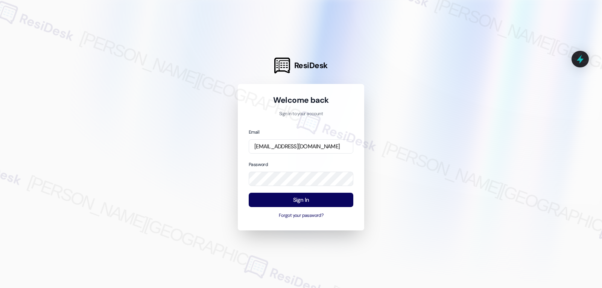
click at [288, 162] on div "Password" at bounding box center [301, 173] width 105 height 26
click at [300, 201] on button "Sign In" at bounding box center [301, 200] width 105 height 15
